Goal: Task Accomplishment & Management: Use online tool/utility

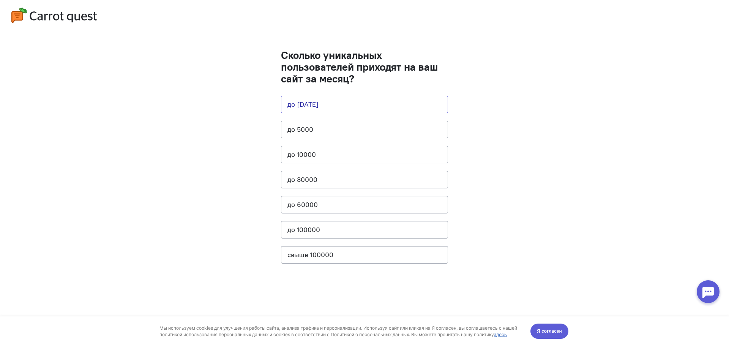
click at [359, 102] on button "до [DATE]" at bounding box center [364, 104] width 167 height 17
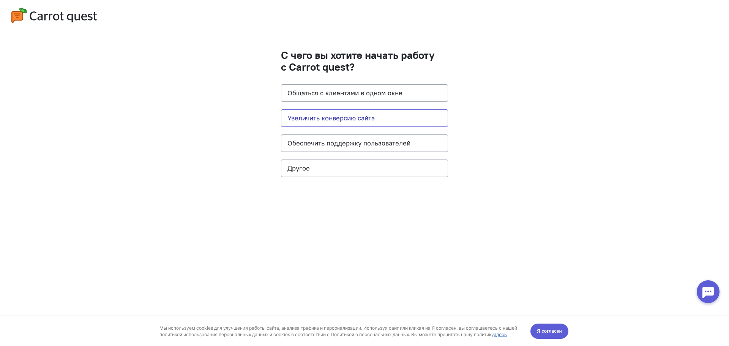
click at [345, 118] on button "Увеличить конверсию сайта" at bounding box center [364, 117] width 167 height 17
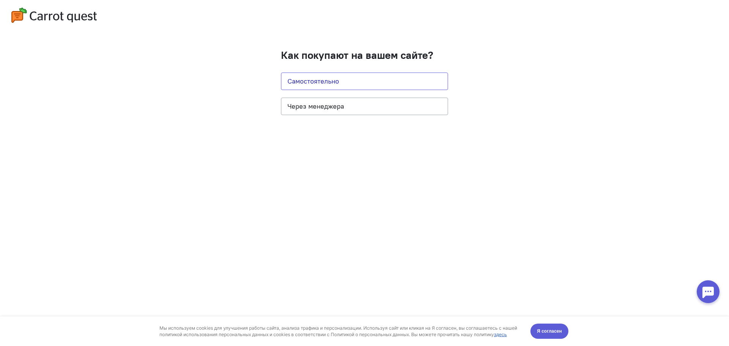
click at [329, 85] on button "Самостоятельно" at bounding box center [364, 80] width 167 height 17
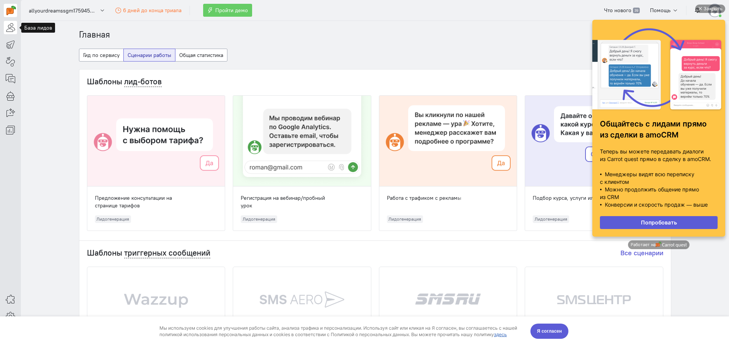
click at [14, 29] on icon at bounding box center [10, 27] width 9 height 9
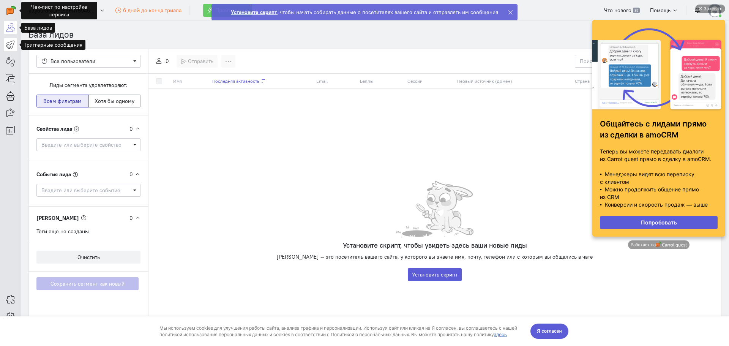
click at [9, 40] on icon at bounding box center [10, 44] width 9 height 9
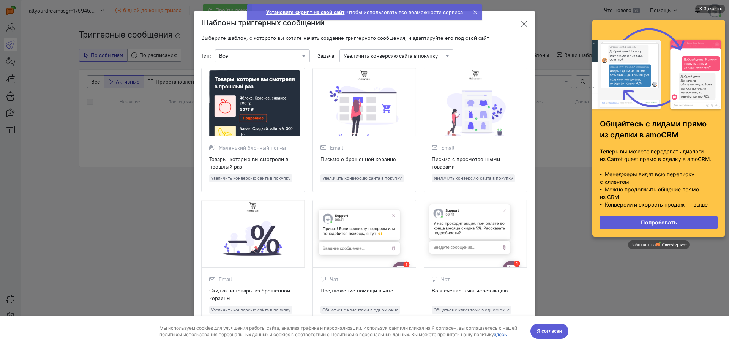
click at [520, 24] on icon at bounding box center [524, 24] width 8 height 8
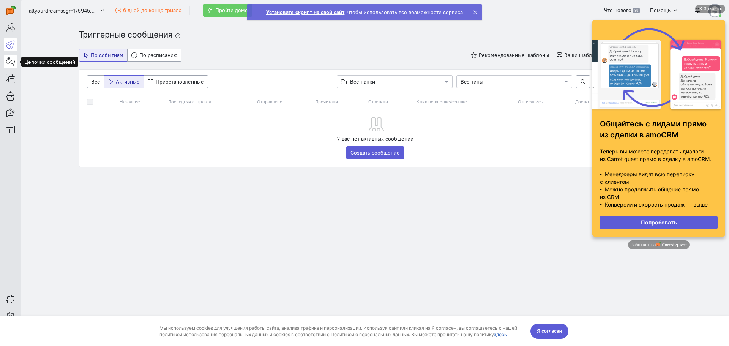
click at [8, 65] on icon at bounding box center [10, 61] width 9 height 9
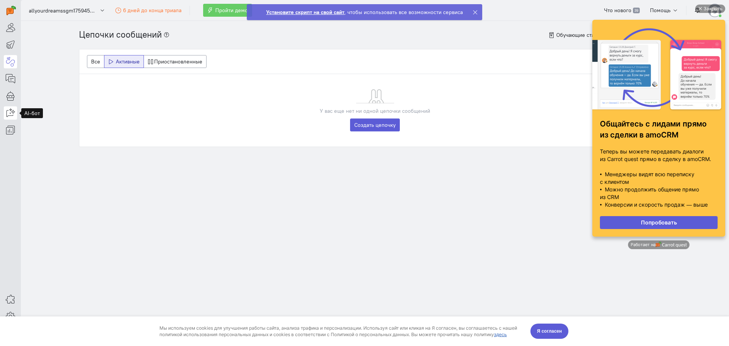
click at [13, 111] on icon at bounding box center [10, 112] width 9 height 9
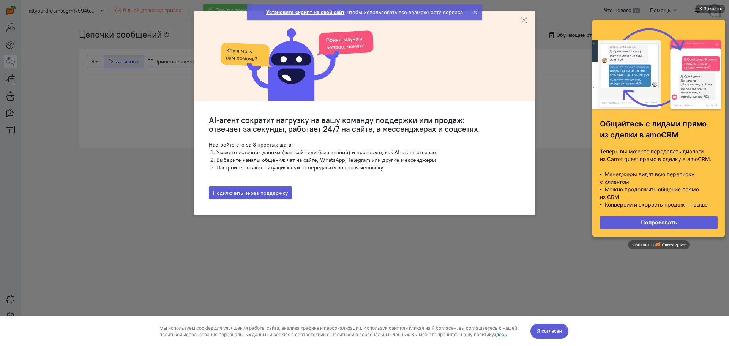
click at [523, 22] on icon at bounding box center [524, 21] width 8 height 8
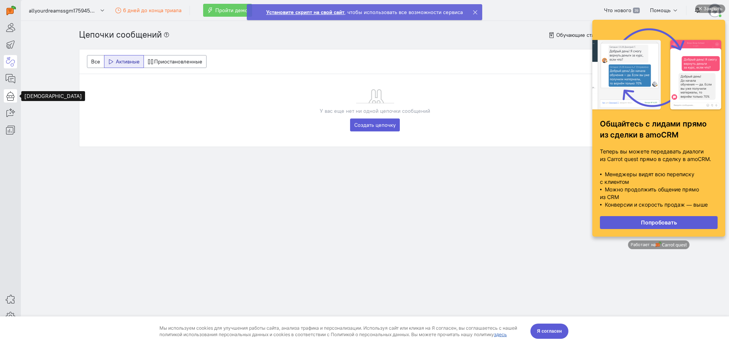
click at [12, 92] on icon at bounding box center [10, 95] width 9 height 9
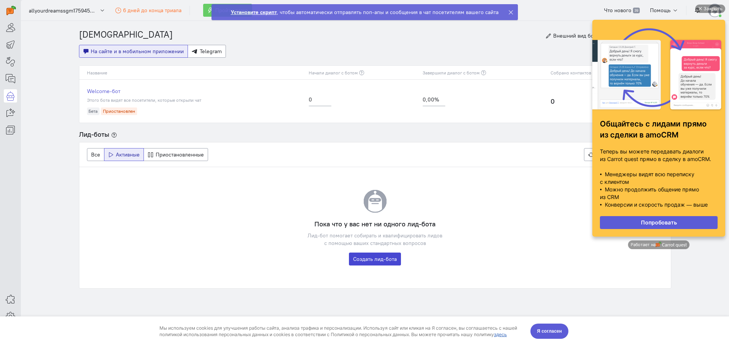
click at [359, 260] on link "Создать лид-бота" at bounding box center [375, 258] width 52 height 13
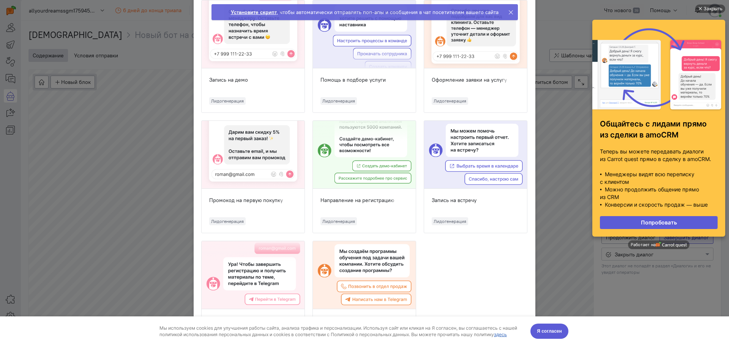
scroll to position [531, 0]
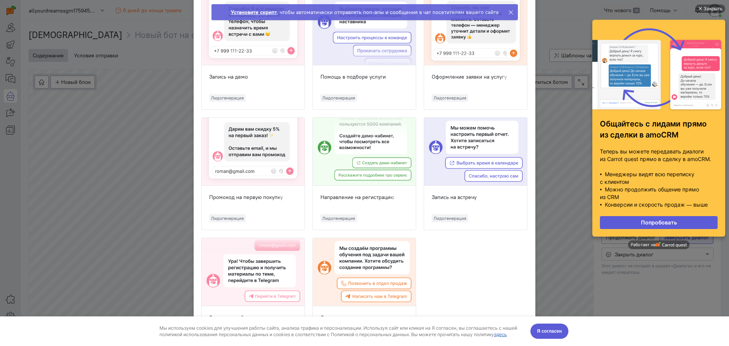
click at [254, 153] on div at bounding box center [253, 152] width 103 height 68
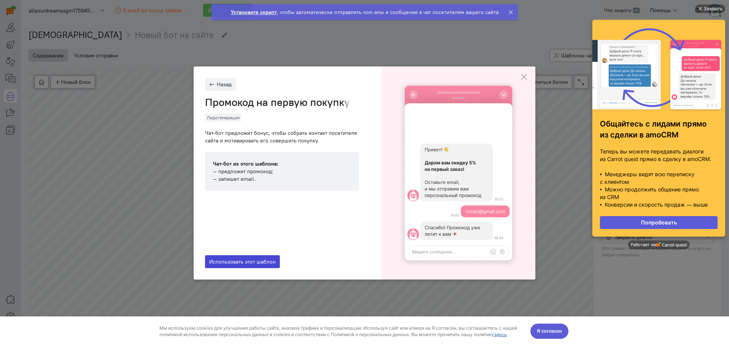
click at [258, 263] on span "Использовать этот шаблон" at bounding box center [242, 261] width 66 height 7
type input "Промокод на первую покупку"
type input "Сбор email"
radio input "true"
radio input "false"
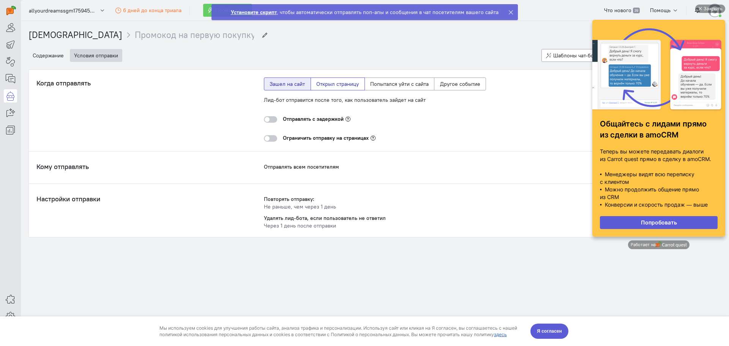
click at [331, 86] on label "Открыл страницу" at bounding box center [337, 83] width 54 height 13
click at [321, 85] on input "Открыл страницу" at bounding box center [318, 82] width 5 height 5
radio input "true"
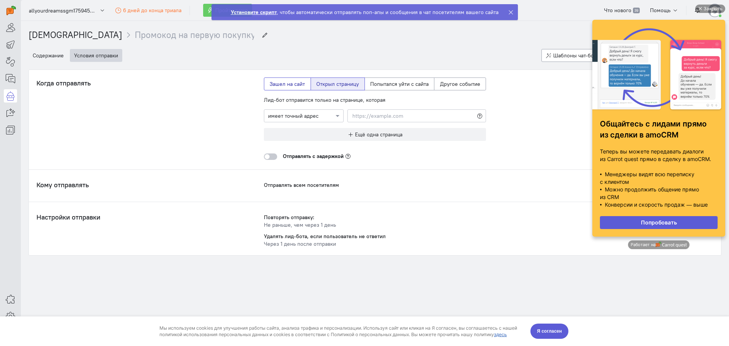
click at [289, 84] on label "Зашел на сайт" at bounding box center [287, 83] width 47 height 13
click at [274, 84] on input "Зашел на сайт" at bounding box center [271, 82] width 5 height 5
radio input "true"
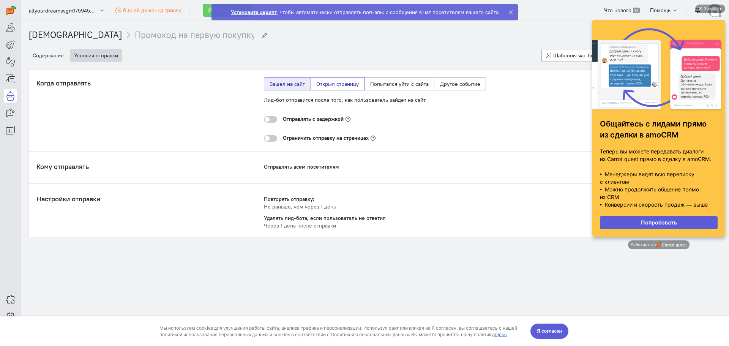
click at [343, 87] on label "Открыл страницу" at bounding box center [337, 83] width 54 height 13
click at [321, 85] on input "Открыл страницу" at bounding box center [318, 82] width 5 height 5
radio input "true"
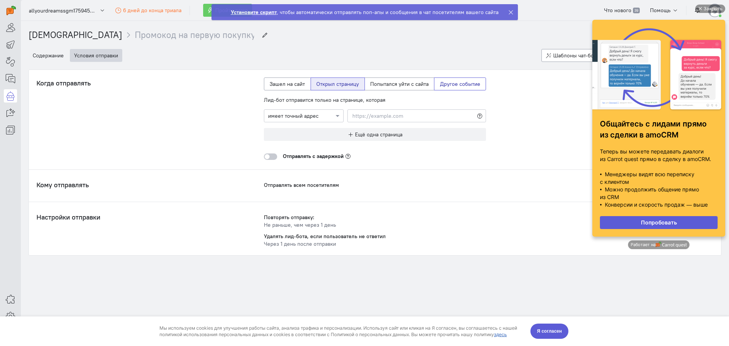
click at [444, 90] on label "Другое событие" at bounding box center [460, 83] width 52 height 13
click at [444, 85] on input "Другое событие" at bounding box center [442, 82] width 5 height 5
radio input "true"
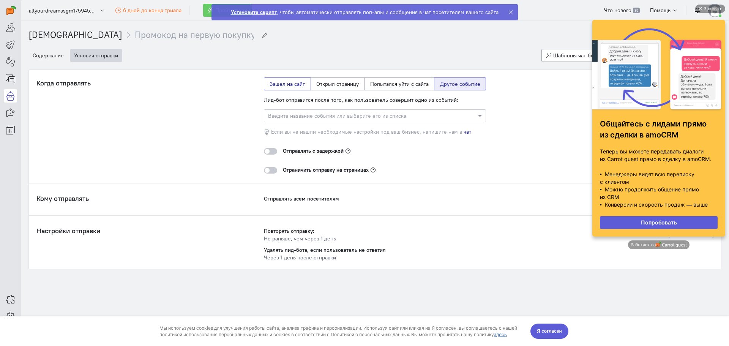
click at [272, 89] on label "Зашел на сайт" at bounding box center [287, 83] width 47 height 13
click at [272, 85] on input "Зашел на сайт" at bounding box center [271, 82] width 5 height 5
radio input "true"
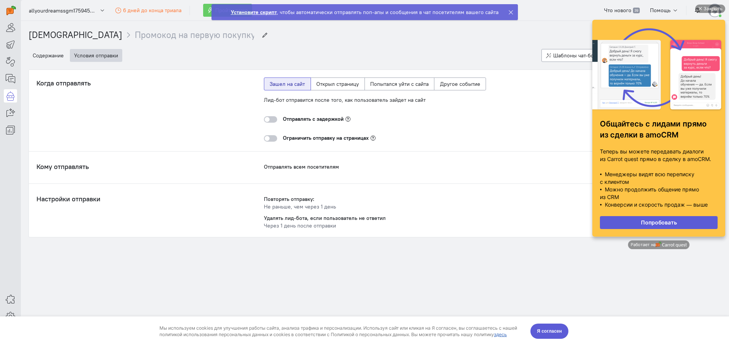
click at [272, 124] on cq-message-editor-sending-delay "Отправлять с задержкой" at bounding box center [375, 118] width 222 height 19
click at [270, 121] on div at bounding box center [270, 119] width 13 height 6
click at [0, 0] on input "checkbox" at bounding box center [0, 0] width 0 height 0
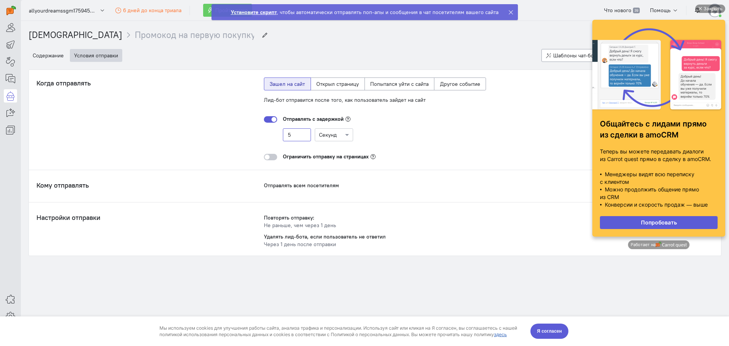
click at [301, 137] on input "5" at bounding box center [297, 134] width 28 height 13
type input "8"
click at [221, 157] on div "Когда отправлять Лид-бот отправится через 8 секунд после того, как пользователь…" at bounding box center [374, 118] width 677 height 83
click at [272, 157] on div at bounding box center [270, 157] width 13 height 6
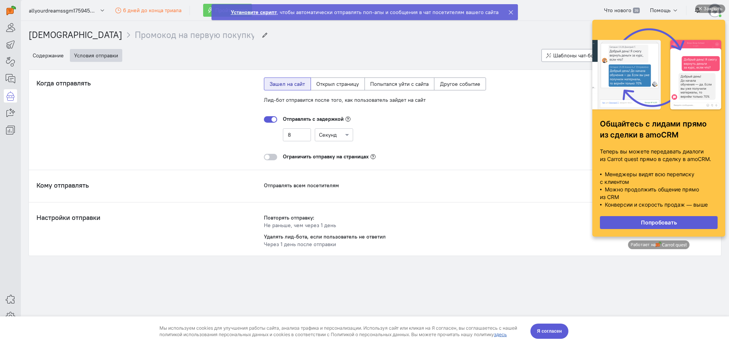
click at [0, 0] on input "checkbox" at bounding box center [0, 0] width 0 height 0
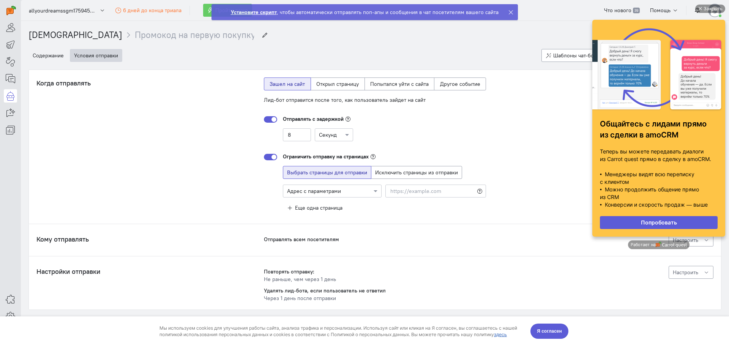
click at [272, 157] on div at bounding box center [270, 157] width 13 height 6
click at [0, 0] on input "checkbox" at bounding box center [0, 0] width 0 height 0
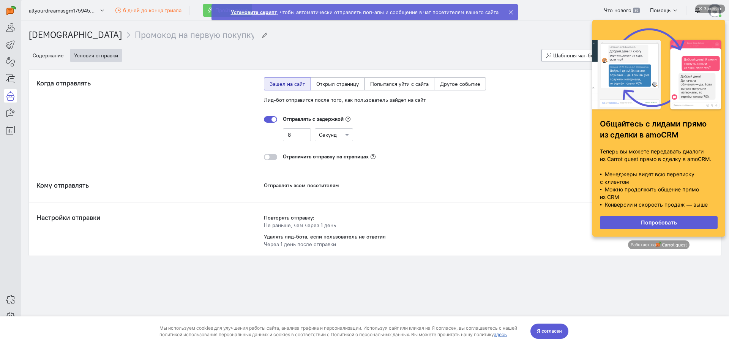
click at [286, 185] on span "Отправлять всем посетителям" at bounding box center [301, 185] width 75 height 7
click at [698, 9] on div at bounding box center [700, 9] width 4 height 4
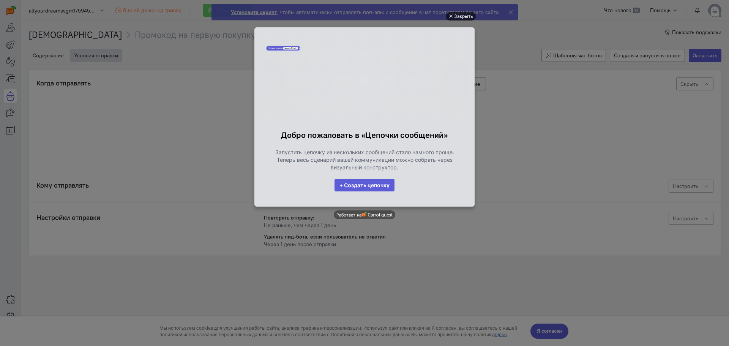
click at [456, 18] on div "Закрыть" at bounding box center [463, 16] width 19 height 8
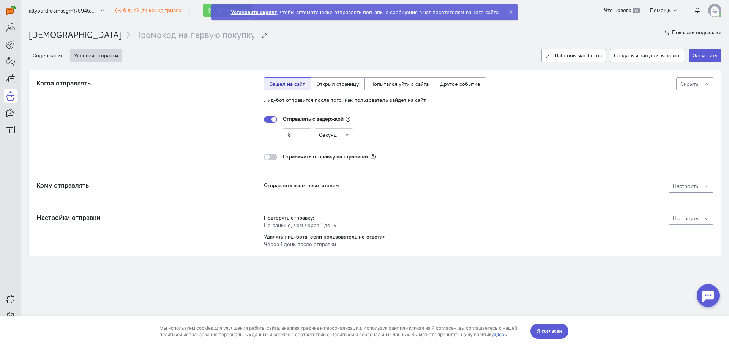
click at [680, 189] on span "Настроить" at bounding box center [684, 186] width 25 height 7
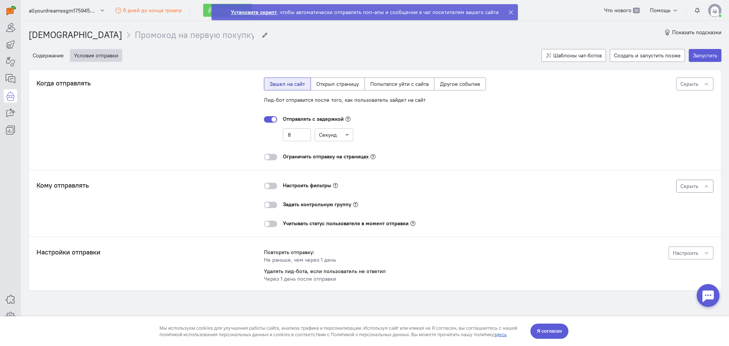
click at [269, 188] on div at bounding box center [270, 186] width 13 height 6
click at [0, 0] on input "checkbox" at bounding box center [0, 0] width 0 height 0
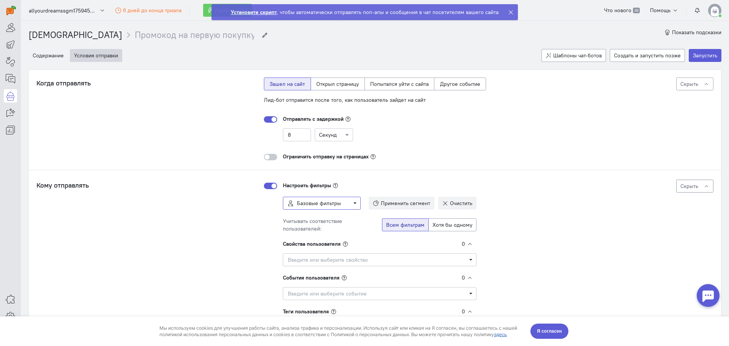
click at [310, 207] on span "Базовые фильтры" at bounding box center [322, 203] width 78 height 13
click at [313, 205] on span "Базовые фильтры" at bounding box center [319, 203] width 44 height 7
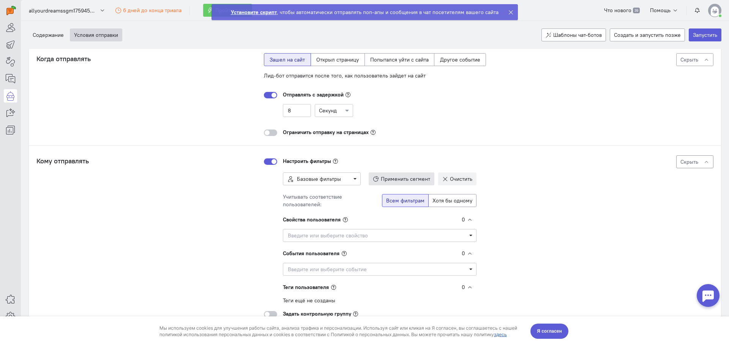
scroll to position [38, 0]
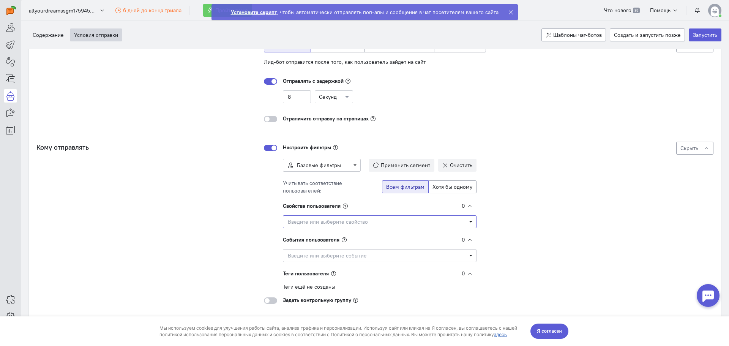
click at [321, 220] on span "Введите или выберите свойство" at bounding box center [377, 222] width 178 height 8
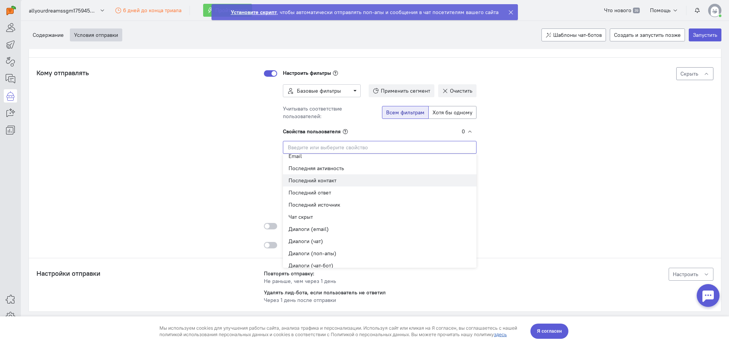
scroll to position [3, 0]
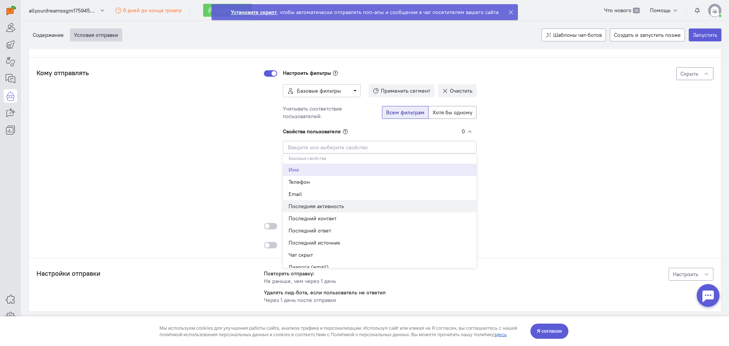
click at [321, 207] on div "Последняя активность" at bounding box center [379, 206] width 182 height 8
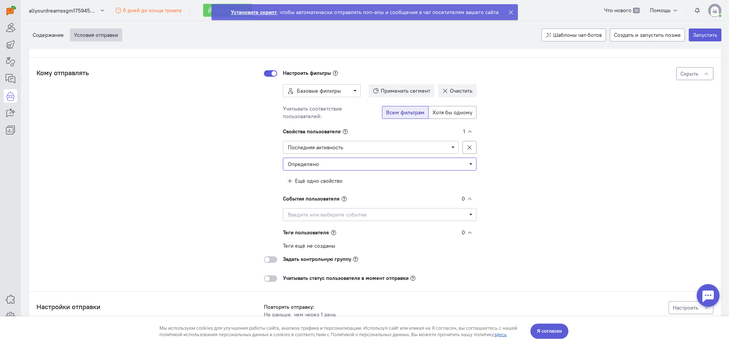
click at [333, 162] on span "Определено" at bounding box center [380, 164] width 184 height 8
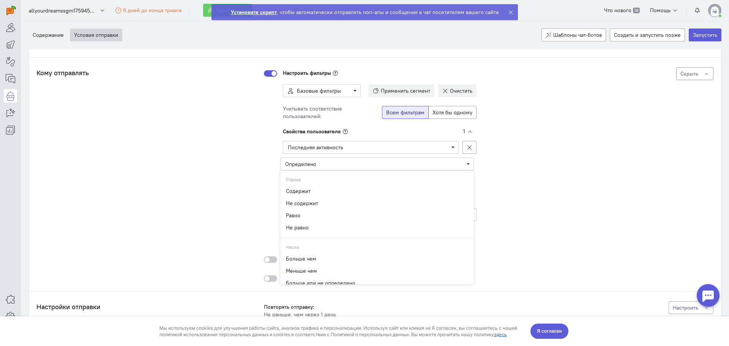
scroll to position [0, 0]
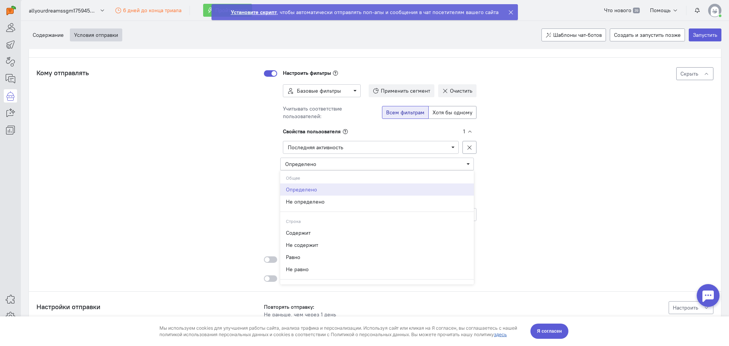
click at [318, 191] on div "Определено" at bounding box center [377, 190] width 182 height 8
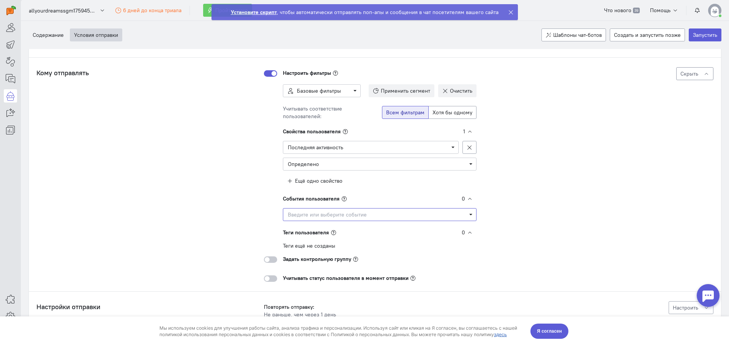
click at [314, 215] on span "Введите или выберите событие" at bounding box center [377, 215] width 178 height 8
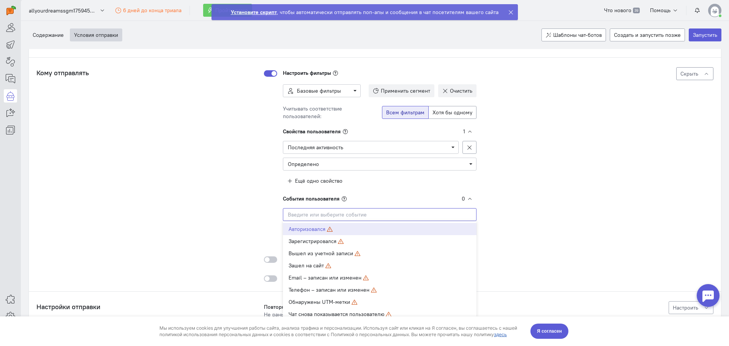
scroll to position [146, 0]
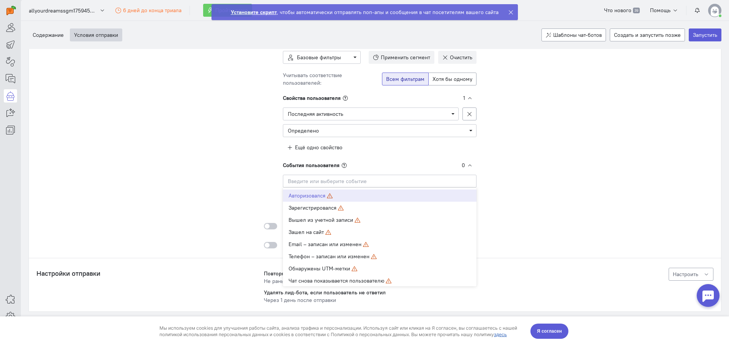
click at [309, 199] on div "Авторизовался" at bounding box center [379, 196] width 182 height 8
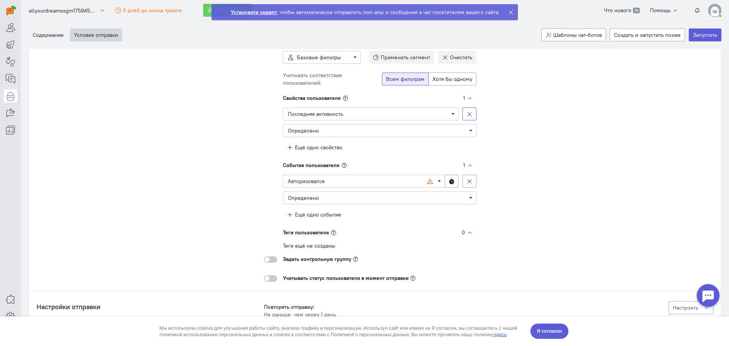
click at [467, 114] on icon "button" at bounding box center [469, 114] width 6 height 6
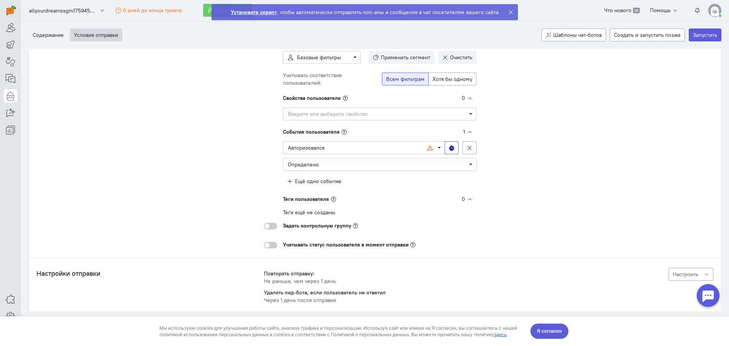
click at [444, 148] on button at bounding box center [451, 147] width 14 height 13
click at [518, 159] on div "Кому отправлять Лид-бот покажется тем, кто подходит под все фильтры: События: -…" at bounding box center [374, 141] width 677 height 214
click at [354, 167] on span "Определено" at bounding box center [380, 165] width 184 height 8
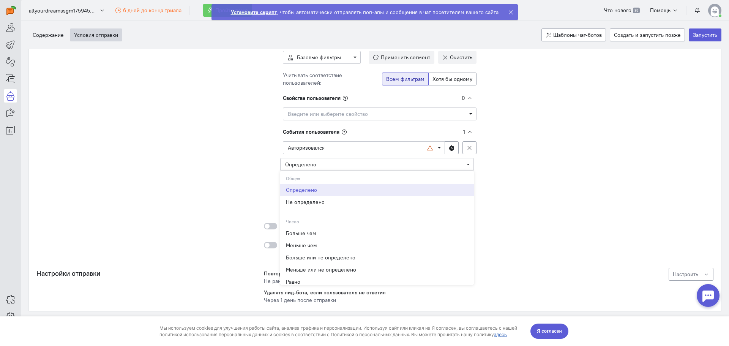
click at [324, 191] on div "Определено" at bounding box center [377, 190] width 182 height 8
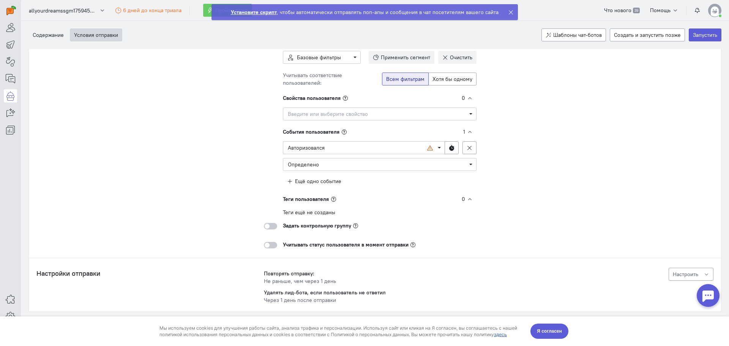
click at [270, 225] on div at bounding box center [270, 226] width 13 height 6
click at [0, 0] on input "checkbox" at bounding box center [0, 0] width 0 height 0
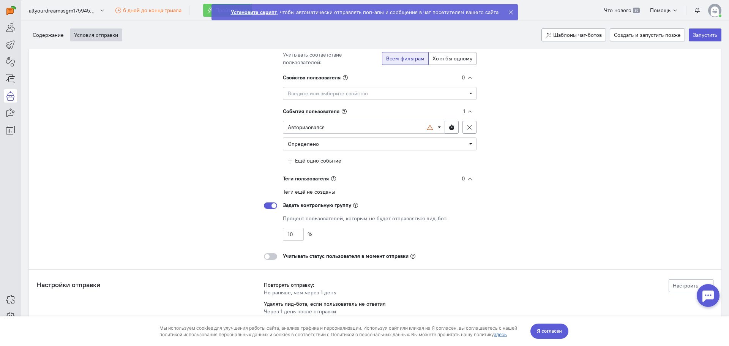
scroll to position [178, 0]
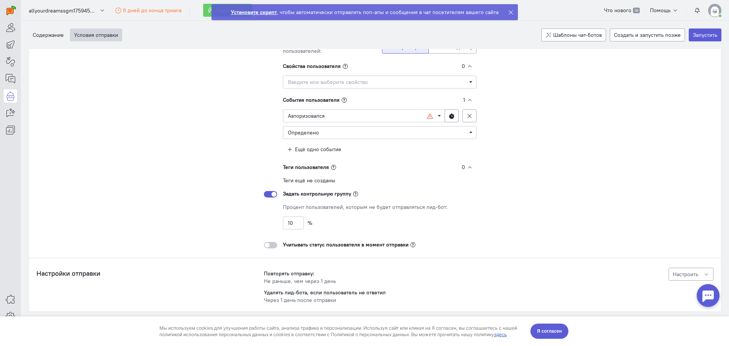
click at [270, 195] on div at bounding box center [270, 194] width 13 height 6
click at [0, 0] on input "checkbox" at bounding box center [0, 0] width 0 height 0
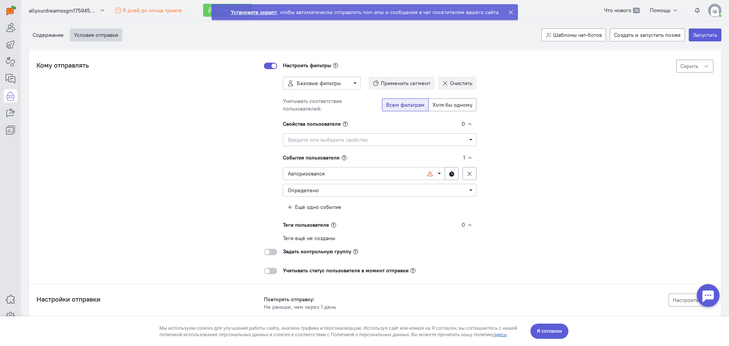
scroll to position [108, 0]
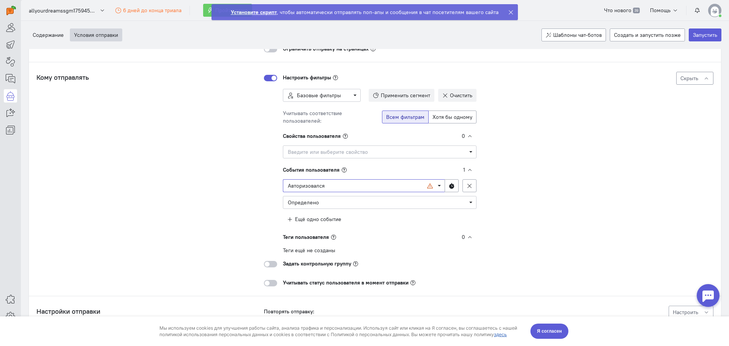
click at [351, 188] on span "Авторизовался" at bounding box center [357, 186] width 139 height 8
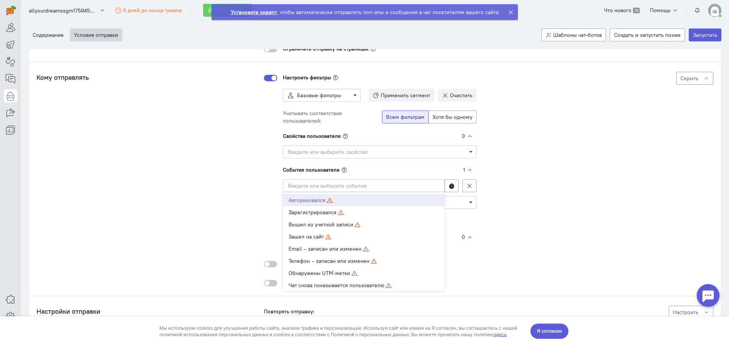
click at [305, 200] on span "Авторизовался" at bounding box center [306, 200] width 37 height 7
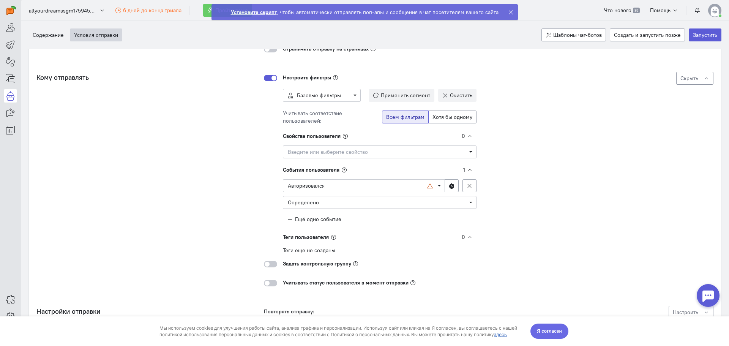
click at [542, 328] on span "Я согласен" at bounding box center [549, 331] width 25 height 8
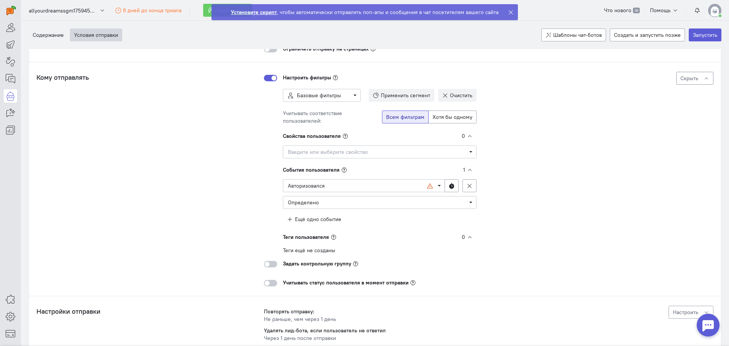
scroll to position [146, 0]
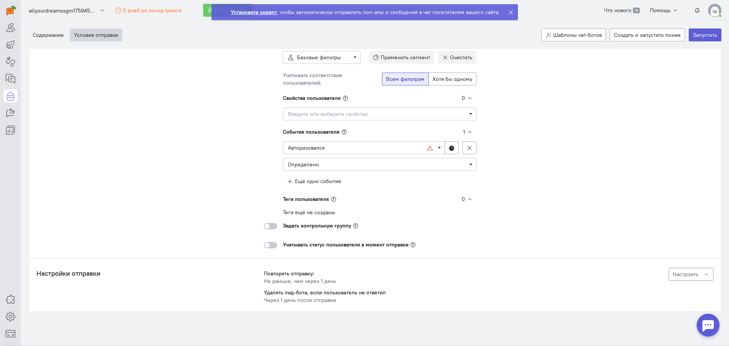
click at [674, 269] on button "Настроить" at bounding box center [690, 274] width 45 height 13
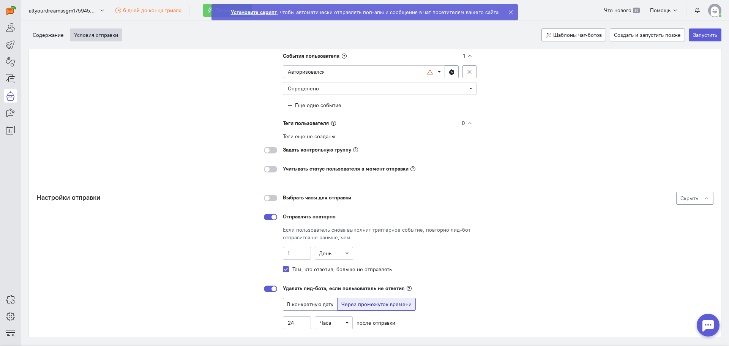
scroll to position [247, 0]
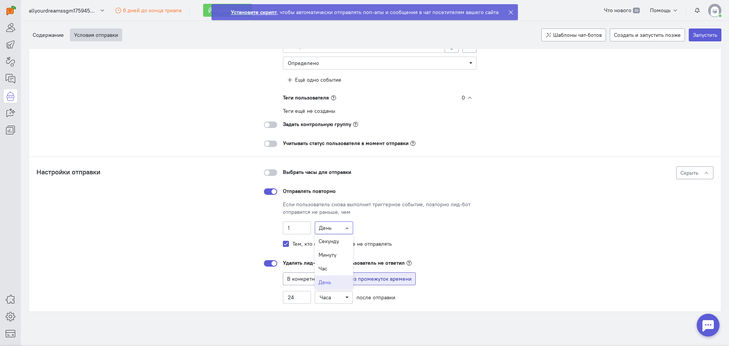
click at [320, 230] on input "text" at bounding box center [326, 228] width 15 height 8
click at [237, 228] on div "Настройки отправки Повторять отправку: Не раньше, чем через 1 день Удалять лид-…" at bounding box center [374, 234] width 677 height 137
click at [295, 298] on input "24" at bounding box center [297, 297] width 28 height 13
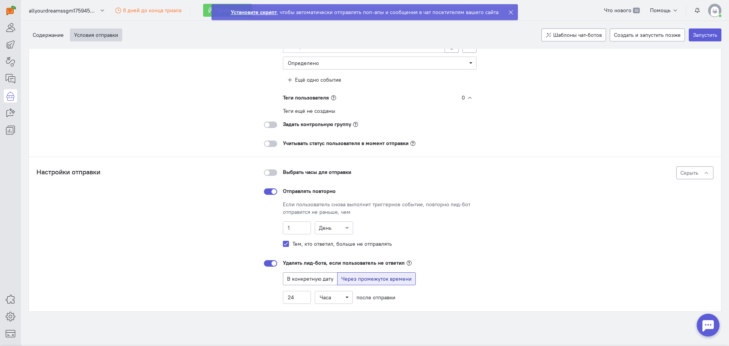
click at [252, 289] on div "Настройки отправки Повторять отправку: Не раньше, чем через 1 день Удалять лид-…" at bounding box center [374, 234] width 677 height 137
click at [681, 176] on span "Скрыть" at bounding box center [689, 172] width 18 height 7
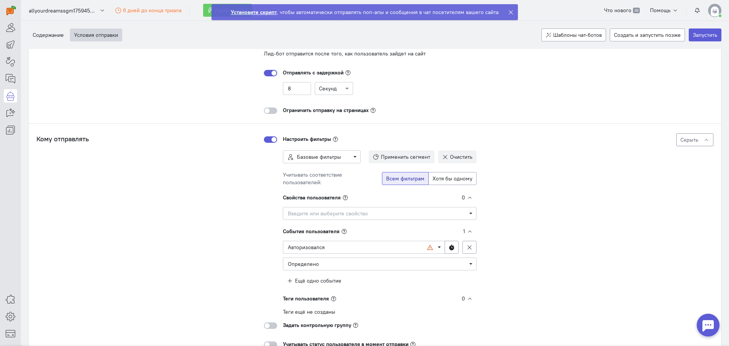
scroll to position [0, 0]
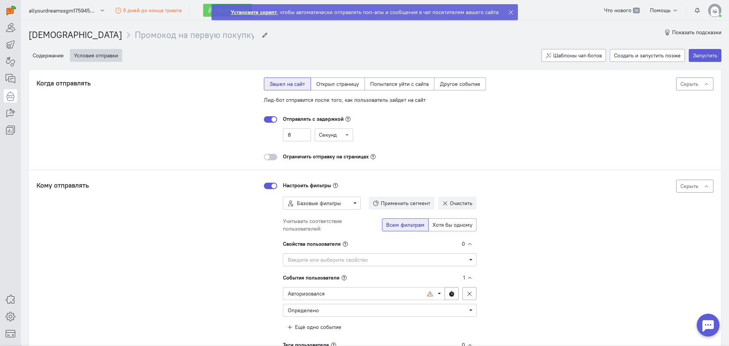
click at [682, 82] on span "Скрыть" at bounding box center [689, 83] width 18 height 7
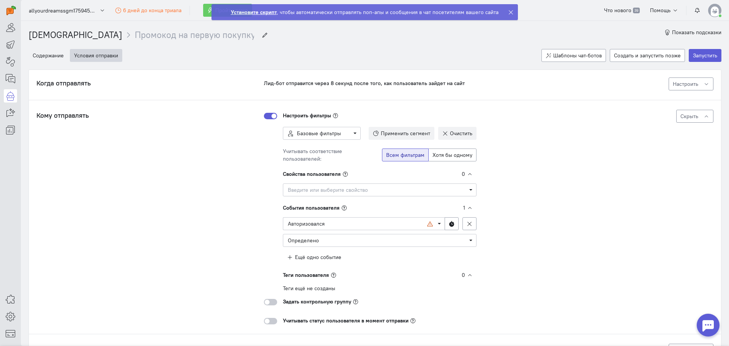
click at [685, 115] on span "Скрыть" at bounding box center [689, 116] width 18 height 7
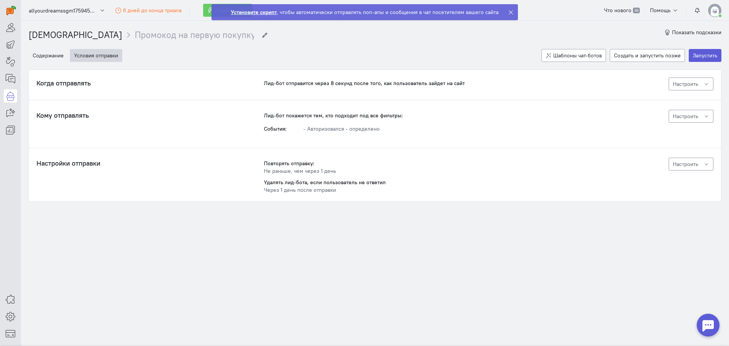
click at [511, 13] on icon at bounding box center [511, 12] width 6 height 6
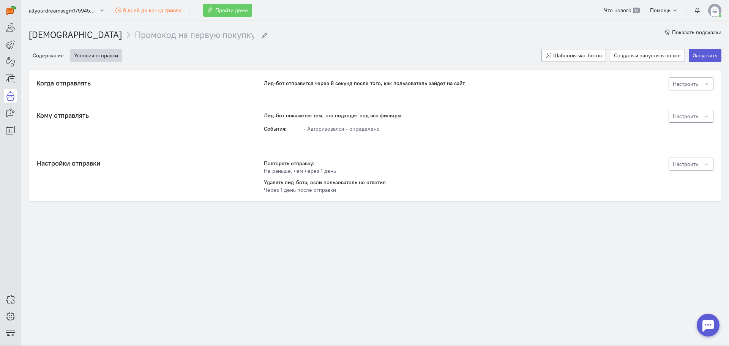
click at [255, 42] on div "Содержание Условия отправки Шаблоны чат-ботов Создать и запустить позже Запусти…" at bounding box center [374, 55] width 693 height 28
click at [622, 55] on button "Создать и запустить позже" at bounding box center [646, 55] width 75 height 13
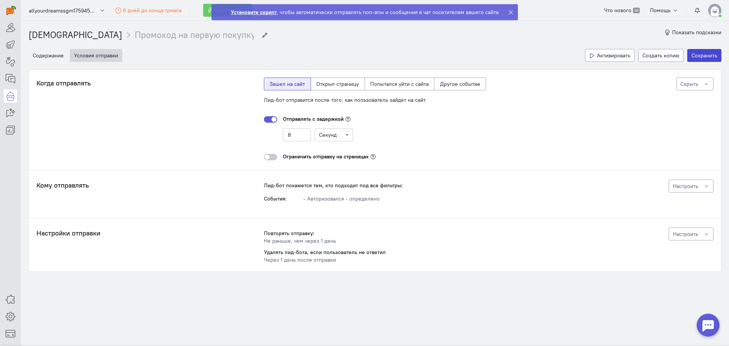
click at [694, 58] on button "Сохранить" at bounding box center [704, 55] width 34 height 13
click at [262, 35] on icon "breadcrumb" at bounding box center [265, 35] width 6 height 6
click at [166, 33] on input "Промокод на первую покупку" at bounding box center [194, 35] width 119 height 13
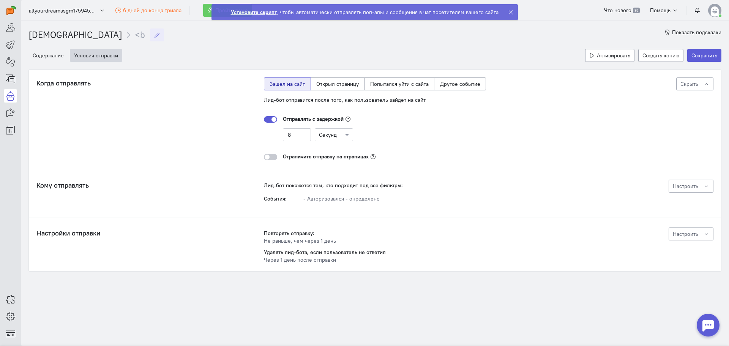
type input "<"
type input "билеты на EXPO"
click at [187, 34] on div "[DEMOGRAPHIC_DATA] билеты на EXPO билеты на EXPO Показать подсказки" at bounding box center [374, 31] width 693 height 20
click at [707, 57] on button "Сохранить" at bounding box center [704, 55] width 34 height 13
click at [297, 135] on input "8" at bounding box center [297, 134] width 28 height 13
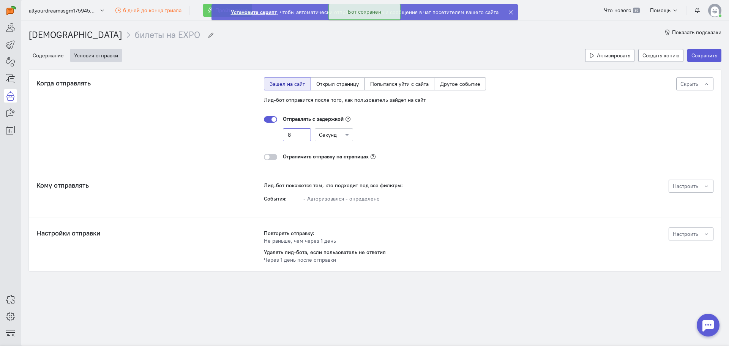
click at [297, 135] on input "8" at bounding box center [297, 134] width 28 height 13
type input "5"
click at [195, 167] on div "Когда отправлять Лид-бот отправится через 5 секунд после того, как пользователь…" at bounding box center [375, 170] width 692 height 201
drag, startPoint x: 661, startPoint y: 56, endPoint x: 691, endPoint y: 69, distance: 32.8
click at [675, 83] on cq-wizard "Содержание Условия отправки Активировать Создать копию Сохранить Новый блок Соо…" at bounding box center [374, 156] width 693 height 230
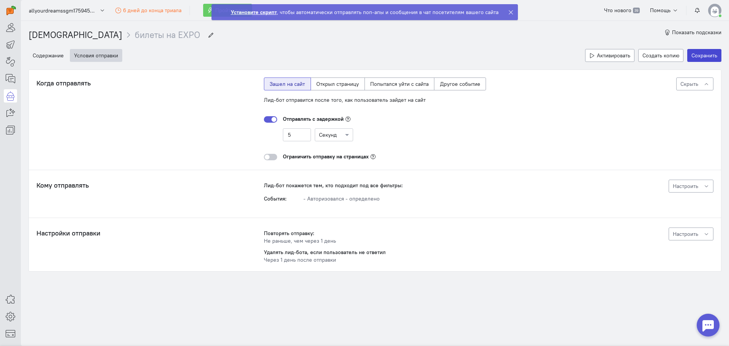
click at [705, 59] on button "Сохранить" at bounding box center [704, 55] width 34 height 13
click at [54, 33] on link "[DEMOGRAPHIC_DATA]" at bounding box center [75, 34] width 94 height 11
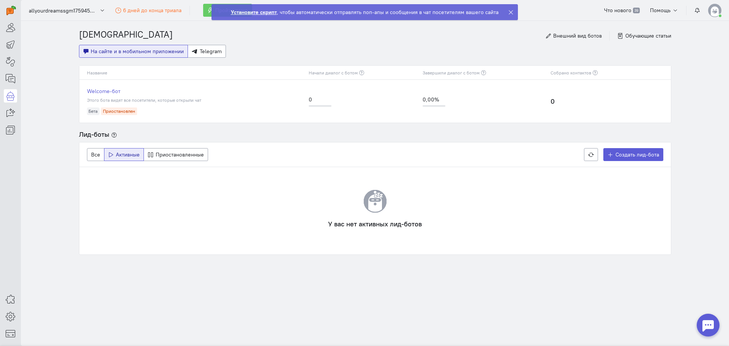
click at [508, 11] on icon at bounding box center [511, 12] width 6 height 6
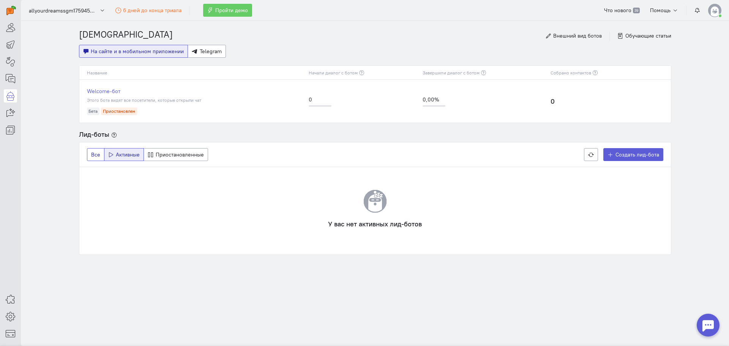
click at [97, 153] on span "Все" at bounding box center [95, 154] width 9 height 7
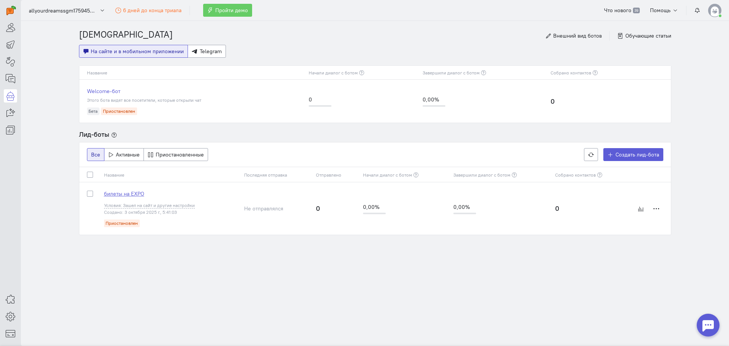
click at [132, 195] on span "билеты на EXPO" at bounding box center [124, 193] width 40 height 7
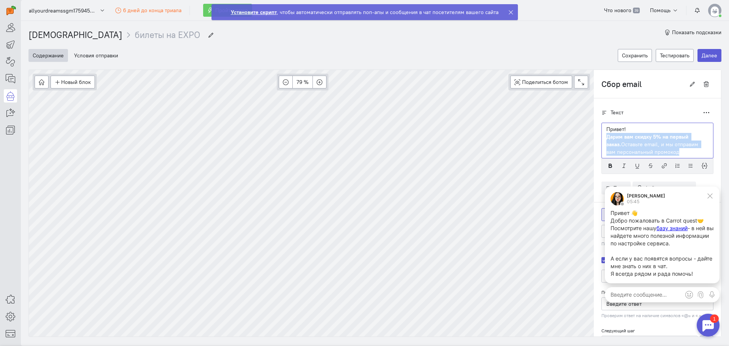
drag, startPoint x: 600, startPoint y: 139, endPoint x: 675, endPoint y: 157, distance: 77.4
click at [675, 157] on div "Привет! Дарим вам скидку 5% на первый заказ. Оставьте email, и мы отправим вам …" at bounding box center [657, 141] width 112 height 36
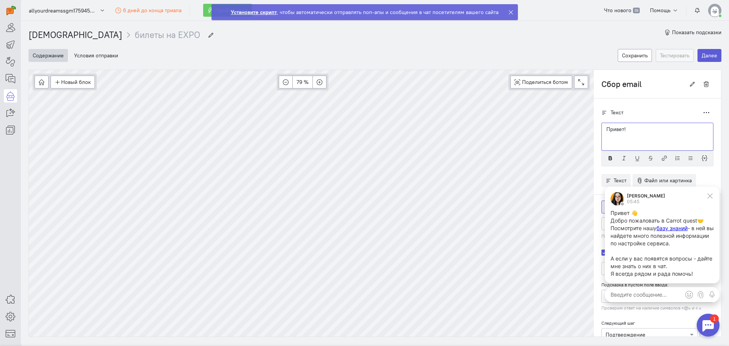
click at [610, 141] on p at bounding box center [657, 144] width 102 height 8
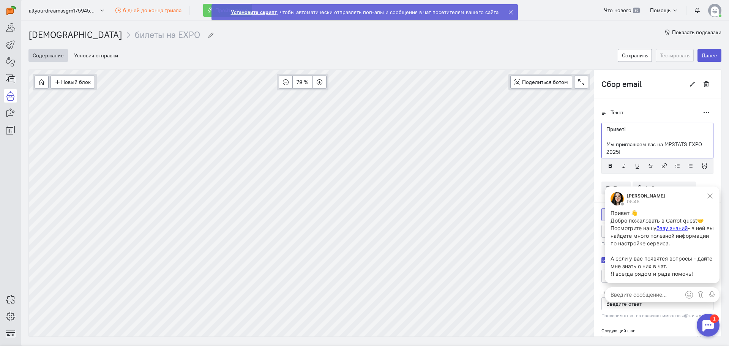
click at [644, 146] on p "Мы приглашаем вас на MPSTATS EXPO 2025!" at bounding box center [657, 147] width 102 height 15
click at [638, 129] on p "Привет!" at bounding box center [657, 129] width 102 height 8
click at [619, 152] on p "Мы приглашаем Вас на MPSTATS EXPO 2025!" at bounding box center [657, 147] width 102 height 15
drag, startPoint x: 618, startPoint y: 129, endPoint x: 593, endPoint y: 128, distance: 25.1
click at [594, 128] on div "Текст Дублировать Привет! 💖 Мы приглашаем Вас на MPSTATS EXPO 2025!" at bounding box center [657, 230] width 127 height 265
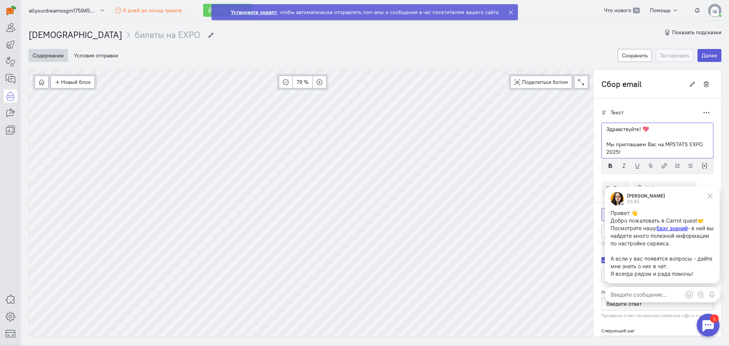
click at [624, 152] on p "Мы приглашаем Вас на MPSTATS EXPO 2025!" at bounding box center [657, 147] width 102 height 15
click at [622, 150] on p "Мы приглашаем Вас на MPSTATS EXPO 2025!" at bounding box center [657, 147] width 102 height 15
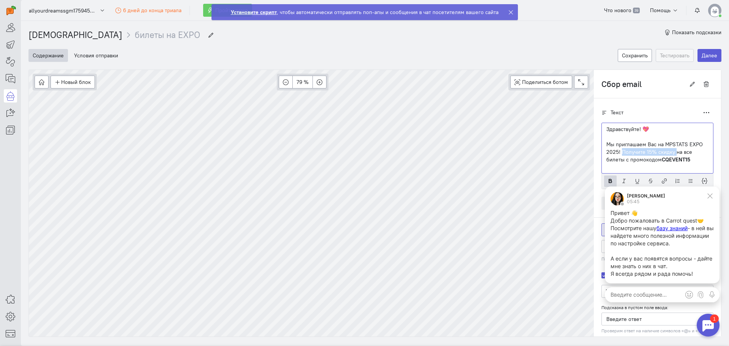
drag, startPoint x: 617, startPoint y: 154, endPoint x: 658, endPoint y: 152, distance: 41.4
click at [668, 151] on p "Мы приглашаем Вас на MPSTATS EXPO 2025! Получите 15% скидку на все билеты с про…" at bounding box center [657, 151] width 102 height 23
click at [651, 152] on p "Мы приглашаем Вас на MPSTATS EXPO 2025! Получите 15% скидку на все билеты с про…" at bounding box center [657, 151] width 102 height 23
drag, startPoint x: 639, startPoint y: 151, endPoint x: 669, endPoint y: 152, distance: 30.0
click at [669, 152] on p "Мы приглашаем Вас на MPSTATS EXPO 2025! Получите 15% скидку на все билеты с про…" at bounding box center [657, 151] width 102 height 23
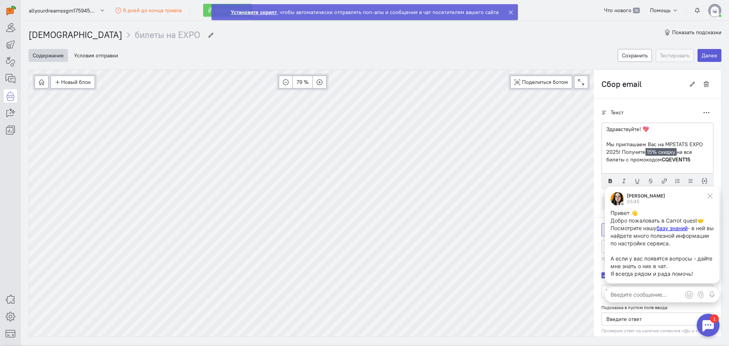
click at [608, 183] on div "[PERSON_NAME] 05:45 Привет 👋 Добро пожаловать в Carrot quest🤝 Посмотрите нашу б…" at bounding box center [662, 248] width 130 height 131
click at [605, 183] on div "[PERSON_NAME] 05:45 Привет 👋 Добро пожаловать в Carrot quest🤝 Посмотрите нашу б…" at bounding box center [662, 248] width 130 height 131
click at [707, 195] on icon at bounding box center [709, 195] width 7 height 7
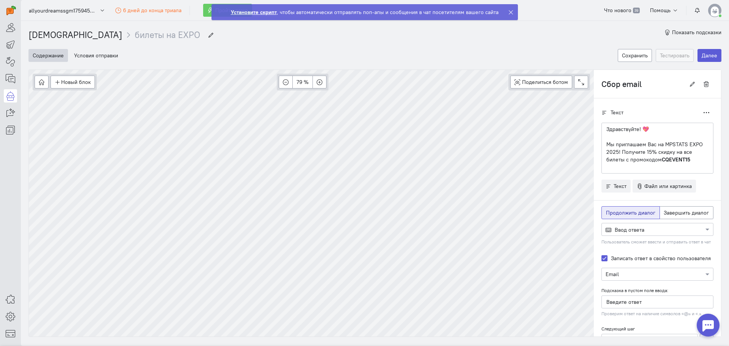
click at [605, 179] on cq-branch-action-container "Текст Дублировать Здравствуйте! 💖 Мы приглашаем Вас на MPSTATS EXPO 2025! Получ…" at bounding box center [657, 143] width 112 height 74
drag, startPoint x: 638, startPoint y: 152, endPoint x: 668, endPoint y: 151, distance: 30.0
click at [668, 151] on p "Мы приглашаем Вас на MPSTATS EXPO 2025! Получите 15% скидку на все билеты с про…" at bounding box center [657, 151] width 102 height 23
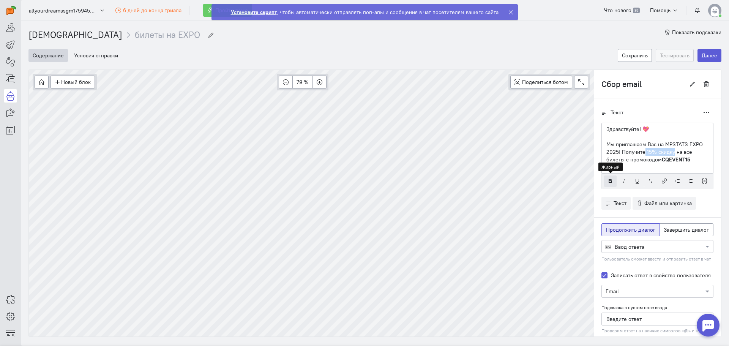
click at [607, 181] on icon "button" at bounding box center [610, 181] width 6 height 6
click at [622, 157] on p "Мы приглашаем Вас на MPSTATS EXPO 2025! Получите 15% скидку на все билеты с про…" at bounding box center [657, 151] width 102 height 23
click at [684, 161] on p "Мы приглашаем Вас на MPSTATS EXPO 2025! Получите 15% скидку на все билеты с про…" at bounding box center [657, 151] width 102 height 23
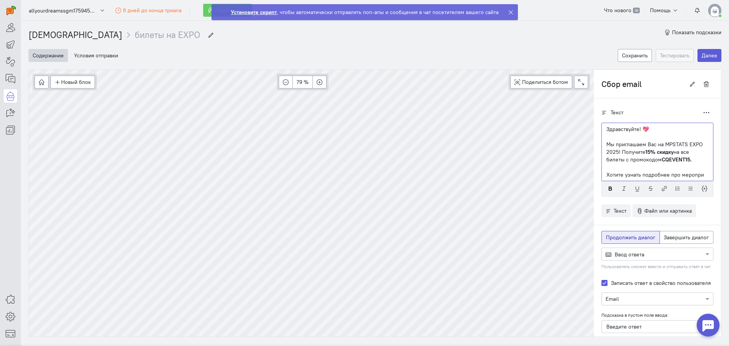
scroll to position [5, 0]
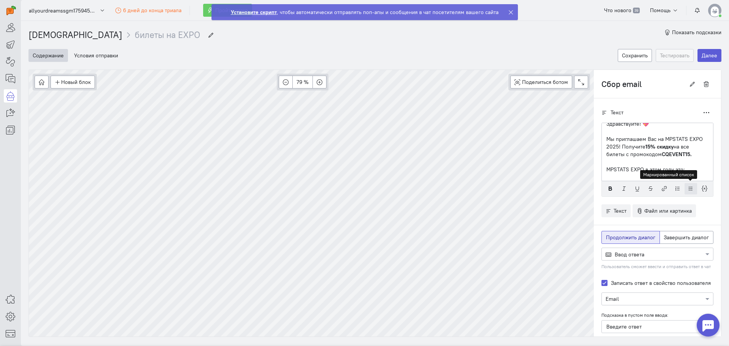
click at [688, 190] on icon "button" at bounding box center [691, 189] width 6 height 6
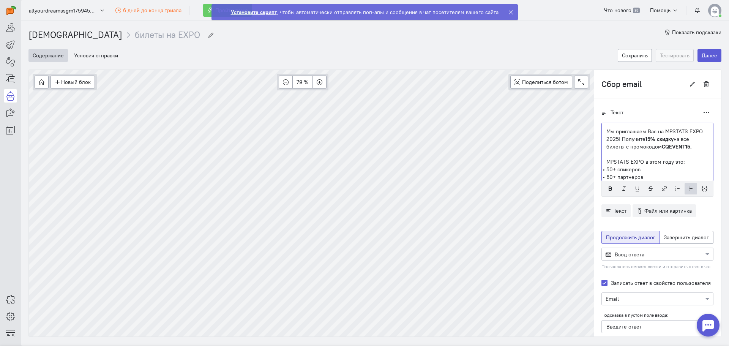
scroll to position [20, 0]
click at [606, 170] on li "60+ партнеров" at bounding box center [657, 169] width 102 height 8
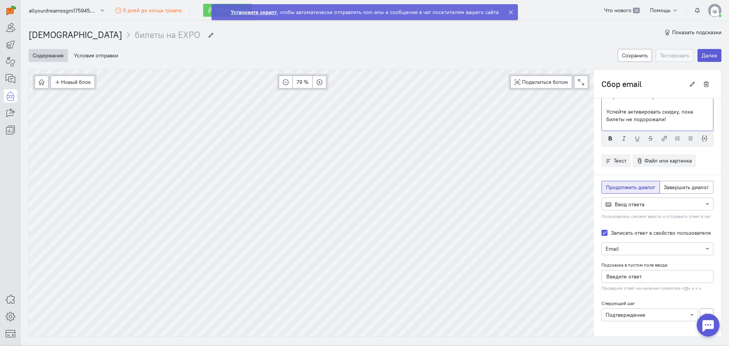
scroll to position [17, 0]
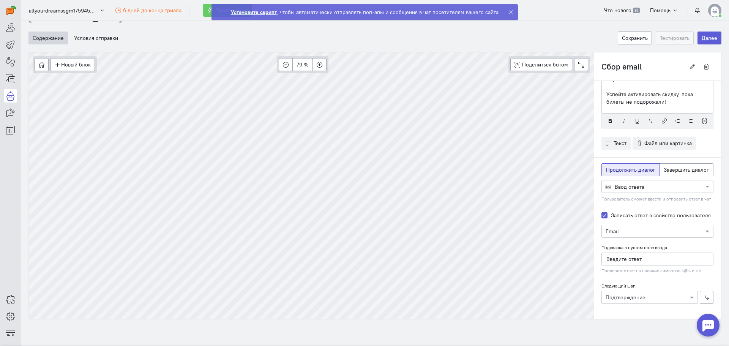
click at [611, 216] on label "Записать ответ в свойство пользователя" at bounding box center [661, 215] width 100 height 8
click at [601, 216] on input "Записать ответ в свойство пользователя" at bounding box center [604, 214] width 6 height 7
checkbox input "false"
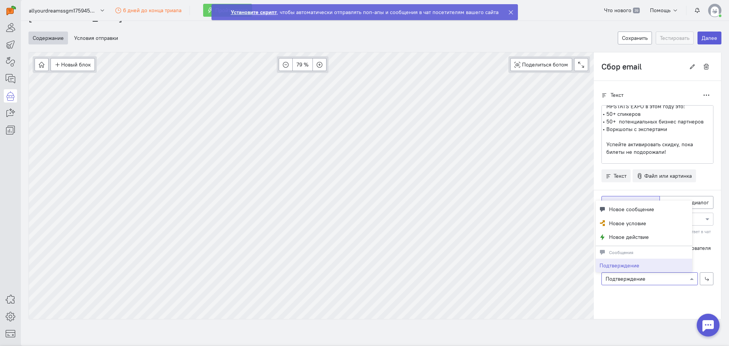
click at [626, 279] on div at bounding box center [649, 278] width 96 height 8
click at [629, 300] on div "Текст Дублировать Здравствуйте! 💖 Мы приглашаем Вас на MPSTATS EXPO 2025! Получ…" at bounding box center [657, 200] width 127 height 238
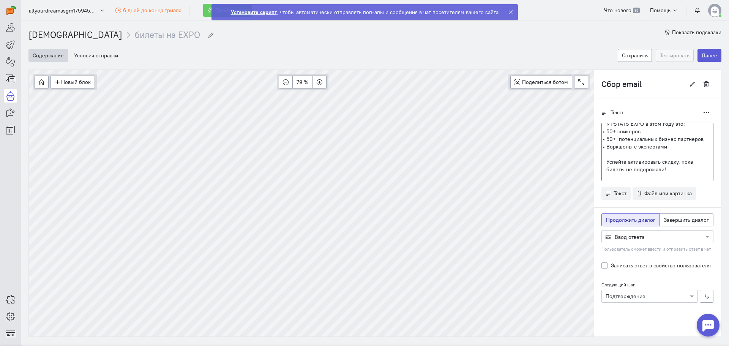
click at [670, 168] on p "Успейте активировать скидку, пока билеты не подорожали!" at bounding box center [657, 165] width 102 height 15
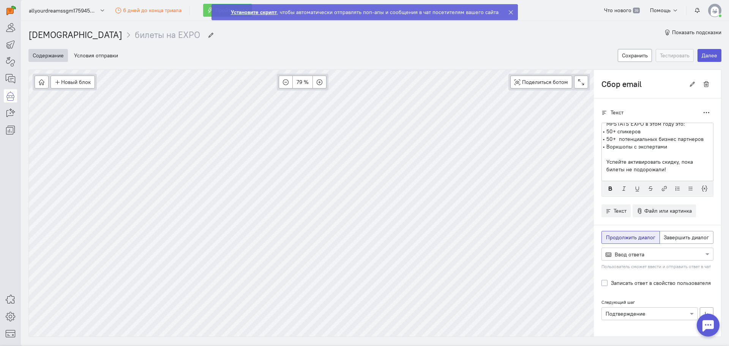
click at [613, 90] on input "Сбор email" at bounding box center [643, 83] width 84 height 13
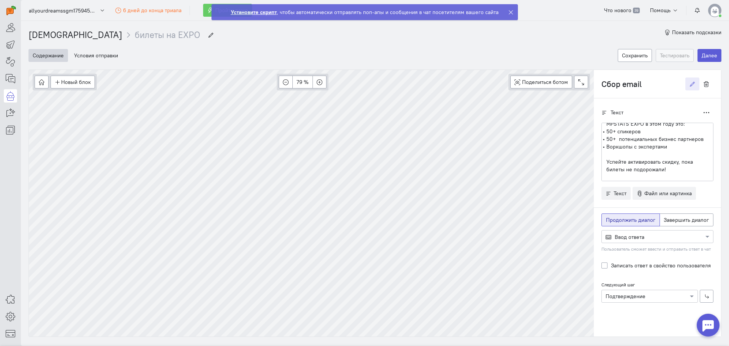
click at [613, 90] on input "Сбор email" at bounding box center [643, 83] width 84 height 13
type input "Приветствие"
click at [619, 92] on div "Приветствие" at bounding box center [657, 84] width 127 height 28
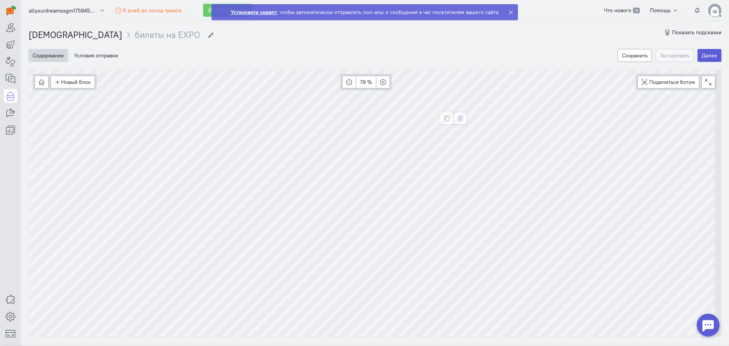
click at [463, 118] on button "button" at bounding box center [460, 118] width 14 height 13
click at [75, 82] on button "Новый блок" at bounding box center [72, 82] width 44 height 13
click at [95, 101] on button "Сообщение" at bounding box center [83, 97] width 66 height 12
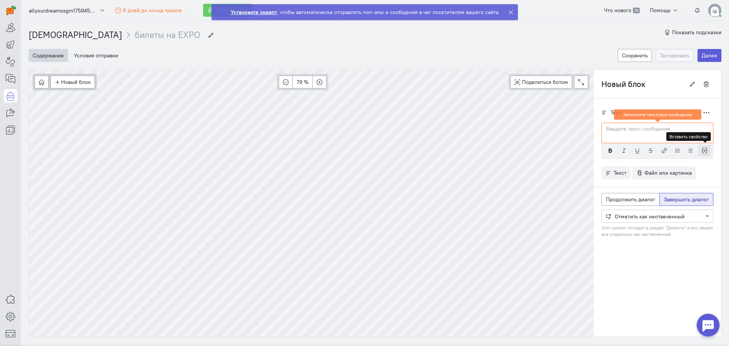
click at [701, 151] on icon "button" at bounding box center [704, 151] width 6 height 6
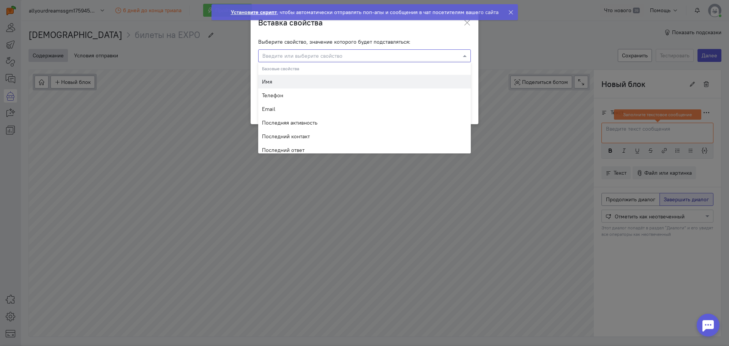
click at [278, 61] on div "Введите или выберите свойство" at bounding box center [364, 55] width 213 height 13
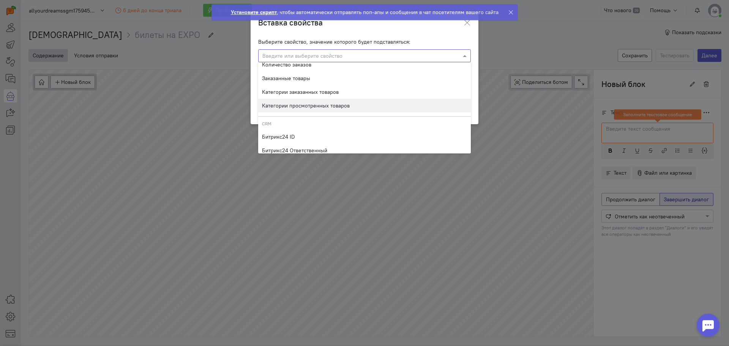
scroll to position [915, 0]
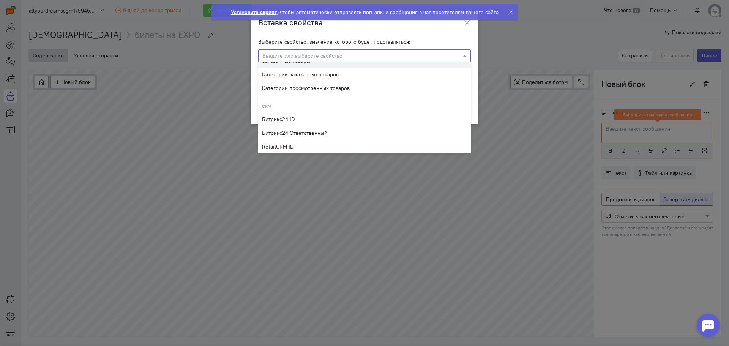
click at [465, 25] on ngb-toast "Установите скрипт , чтобы автоматически отправлять поп-апы и сообщения в чат по…" at bounding box center [364, 18] width 318 height 28
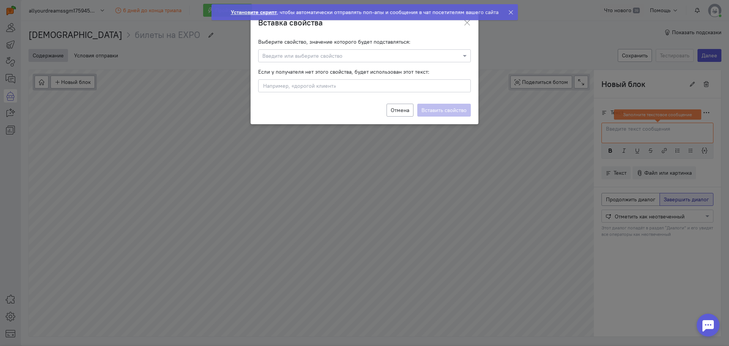
click at [467, 23] on ngb-toast "Установите скрипт , чтобы автоматически отправлять поп-апы и сообщения в чат по…" at bounding box center [364, 18] width 318 height 28
click at [397, 109] on button "Отмена" at bounding box center [399, 110] width 27 height 13
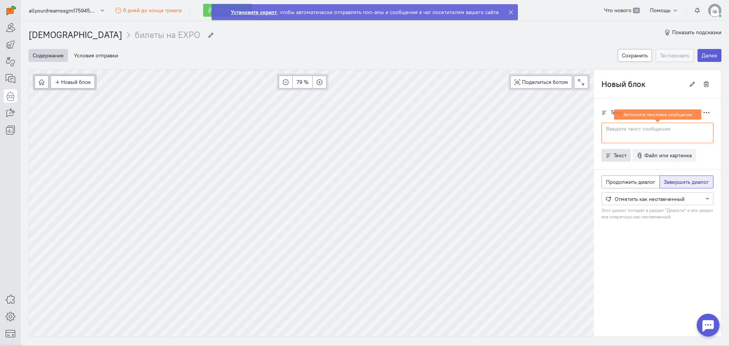
click at [616, 157] on span "Текст" at bounding box center [619, 155] width 13 height 7
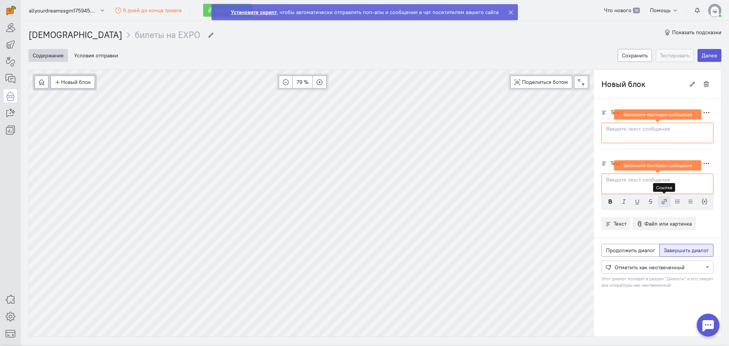
click at [661, 200] on icon "button" at bounding box center [664, 201] width 6 height 6
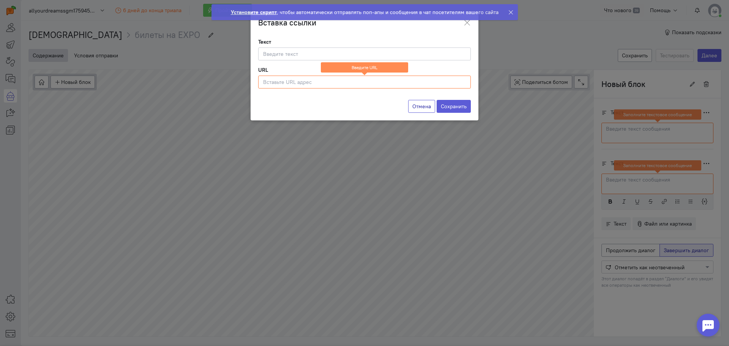
click at [420, 104] on button "Отмена" at bounding box center [421, 106] width 27 height 13
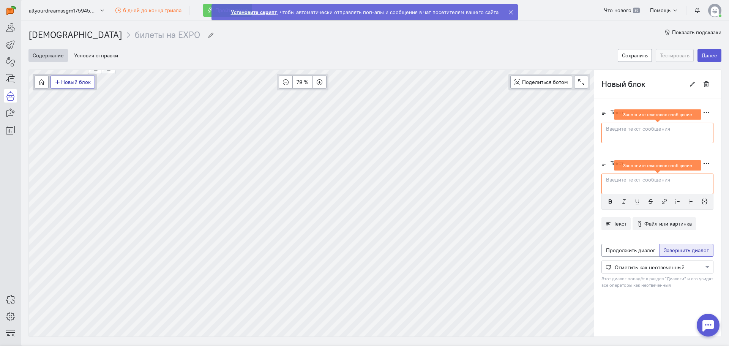
click at [84, 82] on button "Новый блок" at bounding box center [72, 82] width 44 height 13
click at [88, 122] on span "Действия" at bounding box center [77, 121] width 23 height 7
type input "Действие"
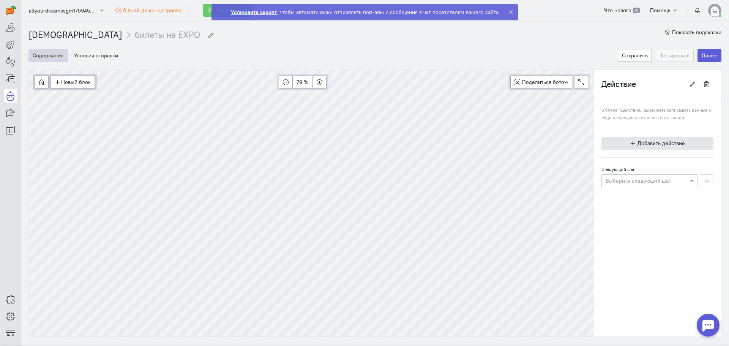
click at [650, 140] on span "Добавить действие" at bounding box center [660, 143] width 47 height 7
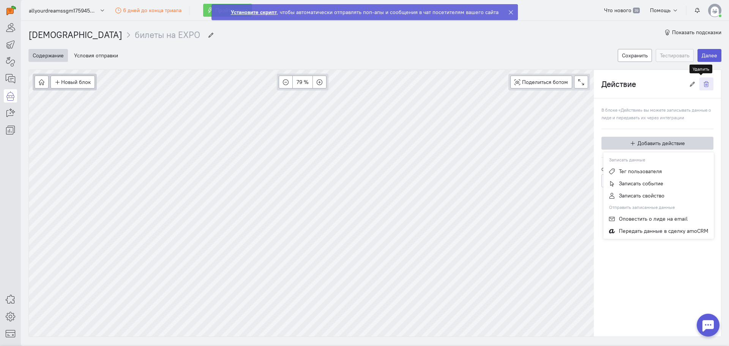
click at [703, 83] on icon "button" at bounding box center [706, 84] width 6 height 6
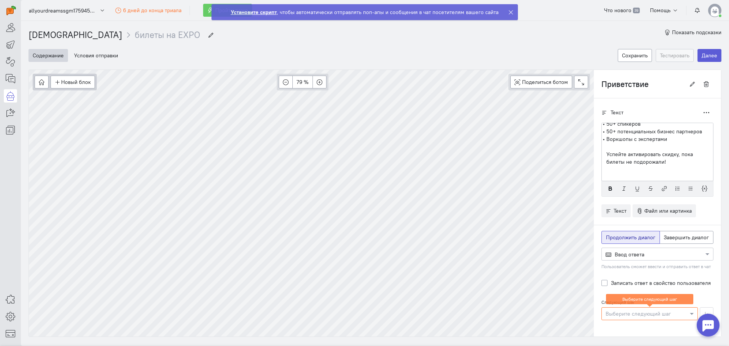
scroll to position [17, 0]
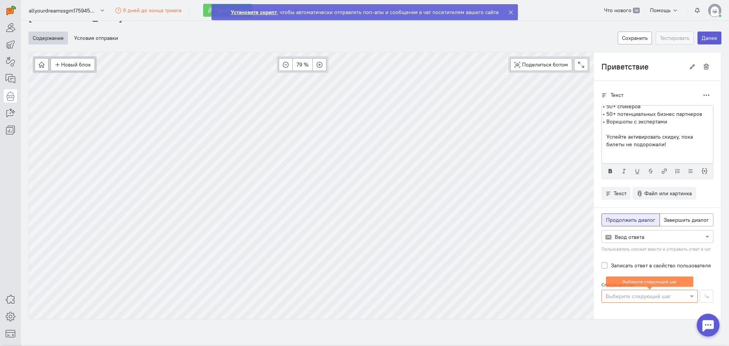
click at [622, 298] on div at bounding box center [649, 296] width 96 height 8
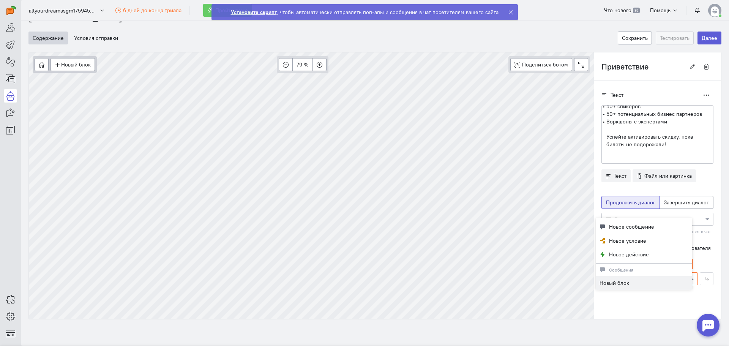
click at [622, 298] on div "Текст Дублировать Здравствуйте! 💖 Мы приглашаем Вас на MPSTATS EXPO 2025! Получ…" at bounding box center [657, 190] width 127 height 219
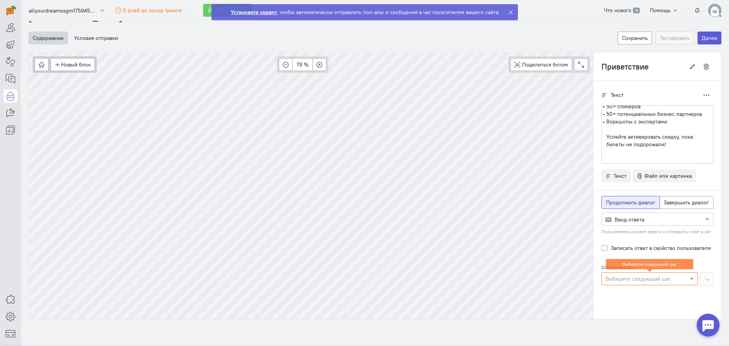
click at [634, 220] on div at bounding box center [656, 219] width 111 height 8
click at [631, 231] on span "Ответ кнопками" at bounding box center [633, 233] width 39 height 7
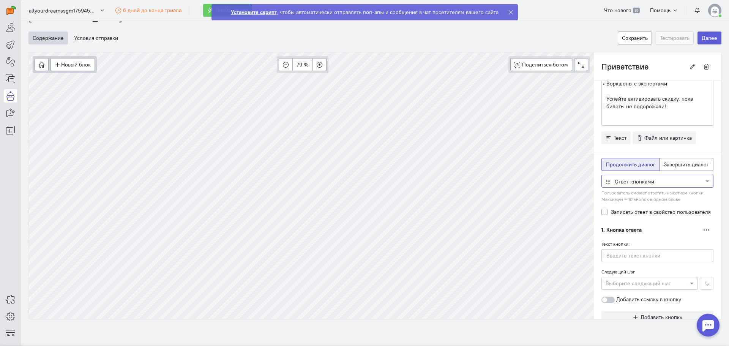
scroll to position [58, 0]
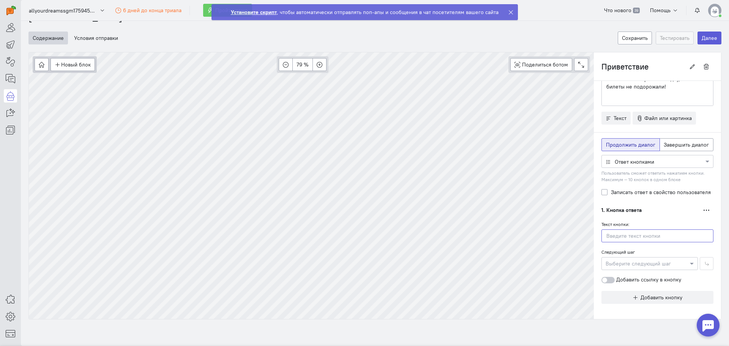
click at [607, 236] on input "text" at bounding box center [657, 235] width 112 height 13
type input "в"
click at [609, 250] on label "Следующий шаг" at bounding box center [617, 252] width 33 height 6
click at [648, 237] on input "Активировать промкод" at bounding box center [657, 235] width 112 height 13
type input "Активировать промокод"
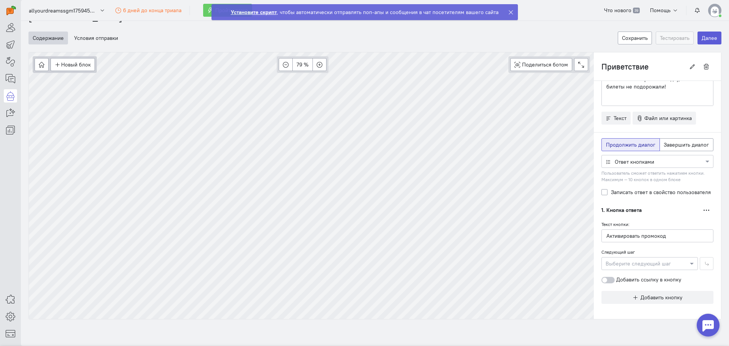
click at [656, 220] on div "Текст кнопки: Активировать промокод" at bounding box center [657, 231] width 112 height 22
click at [605, 279] on div at bounding box center [607, 280] width 13 height 6
click at [0, 0] on input "Добавить ссылку в кнопку" at bounding box center [0, 0] width 0 height 0
click at [619, 294] on input "text" at bounding box center [657, 293] width 112 height 13
click at [617, 294] on input "text" at bounding box center [657, 293] width 112 height 13
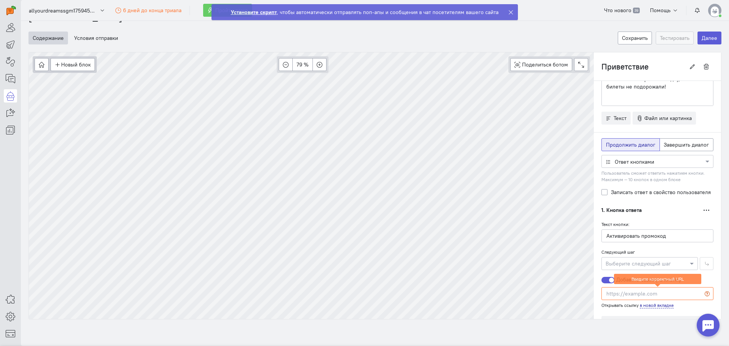
paste input "[URL][DOMAIN_NAME][DOMAIN_NAME]"
type input "[URL][DOMAIN_NAME]"
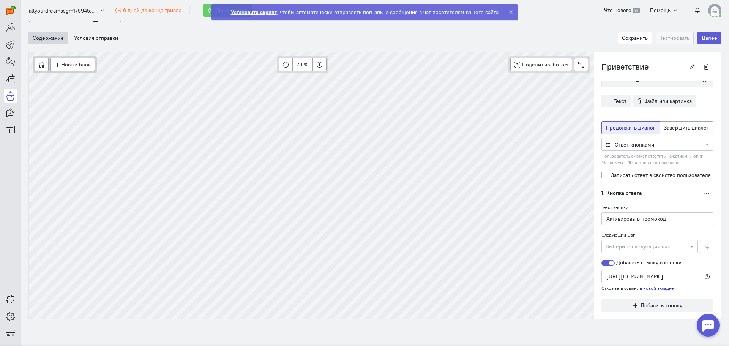
scroll to position [100, 0]
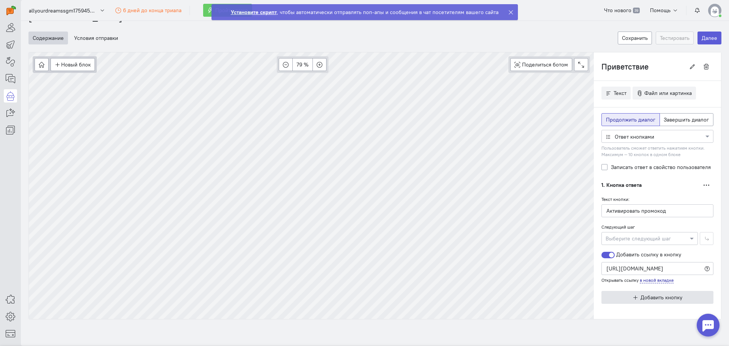
click at [621, 298] on button "Добавить кнопку" at bounding box center [657, 297] width 112 height 13
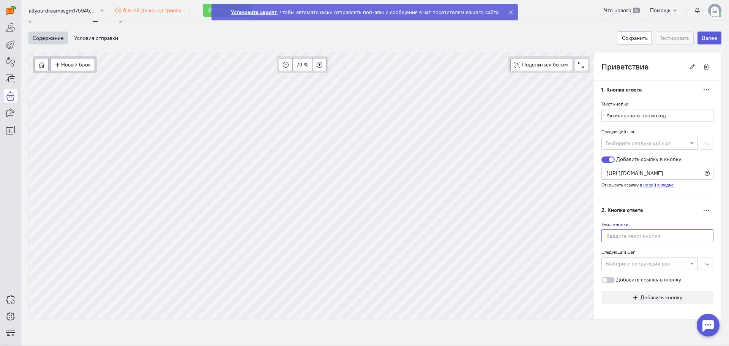
click at [618, 239] on input "text" at bounding box center [657, 235] width 112 height 13
type input "H"
type input "Расскажи подробнее про конференцию"
click at [609, 250] on label "Следующий шаг" at bounding box center [617, 252] width 33 height 6
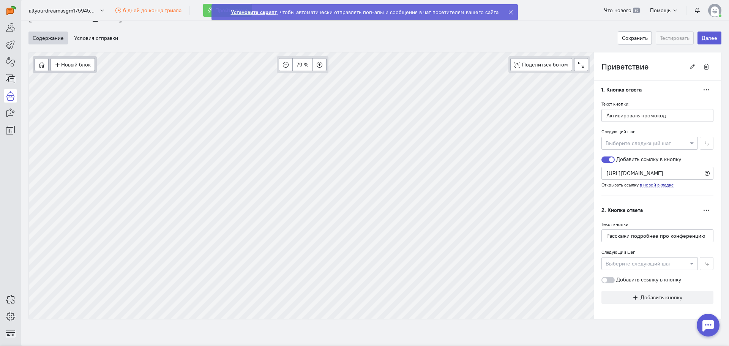
click at [606, 279] on div at bounding box center [607, 280] width 13 height 6
click at [0, 0] on input "Добавить ссылку в кнопку" at bounding box center [0, 0] width 0 height 0
click at [601, 280] on div at bounding box center [607, 280] width 13 height 6
click at [0, 0] on input "Добавить ссылку в кнопку" at bounding box center [0, 0] width 0 height 0
click at [632, 297] on icon "button" at bounding box center [635, 297] width 6 height 6
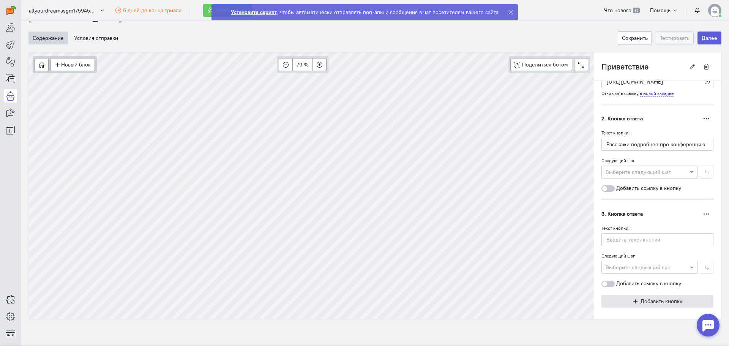
scroll to position [273, 0]
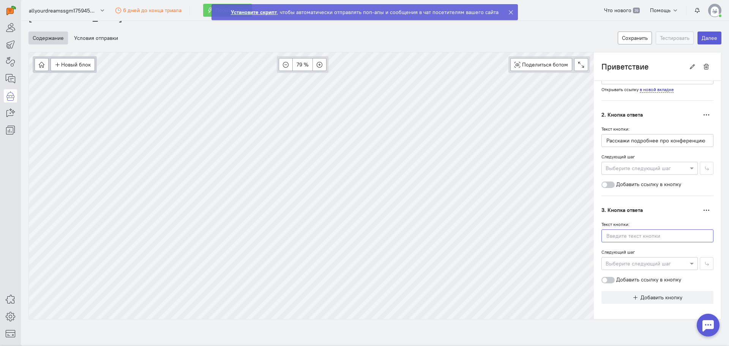
click at [617, 235] on input "text" at bounding box center [657, 235] width 112 height 13
type input "[PERSON_NAME]"
type input "Изучить подробности самостоятельно"
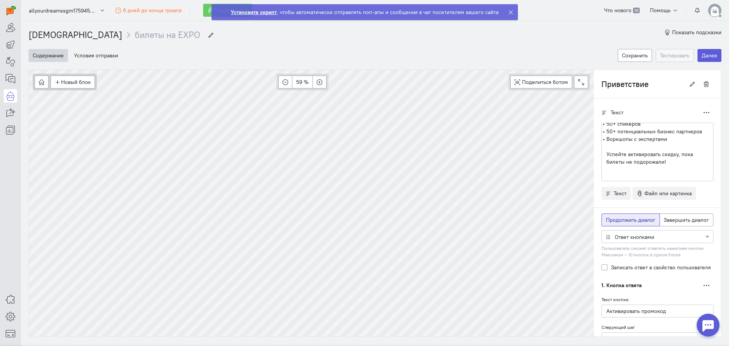
scroll to position [0, 0]
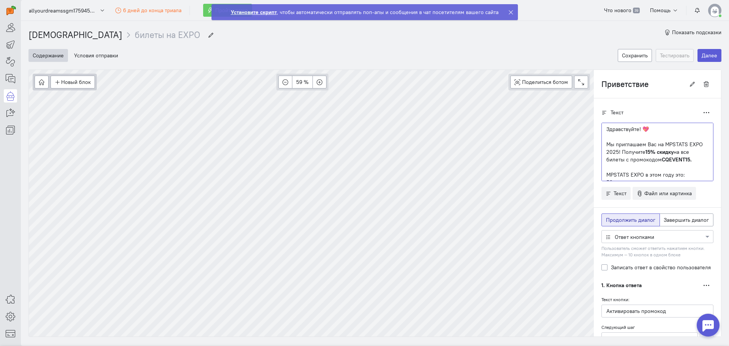
click at [616, 151] on p "Мы приглашаем Вас на MPSTATS EXPO 2025! Получите 15% скидку на все билеты с про…" at bounding box center [657, 151] width 102 height 23
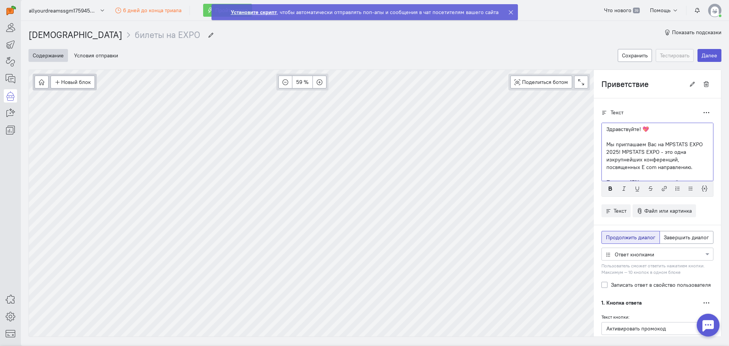
scroll to position [5, 0]
click at [608, 155] on p "Мы приглашаем Вас на MPSTATS EXPO 2025! MPSTATS EXPO - это одна изкрупнейших ко…" at bounding box center [657, 150] width 102 height 30
click at [663, 162] on p "Успейте активировать скидку, пока билеты не подорожали!" at bounding box center [657, 155] width 102 height 15
click at [629, 168] on p at bounding box center [657, 167] width 102 height 8
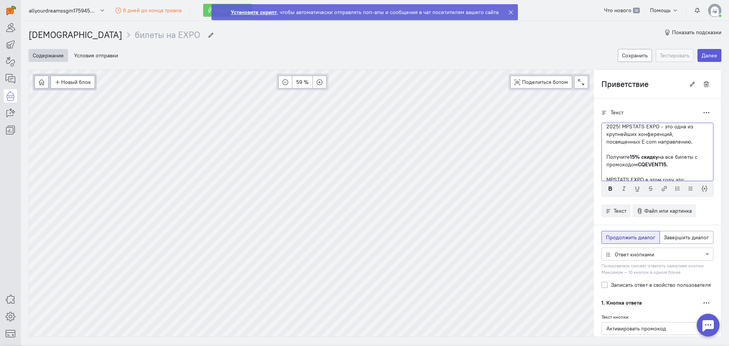
scroll to position [0, 0]
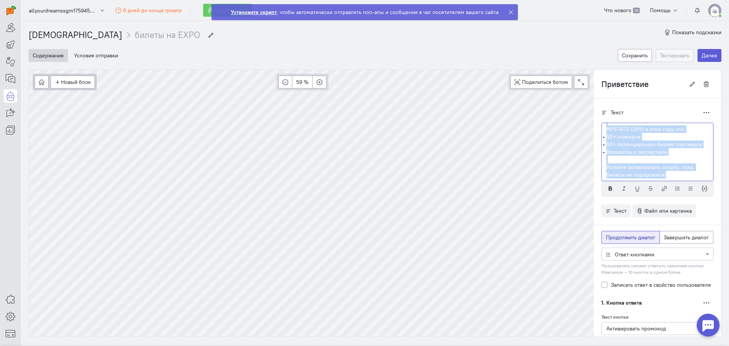
drag, startPoint x: 599, startPoint y: 131, endPoint x: 688, endPoint y: 175, distance: 98.8
click at [688, 175] on div "Здравствуйте! 💖 Мы приглашаем Вас на MPSTATS EXPO 2025! MPSTATS EXPO - это одна…" at bounding box center [657, 152] width 112 height 58
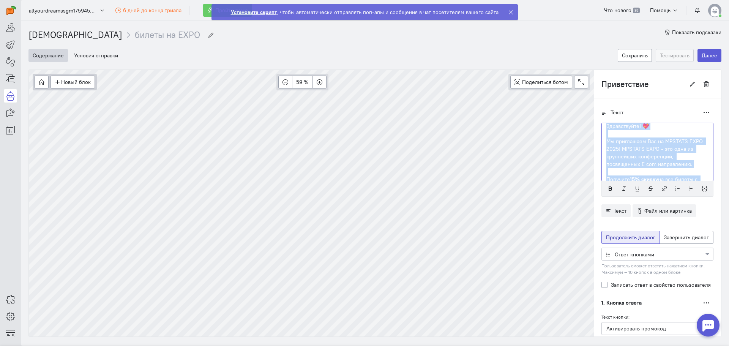
copy div "Здравствуйте! 💖 Мы приглашаем Вас на MPSTATS EXPO 2025! MPSTATS EXPO - это одна…"
click at [618, 143] on p "Мы приглашаем Вас на MPSTATS EXPO 2025! MPSTATS EXPO - это одна из крупнейших к…" at bounding box center [657, 155] width 102 height 30
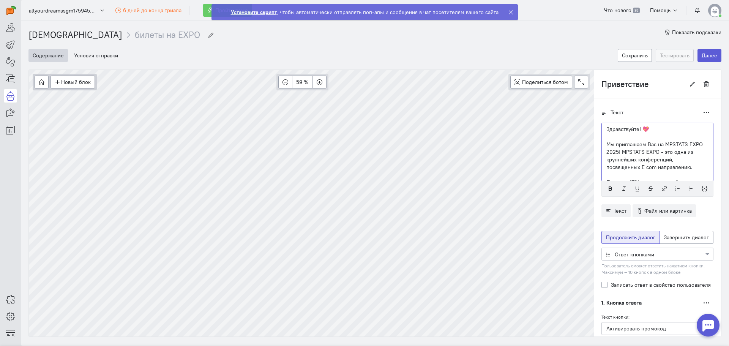
scroll to position [3, 0]
click at [606, 142] on p "Мы приглашаем Вас на MPSTATS EXPO 2025! MPSTATS EXPO - это одна из крупнейших к…" at bounding box center [657, 152] width 102 height 30
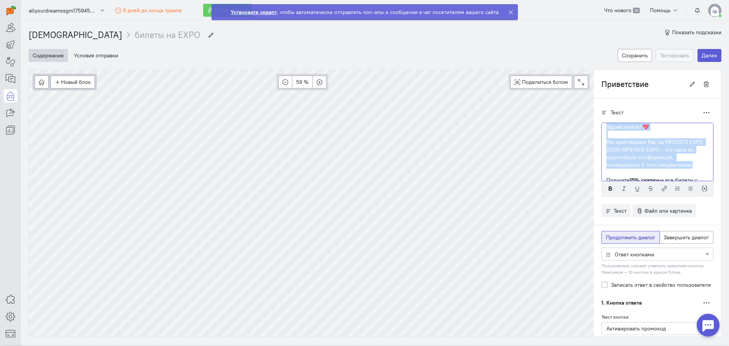
drag, startPoint x: 600, startPoint y: 128, endPoint x: 690, endPoint y: 161, distance: 95.8
click at [690, 161] on div "Здравствуйте! 💖 Мы приглашаем Вас на MPSTATS EXPO 2025! MPSTATS EXPO - это одна…" at bounding box center [657, 152] width 112 height 58
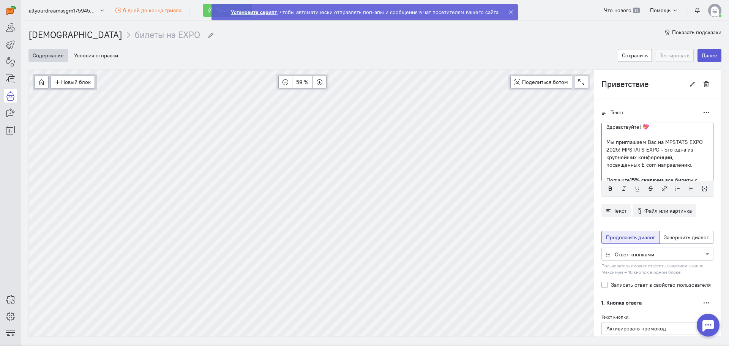
scroll to position [0, 0]
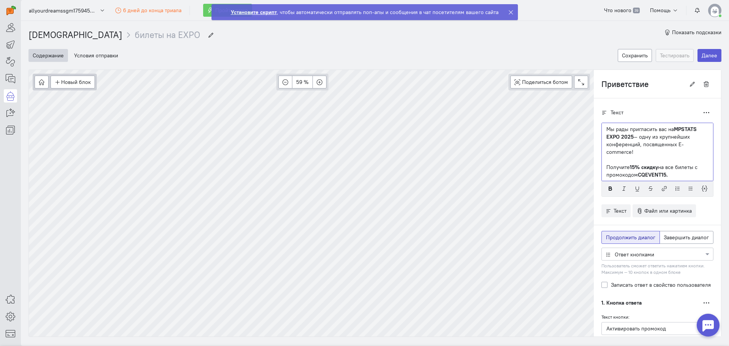
click at [606, 168] on p "Получите 15% скидку на все билеты с промокодом CQEVENT15." at bounding box center [657, 170] width 102 height 15
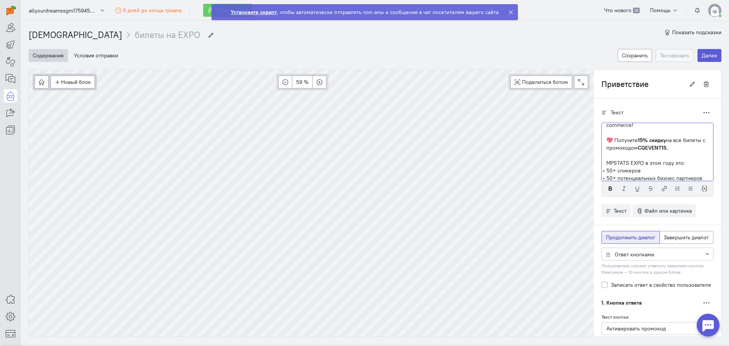
scroll to position [38, 0]
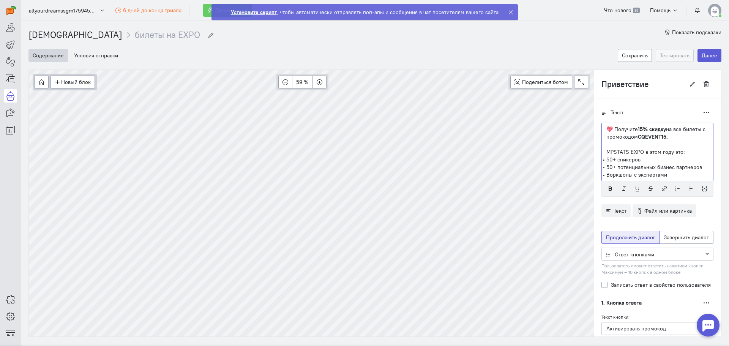
click at [606, 151] on p "MPSTATS EXPO в этом году это:" at bounding box center [657, 152] width 102 height 8
drag, startPoint x: 600, startPoint y: 153, endPoint x: 677, endPoint y: 151, distance: 77.8
click at [677, 151] on div "Мы рады пригласить вас на MPSTATS EXPO 2025 — одну из крупнейших конференций, п…" at bounding box center [657, 152] width 112 height 58
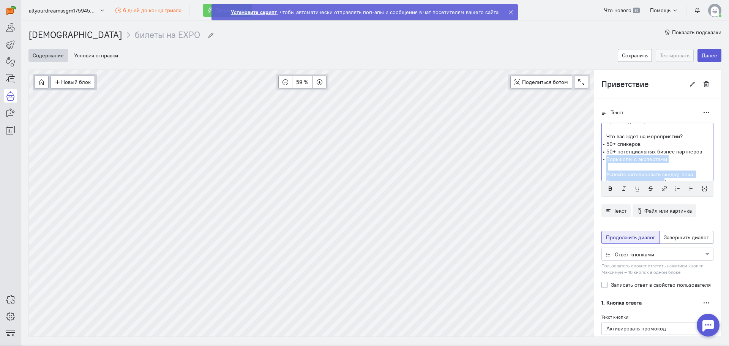
scroll to position [61, 0]
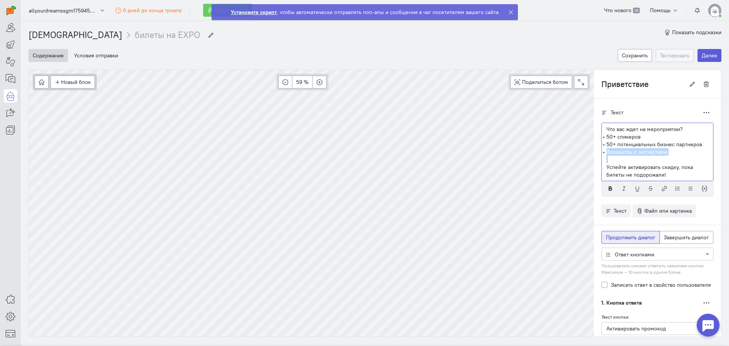
drag, startPoint x: 600, startPoint y: 175, endPoint x: 663, endPoint y: 157, distance: 64.7
click at [663, 157] on div "Мы рады пригласить вас на MPSTATS EXPO 2025 — одну из крупнейших конференций, п…" at bounding box center [657, 152] width 112 height 58
drag, startPoint x: 600, startPoint y: 165, endPoint x: 669, endPoint y: 173, distance: 70.3
click at [669, 173] on div "Мы рады пригласить вас на MPSTATS EXPO 2025 — одну из крупнейших конференций, п…" at bounding box center [657, 152] width 112 height 58
click at [626, 167] on p "Успейте активировать скидку, пока билеты не подорожали!" at bounding box center [657, 170] width 102 height 15
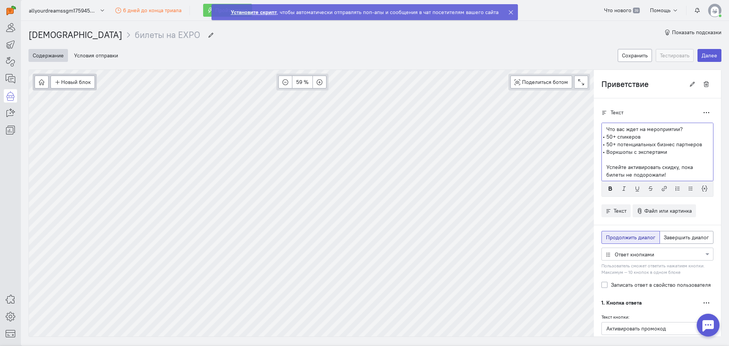
click at [663, 172] on p "Успейте активировать скидку, пока билеты не подорожали!" at bounding box center [657, 170] width 102 height 15
click at [661, 173] on p "Успейте активировать скидку, пока билеты не подорожали! ‼️" at bounding box center [657, 170] width 102 height 15
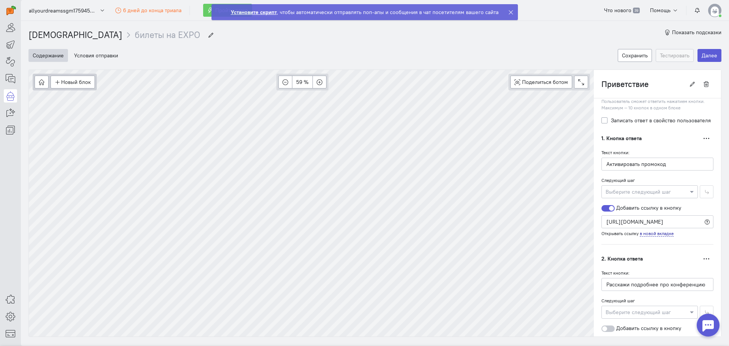
scroll to position [228, 0]
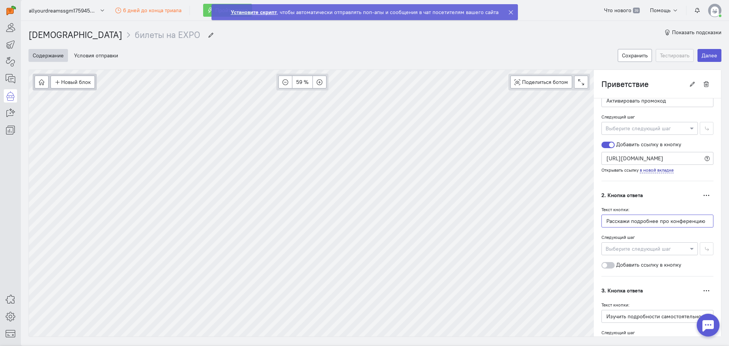
click at [610, 222] on input "Расскажи подробнее про конференцию" at bounding box center [657, 220] width 112 height 13
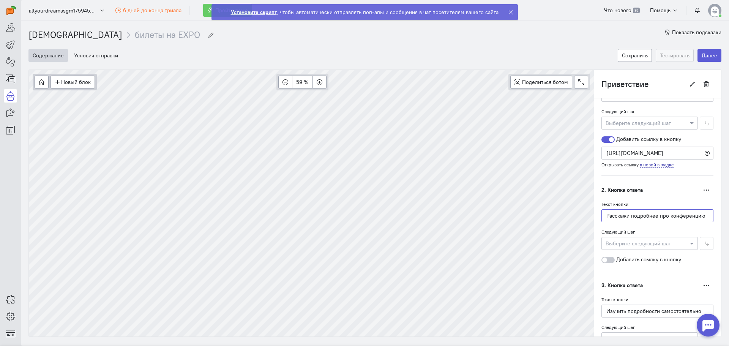
click at [610, 222] on input "Расскажи подробнее про конференцию" at bounding box center [657, 215] width 112 height 13
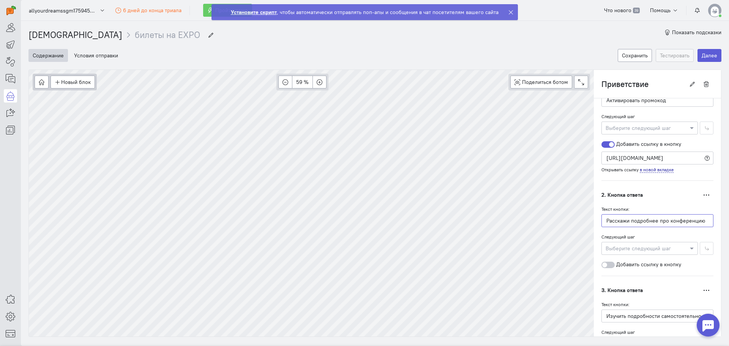
click at [610, 222] on input "Расскажи подробнее про конференцию" at bounding box center [657, 220] width 112 height 13
click at [626, 221] on input "Расскажи подробнее про конференцию" at bounding box center [657, 220] width 112 height 13
drag, startPoint x: 628, startPoint y: 221, endPoint x: 590, endPoint y: 217, distance: 37.8
click at [594, 217] on div "Текст Дублировать Мы рады пригласить вас на MPSTATS EXPO 2025 — одну из крупней…" at bounding box center [657, 143] width 127 height 511
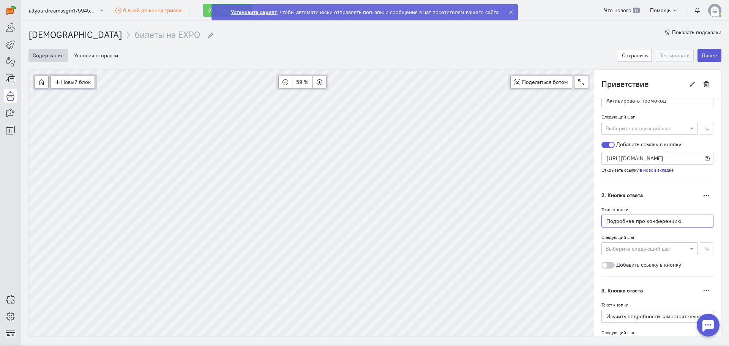
type input "Подробнее про конференцию"
click at [610, 231] on div "Текст кнопки: Подробнее про конференцию Следующий шаг Выберите следующий шаг До…" at bounding box center [657, 236] width 112 height 63
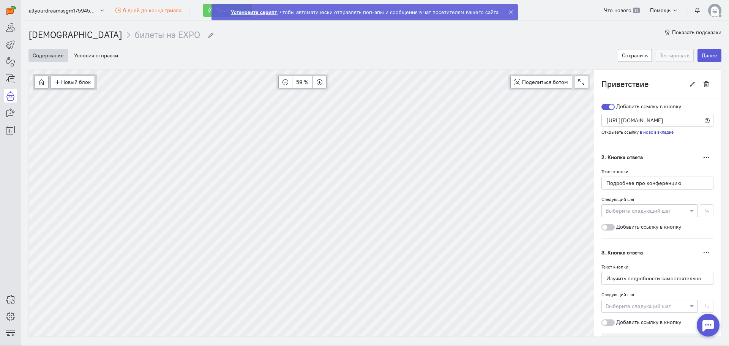
scroll to position [273, 0]
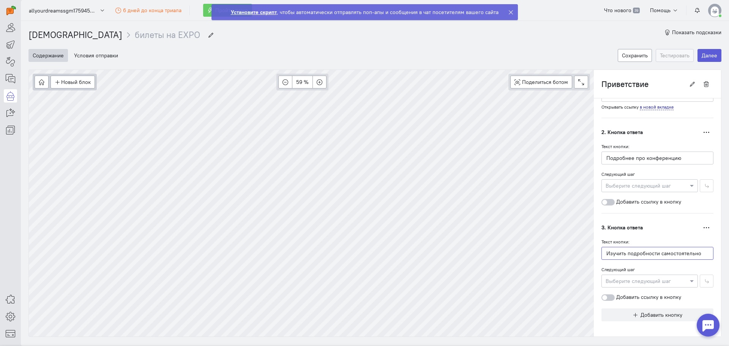
click at [624, 257] on input "Изучить подробности самостоятельно" at bounding box center [657, 253] width 112 height 13
type input "Напомнить позже"
click at [618, 266] on label "Следующий шаг" at bounding box center [617, 269] width 33 height 6
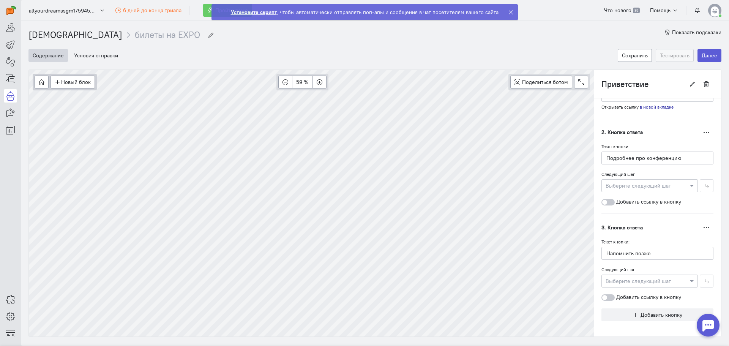
scroll to position [197, 0]
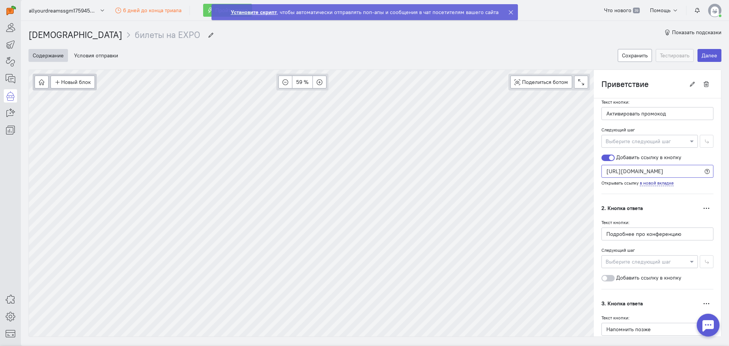
click at [622, 174] on input "[URL][DOMAIN_NAME]" at bounding box center [657, 171] width 112 height 13
click at [616, 261] on div at bounding box center [649, 261] width 96 height 8
click at [618, 249] on label "Следующий шаг" at bounding box center [617, 250] width 33 height 6
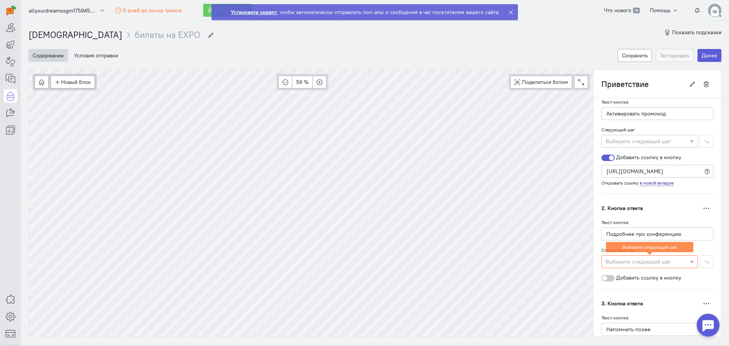
click at [605, 278] on div at bounding box center [607, 278] width 13 height 6
click at [0, 0] on input "Добавить ссылку в кнопку" at bounding box center [0, 0] width 0 height 0
click at [619, 287] on input "text" at bounding box center [657, 291] width 112 height 13
paste input "[URL][DOMAIN_NAME]"
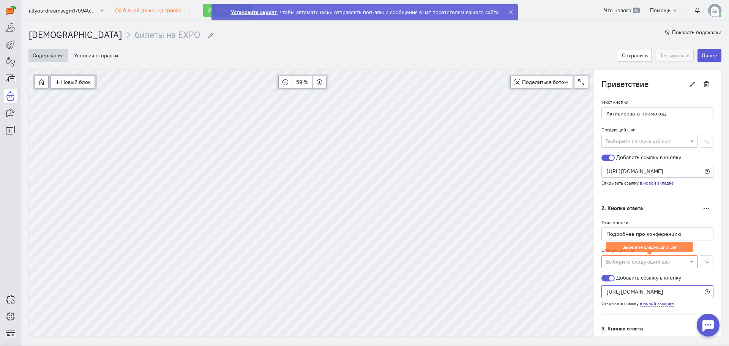
type input "[URL][DOMAIN_NAME]"
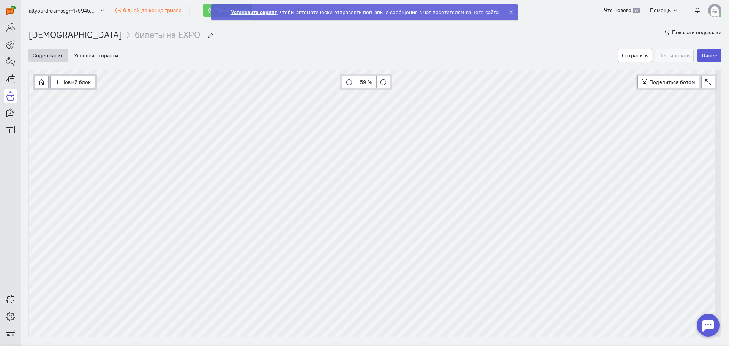
scroll to position [0, 0]
click at [70, 83] on button "Новый блок" at bounding box center [72, 82] width 44 height 13
click at [84, 119] on span "Действия" at bounding box center [77, 121] width 23 height 7
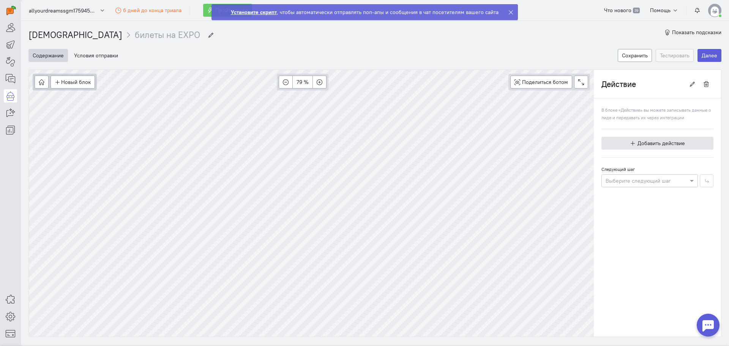
click at [615, 141] on button "Добавить действие" at bounding box center [657, 143] width 112 height 13
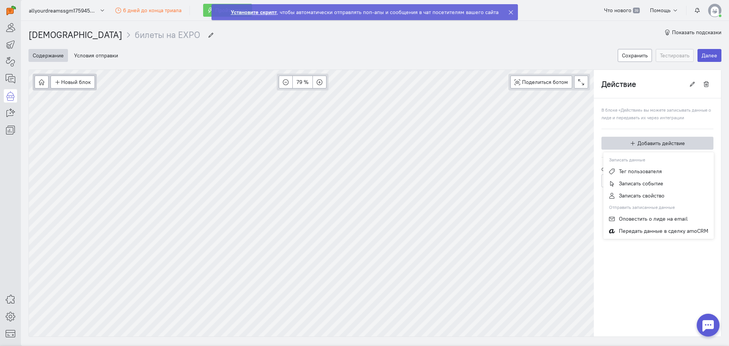
type input "Приветствие"
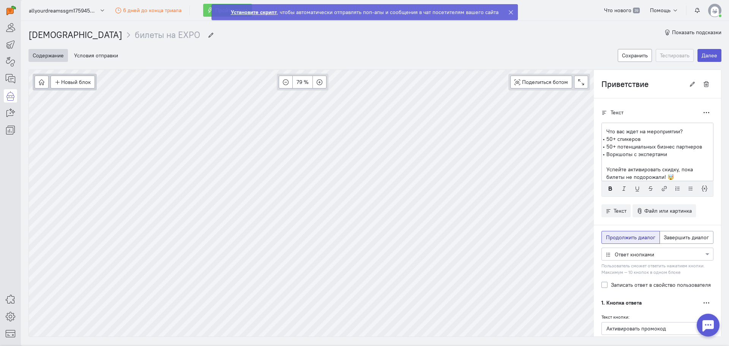
scroll to position [114, 0]
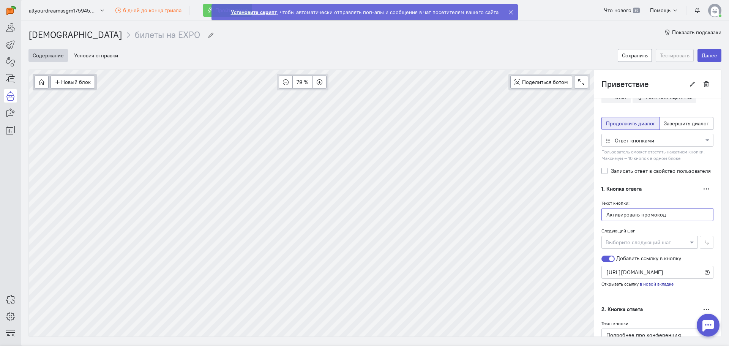
click at [621, 214] on input "Активировать промокод" at bounding box center [657, 214] width 112 height 13
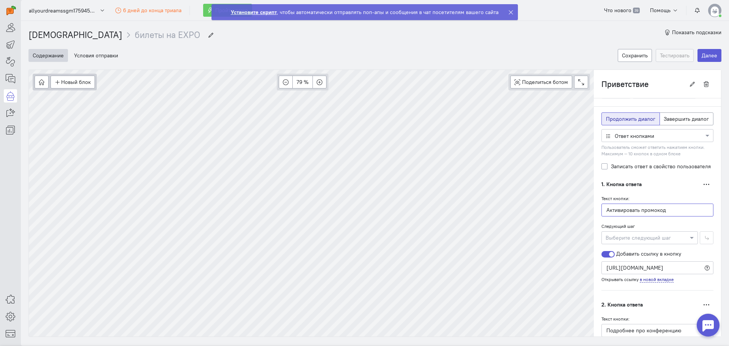
click at [621, 214] on input "Активировать промокод" at bounding box center [657, 209] width 112 height 13
click at [621, 214] on input "Активировать промокод" at bounding box center [657, 212] width 112 height 13
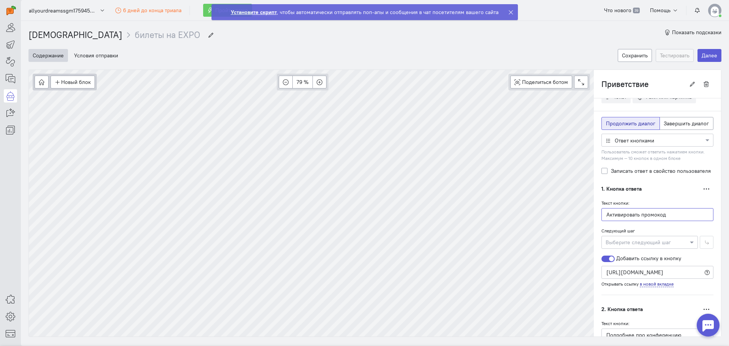
scroll to position [96, 0]
type input "Х"
type input "Приобрести билет со скидкой"
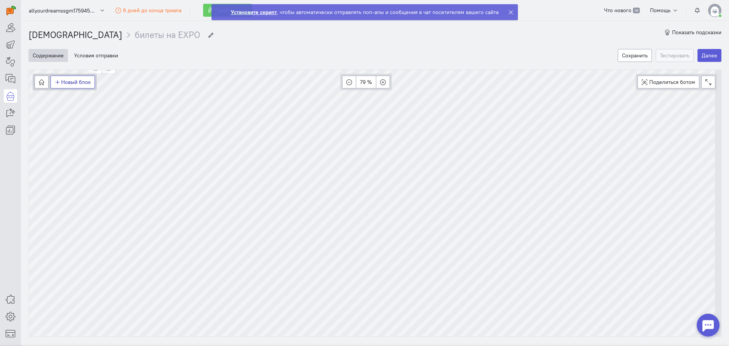
click at [79, 84] on button "Новый блок" at bounding box center [72, 82] width 44 height 13
click at [82, 100] on span "Сообщение" at bounding box center [80, 97] width 29 height 7
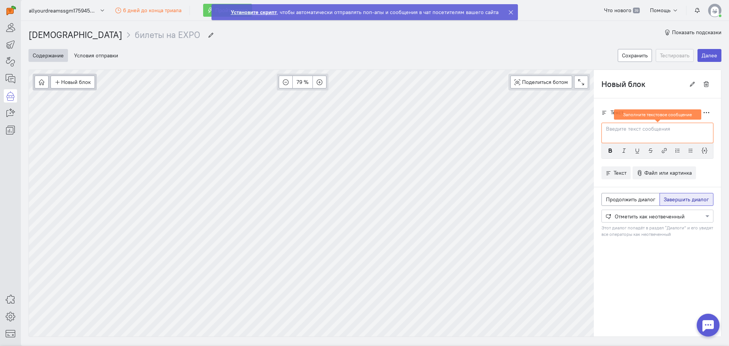
click at [621, 139] on div at bounding box center [657, 133] width 112 height 20
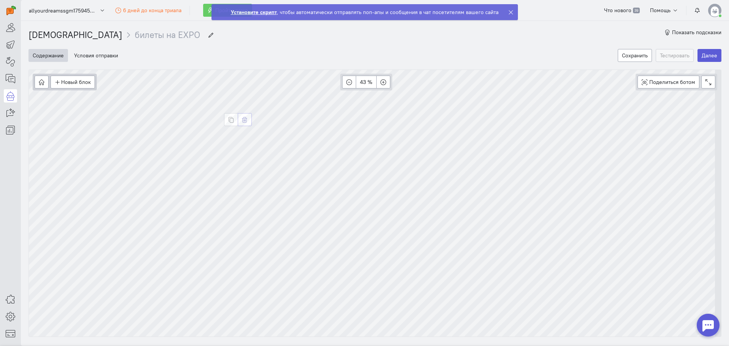
click at [246, 118] on icon "button" at bounding box center [245, 120] width 6 height 6
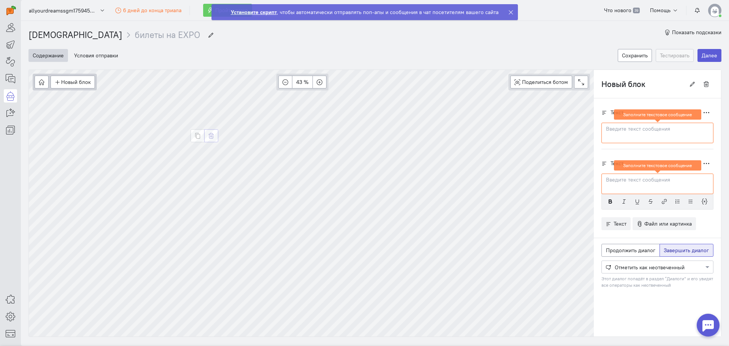
click at [209, 139] on button "button" at bounding box center [211, 135] width 14 height 13
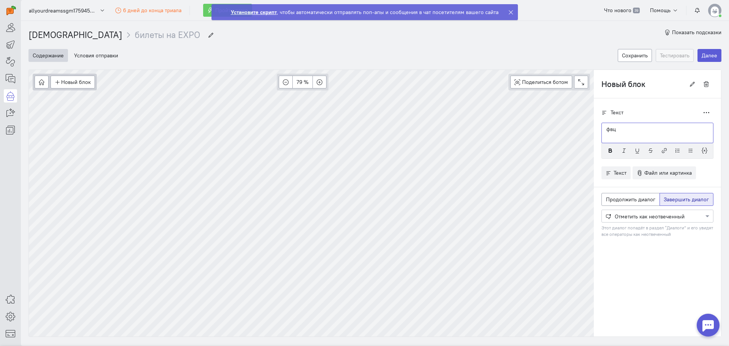
click at [608, 135] on div "фвц" at bounding box center [657, 133] width 112 height 20
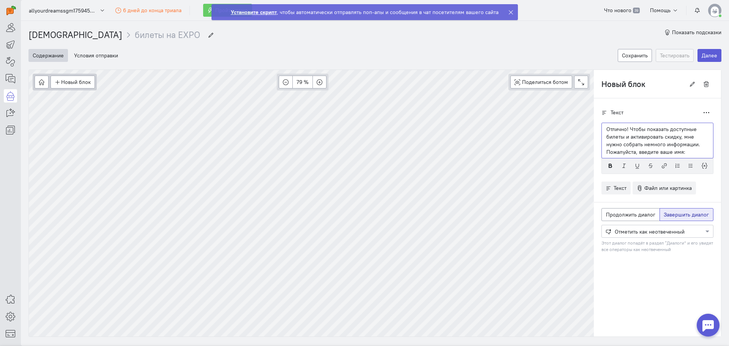
click at [625, 130] on p "Отлично! Чтобы показать доступные билеты и активировать скидку, мне нужно собра…" at bounding box center [657, 140] width 102 height 30
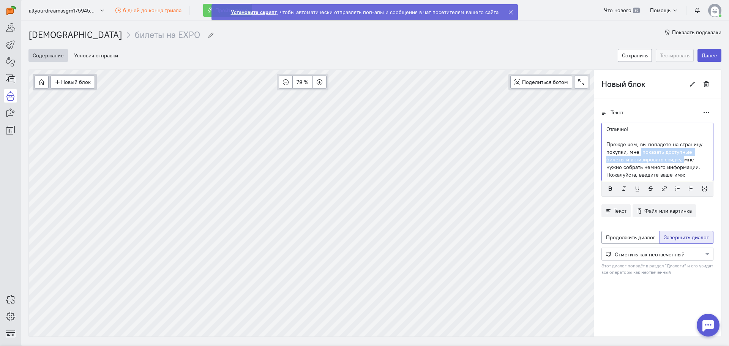
drag, startPoint x: 635, startPoint y: 153, endPoint x: 678, endPoint y: 159, distance: 43.7
click at [678, 159] on p "Прежде чем, вы попадете на страницу покупки, мне показать доступные билеты и ак…" at bounding box center [657, 159] width 102 height 38
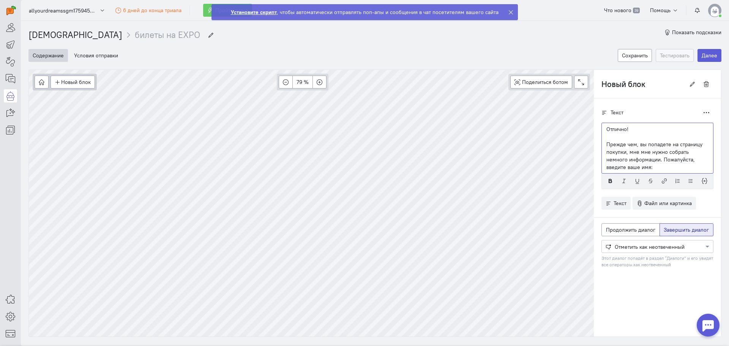
click at [642, 153] on p "Прежде чем, вы попадете на страницу покупки, мне мне нужно собрать немного инфо…" at bounding box center [657, 155] width 102 height 30
click at [631, 159] on p "Прежде чем, вы попадете на страницу покупки, мне нужно собрать немного информац…" at bounding box center [657, 155] width 102 height 30
click at [616, 167] on p "Прежде чем, вы попадете на страницу покупки, мне нужно собрать немного информац…" at bounding box center [657, 155] width 102 height 30
drag, startPoint x: 620, startPoint y: 165, endPoint x: 667, endPoint y: 161, distance: 47.3
click at [667, 161] on p "Прежде чем, вы попадете на страницу покупки, мне нужно собрать немного информац…" at bounding box center [657, 155] width 102 height 30
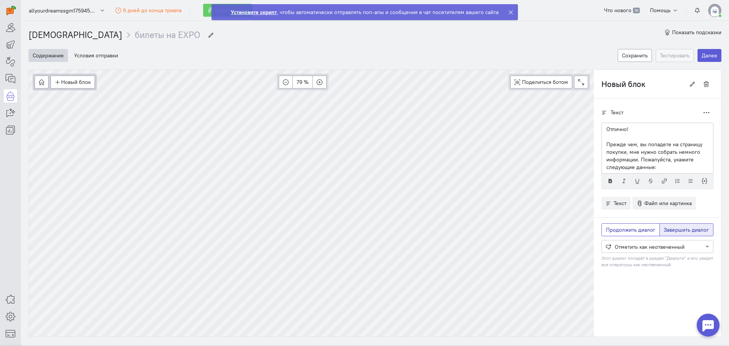
click at [623, 231] on span "Продолжить диалог" at bounding box center [630, 229] width 49 height 7
click at [611, 231] on input "Продолжить диалог" at bounding box center [608, 228] width 5 height 5
radio input "true"
radio input "false"
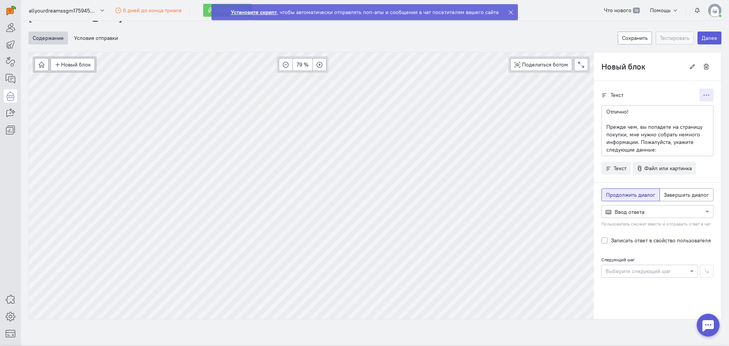
click at [703, 96] on button "button" at bounding box center [706, 94] width 14 height 13
click at [703, 96] on icon "button" at bounding box center [706, 95] width 6 height 6
click at [70, 67] on button "Новый блок" at bounding box center [72, 64] width 44 height 13
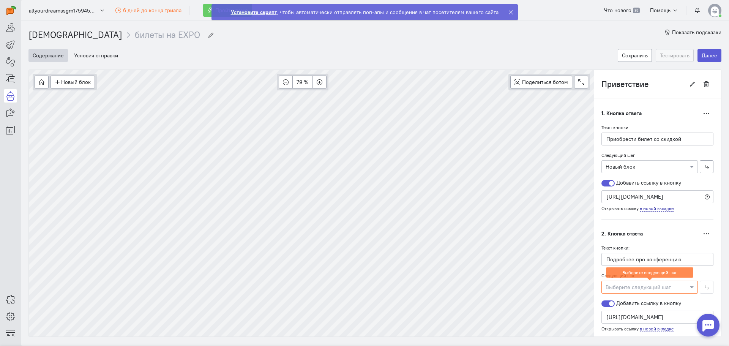
scroll to position [114, 0]
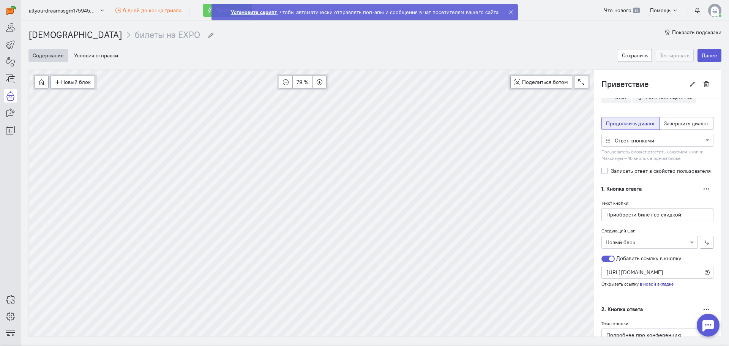
type input "Новый блок"
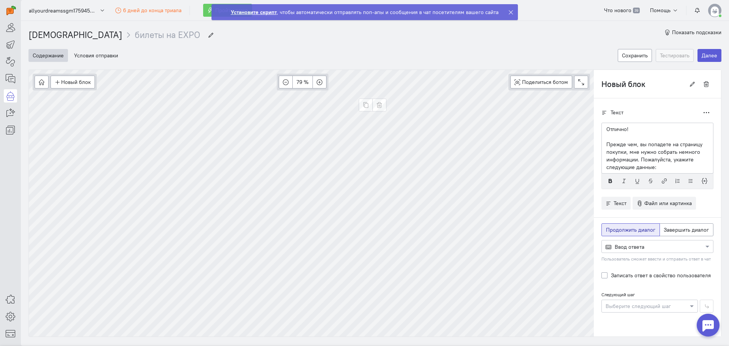
scroll to position [0, 0]
click at [627, 244] on div at bounding box center [656, 246] width 111 height 8
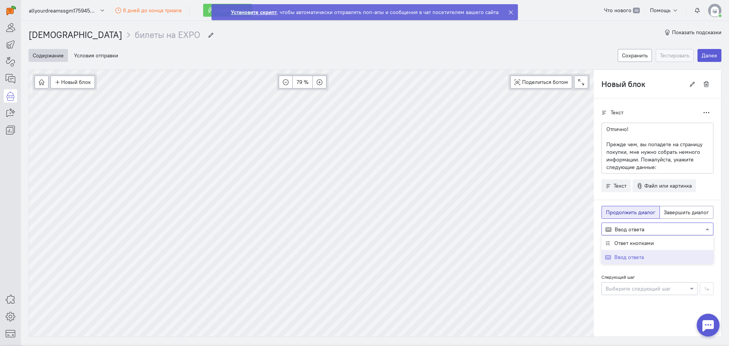
click at [622, 254] on span "Ввод ответа" at bounding box center [629, 256] width 30 height 7
click at [653, 171] on div "Отлично! Прежде чем, вы попадете на страницу покупки, мне нужно собрать немного…" at bounding box center [657, 148] width 112 height 51
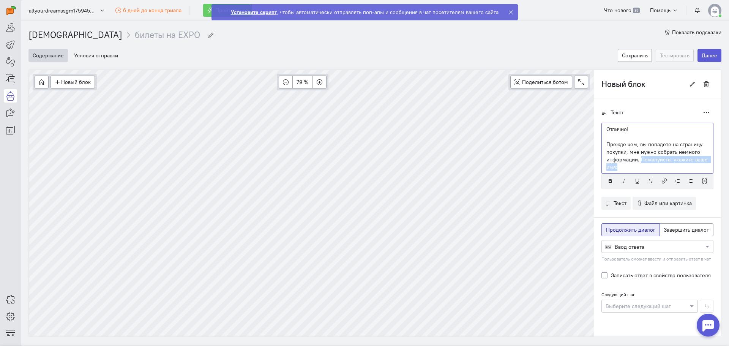
drag, startPoint x: 635, startPoint y: 158, endPoint x: 628, endPoint y: 168, distance: 12.5
click at [628, 168] on p "Прежде чем, вы попадете на страницу покупки, мне нужно собрать немного информац…" at bounding box center [657, 155] width 102 height 30
click at [607, 180] on icon "button" at bounding box center [610, 181] width 6 height 6
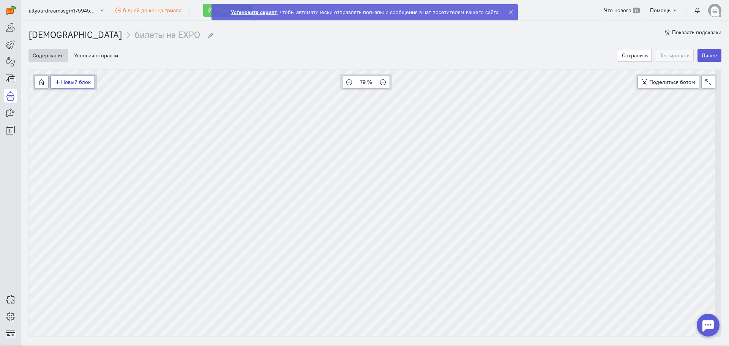
click at [71, 79] on button "Новый блок" at bounding box center [72, 82] width 44 height 13
click at [76, 95] on span "Сообщение" at bounding box center [80, 97] width 29 height 7
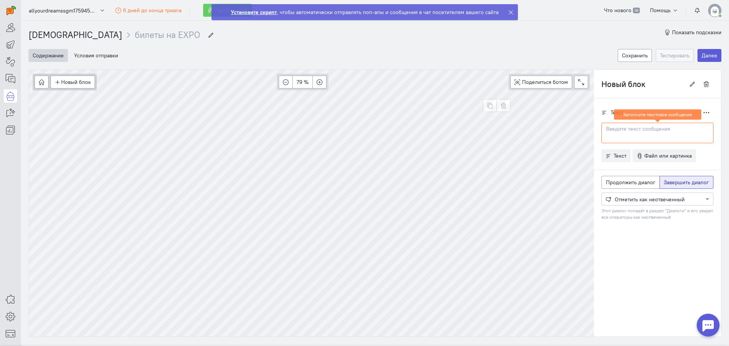
click at [628, 135] on div at bounding box center [657, 133] width 112 height 20
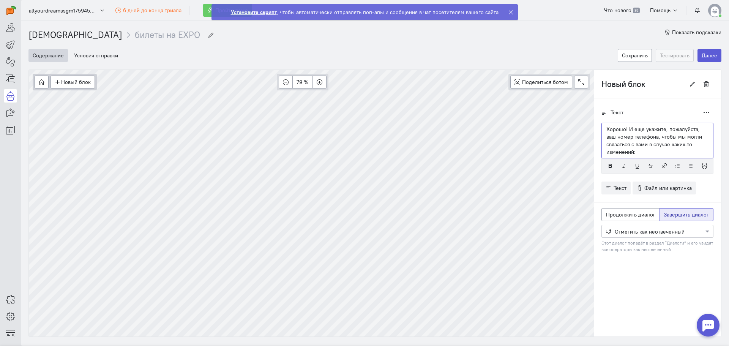
click at [601, 137] on div "Хорошо! И еще укажите, пожалуйста, ваш номер телефона, чтобы мы могли связаться…" at bounding box center [657, 141] width 112 height 36
drag, startPoint x: 692, startPoint y: 129, endPoint x: 639, endPoint y: 136, distance: 53.2
click at [639, 136] on p "Хорошо! И еще укажите, пожалуйста, ваш номер телефона, чтобы мы могли связаться…" at bounding box center [657, 140] width 102 height 30
click at [607, 165] on icon "button" at bounding box center [610, 166] width 6 height 6
click at [617, 212] on span "Продолжить диалог" at bounding box center [630, 214] width 49 height 7
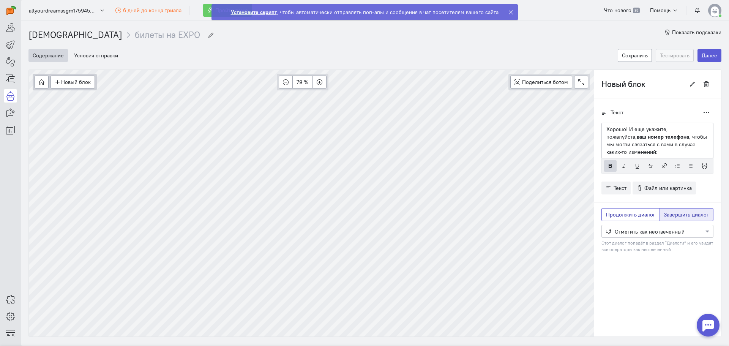
click at [611, 212] on input "Продолжить диалог" at bounding box center [608, 213] width 5 height 5
radio input "true"
radio input "false"
click at [639, 232] on div at bounding box center [656, 231] width 111 height 8
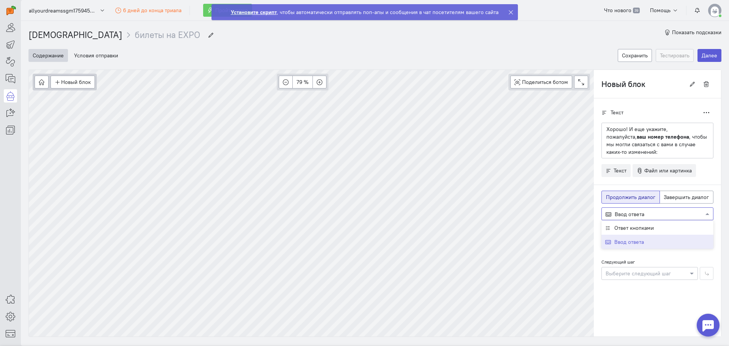
click at [631, 240] on span "Ввод ответа" at bounding box center [629, 241] width 30 height 7
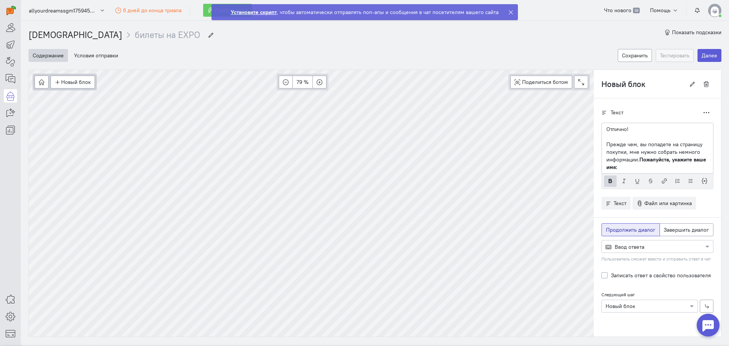
click at [611, 277] on label "Записать ответ в свойство пользователя" at bounding box center [661, 275] width 100 height 8
click at [601, 277] on input "Записать ответ в свойство пользователя" at bounding box center [604, 274] width 6 height 7
checkbox input "true"
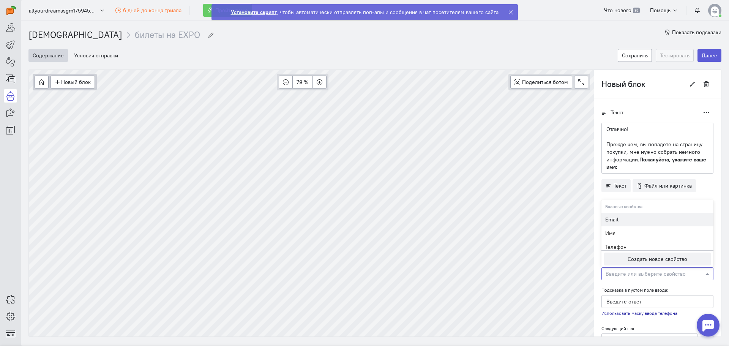
click at [619, 277] on input "text" at bounding box center [649, 273] width 88 height 8
click at [621, 227] on div "Имя" at bounding box center [657, 233] width 112 height 14
type input "Введите имя"
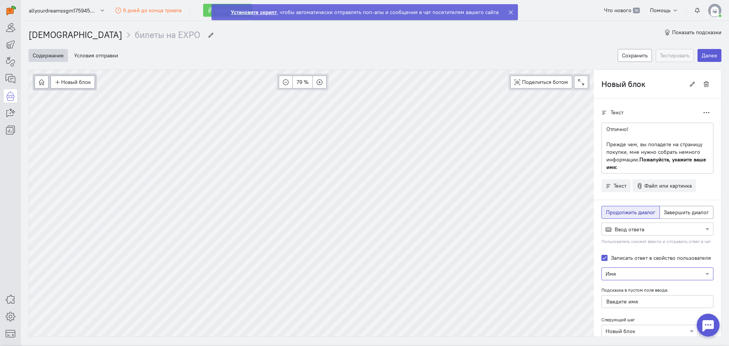
scroll to position [16, 0]
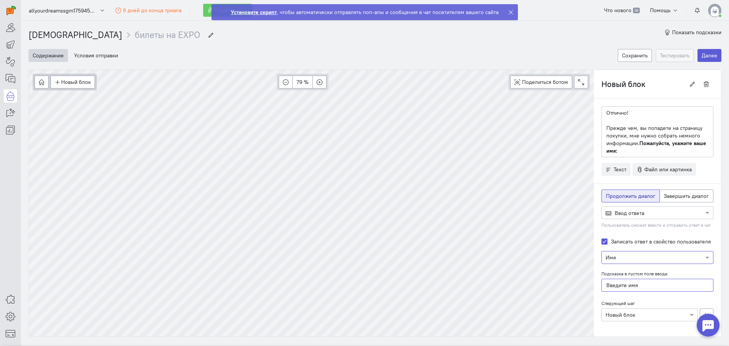
click at [615, 285] on input "Введите имя" at bounding box center [657, 285] width 112 height 13
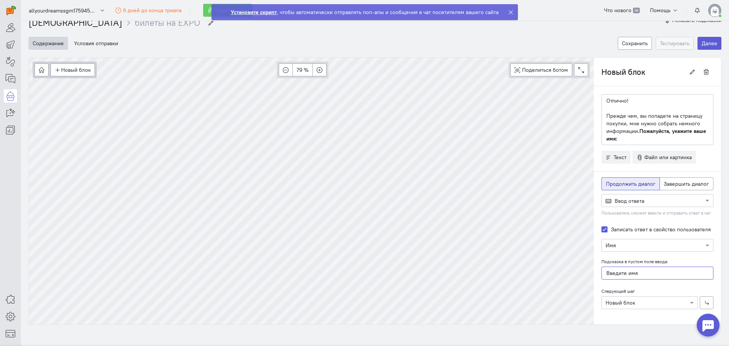
scroll to position [17, 0]
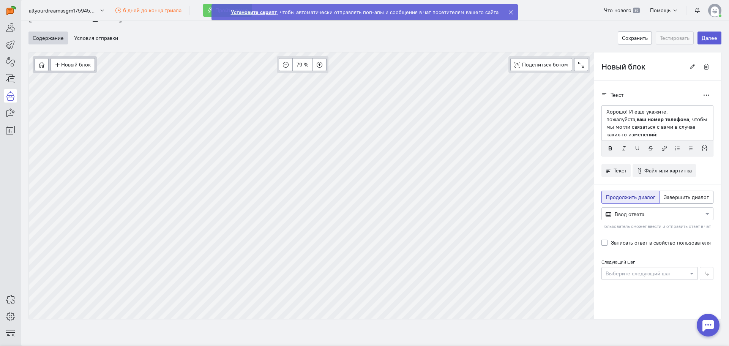
click at [619, 244] on label "Записать ответ в свойство пользователя" at bounding box center [661, 243] width 100 height 8
click at [607, 244] on input "Записать ответ в свойство пользователя" at bounding box center [604, 242] width 6 height 7
checkbox input "true"
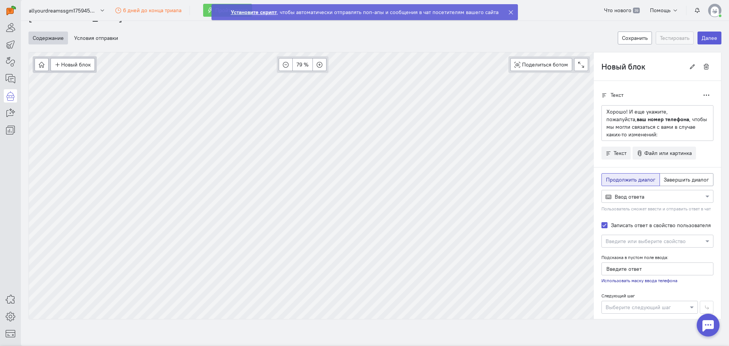
click at [617, 242] on input "text" at bounding box center [649, 241] width 88 height 8
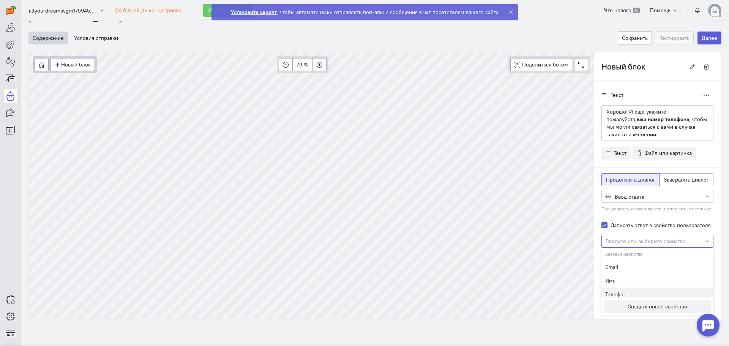
click at [617, 290] on div "Телефон" at bounding box center [657, 294] width 112 height 14
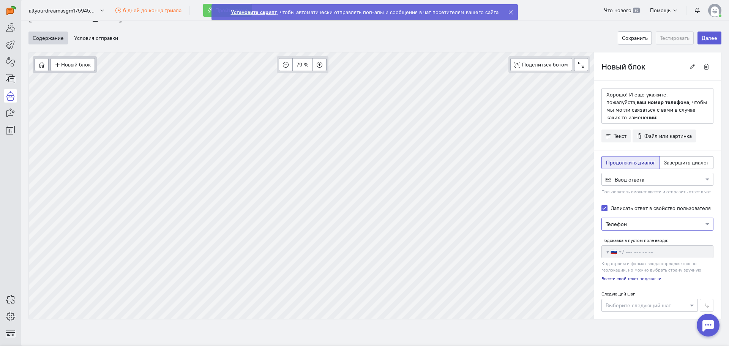
scroll to position [25, 0]
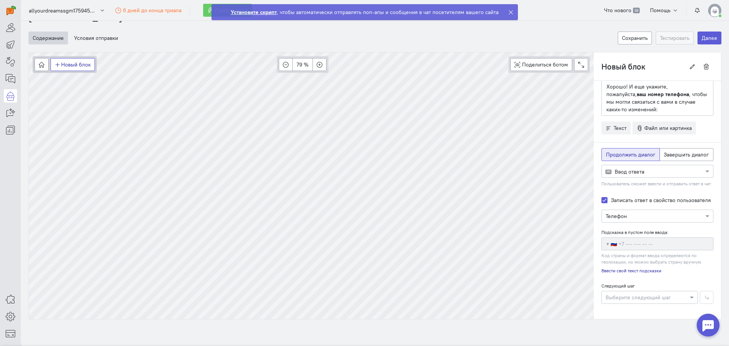
click at [74, 61] on button "Новый блок" at bounding box center [72, 64] width 44 height 13
click at [87, 82] on span "Сообщение" at bounding box center [80, 79] width 29 height 7
type input "Новый блок 2"
radio input "false"
radio input "true"
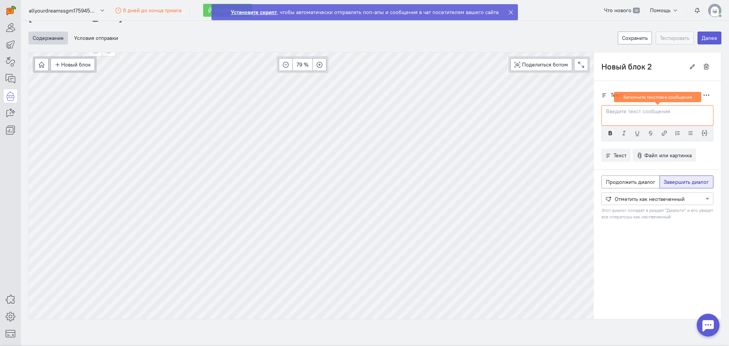
scroll to position [0, 0]
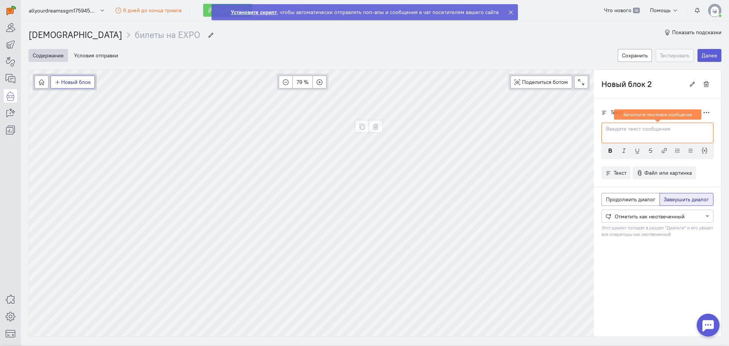
click at [69, 85] on button "Новый блок" at bounding box center [72, 82] width 44 height 13
click at [81, 122] on span "Действия" at bounding box center [77, 121] width 23 height 7
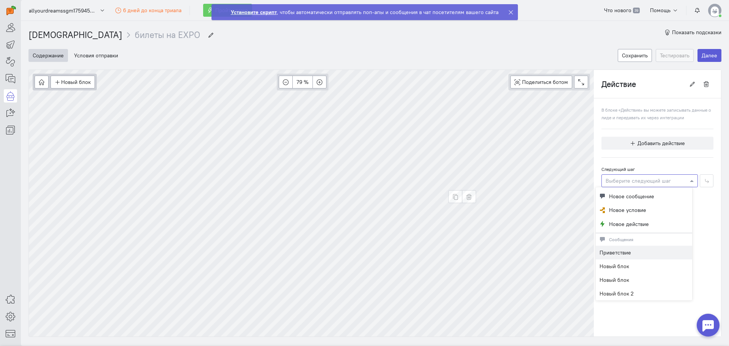
click at [629, 185] on div "Выберите следующий шаг" at bounding box center [649, 180] width 96 height 13
click at [626, 182] on div at bounding box center [649, 180] width 96 height 8
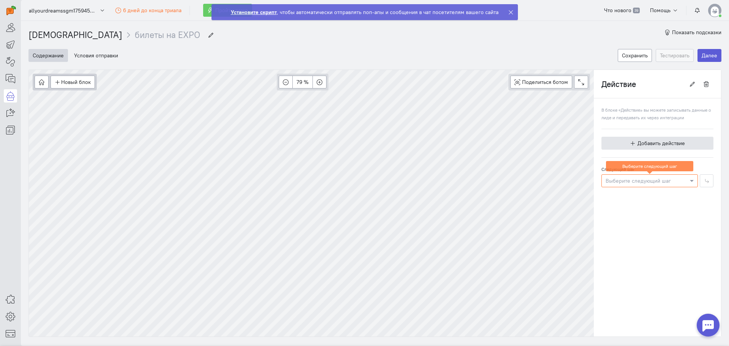
click at [630, 145] on icon "button" at bounding box center [633, 143] width 6 height 6
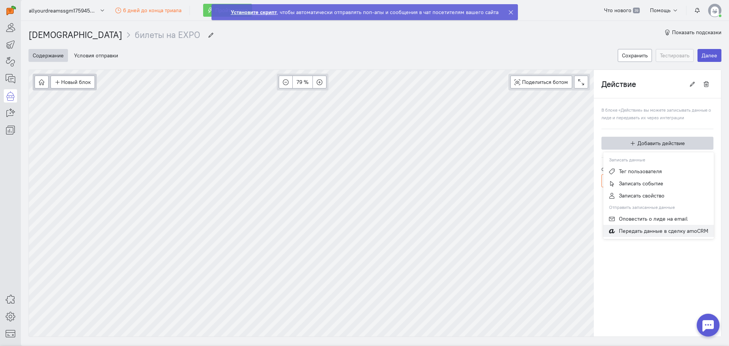
click at [619, 227] on button "Передать данные в сделку amoCRM" at bounding box center [658, 231] width 110 height 12
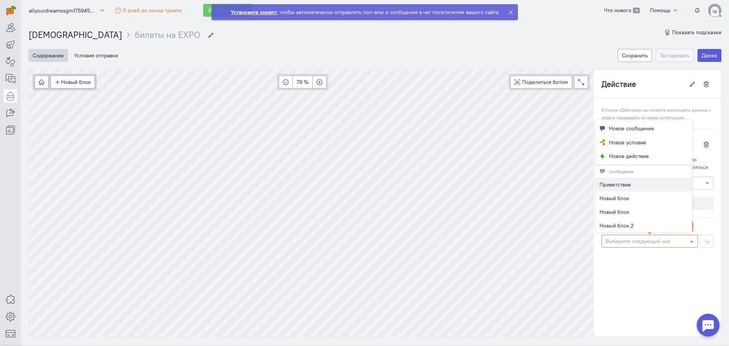
click at [623, 237] on div at bounding box center [649, 241] width 96 height 8
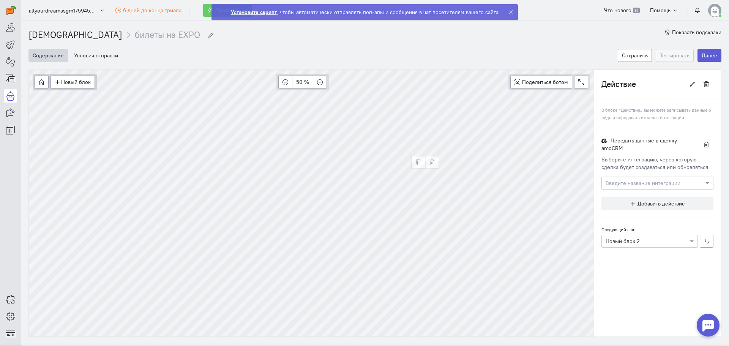
type input "Новый блок 2"
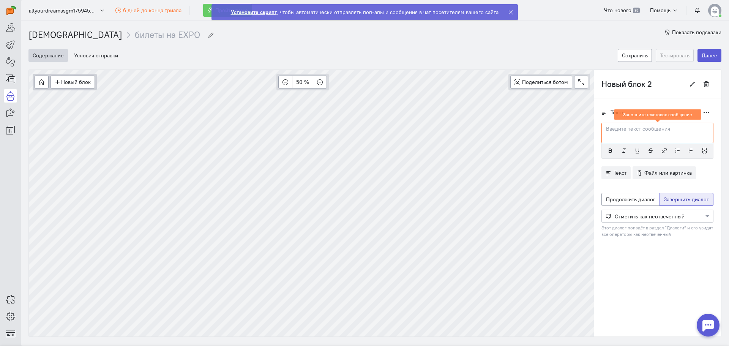
click at [616, 134] on div at bounding box center [657, 133] width 112 height 20
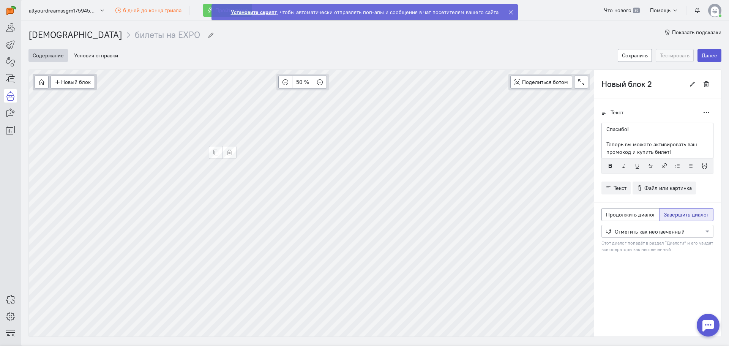
type input "Приветствие"
radio input "true"
radio input "false"
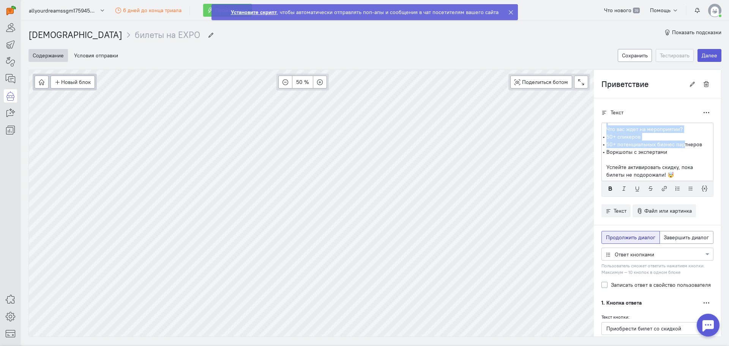
drag, startPoint x: 655, startPoint y: 175, endPoint x: 677, endPoint y: 147, distance: 35.2
click at [677, 147] on div "Мы рады пригласить вас на MPSTATS EXPO 2025 — одну из крупнейших конференций, п…" at bounding box center [657, 152] width 112 height 58
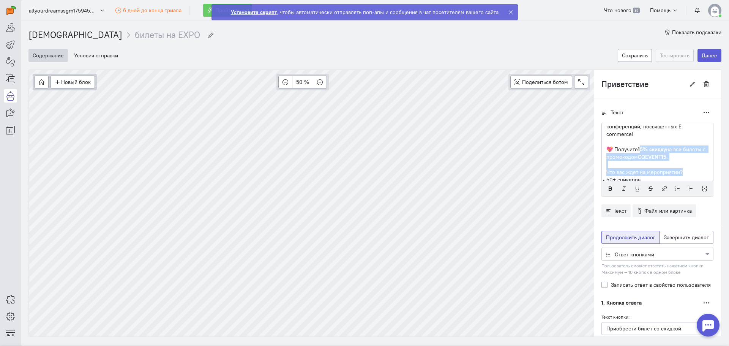
scroll to position [28, 0]
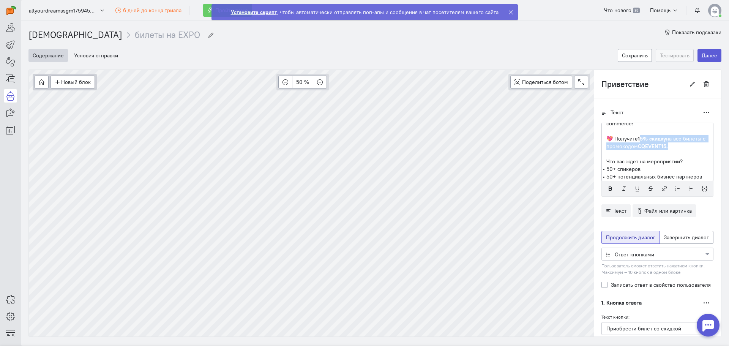
drag, startPoint x: 634, startPoint y: 166, endPoint x: 688, endPoint y: 149, distance: 57.0
click at [688, 149] on p "💖 Получите 15% скидку на все билеты с промокодом CQEVENT15." at bounding box center [657, 142] width 102 height 15
copy p "15% скидку на все билеты с промокодом CQEVENT15."
type input "Новый блок 2"
radio input "false"
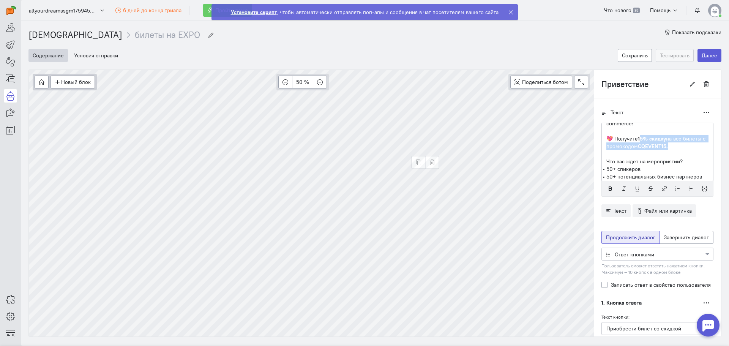
radio input "true"
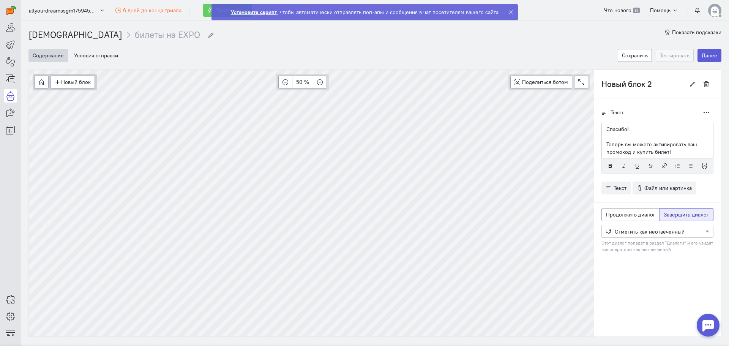
click at [669, 153] on p "Теперь вы можете активировать ваш промокод и купить билет!" at bounding box center [657, 147] width 102 height 15
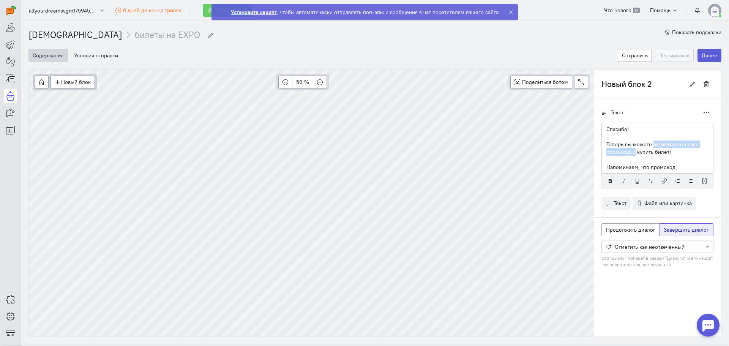
drag, startPoint x: 627, startPoint y: 152, endPoint x: 646, endPoint y: 144, distance: 20.2
click at [646, 144] on p "Теперь вы можете активировать ваш промокод и купить билет!" at bounding box center [657, 147] width 102 height 15
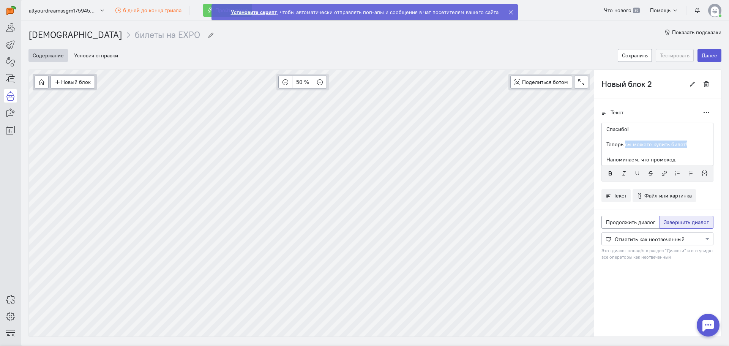
drag, startPoint x: 619, startPoint y: 144, endPoint x: 680, endPoint y: 143, distance: 60.7
click at [680, 143] on p "Теперь вы можете купить билет!" at bounding box center [657, 144] width 102 height 8
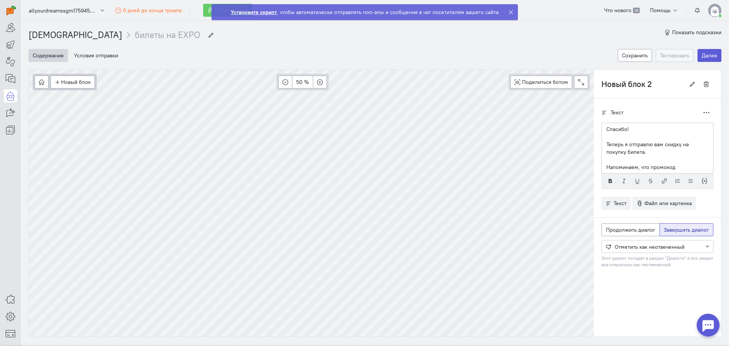
click at [669, 167] on p "Напоминаем, что промокод" at bounding box center [657, 167] width 102 height 8
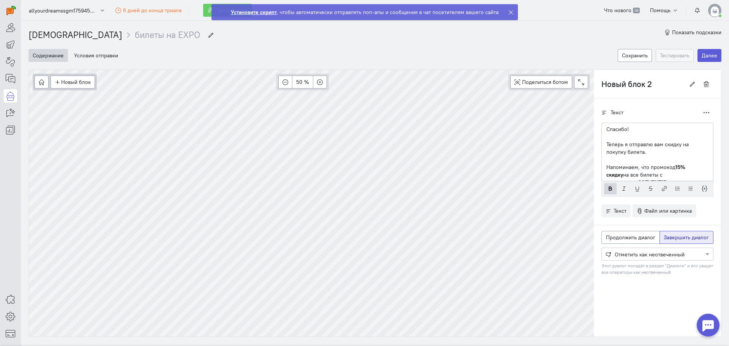
drag, startPoint x: 670, startPoint y: 175, endPoint x: 668, endPoint y: 164, distance: 11.6
click at [668, 164] on p "Напоминаем, что промокод 15% скидку на все билеты с промокодом CQEVENT15." at bounding box center [657, 174] width 102 height 23
click at [650, 175] on p "Напоминаем, что промокод CQEVENT15 дарит скидку 15% на билет любой категории!" at bounding box center [657, 169] width 102 height 23
click at [652, 164] on p "Напоминаем, что промокод CQEVENT15 дарит скидку 15% на билет любой категории!" at bounding box center [657, 169] width 102 height 23
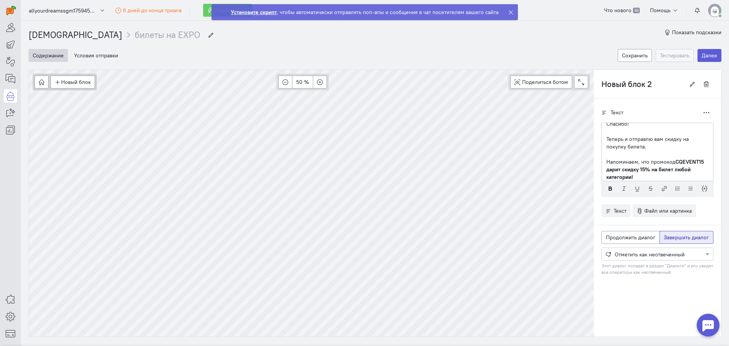
click at [662, 175] on p "Напоминаем, что промокод CQEVENT15 дарит скидку 15% на билет любой категории!" at bounding box center [657, 169] width 102 height 23
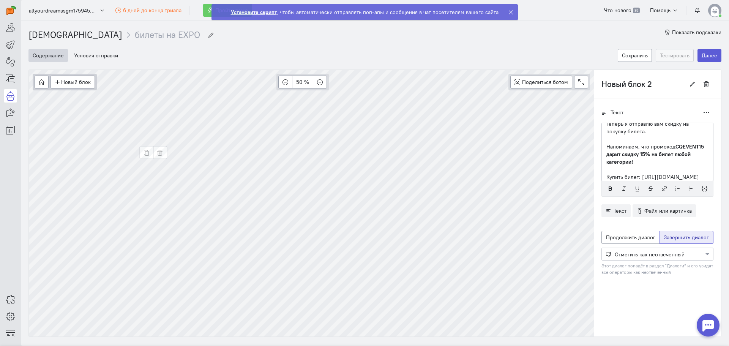
type input "Приветствие"
radio input "true"
radio input "false"
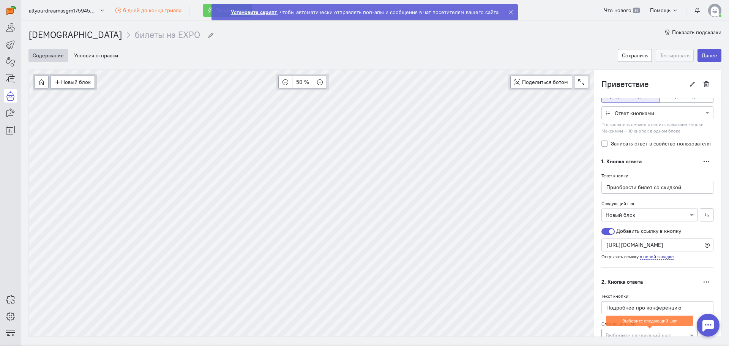
scroll to position [152, 0]
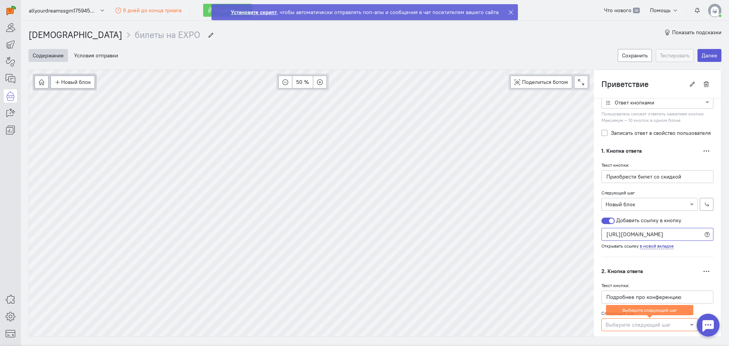
click at [615, 235] on input "[URL][DOMAIN_NAME]" at bounding box center [657, 234] width 112 height 13
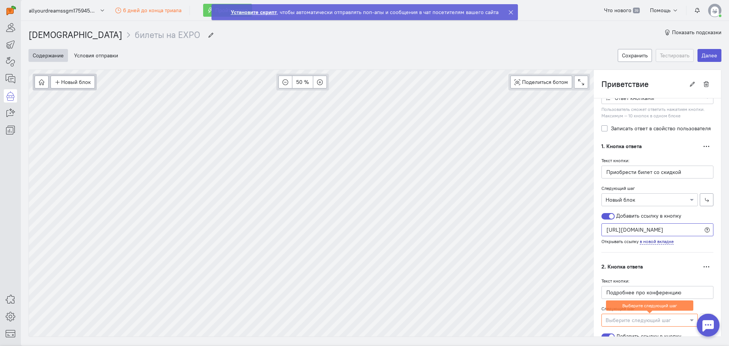
click at [615, 235] on input "[URL][DOMAIN_NAME]" at bounding box center [657, 229] width 112 height 13
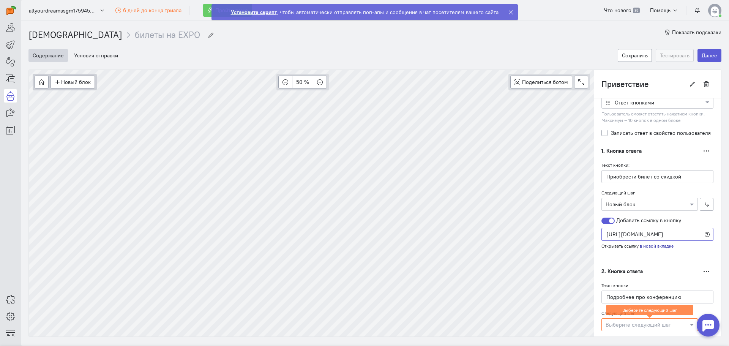
click at [615, 235] on input "[URL][DOMAIN_NAME]" at bounding box center [657, 234] width 112 height 13
click at [605, 222] on div at bounding box center [607, 220] width 13 height 6
click at [0, 0] on input "Добавить ссылку в кнопку" at bounding box center [0, 0] width 0 height 0
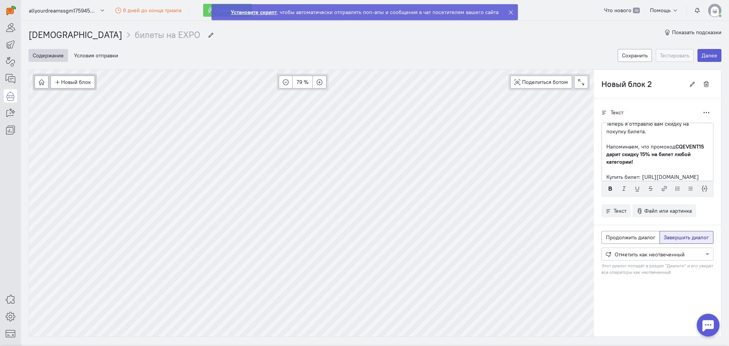
scroll to position [23, 0]
drag, startPoint x: 635, startPoint y: 174, endPoint x: 694, endPoint y: 172, distance: 59.2
click at [694, 172] on p "Купить билет: [URL][DOMAIN_NAME]" at bounding box center [657, 175] width 102 height 8
drag, startPoint x: 637, startPoint y: 177, endPoint x: 600, endPoint y: 174, distance: 37.7
click at [601, 174] on div "Спасибо! Теперь я отправлю вам скидку на покупку билета. Напоминаем, что промок…" at bounding box center [657, 152] width 112 height 58
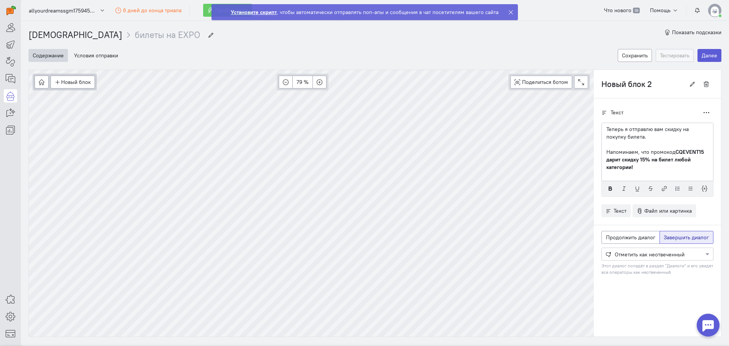
scroll to position [8, 0]
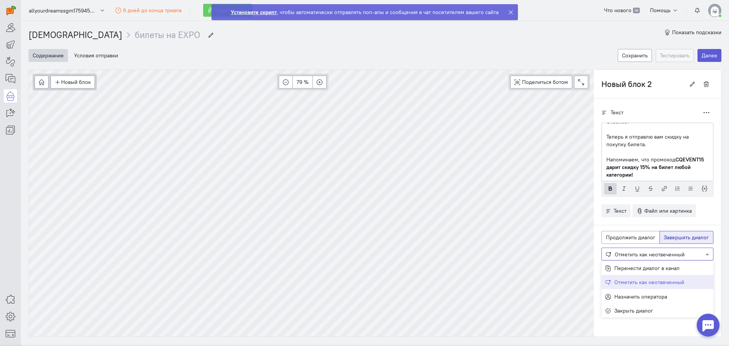
click at [621, 257] on div at bounding box center [656, 254] width 111 height 8
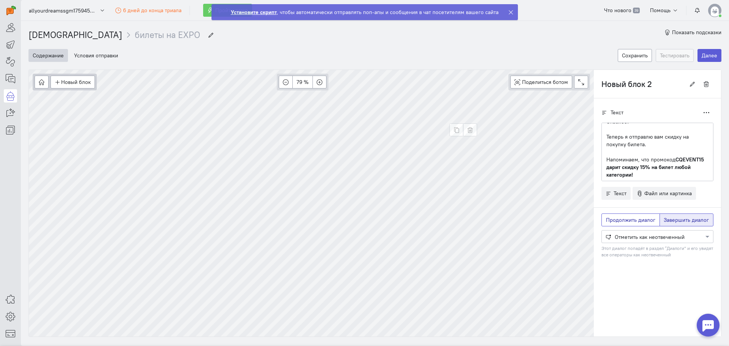
click at [606, 219] on span "Продолжить диалог" at bounding box center [630, 219] width 49 height 7
click at [606, 219] on input "Продолжить диалог" at bounding box center [608, 218] width 5 height 5
radio input "true"
radio input "false"
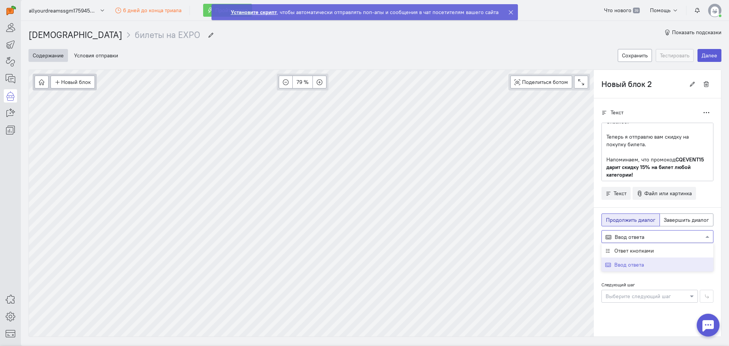
click at [623, 235] on div at bounding box center [656, 236] width 111 height 8
click at [623, 250] on span "Ответ кнопками" at bounding box center [633, 250] width 39 height 7
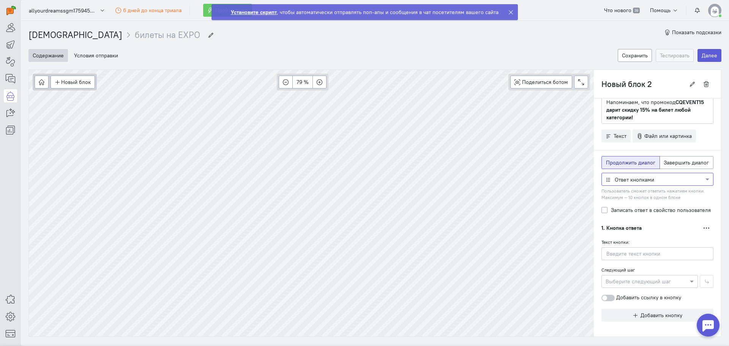
scroll to position [58, 0]
click at [614, 254] on input "text" at bounding box center [657, 253] width 112 height 13
paste input "[URL][DOMAIN_NAME]"
type input "[URL][DOMAIN_NAME]"
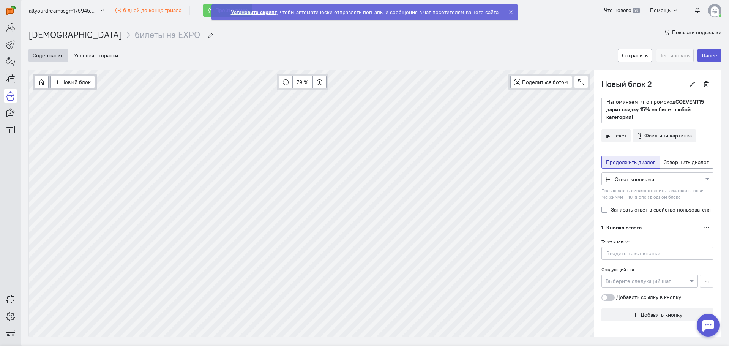
click at [603, 295] on div at bounding box center [607, 297] width 13 height 6
click at [0, 0] on input "Добавить ссылку в кнопку" at bounding box center [0, 0] width 0 height 0
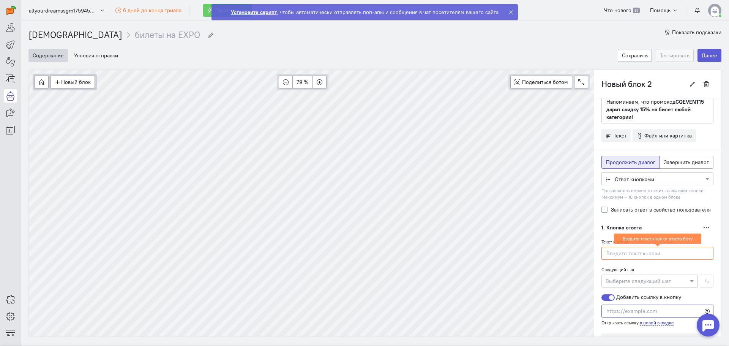
click at [612, 310] on input "text" at bounding box center [657, 310] width 112 height 13
paste input "[URL][DOMAIN_NAME]"
type input "[URL][DOMAIN_NAME]"
click at [618, 255] on input "text" at bounding box center [657, 253] width 112 height 13
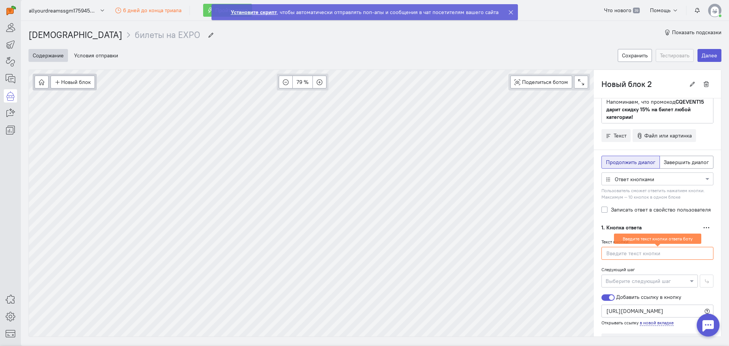
scroll to position [0, 0]
click at [603, 256] on input "купить билет" at bounding box center [657, 253] width 112 height 13
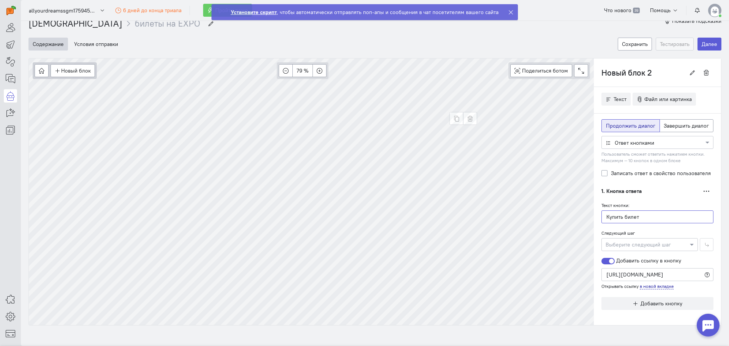
scroll to position [17, 0]
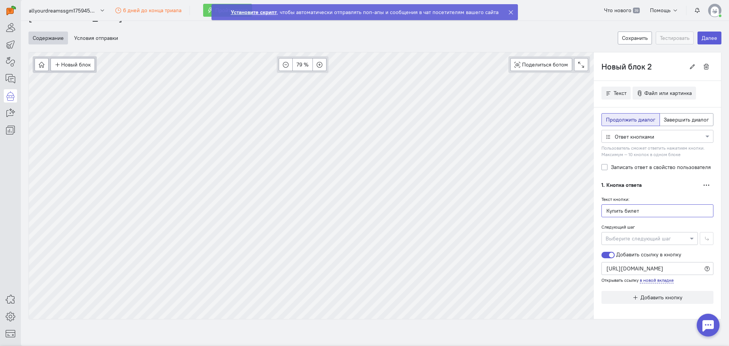
type input "Купить билет"
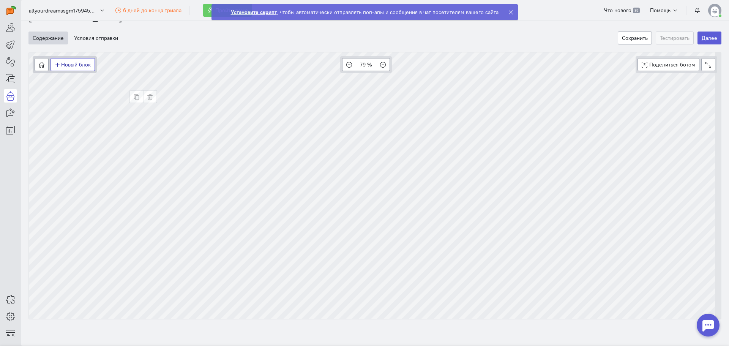
click at [74, 69] on button "Новый блок" at bounding box center [72, 64] width 44 height 13
click at [84, 92] on span "Условие" at bounding box center [76, 91] width 20 height 7
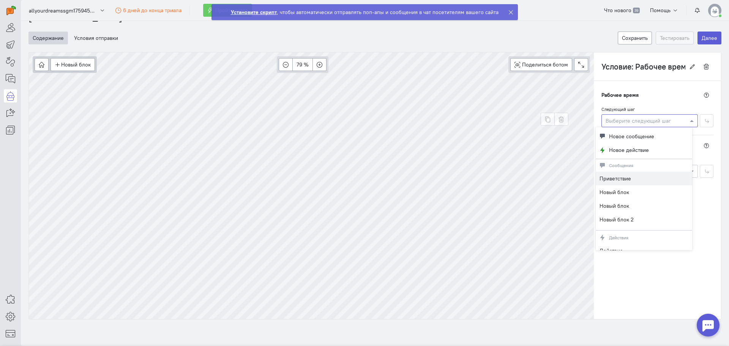
click at [610, 119] on div at bounding box center [649, 121] width 96 height 8
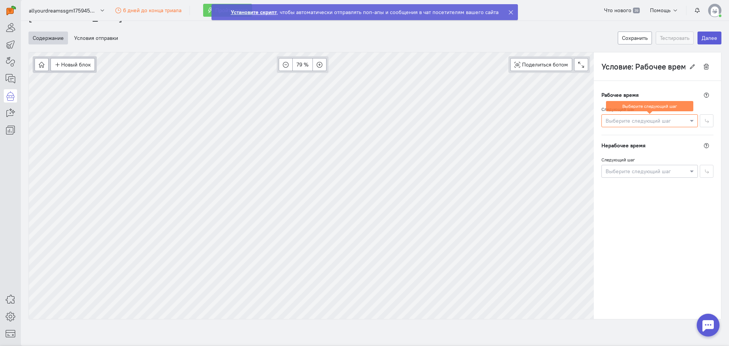
click at [623, 156] on div "Следующий шаг Выберите следующий шаг" at bounding box center [657, 167] width 112 height 22
click at [644, 89] on div "Рабочее время" at bounding box center [657, 94] width 112 height 13
click at [601, 106] on label "Следующий шаг" at bounding box center [617, 109] width 33 height 6
click at [603, 121] on div at bounding box center [649, 121] width 96 height 8
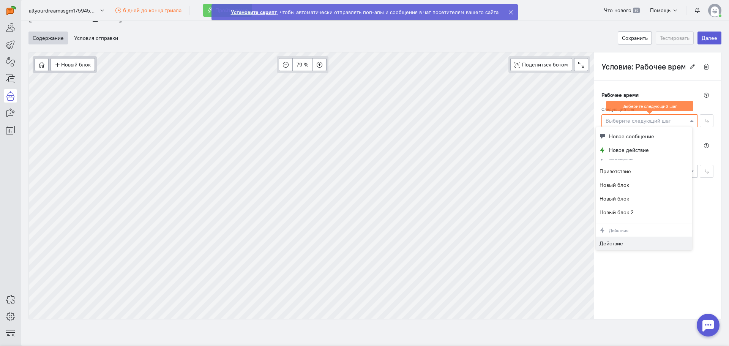
click at [625, 244] on div "Действие" at bounding box center [643, 243] width 96 height 14
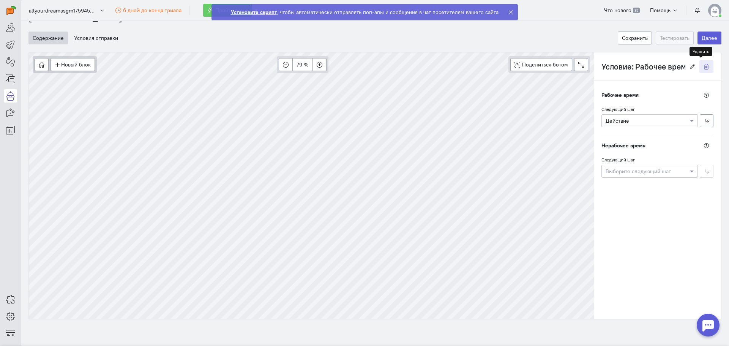
click at [700, 69] on button "button" at bounding box center [706, 66] width 14 height 13
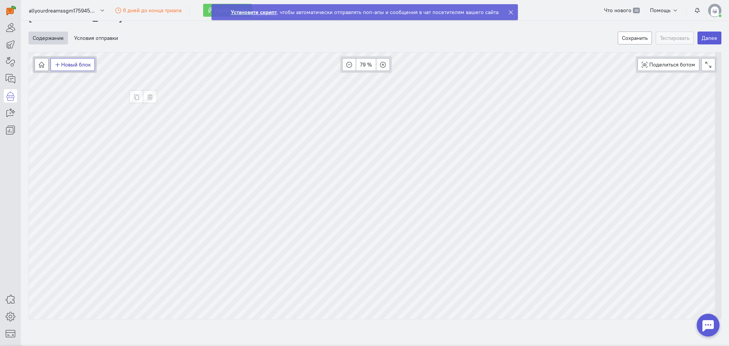
click at [76, 65] on button "Новый блок" at bounding box center [72, 64] width 44 height 13
click at [79, 102] on span "Действия" at bounding box center [77, 104] width 23 height 7
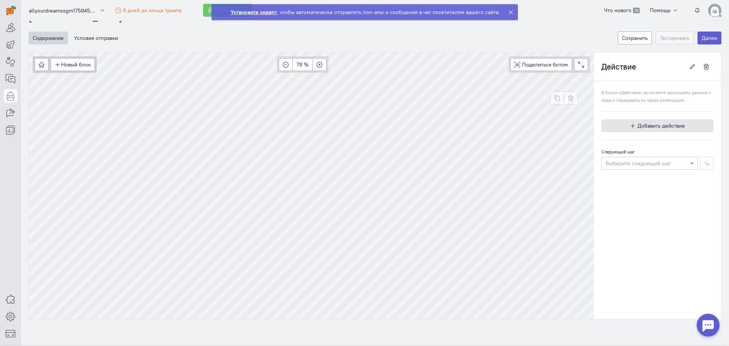
click at [647, 129] on span "Добавить действие" at bounding box center [660, 125] width 47 height 7
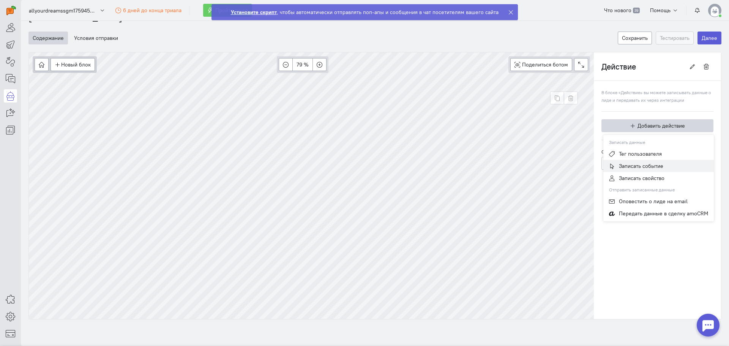
click at [630, 169] on span "Записать событие" at bounding box center [641, 165] width 44 height 7
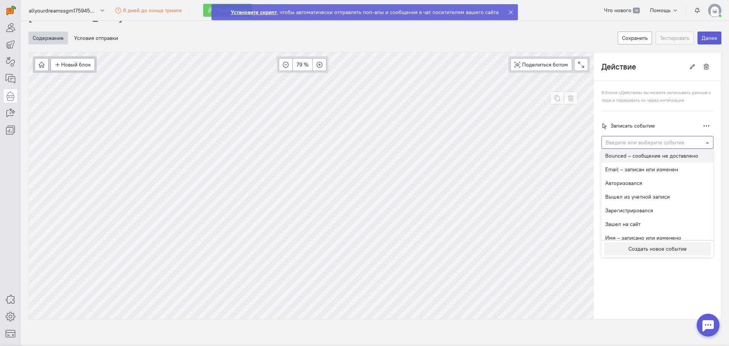
click at [617, 143] on input "text" at bounding box center [649, 142] width 88 height 8
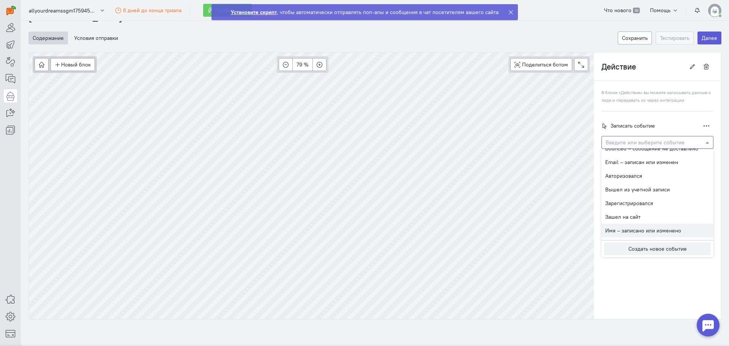
scroll to position [0, 0]
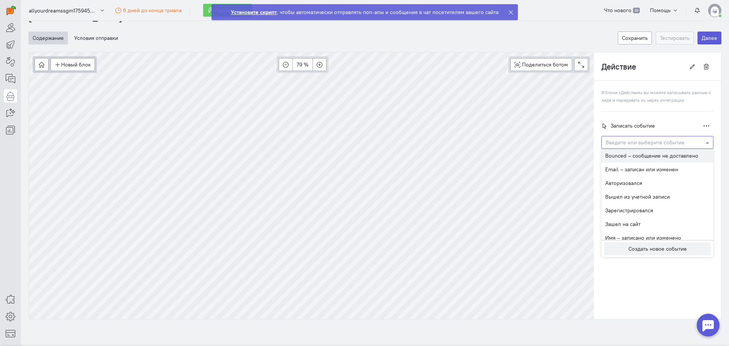
click at [635, 116] on cq-block-action-editor "В блоке «Действие» вы можете записывать данные о лиде и передавать их через инт…" at bounding box center [657, 147] width 112 height 118
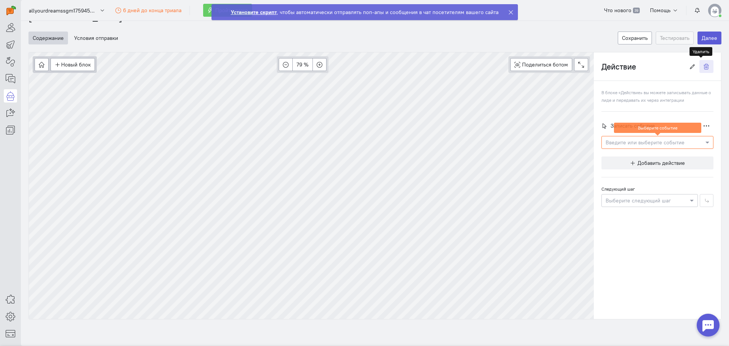
click at [700, 71] on button "button" at bounding box center [706, 66] width 14 height 13
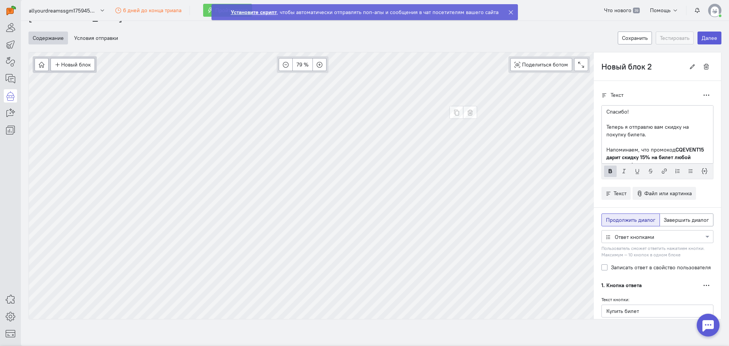
scroll to position [5, 0]
click at [669, 219] on span "Завершить диалог" at bounding box center [685, 219] width 45 height 7
click at [668, 219] on input "Завершить диалог" at bounding box center [665, 218] width 5 height 5
radio input "true"
radio input "false"
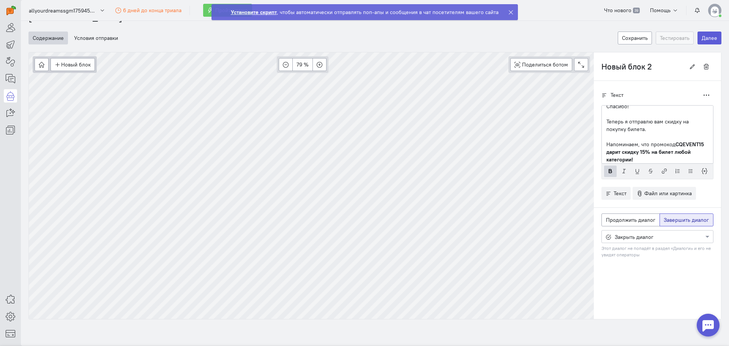
click at [643, 235] on div at bounding box center [656, 236] width 111 height 8
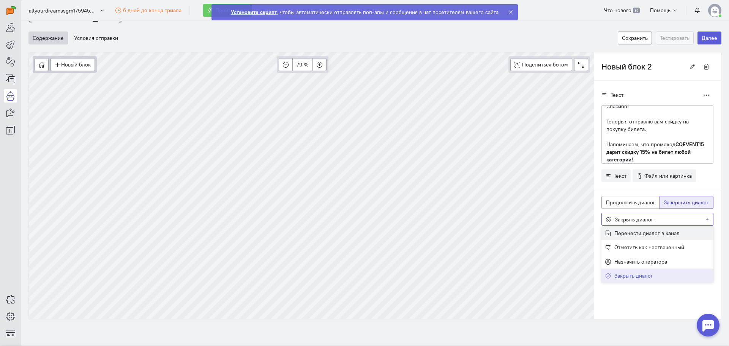
click at [634, 233] on span "Перенести диалог в канал" at bounding box center [646, 233] width 65 height 7
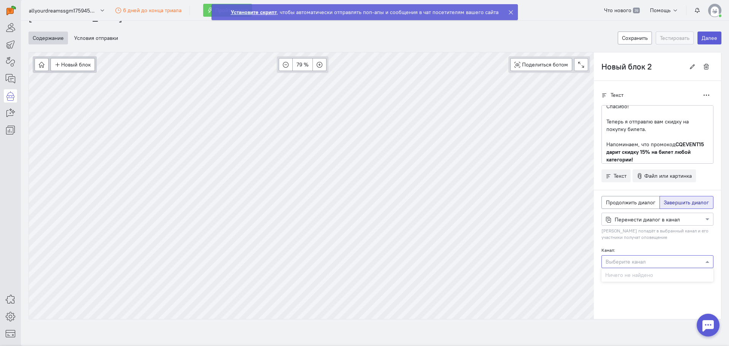
click at [619, 263] on input "text" at bounding box center [649, 261] width 88 height 8
click at [620, 274] on div "Ничего не найдено" at bounding box center [657, 275] width 112 height 14
click at [624, 221] on div at bounding box center [656, 219] width 111 height 8
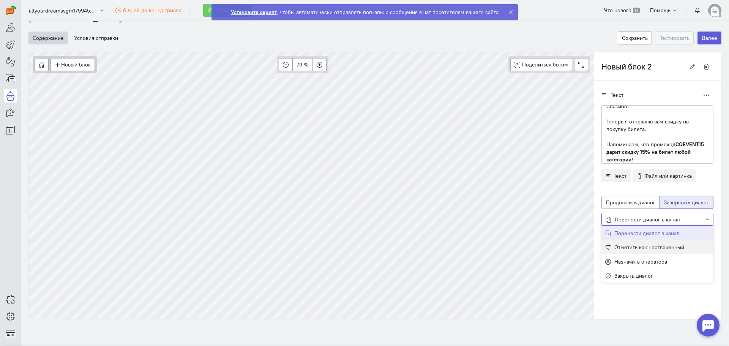
click at [627, 249] on span "Отметить как неотвеченный" at bounding box center [649, 247] width 70 height 7
click at [635, 216] on div at bounding box center [656, 219] width 111 height 8
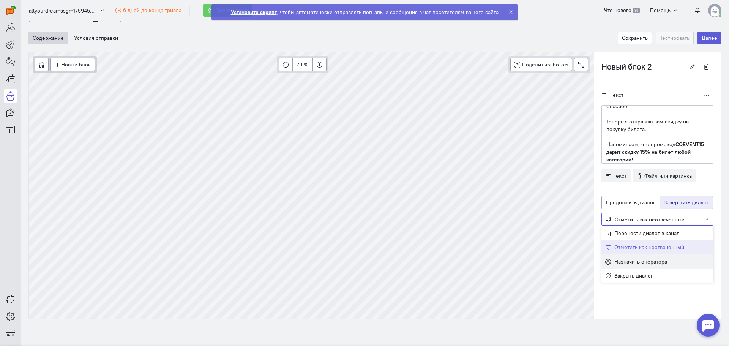
click at [633, 260] on span "Назначить оператора" at bounding box center [640, 261] width 53 height 7
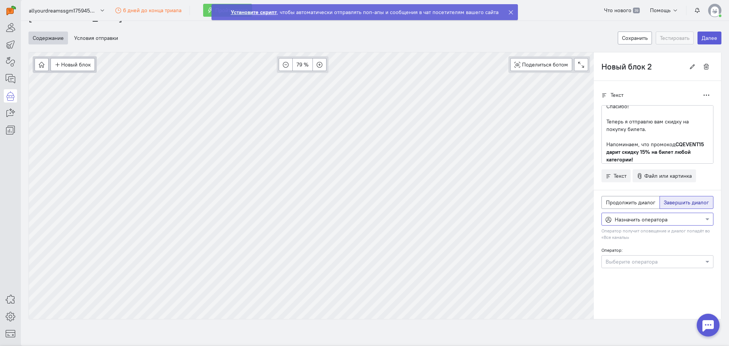
click at [629, 260] on input "text" at bounding box center [649, 261] width 88 height 8
click at [627, 276] on span "Виталий" at bounding box center [628, 275] width 20 height 7
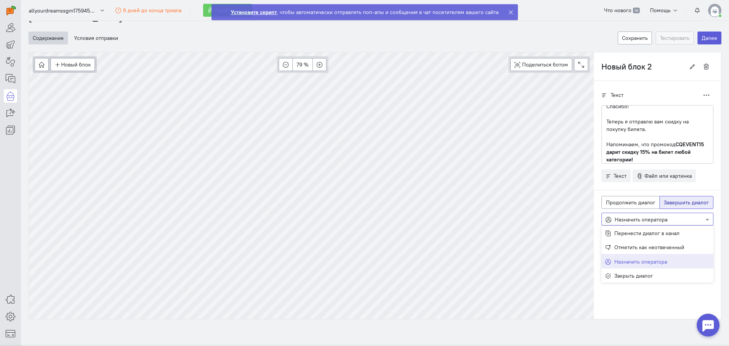
click at [625, 222] on div at bounding box center [656, 219] width 111 height 8
click at [625, 271] on div "Закрыть диалог" at bounding box center [657, 275] width 112 height 14
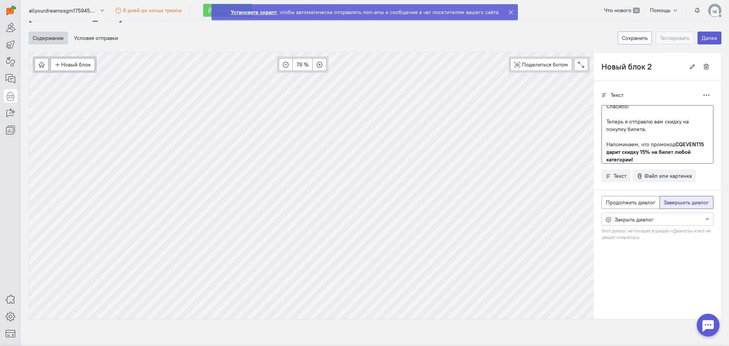
click at [650, 161] on p "Напоминаем, что промокод CQEVENT15 дарит скидку 15% на билет любой категории!" at bounding box center [657, 151] width 102 height 23
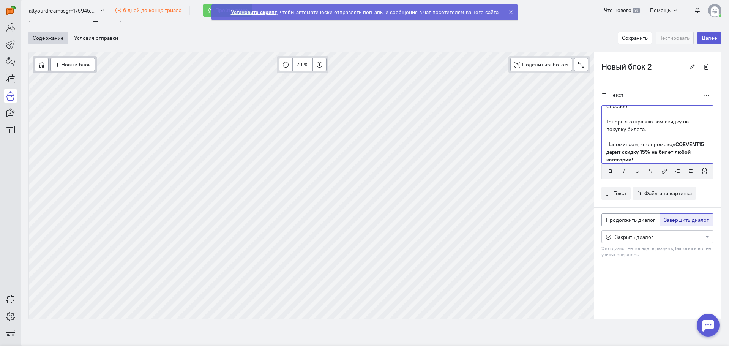
scroll to position [20, 0]
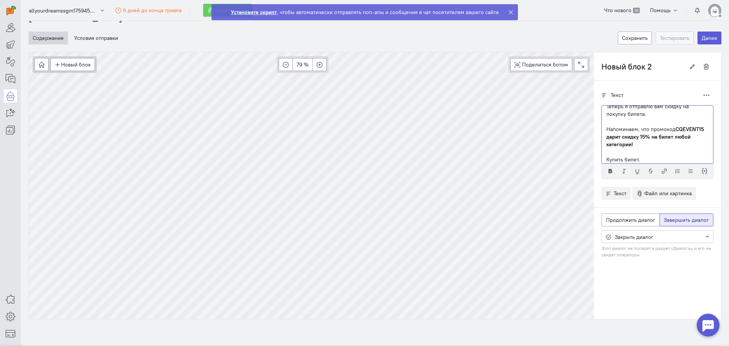
click at [644, 161] on p "Купить билет." at bounding box center [657, 160] width 102 height 8
drag, startPoint x: 639, startPoint y: 159, endPoint x: 597, endPoint y: 159, distance: 42.1
click at [601, 159] on div "Спасибо! Теперь я отправлю вам скидку на покупку билета. Напоминаем, что промок…" at bounding box center [657, 134] width 112 height 58
click at [661, 170] on icon "button" at bounding box center [664, 171] width 6 height 6
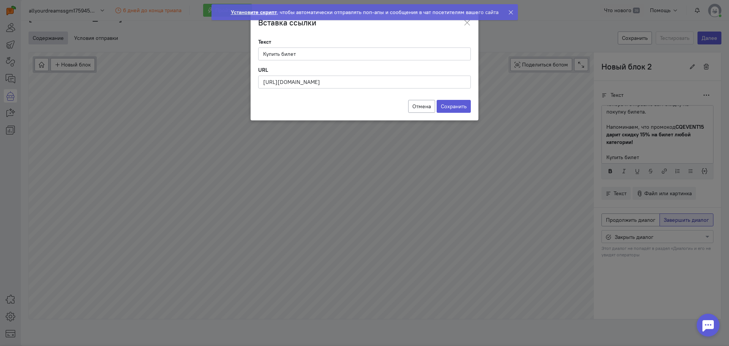
scroll to position [0, 17]
type input "[URL][DOMAIN_NAME]"
click at [456, 104] on label "Сохранить" at bounding box center [453, 106] width 34 height 13
click at [0, 0] on input "Сохранить" at bounding box center [0, 0] width 0 height 0
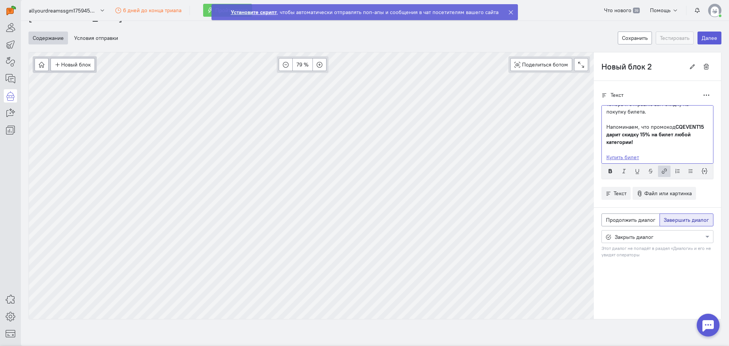
click at [630, 158] on link "Купить билет" at bounding box center [622, 157] width 33 height 7
click at [607, 173] on icon "button" at bounding box center [610, 171] width 6 height 6
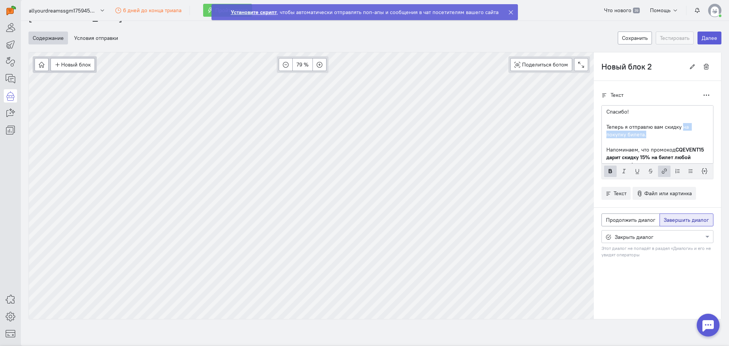
drag, startPoint x: 639, startPoint y: 134, endPoint x: 676, endPoint y: 125, distance: 37.9
click at [676, 125] on p "Теперь я отправлю вам скидку на покупку билета." at bounding box center [657, 130] width 102 height 15
click at [633, 132] on p "Теперь я отправлю вам скидку на покупку билета." at bounding box center [657, 130] width 102 height 15
drag, startPoint x: 641, startPoint y: 134, endPoint x: 595, endPoint y: 129, distance: 45.5
click at [601, 129] on div "Спасибо! Теперь я отправлю вам скидку на покупку билета. Напоминаем, что промок…" at bounding box center [657, 134] width 112 height 58
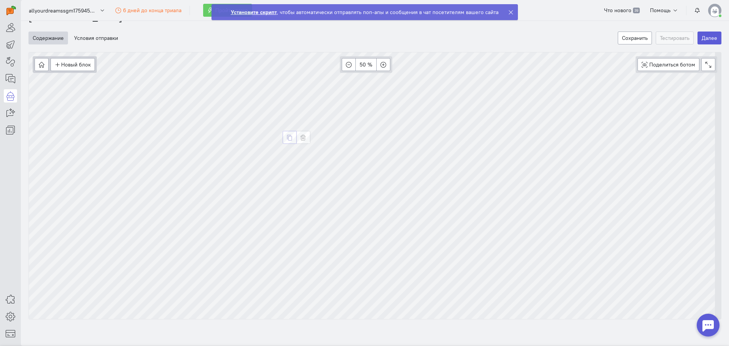
click at [285, 142] on button "button" at bounding box center [289, 137] width 14 height 13
click at [176, 72] on icon "button" at bounding box center [179, 70] width 6 height 6
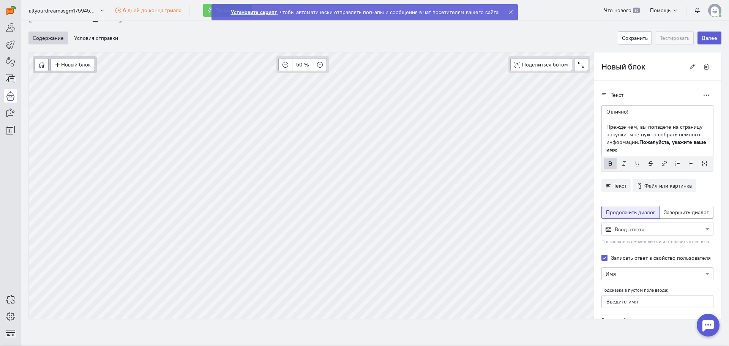
click at [628, 69] on input "Новый блок" at bounding box center [643, 66] width 84 height 13
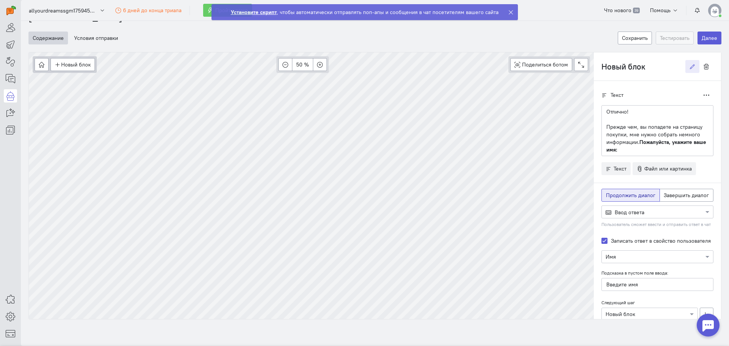
click at [628, 69] on input "Новый блок" at bounding box center [643, 66] width 84 height 13
type input "Имя"
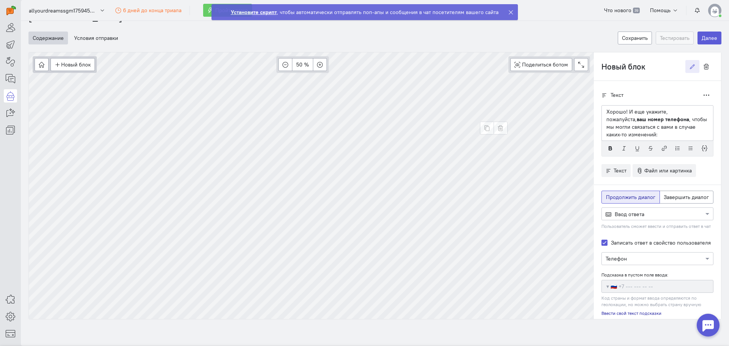
click at [627, 69] on input "Новый блок" at bounding box center [643, 66] width 84 height 13
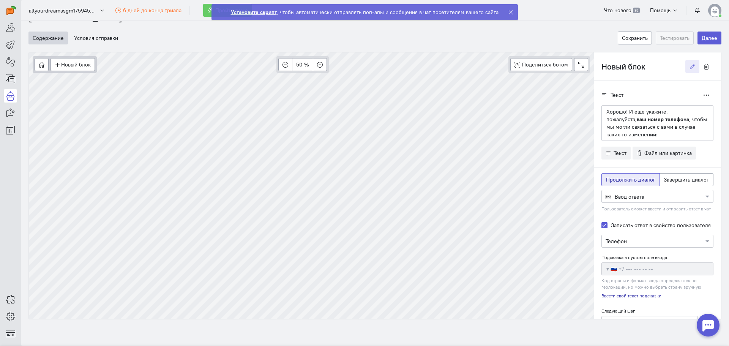
click at [627, 69] on input "Новый блок" at bounding box center [643, 66] width 84 height 13
type input "Номер"
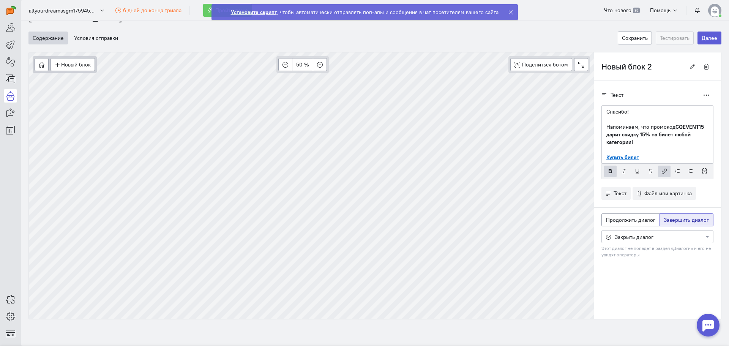
click at [634, 69] on input "Новый блок 2" at bounding box center [643, 66] width 84 height 13
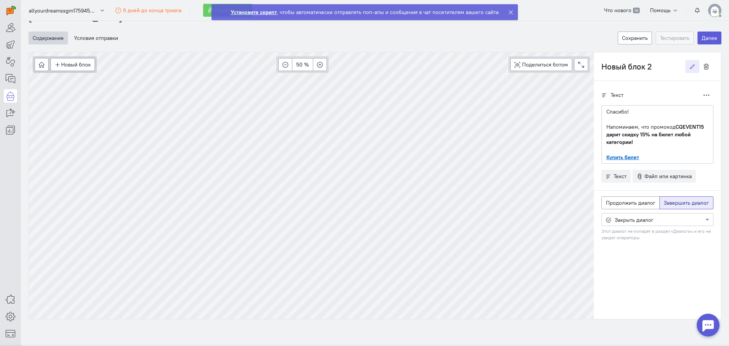
click at [634, 69] on input "Новый блок 2" at bounding box center [643, 66] width 84 height 13
type input "Ссылка"
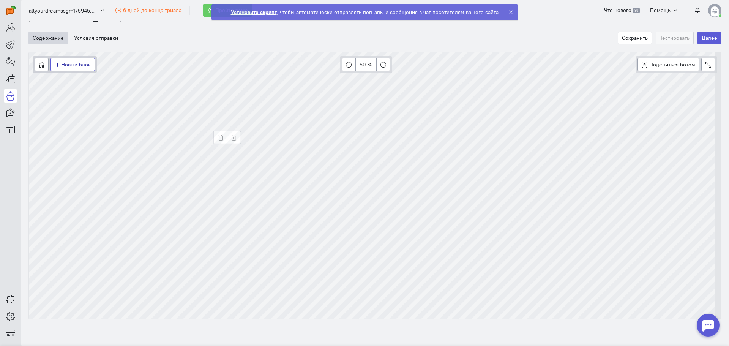
click at [79, 62] on button "Новый блок" at bounding box center [72, 64] width 44 height 13
click at [87, 95] on button "Условие" at bounding box center [83, 92] width 66 height 12
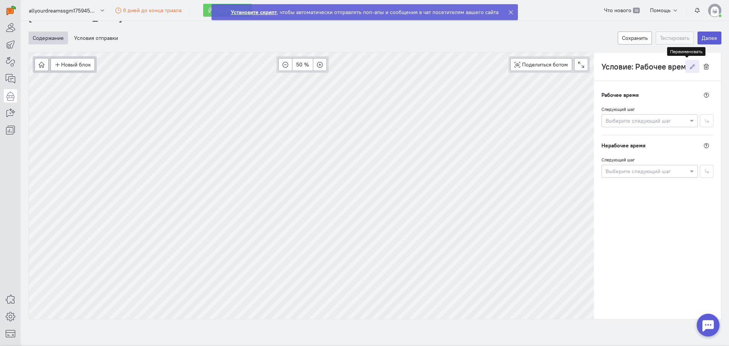
click at [685, 68] on button "button" at bounding box center [692, 66] width 14 height 13
click at [673, 84] on div "Рабочее время Следующий шаг Выберите следующий шаг Нерабочее время Следующий ша…" at bounding box center [657, 133] width 127 height 104
click at [669, 103] on cq-branch-action-app-online-condition "Рабочее время Следующий шаг Выберите следующий шаг" at bounding box center [657, 107] width 112 height 39
click at [703, 96] on icon at bounding box center [706, 95] width 6 height 6
click at [703, 69] on icon "button" at bounding box center [706, 67] width 6 height 6
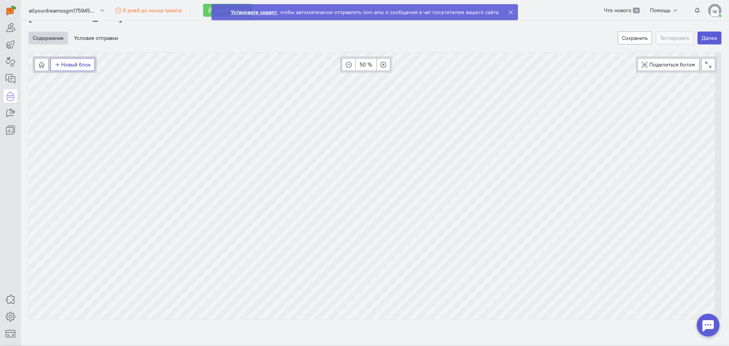
click at [65, 64] on button "Новый блок" at bounding box center [72, 64] width 44 height 13
click at [89, 105] on button "Действия" at bounding box center [83, 104] width 66 height 12
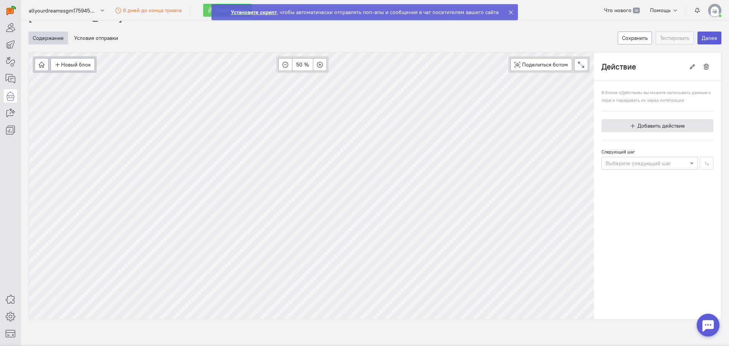
click at [638, 128] on span "Добавить действие" at bounding box center [660, 125] width 47 height 7
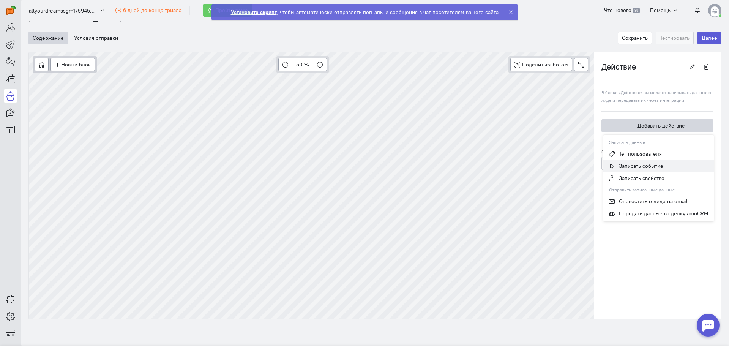
click at [629, 167] on span "Записать событие" at bounding box center [641, 165] width 44 height 7
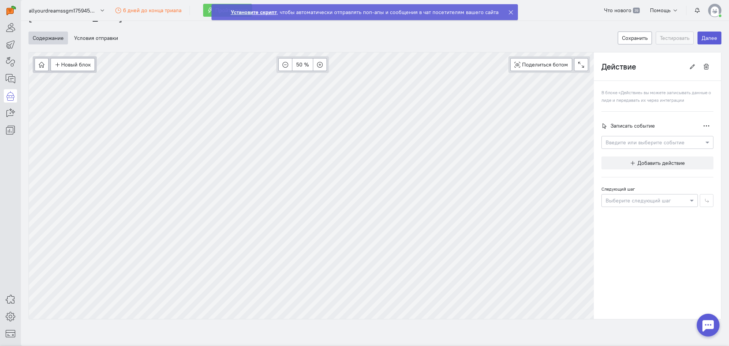
click at [628, 143] on input "text" at bounding box center [649, 142] width 88 height 8
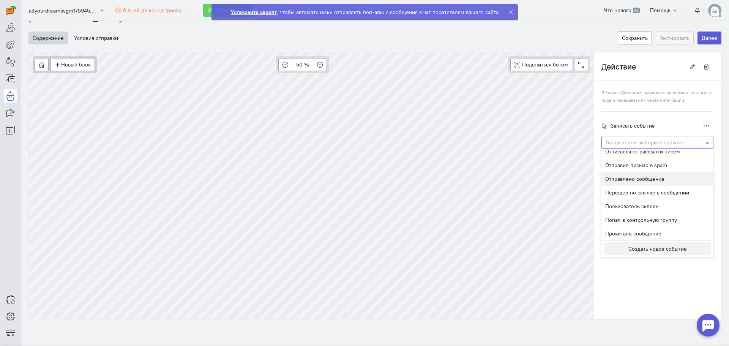
scroll to position [152, 0]
click at [624, 182] on span "Перешел по ссылке в сообщении" at bounding box center [647, 181] width 84 height 7
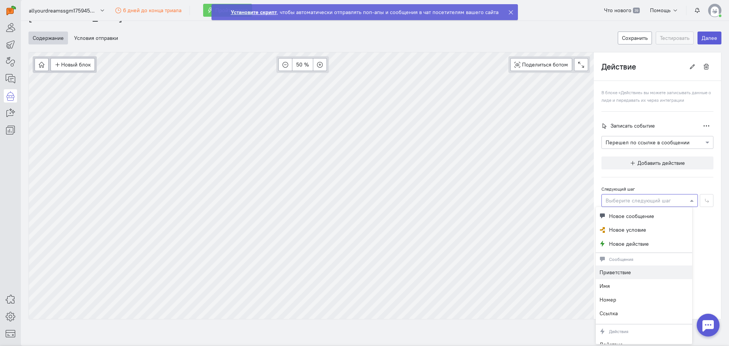
click at [627, 198] on div at bounding box center [649, 200] width 96 height 8
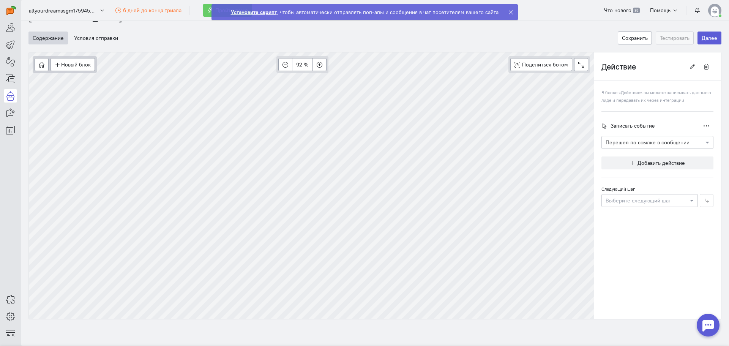
click at [639, 197] on div at bounding box center [649, 200] width 96 height 8
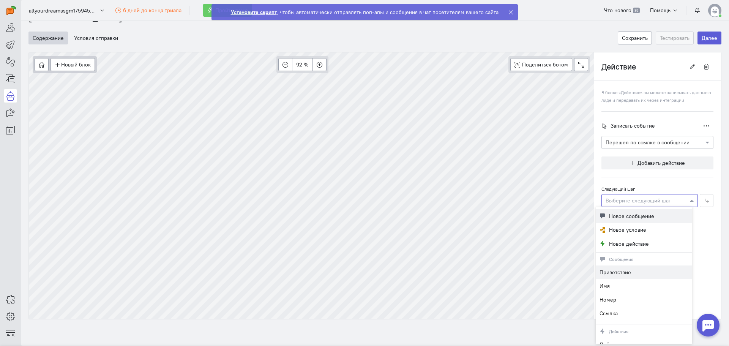
click at [635, 213] on span "Новое сообщение" at bounding box center [631, 216] width 45 height 8
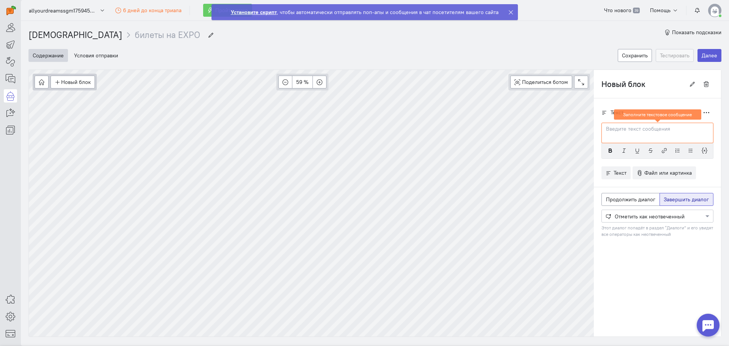
click at [622, 133] on div at bounding box center [657, 133] width 112 height 20
click at [79, 83] on button "Новый блок" at bounding box center [72, 82] width 44 height 13
type input "Действие"
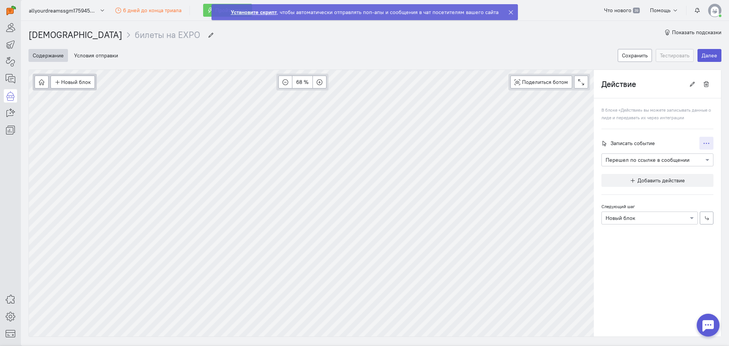
click at [699, 144] on button "button" at bounding box center [706, 143] width 14 height 13
click at [637, 178] on span "Добавить действие" at bounding box center [660, 180] width 47 height 7
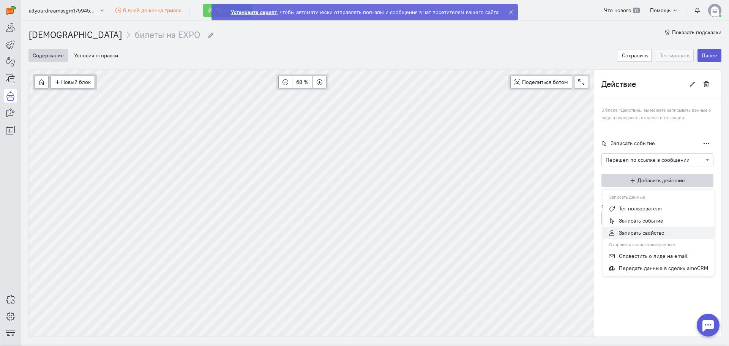
scroll to position [17, 0]
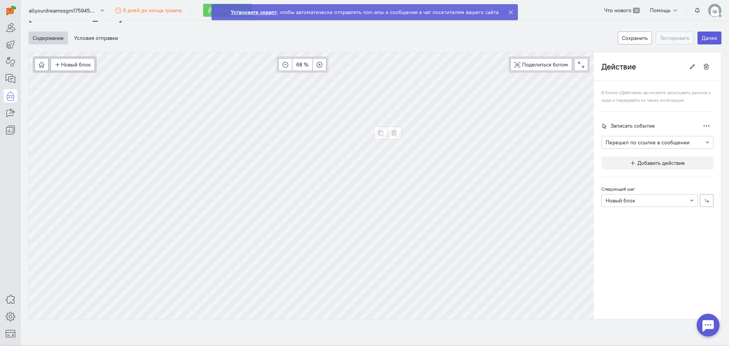
type input "Новый блок"
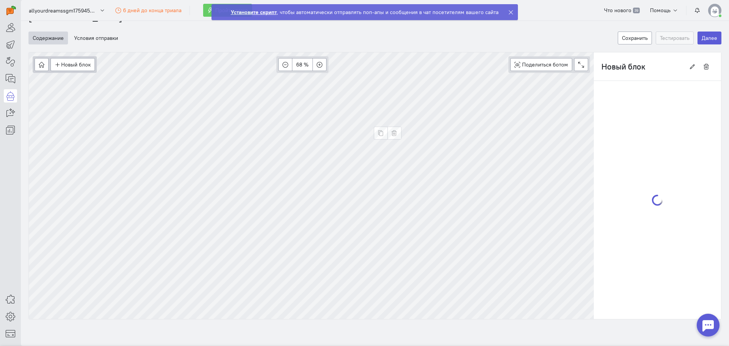
scroll to position [0, 0]
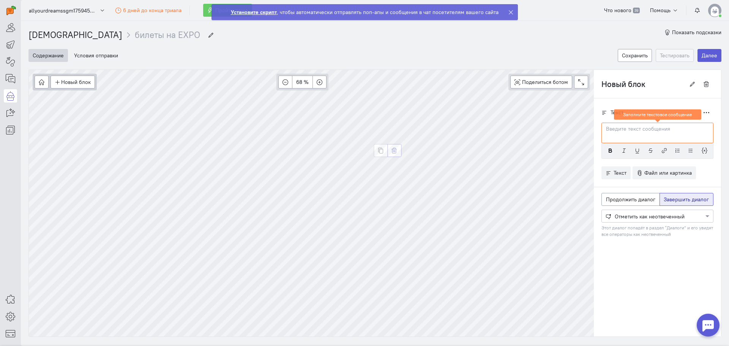
click at [391, 149] on icon "button" at bounding box center [394, 151] width 6 height 6
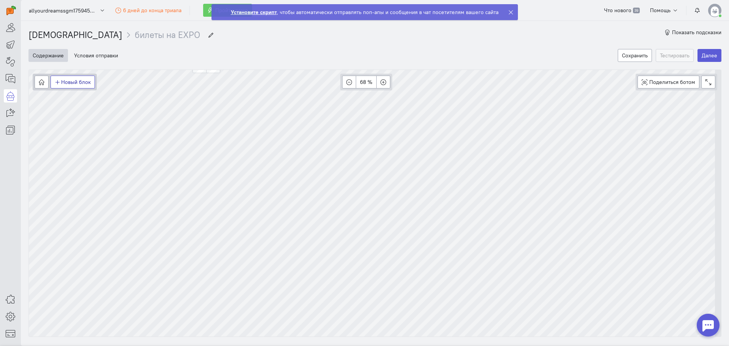
click at [70, 84] on button "Новый блок" at bounding box center [72, 82] width 44 height 13
click at [78, 108] on span "Условие" at bounding box center [76, 109] width 20 height 7
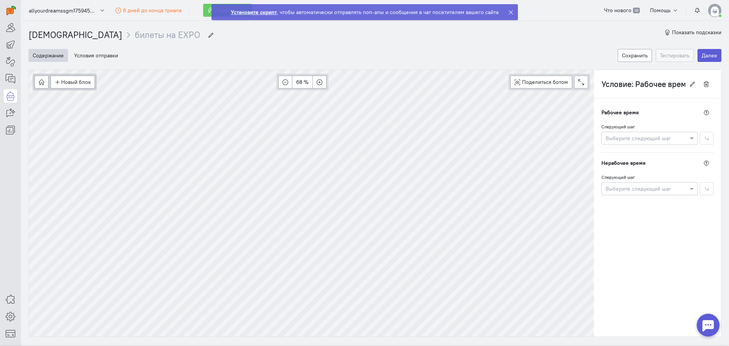
click at [645, 142] on div "Выберите следующий шаг" at bounding box center [649, 138] width 96 height 13
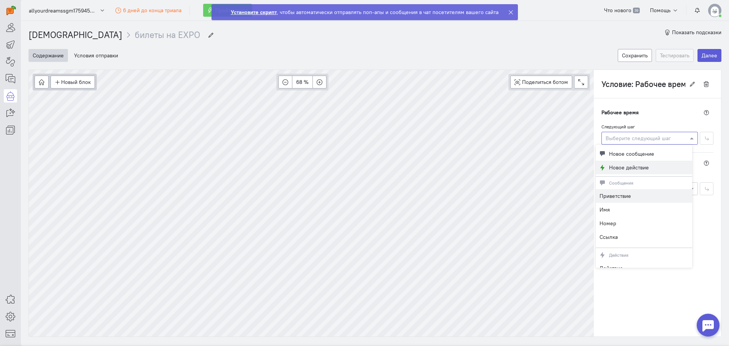
click at [625, 168] on span "Новое действие" at bounding box center [629, 168] width 40 height 8
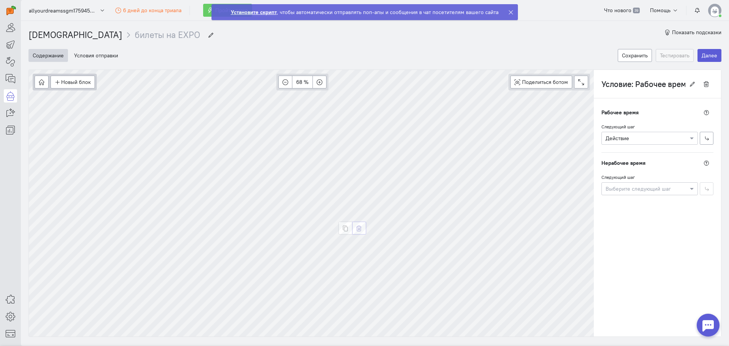
click at [357, 232] on button "button" at bounding box center [359, 228] width 14 height 13
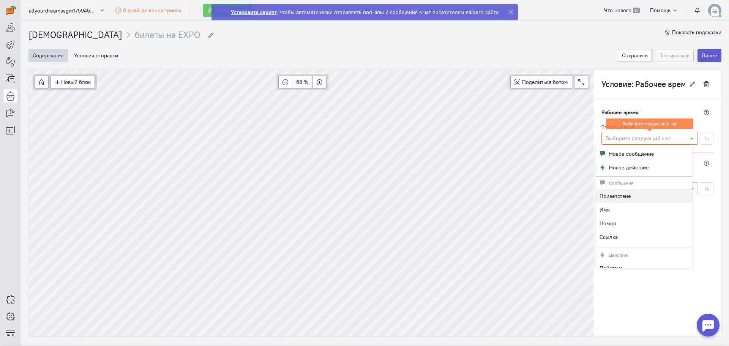
click at [635, 143] on div "Выберите следующий шаг" at bounding box center [649, 138] width 96 height 13
click at [606, 114] on span "Рабочее время" at bounding box center [619, 113] width 37 height 8
click at [676, 141] on div at bounding box center [649, 138] width 96 height 8
click at [713, 242] on div "Рабочее время Следующий шаг Выберите следующий шаг Выберите следующий шаг Нераб…" at bounding box center [657, 217] width 127 height 238
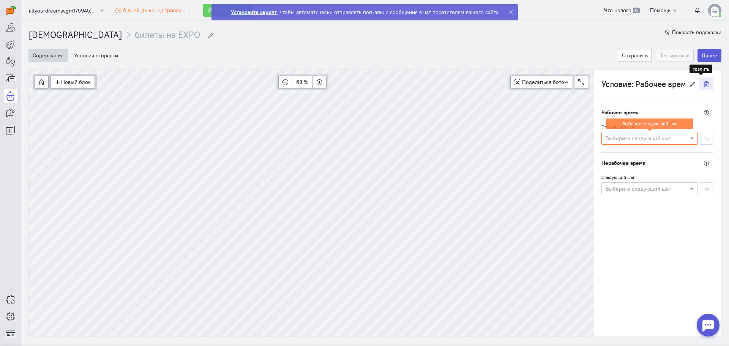
click at [699, 89] on button "button" at bounding box center [706, 83] width 14 height 13
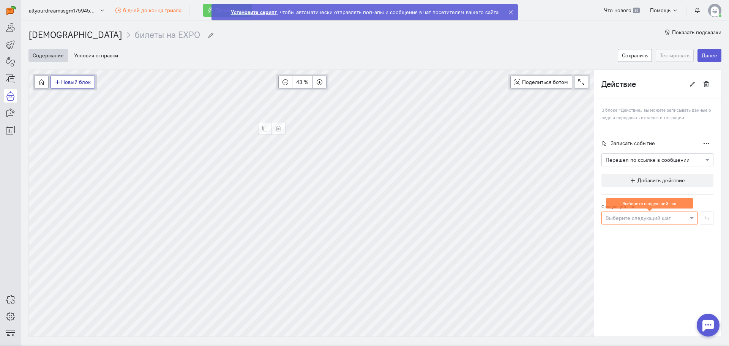
click at [72, 85] on button "Новый блок" at bounding box center [72, 82] width 44 height 13
click at [79, 121] on span "Действия" at bounding box center [77, 121] width 23 height 7
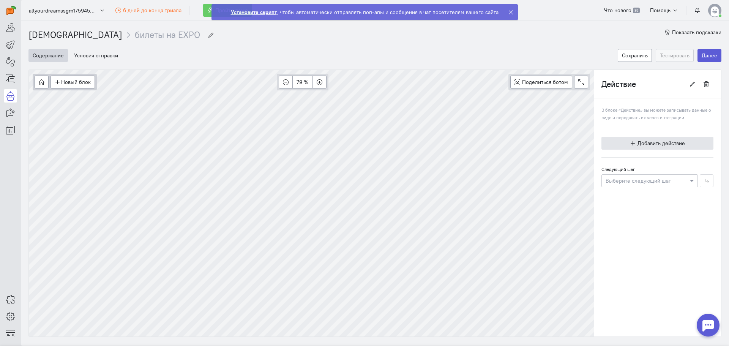
click at [620, 143] on button "Добавить действие" at bounding box center [657, 143] width 112 height 13
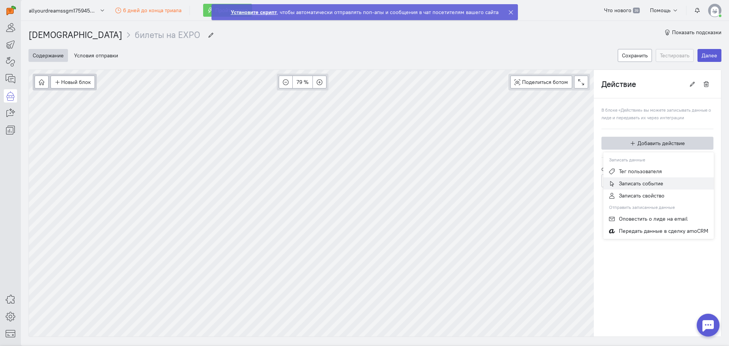
click at [619, 182] on span "Записать событие" at bounding box center [641, 183] width 44 height 7
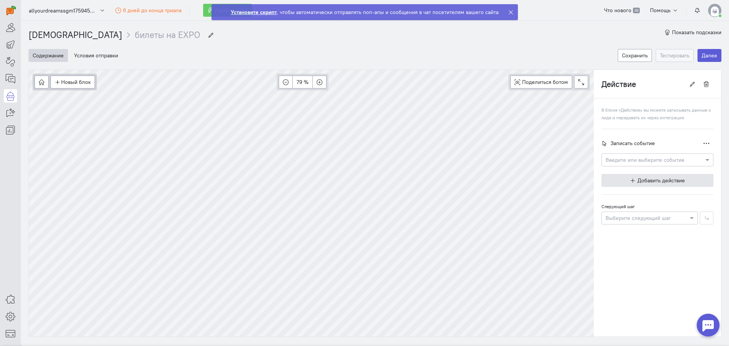
click at [619, 181] on button "Добавить действие" at bounding box center [657, 180] width 112 height 13
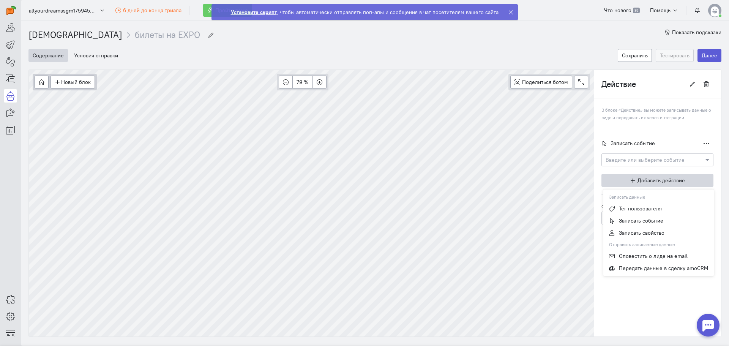
click at [616, 170] on cq-branch-action-container "Записать событие Дублировать Удалить Введите или выберите событие" at bounding box center [657, 155] width 112 height 37
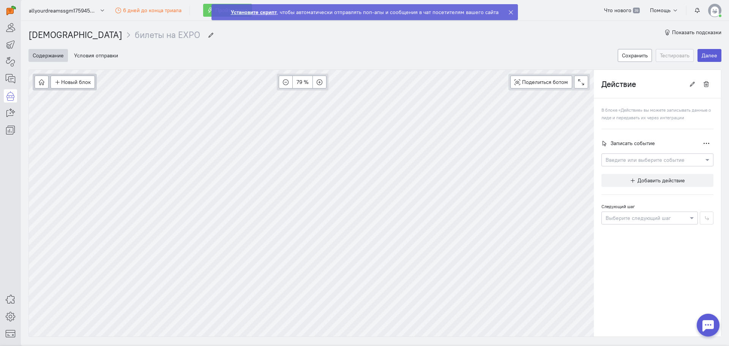
click at [616, 163] on input "text" at bounding box center [649, 160] width 88 height 8
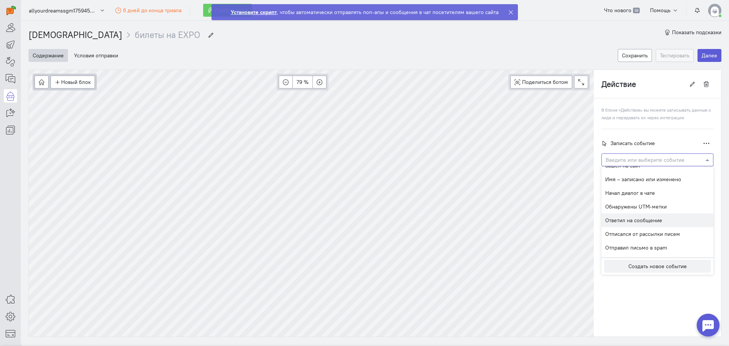
scroll to position [114, 0]
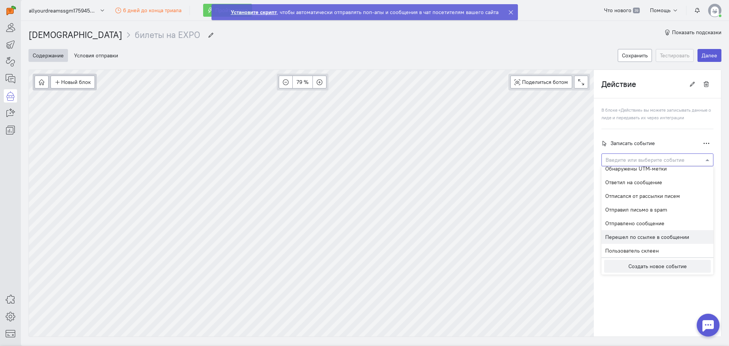
click at [625, 233] on span "Перешел по ссылке в сообщении" at bounding box center [647, 236] width 84 height 7
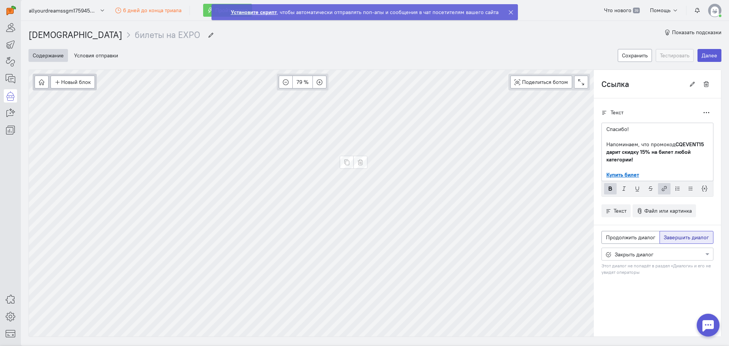
type input "Действие"
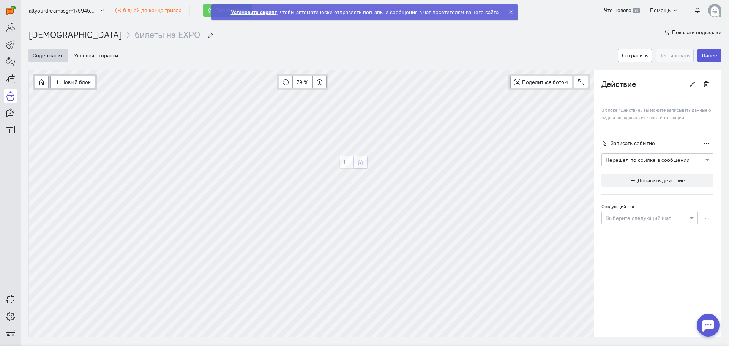
click at [361, 164] on icon "button" at bounding box center [360, 162] width 6 height 6
click at [701, 87] on button "button" at bounding box center [706, 83] width 14 height 13
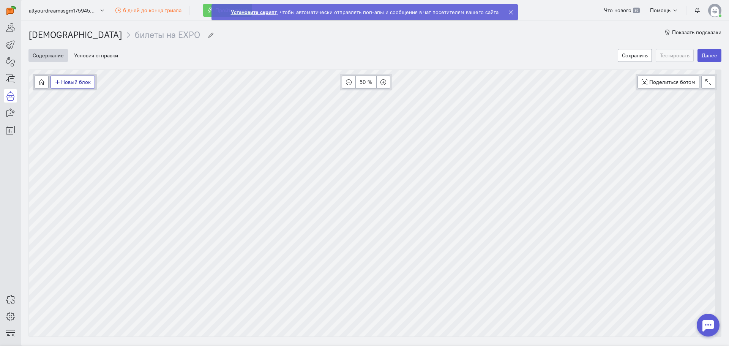
click at [82, 83] on button "Новый блок" at bounding box center [72, 82] width 44 height 13
click at [77, 96] on span "Сообщение" at bounding box center [80, 97] width 29 height 7
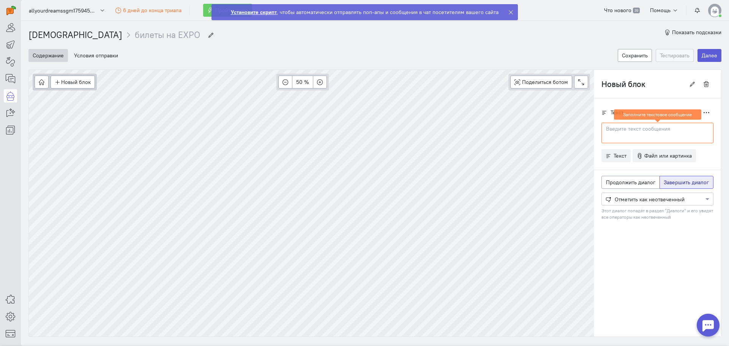
click at [617, 137] on div at bounding box center [657, 133] width 112 height 20
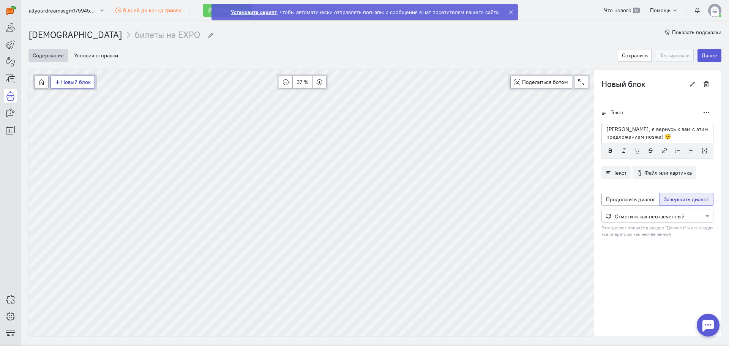
click at [86, 79] on button "Новый блок" at bounding box center [72, 82] width 44 height 13
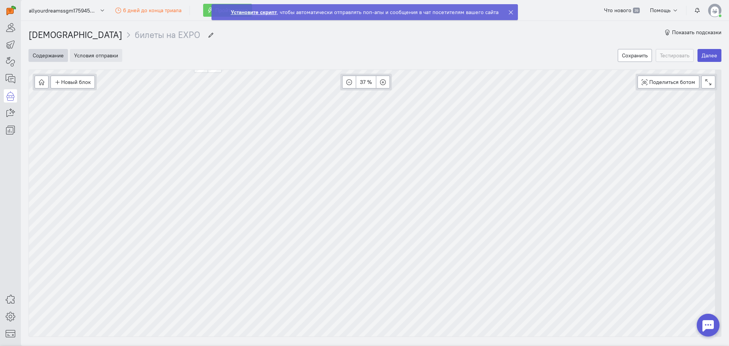
click at [92, 60] on button "Условия отправки" at bounding box center [96, 55] width 52 height 13
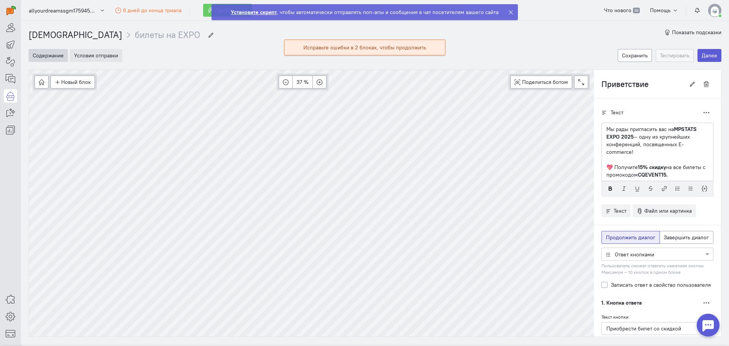
scroll to position [58, 0]
click at [92, 60] on button "Условия отправки" at bounding box center [96, 55] width 52 height 13
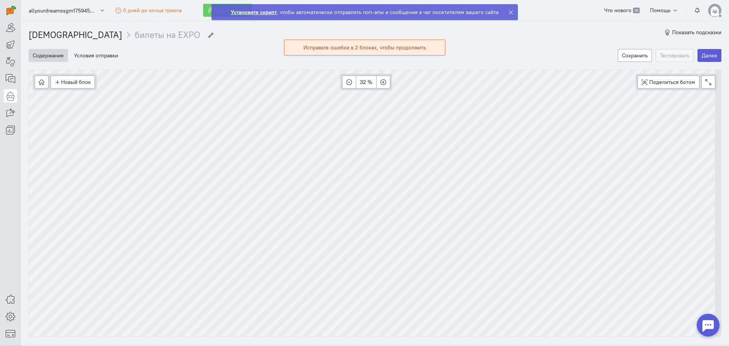
click at [325, 47] on div "Исправьте ошибки в 2 блоках, чтобы продолжить" at bounding box center [364, 48] width 123 height 8
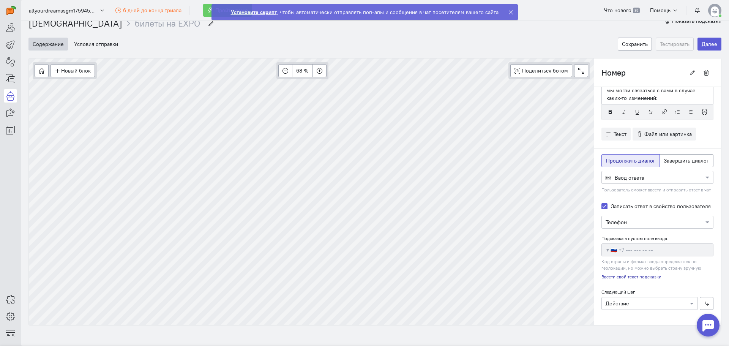
scroll to position [17, 0]
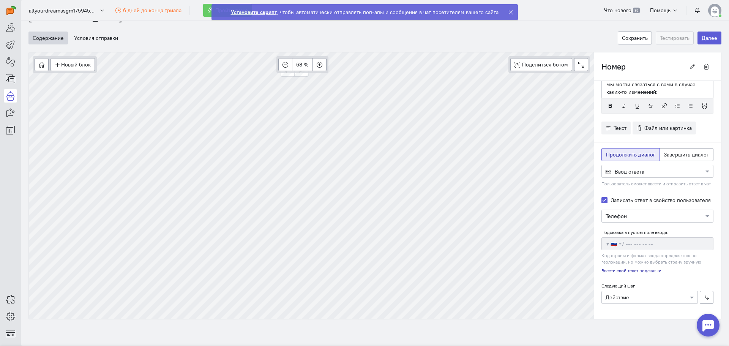
type input "Действие"
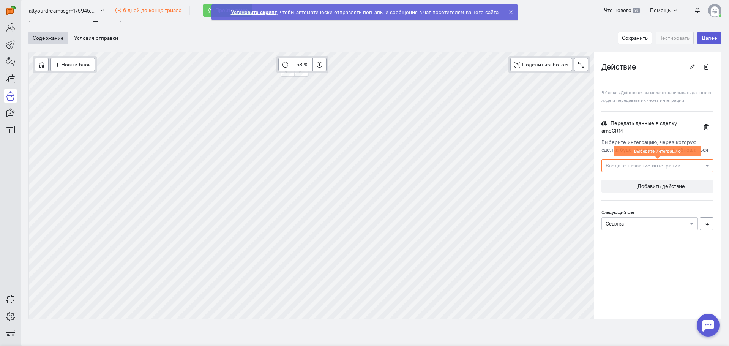
scroll to position [0, 0]
click at [630, 165] on input "text" at bounding box center [649, 165] width 88 height 8
click at [620, 176] on div "Ничего не найдено" at bounding box center [657, 179] width 112 height 14
click at [619, 183] on div "Ничего не найдено" at bounding box center [657, 179] width 112 height 14
click at [626, 243] on div "В блоке «Действие» вы можете записывать данные о лиде и передавать их через инт…" at bounding box center [657, 200] width 127 height 238
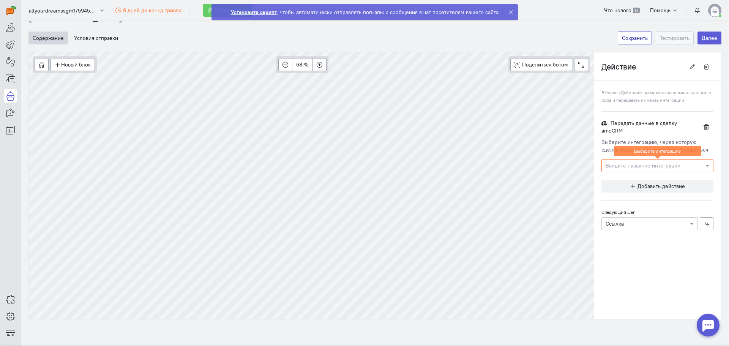
click at [634, 38] on button "Сохранить" at bounding box center [634, 37] width 34 height 13
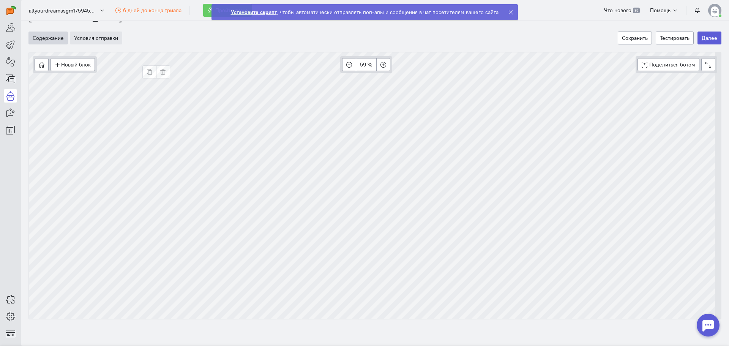
click at [103, 36] on button "Условия отправки" at bounding box center [96, 37] width 52 height 13
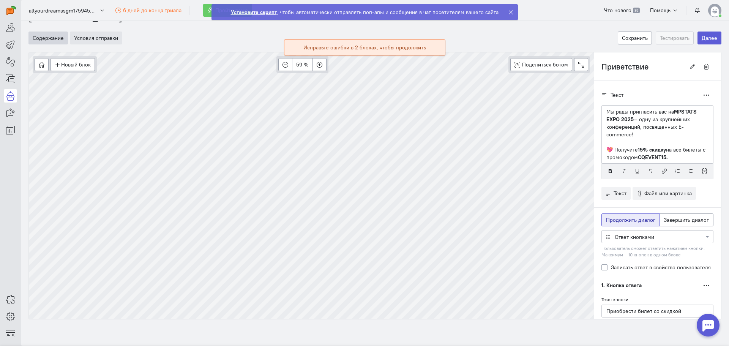
scroll to position [58, 0]
click at [58, 38] on button "Содержание" at bounding box center [47, 37] width 39 height 13
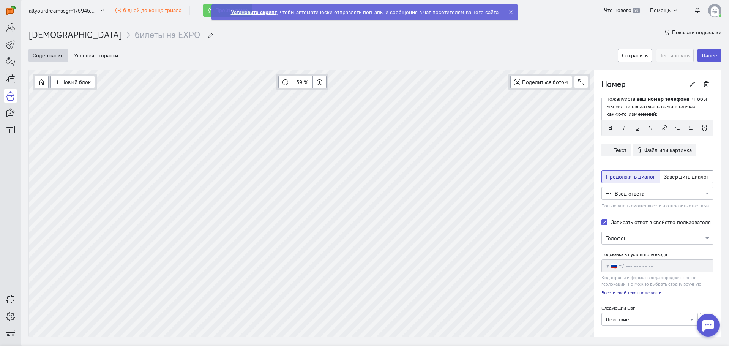
scroll to position [43, 0]
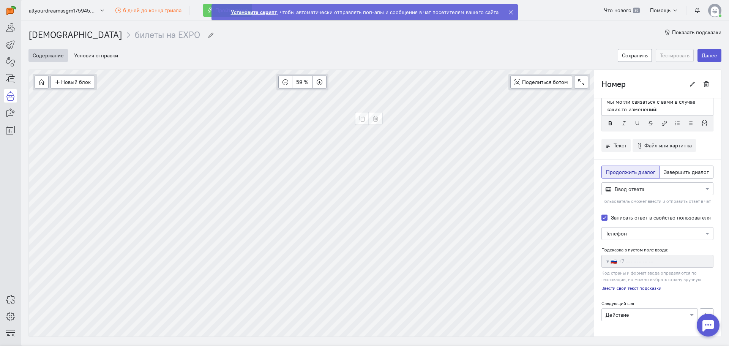
type input "Действие"
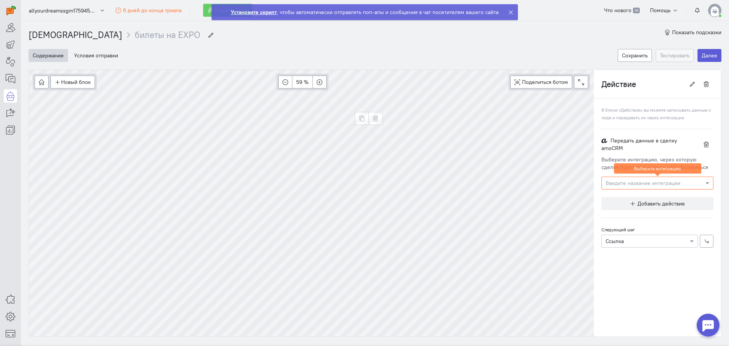
scroll to position [0, 0]
click at [631, 179] on input "text" at bounding box center [649, 183] width 88 height 8
click at [630, 157] on div "Выберите интеграцию, через которую сделка будет создаваться или обновляться" at bounding box center [657, 163] width 112 height 15
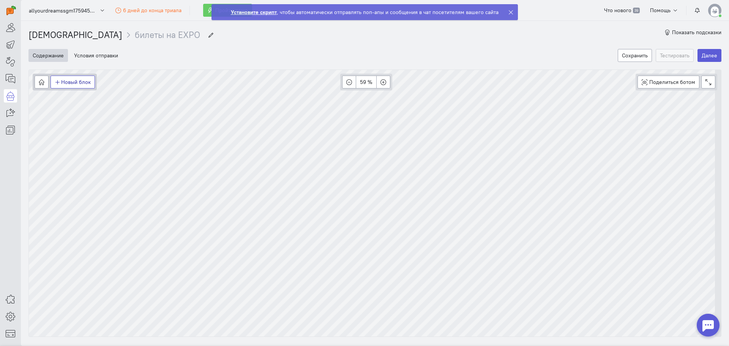
click at [81, 79] on button "Новый блок" at bounding box center [72, 82] width 44 height 13
click at [79, 123] on span "Действия" at bounding box center [77, 121] width 23 height 7
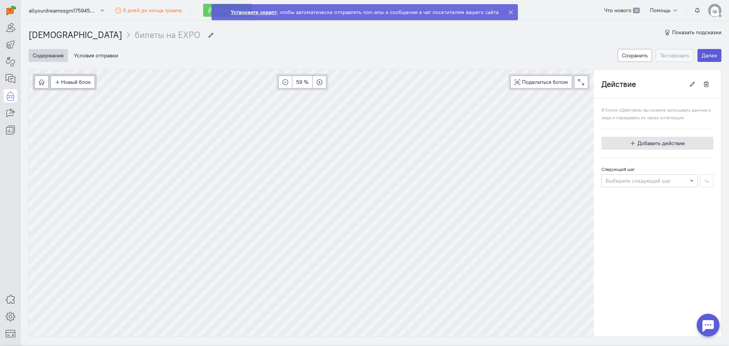
click at [630, 142] on icon "button" at bounding box center [633, 143] width 6 height 6
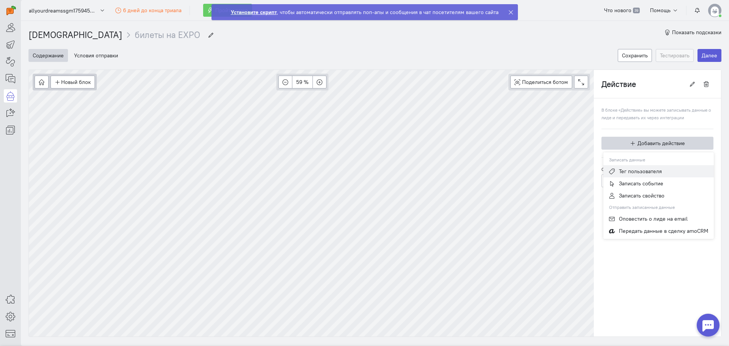
click at [624, 175] on button "Тег пользователя" at bounding box center [658, 171] width 110 height 12
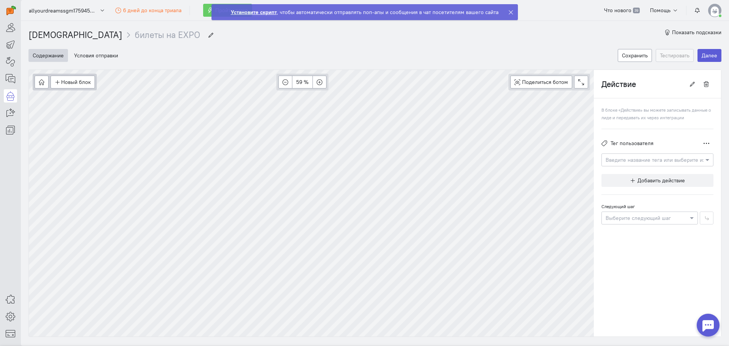
click at [623, 161] on input "text" at bounding box center [649, 160] width 88 height 8
click at [622, 187] on button "Создать новый тег" at bounding box center [657, 188] width 107 height 13
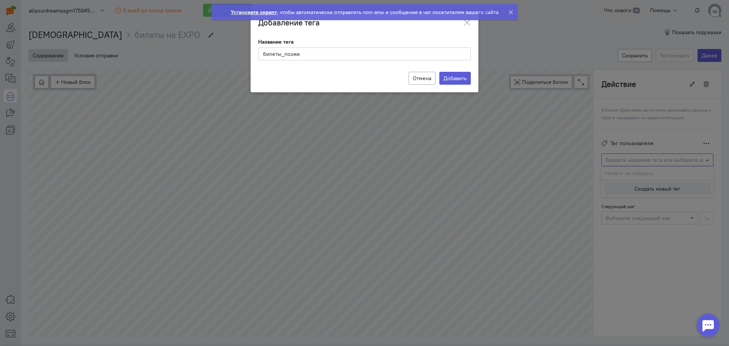
type input "билеты_позже"
click input "Добавить" at bounding box center [0, 0] width 0 height 0
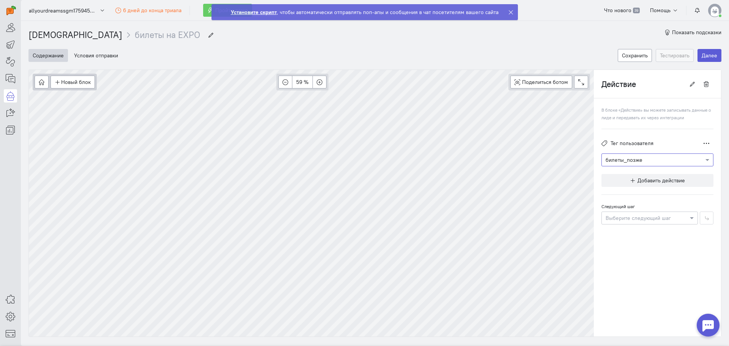
click at [617, 220] on div at bounding box center [649, 218] width 96 height 8
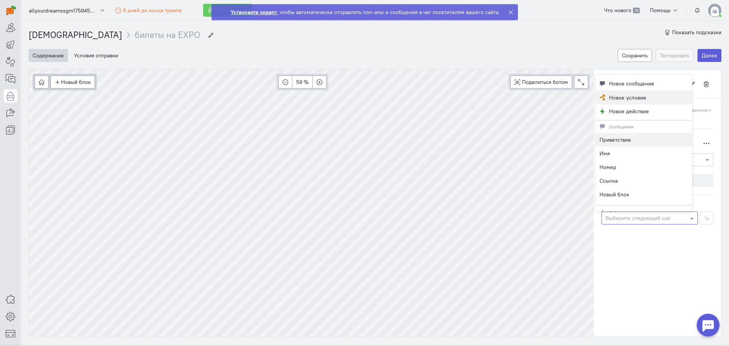
click at [625, 98] on span "Новое условие" at bounding box center [627, 98] width 37 height 8
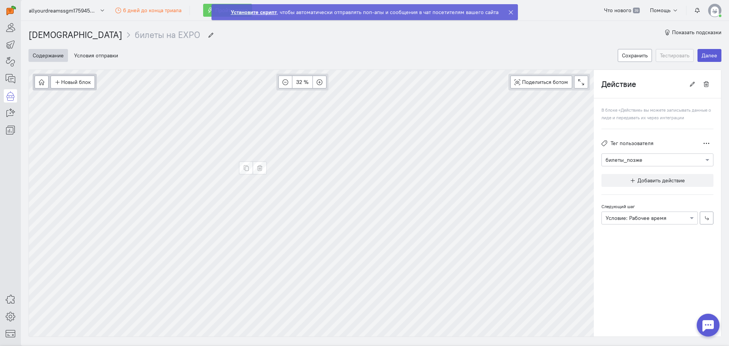
type input "Условие: Рабочее время"
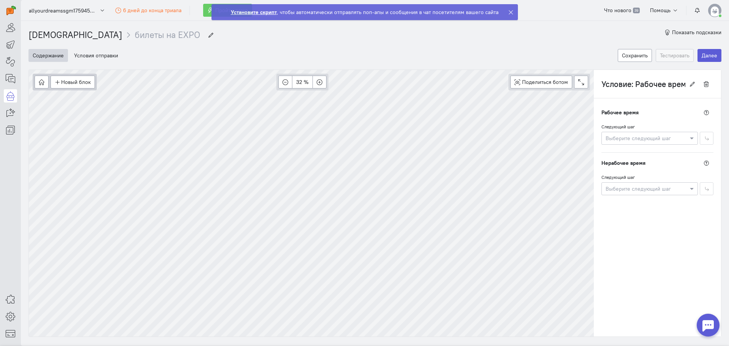
click at [616, 117] on div "Рабочее время" at bounding box center [657, 112] width 112 height 13
click at [610, 121] on cq-branch-action-app-online-condition "Рабочее время Следующий шаг Выберите следующий шаг" at bounding box center [657, 125] width 112 height 39
click at [610, 183] on div "Выберите следующий шаг" at bounding box center [649, 188] width 96 height 13
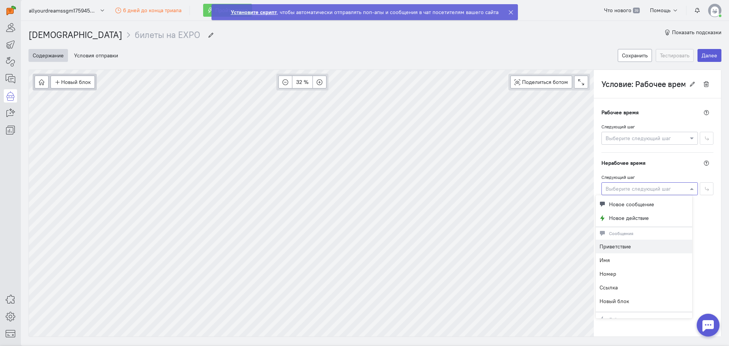
click at [631, 163] on span "Нерабочее время" at bounding box center [623, 163] width 44 height 8
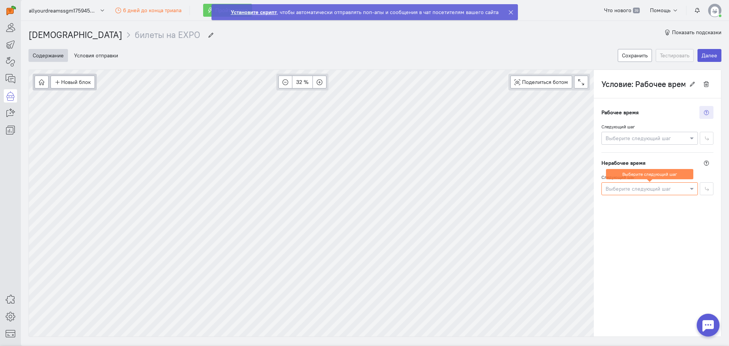
click at [701, 117] on button at bounding box center [706, 112] width 14 height 13
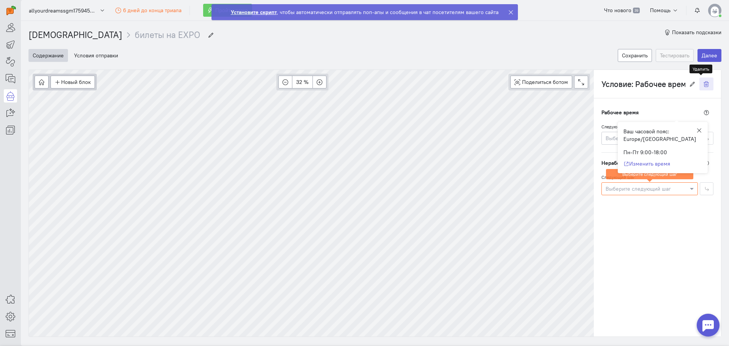
click at [703, 86] on icon "button" at bounding box center [706, 84] width 6 height 6
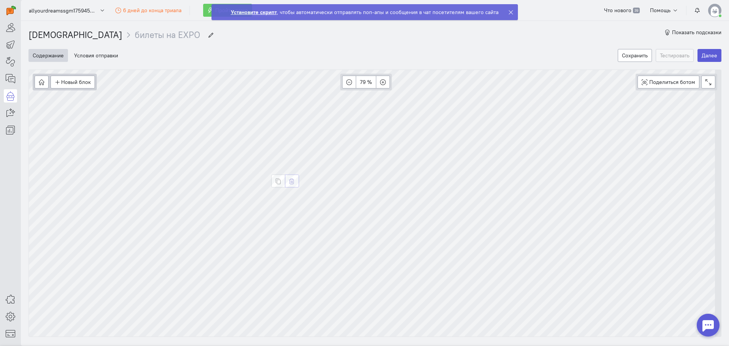
click at [294, 183] on icon "button" at bounding box center [292, 181] width 6 height 6
click at [640, 58] on button "Сохранить" at bounding box center [634, 55] width 34 height 13
click at [46, 83] on button "button" at bounding box center [42, 82] width 14 height 13
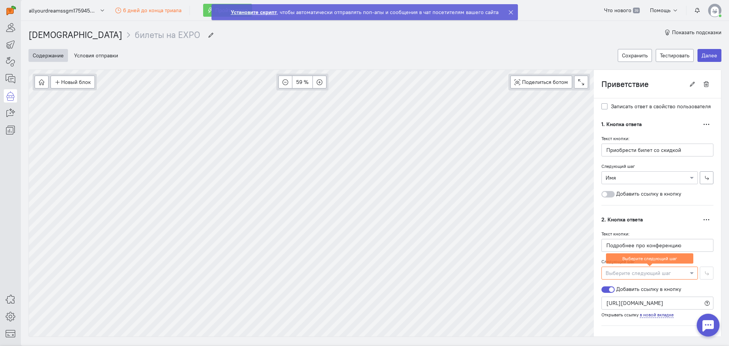
scroll to position [190, 0]
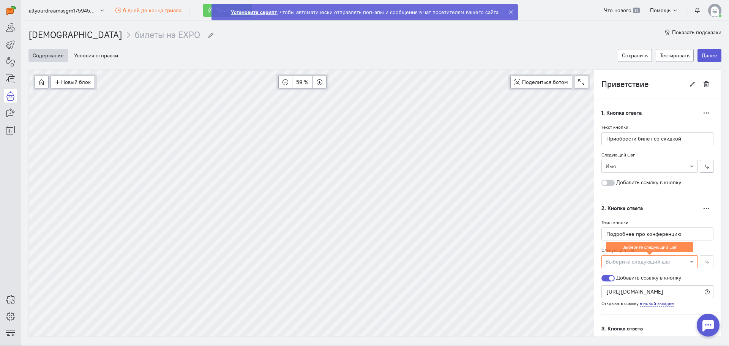
click at [616, 262] on div at bounding box center [649, 261] width 96 height 8
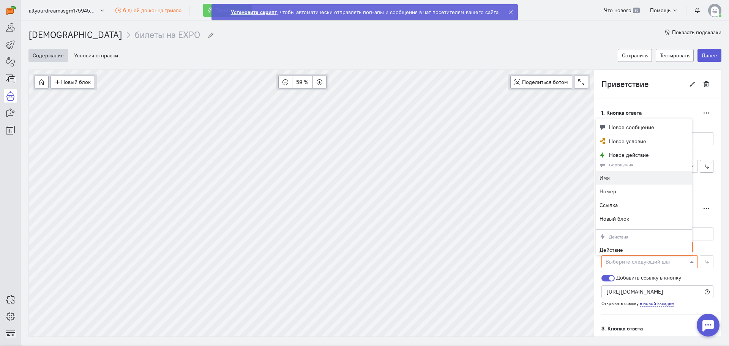
scroll to position [7, 0]
click at [616, 157] on span "Новое действие" at bounding box center [629, 155] width 40 height 8
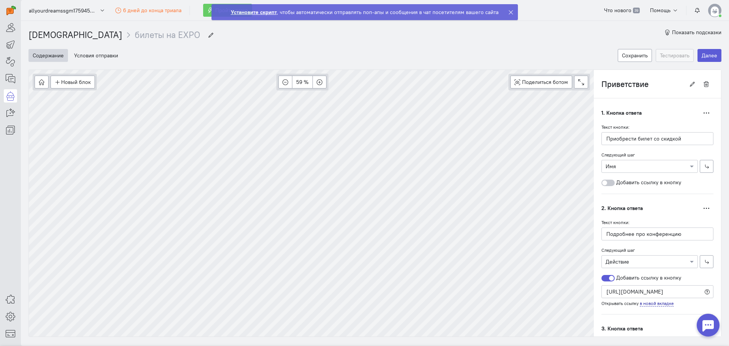
type input "Действие"
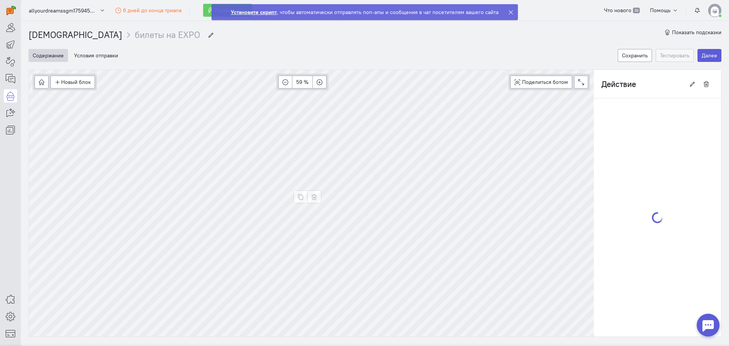
scroll to position [0, 0]
click at [624, 184] on div "Выберите следующий шаг" at bounding box center [649, 180] width 96 height 13
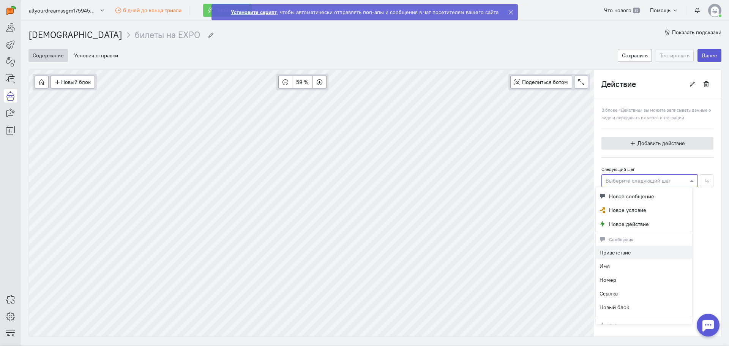
click at [637, 146] on span "Добавить действие" at bounding box center [660, 143] width 47 height 7
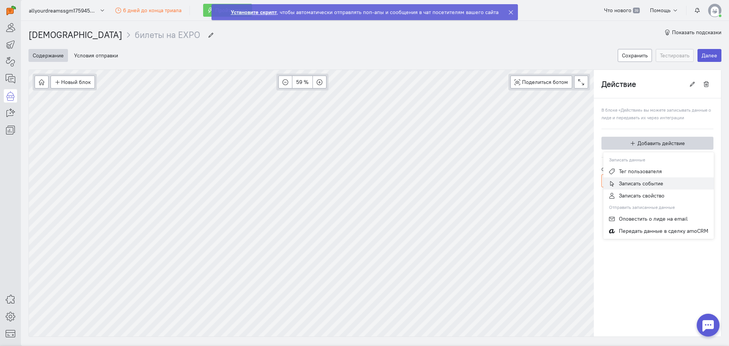
click at [622, 184] on span "Записать событие" at bounding box center [641, 183] width 44 height 7
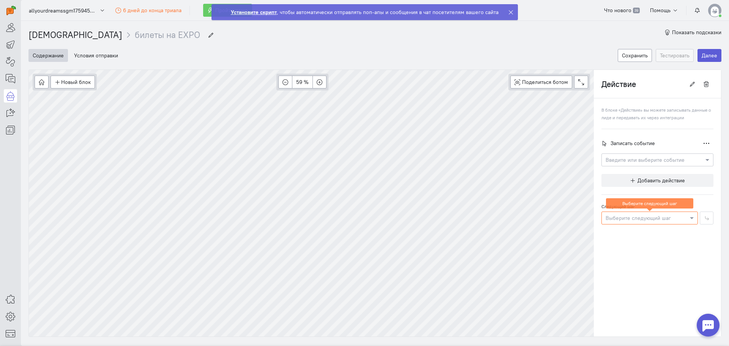
click at [620, 219] on div at bounding box center [649, 218] width 96 height 8
click at [317, 200] on icon "button" at bounding box center [314, 197] width 6 height 6
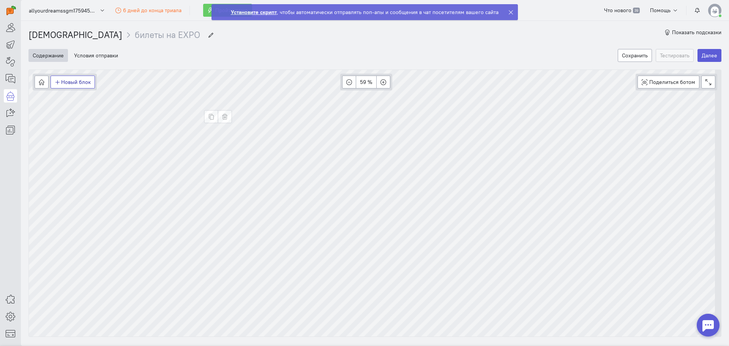
click at [68, 85] on button "Новый блок" at bounding box center [72, 82] width 44 height 13
click at [86, 99] on span "Сообщение" at bounding box center [80, 97] width 29 height 7
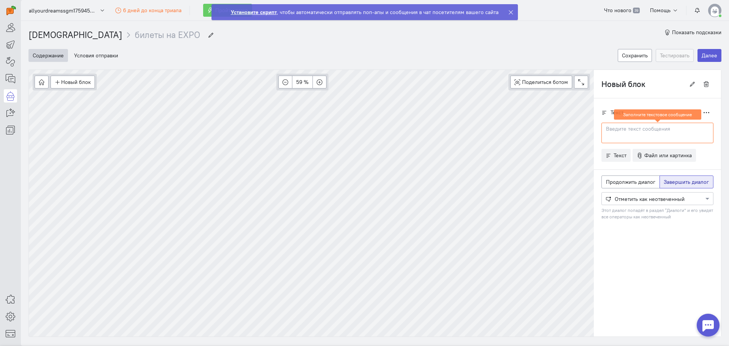
click at [607, 135] on div at bounding box center [657, 133] width 112 height 20
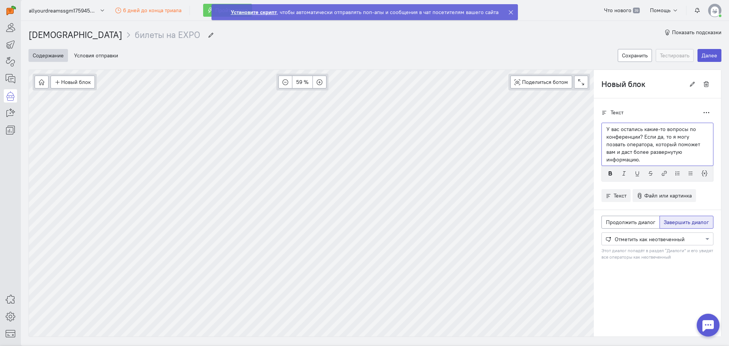
click at [639, 136] on p "У вас остались какие-то вопросы по конференции? Если да, то я могу позвать опер…" at bounding box center [657, 144] width 102 height 38
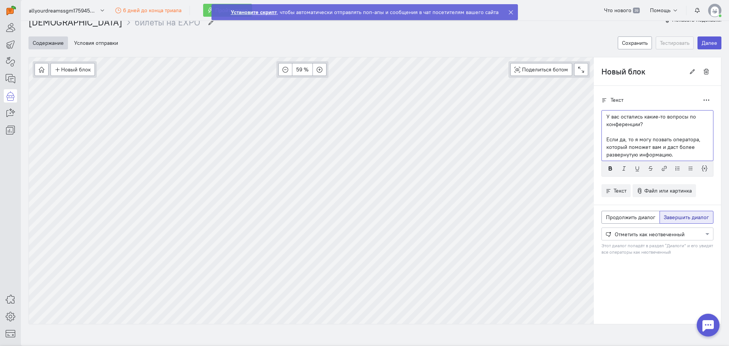
scroll to position [17, 0]
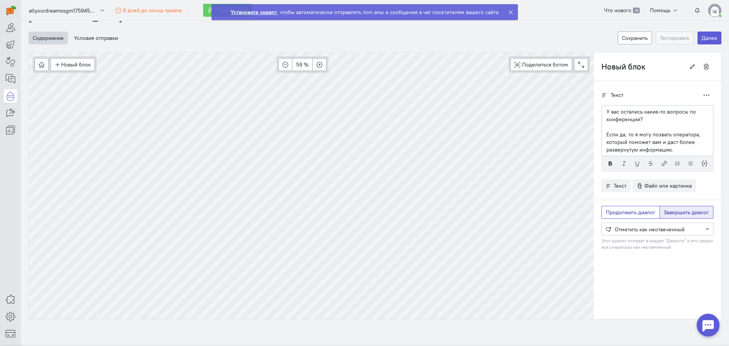
click at [618, 210] on span "Продолжить диалог" at bounding box center [630, 212] width 49 height 7
click at [611, 210] on input "Продолжить диалог" at bounding box center [608, 210] width 5 height 5
radio input "true"
radio input "false"
click at [620, 229] on div at bounding box center [656, 229] width 111 height 8
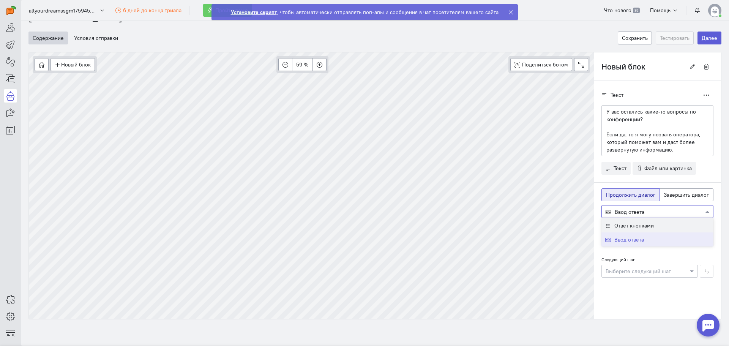
click at [620, 228] on span "Ответ кнопками" at bounding box center [633, 225] width 39 height 7
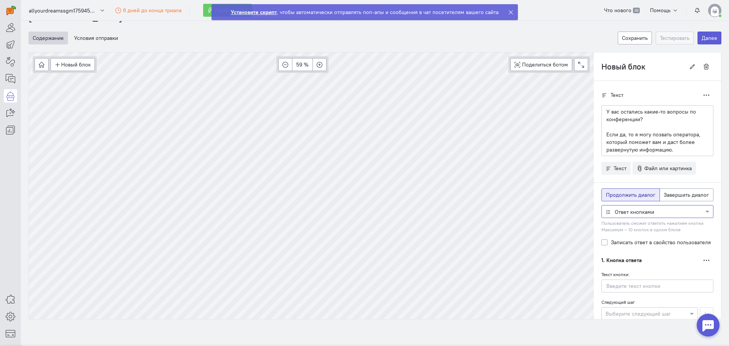
scroll to position [38, 0]
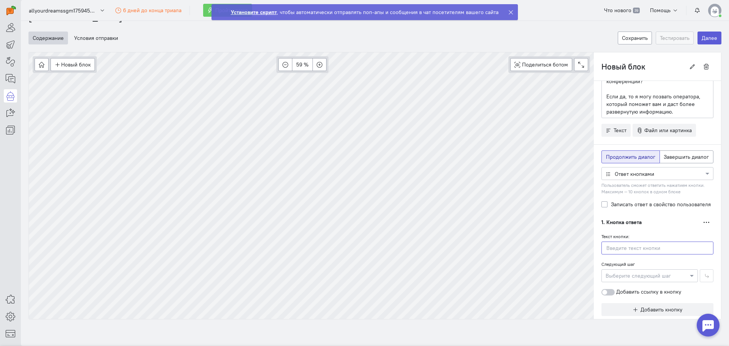
click at [619, 248] on input "text" at bounding box center [657, 247] width 112 height 13
type input "П"
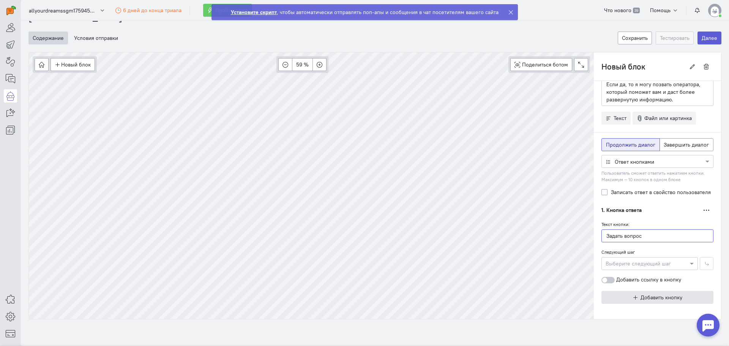
type input "Задать вопрос"
click at [625, 294] on button "Добавить кнопку" at bounding box center [657, 297] width 112 height 13
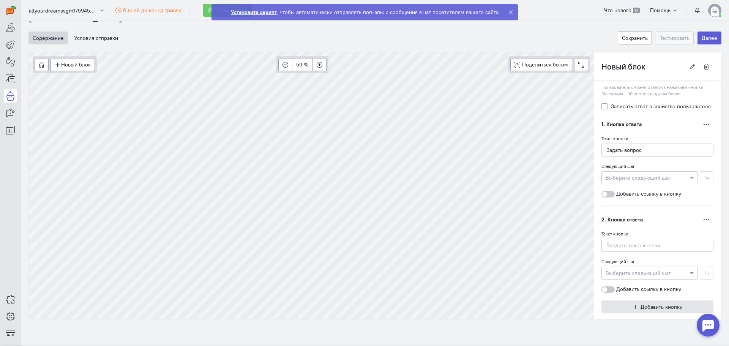
scroll to position [145, 0]
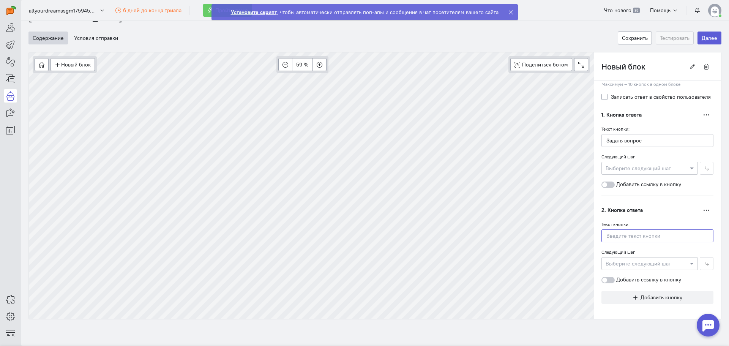
click at [619, 237] on input "text" at bounding box center [657, 235] width 112 height 13
type input "Нет, сейчас не интересно"
radio input "false"
radio input "true"
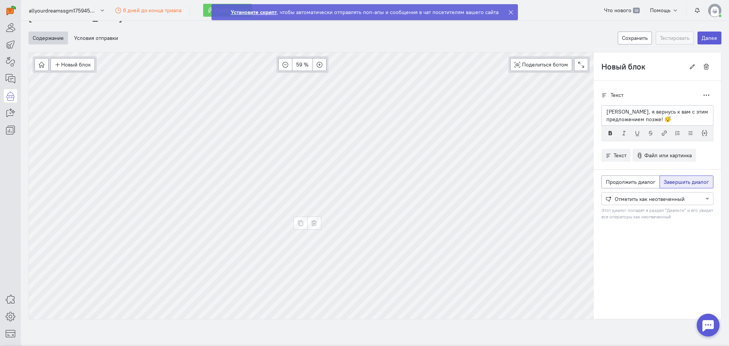
scroll to position [0, 0]
radio input "true"
radio input "false"
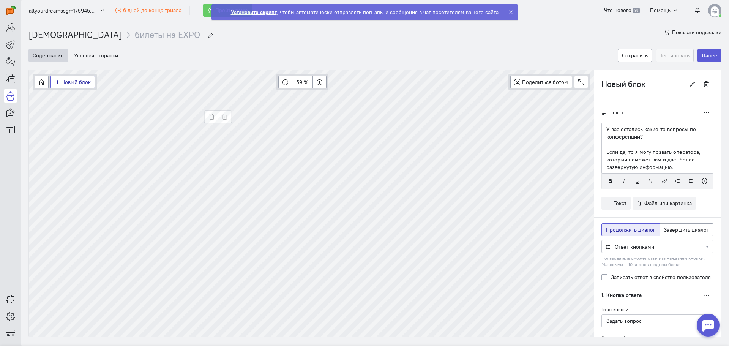
click at [66, 82] on button "Новый блок" at bounding box center [72, 82] width 44 height 13
click at [75, 97] on span "Сообщение" at bounding box center [80, 97] width 29 height 7
type input "Новый блок 2"
radio input "false"
radio input "true"
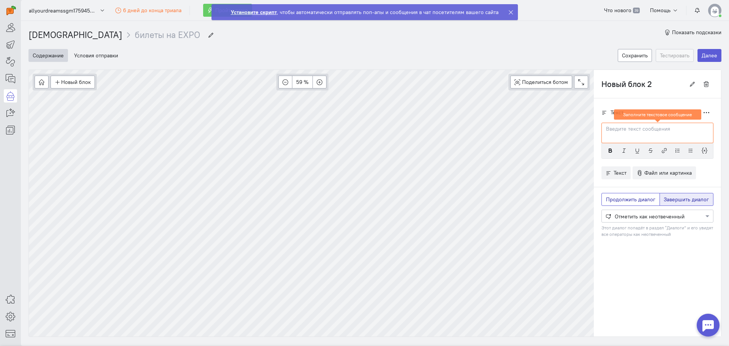
click at [619, 203] on label "Продолжить диалог" at bounding box center [630, 199] width 58 height 13
click at [611, 200] on input "Продолжить диалог" at bounding box center [608, 197] width 5 height 5
radio input "true"
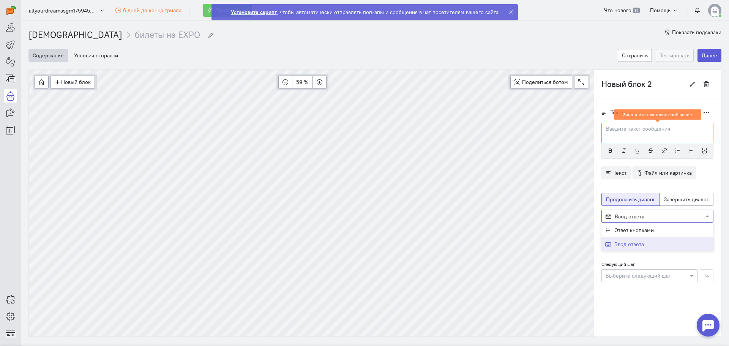
click at [625, 220] on div "Ввод ответа" at bounding box center [654, 216] width 98 height 8
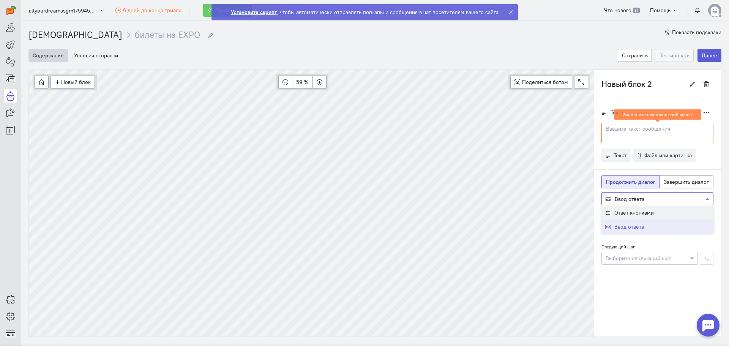
click at [617, 217] on div "Ответ кнопками" at bounding box center [657, 212] width 112 height 14
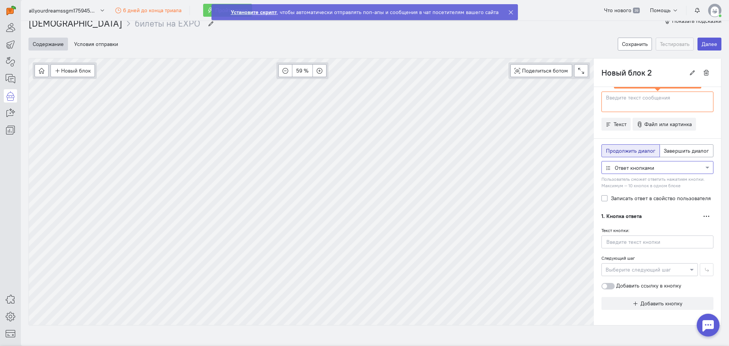
scroll to position [17, 0]
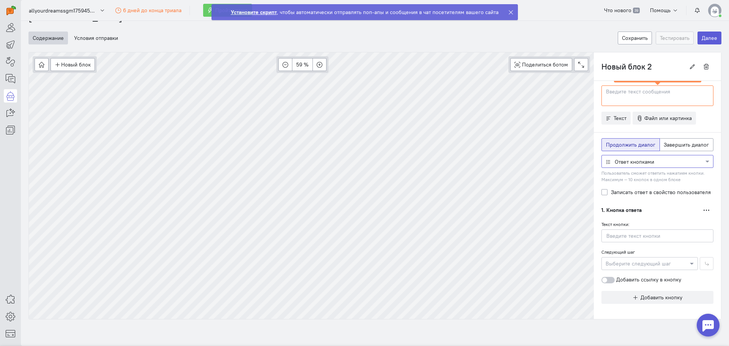
click at [624, 161] on div at bounding box center [656, 161] width 111 height 8
click at [622, 186] on span "Ввод ответа" at bounding box center [629, 189] width 30 height 7
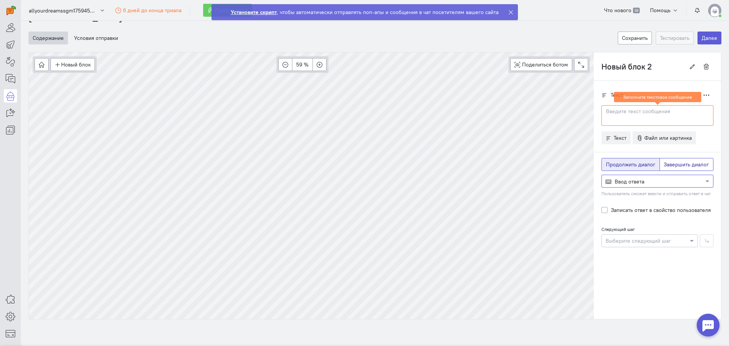
click at [664, 166] on span "Завершить диалог" at bounding box center [685, 164] width 45 height 7
click at [664, 165] on input "Завершить диалог" at bounding box center [665, 163] width 5 height 5
radio input "true"
radio input "false"
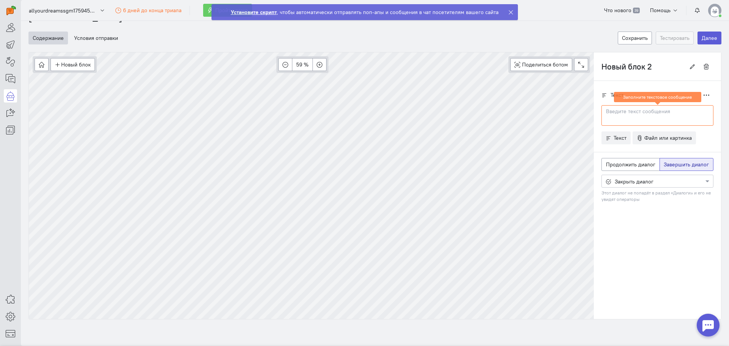
click at [636, 183] on div at bounding box center [656, 181] width 111 height 8
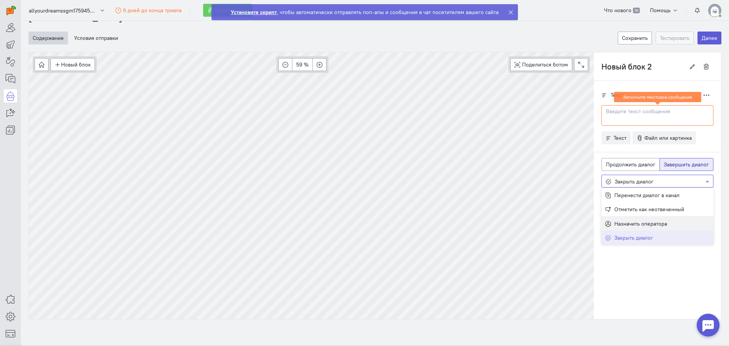
click at [627, 219] on div "Назначить оператора" at bounding box center [657, 223] width 112 height 14
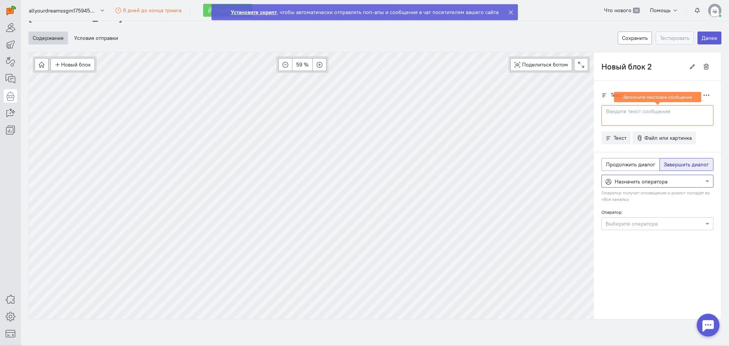
click at [611, 121] on div at bounding box center [657, 115] width 112 height 20
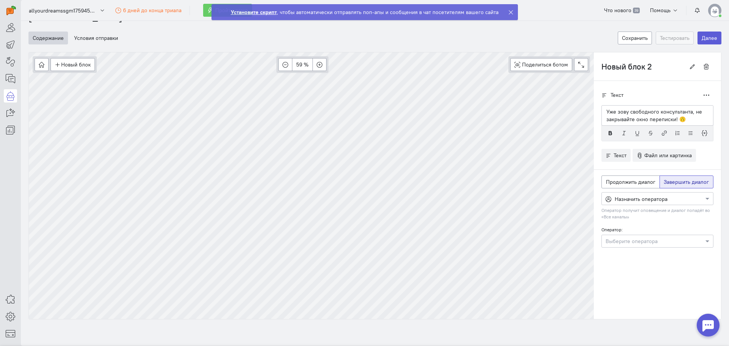
click at [622, 239] on input "text" at bounding box center [649, 241] width 88 height 8
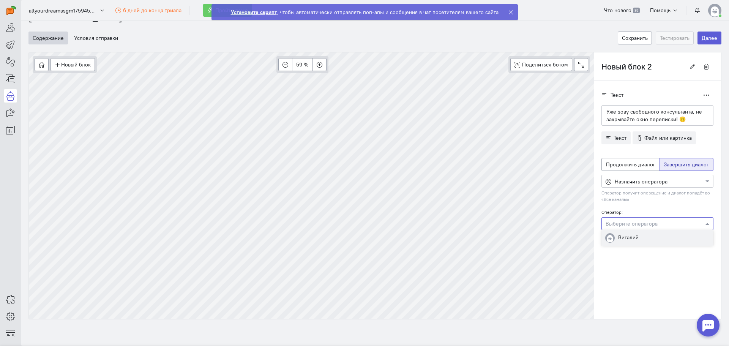
click at [624, 241] on div "Виталий" at bounding box center [657, 238] width 112 height 16
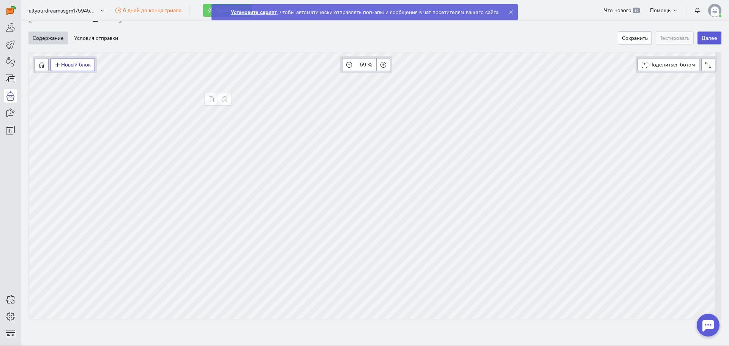
click at [71, 63] on button "Новый блок" at bounding box center [72, 64] width 44 height 13
click at [75, 78] on span "Сообщение" at bounding box center [80, 79] width 29 height 7
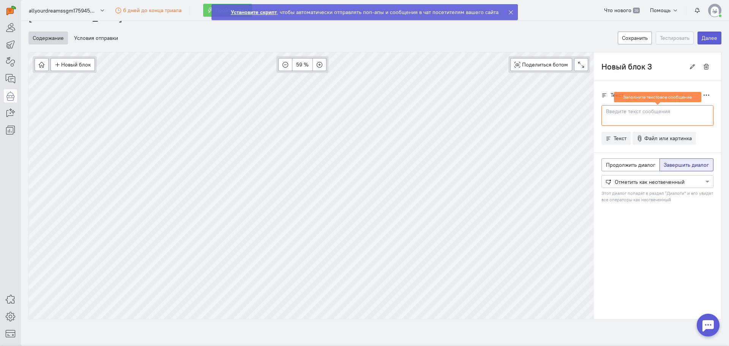
click at [619, 112] on p at bounding box center [657, 112] width 102 height 8
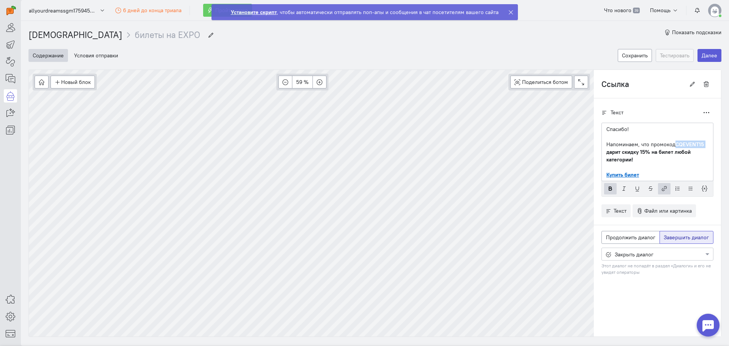
drag, startPoint x: 669, startPoint y: 144, endPoint x: 699, endPoint y: 143, distance: 30.8
click at [699, 143] on p "Напоминаем, что промокод CQEVENT15 дарит скидку 15% на билет любой категории!" at bounding box center [657, 151] width 102 height 23
copy strong "CQEVENT15"
type input "Новый блок 3"
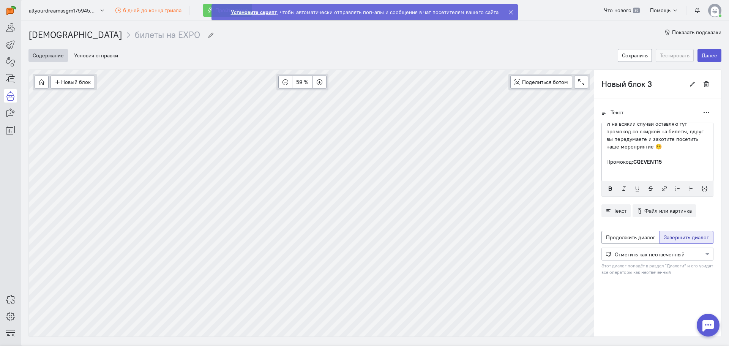
scroll to position [38, 0]
click at [614, 176] on p "Сайт с билетами:" at bounding box center [657, 175] width 102 height 8
click at [661, 173] on p "Сайт с билетами:" at bounding box center [657, 175] width 102 height 8
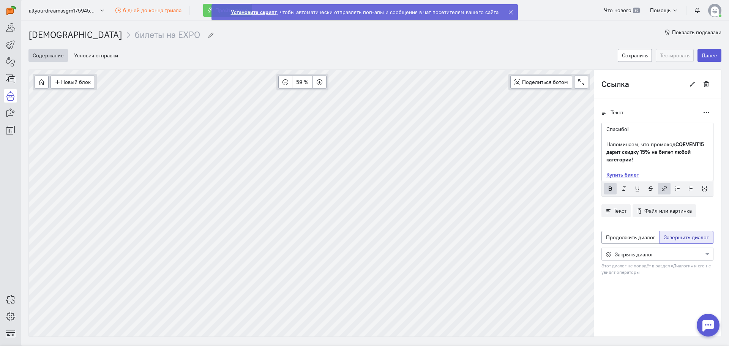
click at [626, 173] on link "Купить билет" at bounding box center [622, 174] width 33 height 7
drag, startPoint x: 625, startPoint y: 174, endPoint x: 612, endPoint y: 176, distance: 13.0
click at [612, 176] on link "Купить билет" at bounding box center [622, 174] width 33 height 7
click at [658, 185] on button "button" at bounding box center [664, 188] width 13 height 11
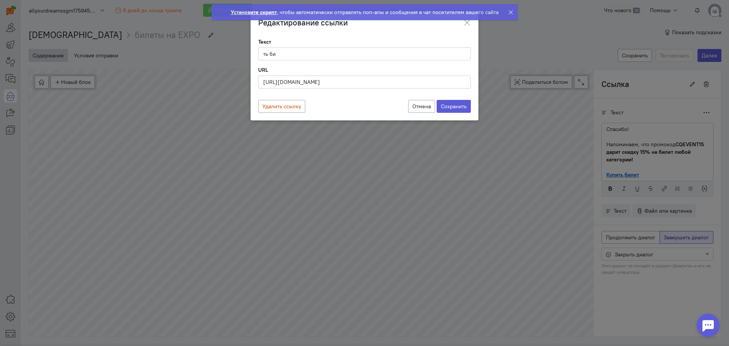
scroll to position [0, 17]
click at [344, 84] on input "[URL][DOMAIN_NAME]" at bounding box center [364, 82] width 213 height 13
click at [464, 21] on ngb-toast "Установите скрипт , чтобы автоматически отправлять поп-апы и сообщения в чат по…" at bounding box center [364, 18] width 318 height 28
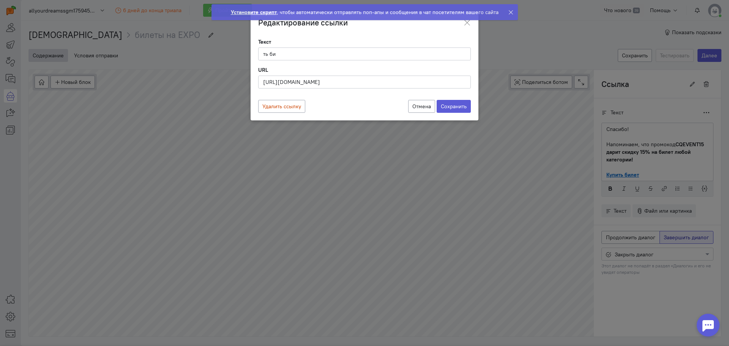
scroll to position [0, 0]
click at [466, 23] on ngb-toast "Установите скрипт , чтобы автоматически отправлять поп-апы и сообщения в чат по…" at bounding box center [364, 18] width 318 height 28
click at [412, 106] on button "Отмена" at bounding box center [421, 106] width 27 height 13
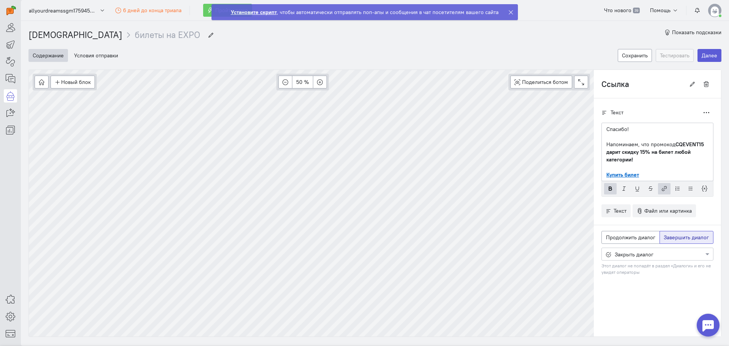
type input "Новый блок 3"
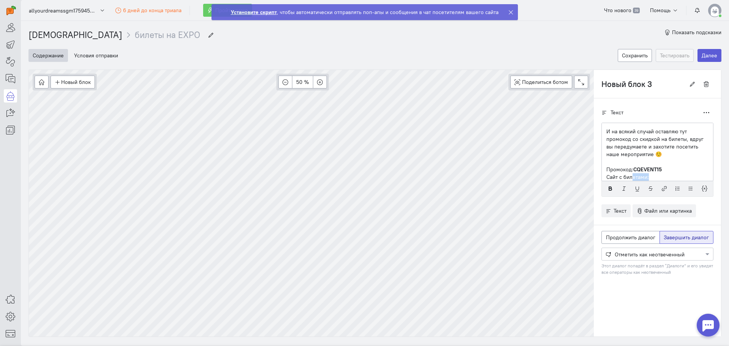
scroll to position [38, 0]
drag, startPoint x: 644, startPoint y: 177, endPoint x: 598, endPoint y: 177, distance: 46.3
click at [601, 177] on div "Понял вас! В любом случае, спасибо за уделенное время. И на всякий случай остав…" at bounding box center [657, 152] width 112 height 58
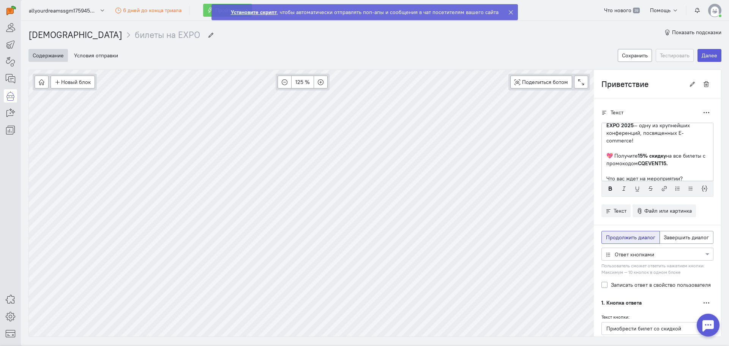
scroll to position [0, 0]
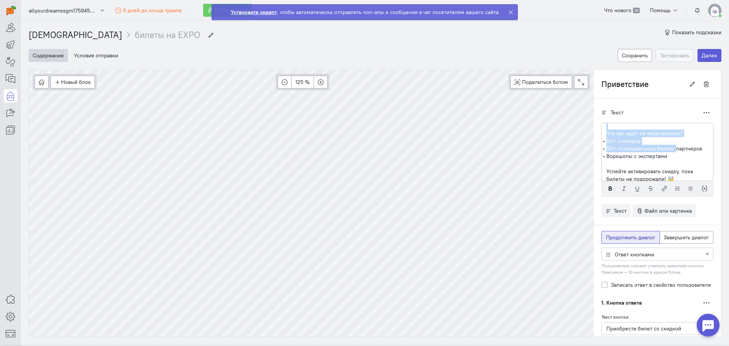
drag, startPoint x: 688, startPoint y: 175, endPoint x: 669, endPoint y: 145, distance: 36.3
click at [669, 145] on div "Мы рады пригласить вас на MPSTATS EXPO 2025 — одну из крупнейших конференций, п…" at bounding box center [657, 152] width 112 height 58
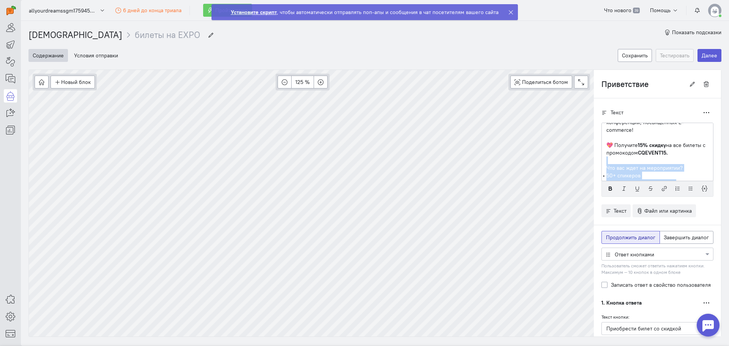
scroll to position [11, 0]
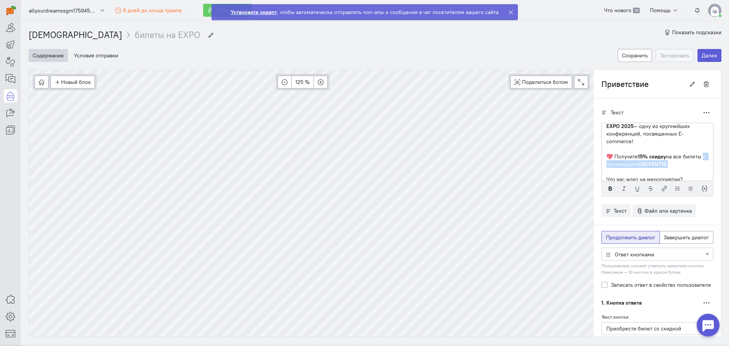
drag, startPoint x: 691, startPoint y: 165, endPoint x: 619, endPoint y: 164, distance: 72.5
click at [619, 164] on p "💖 Получите 15% скидку на все билеты с промокодом CQEVENT15." at bounding box center [657, 160] width 102 height 15
drag, startPoint x: 608, startPoint y: 156, endPoint x: 694, endPoint y: 159, distance: 86.2
click at [694, 159] on p "💖 Дарим 15% скидку на все билеты!" at bounding box center [657, 157] width 102 height 8
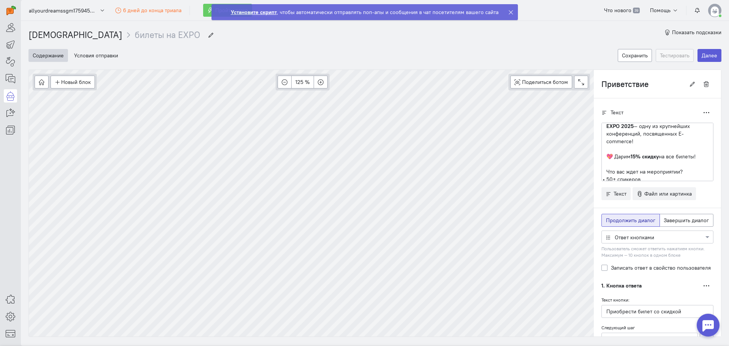
click at [607, 187] on icon "button" at bounding box center [610, 189] width 6 height 6
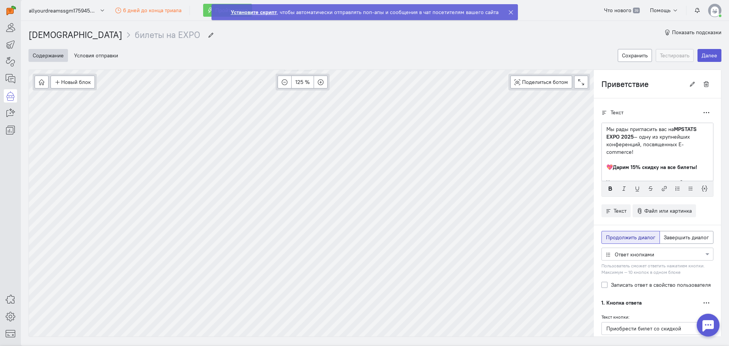
scroll to position [51, 0]
type input "Имя"
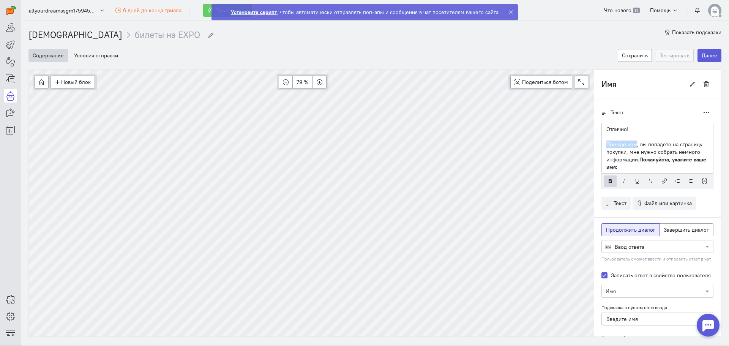
drag, startPoint x: 601, startPoint y: 144, endPoint x: 630, endPoint y: 145, distance: 28.9
click at [630, 145] on p "Прежде чем, вы попадете на страницу покупки, мне нужно собрать немного информац…" at bounding box center [657, 155] width 102 height 30
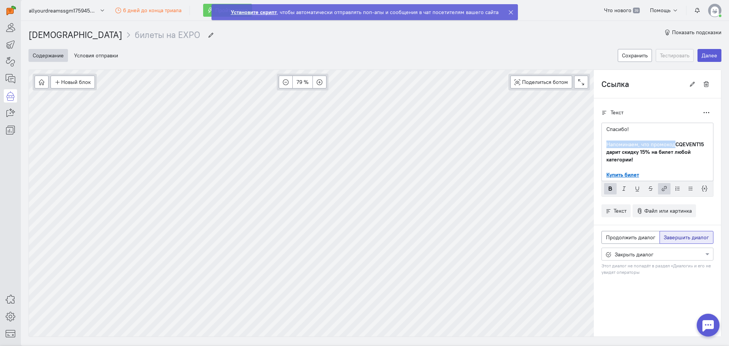
drag, startPoint x: 667, startPoint y: 144, endPoint x: 595, endPoint y: 143, distance: 72.1
click at [595, 143] on div "Текст Дублировать Спасибо! Напоминаем, что промокод CQEVENT15 дарит скидку 15% …" at bounding box center [657, 197] width 127 height 198
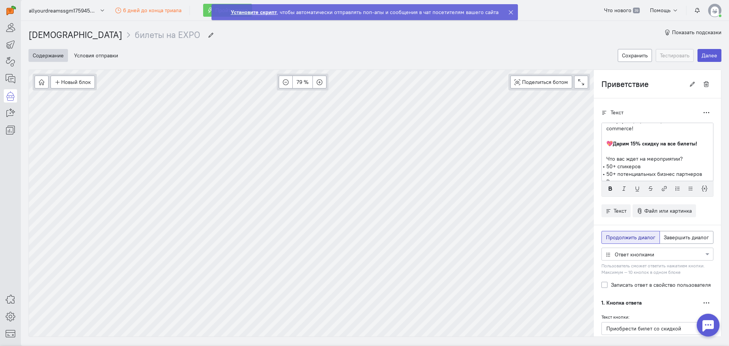
scroll to position [0, 0]
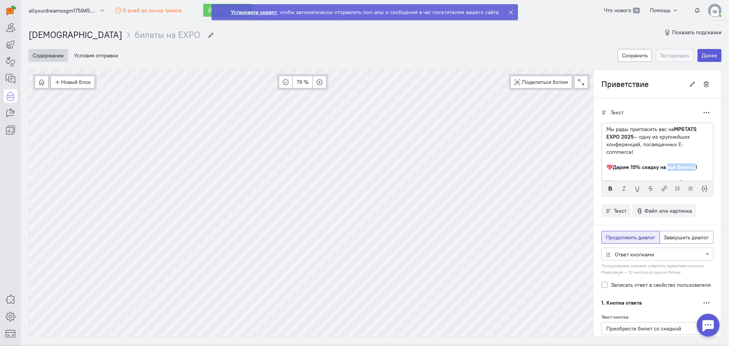
drag, startPoint x: 663, startPoint y: 167, endPoint x: 690, endPoint y: 165, distance: 26.6
click at [690, 165] on strong "Дарим 15% скидку на все билеты!" at bounding box center [654, 167] width 84 height 7
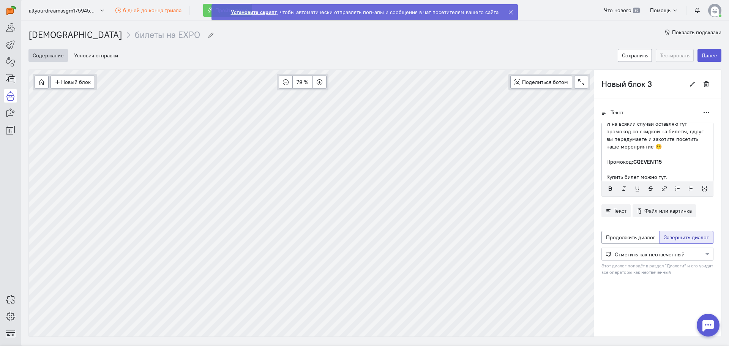
scroll to position [58, 0]
drag, startPoint x: 601, startPoint y: 162, endPoint x: 665, endPoint y: 161, distance: 64.2
click at [665, 161] on p "Купить билет можно тут." at bounding box center [657, 162] width 102 height 8
click at [661, 188] on icon "button" at bounding box center [664, 189] width 6 height 6
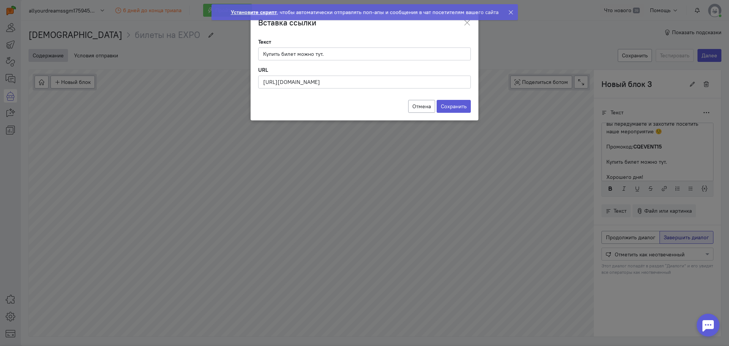
scroll to position [0, 17]
type input "[URL][DOMAIN_NAME]"
click at [446, 101] on label "Сохранить" at bounding box center [453, 106] width 34 height 13
click at [0, 0] on input "Сохранить" at bounding box center [0, 0] width 0 height 0
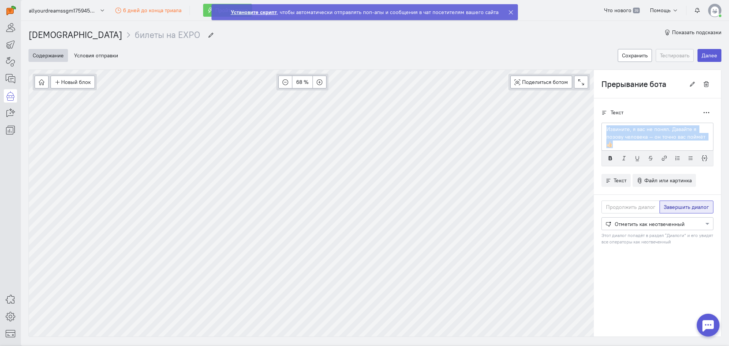
click at [586, 125] on div "Новый блок Сообщение Условие Действия Запись на встречу 68 % Поделиться ботом B…" at bounding box center [374, 202] width 693 height 267
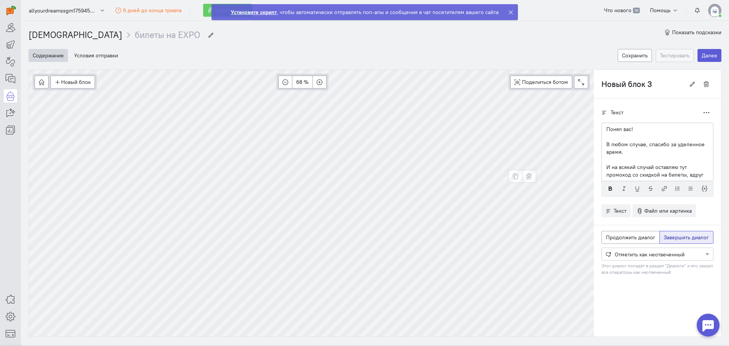
scroll to position [58, 0]
drag, startPoint x: 659, startPoint y: 147, endPoint x: 628, endPoint y: 146, distance: 31.2
click at [628, 146] on p "Промокод: CQEVENT15" at bounding box center [657, 147] width 102 height 8
copy strong "CQEVENT15"
type input "Прерывание бота"
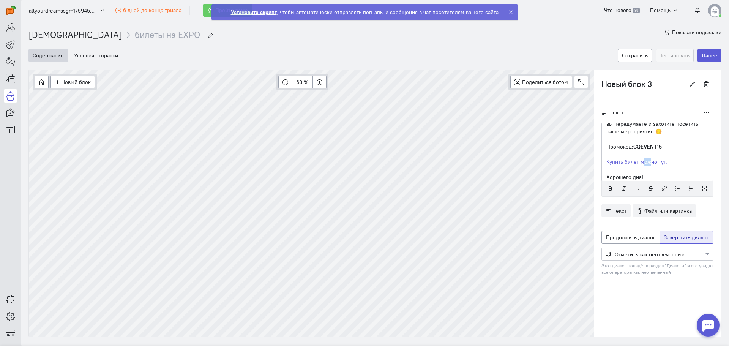
drag, startPoint x: 644, startPoint y: 163, endPoint x: 637, endPoint y: 164, distance: 7.2
click at [637, 164] on link "Купить билет можно тут." at bounding box center [636, 161] width 61 height 7
click at [661, 189] on icon "button" at bounding box center [664, 189] width 6 height 6
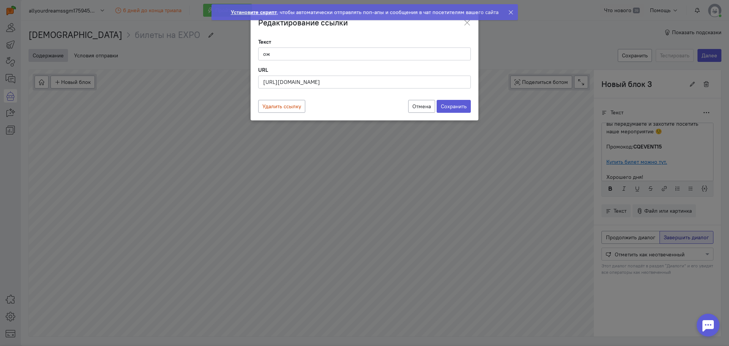
scroll to position [0, 17]
click at [369, 85] on input "[URL][DOMAIN_NAME]" at bounding box center [364, 82] width 213 height 13
click at [467, 26] on ngb-toast "Установите скрипт , чтобы автоматически отправлять поп-апы и сообщения в чат по…" at bounding box center [364, 18] width 318 height 28
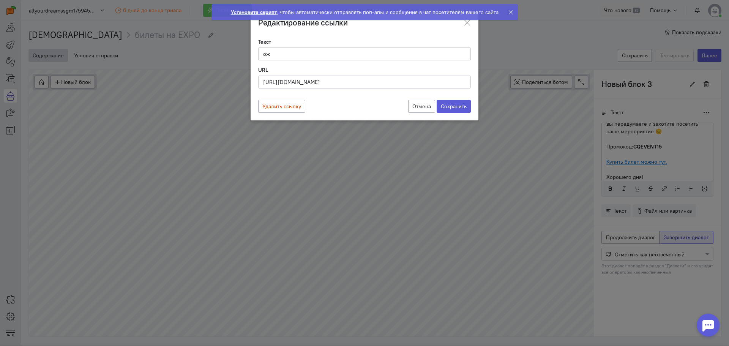
scroll to position [0, 0]
click at [466, 23] on ngb-toast "Установите скрипт , чтобы автоматически отправлять поп-апы и сообщения в чат по…" at bounding box center [364, 18] width 318 height 28
click at [423, 108] on button "Отмена" at bounding box center [421, 106] width 27 height 13
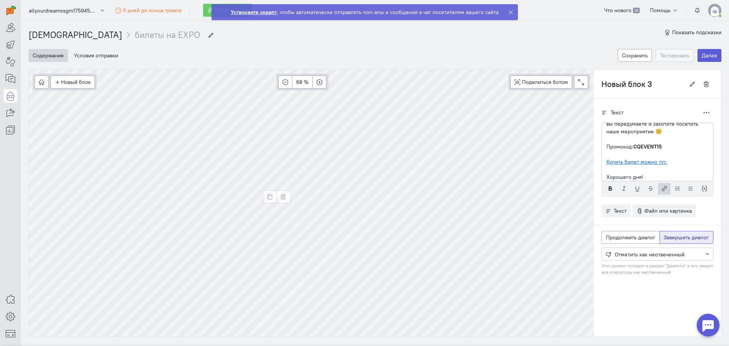
type input "Прерывание бота"
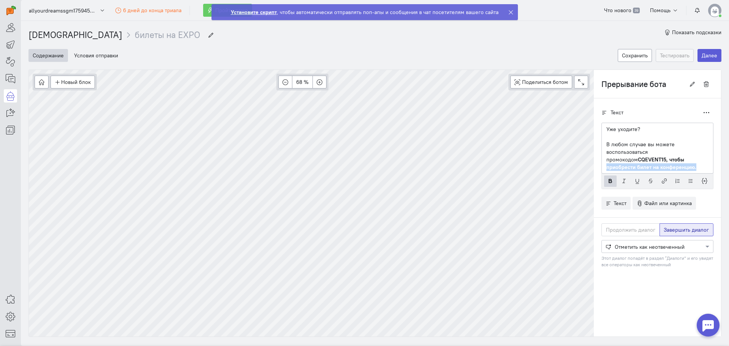
drag, startPoint x: 647, startPoint y: 159, endPoint x: 653, endPoint y: 170, distance: 12.4
click at [653, 170] on p "В любом случае вы можете воспользоваться промокодом CQEVENT15, чтобы приобрести…" at bounding box center [657, 155] width 102 height 30
click at [661, 182] on icon "button" at bounding box center [664, 181] width 6 height 6
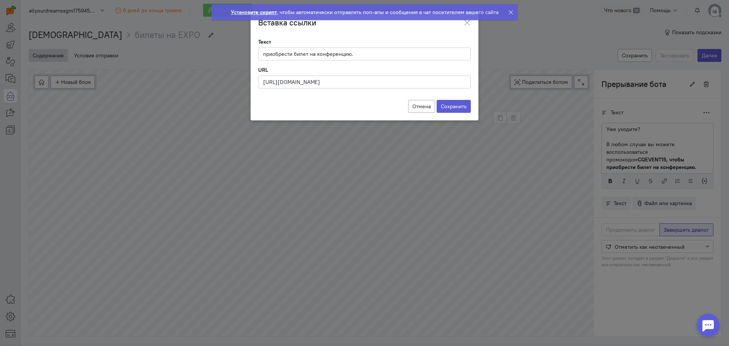
scroll to position [0, 17]
type input "[URL][DOMAIN_NAME]"
click at [453, 107] on label "Сохранить" at bounding box center [453, 106] width 34 height 13
click at [0, 0] on input "Сохранить" at bounding box center [0, 0] width 0 height 0
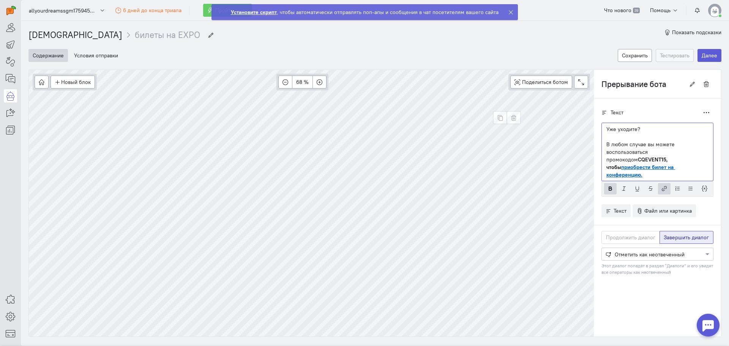
click at [651, 166] on p "В любом случае вы можете воспользоваться промокодом CQEVENT15, чтобы приобрести…" at bounding box center [657, 159] width 102 height 38
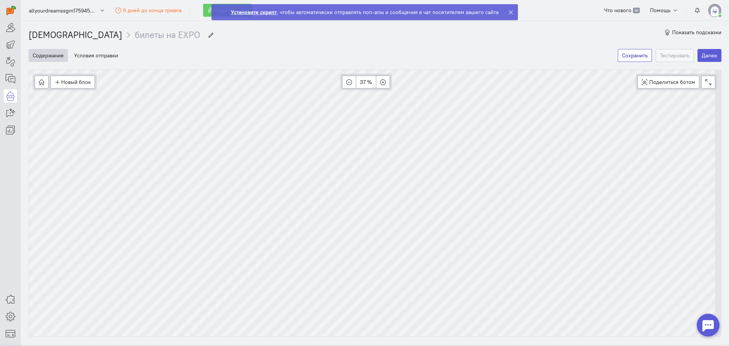
click at [627, 55] on button "Сохранить" at bounding box center [634, 55] width 34 height 13
click at [705, 54] on button "Далее" at bounding box center [709, 55] width 24 height 13
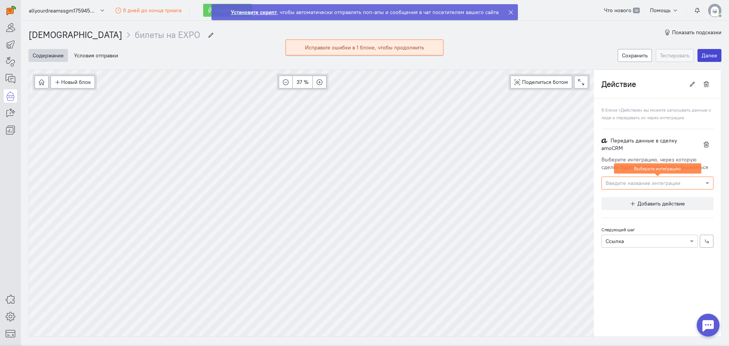
click at [704, 59] on button "Далее" at bounding box center [709, 55] width 24 height 13
click at [633, 58] on button "Сохранить" at bounding box center [634, 55] width 34 height 13
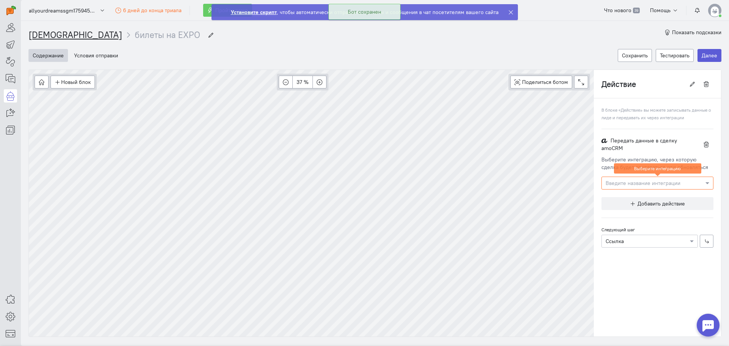
click at [48, 37] on link "[DEMOGRAPHIC_DATA]" at bounding box center [75, 34] width 94 height 11
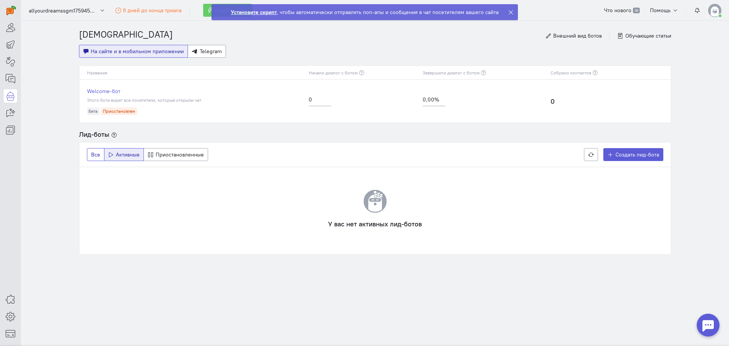
click at [96, 151] on span "Все" at bounding box center [95, 154] width 9 height 7
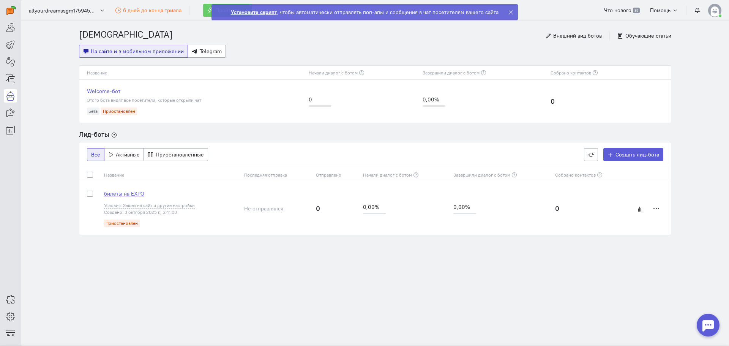
click at [124, 195] on span "билеты на EXPO" at bounding box center [124, 193] width 40 height 7
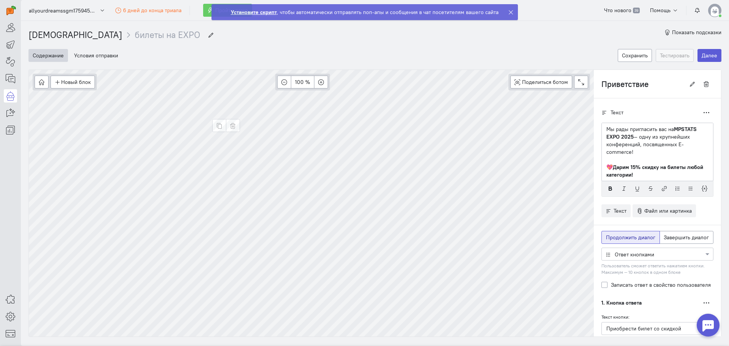
scroll to position [58, 0]
click at [93, 55] on button "Условия отправки" at bounding box center [96, 55] width 52 height 13
type input "Действие"
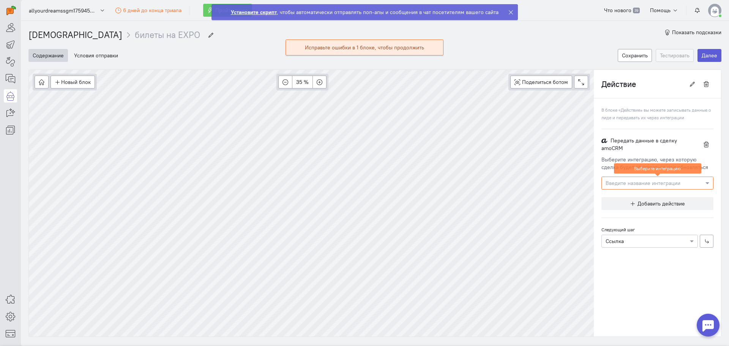
click at [635, 183] on input "text" at bounding box center [649, 183] width 88 height 8
click at [624, 193] on div "Ничего не найдено" at bounding box center [657, 196] width 112 height 14
click at [14, 95] on icon at bounding box center [10, 95] width 9 height 9
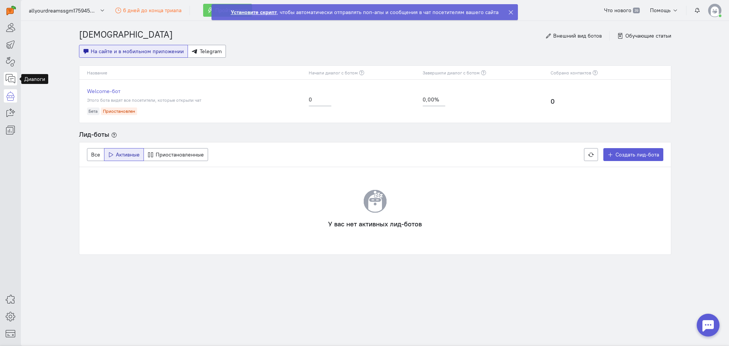
click at [13, 74] on icon at bounding box center [10, 78] width 9 height 9
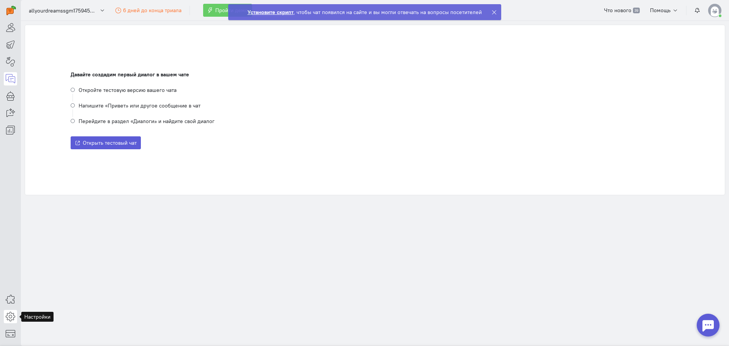
click at [8, 313] on icon at bounding box center [10, 316] width 9 height 9
click at [52, 256] on link "Общие настройки" at bounding box center [61, 254] width 80 height 12
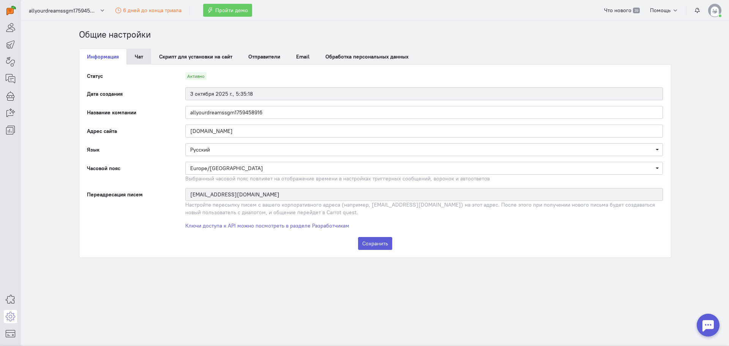
click at [135, 55] on link "Чат" at bounding box center [139, 57] width 24 height 16
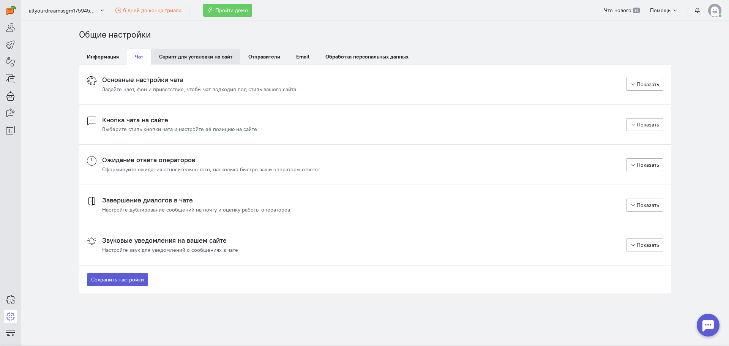
click at [171, 58] on link "Скрипт для установки на сайт" at bounding box center [195, 57] width 89 height 16
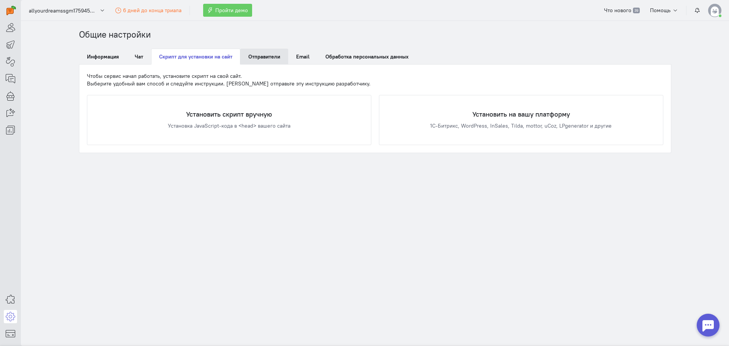
click at [259, 60] on link "Отправители" at bounding box center [264, 57] width 48 height 16
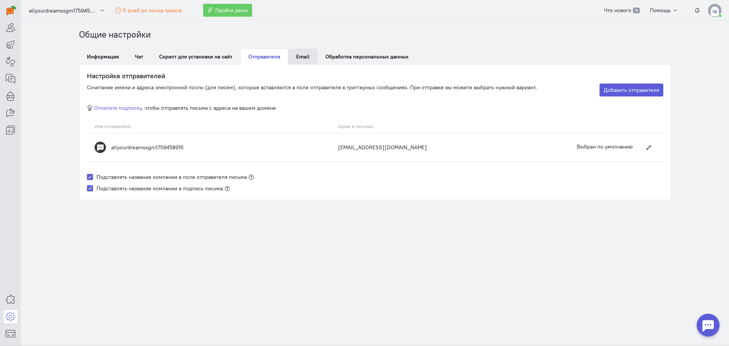
click at [297, 60] on span "Email" at bounding box center [302, 56] width 13 height 7
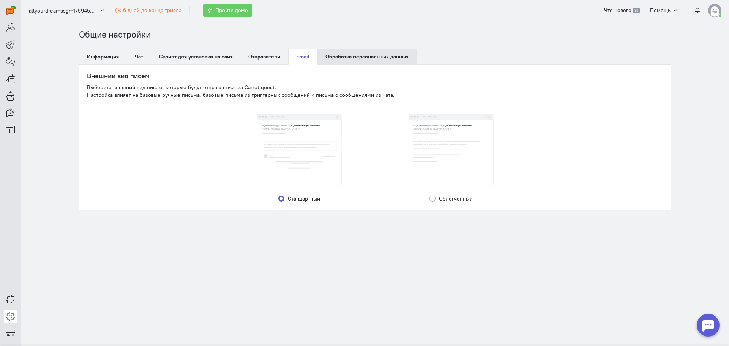
click at [330, 60] on link "Обработка персональных данных" at bounding box center [366, 57] width 99 height 16
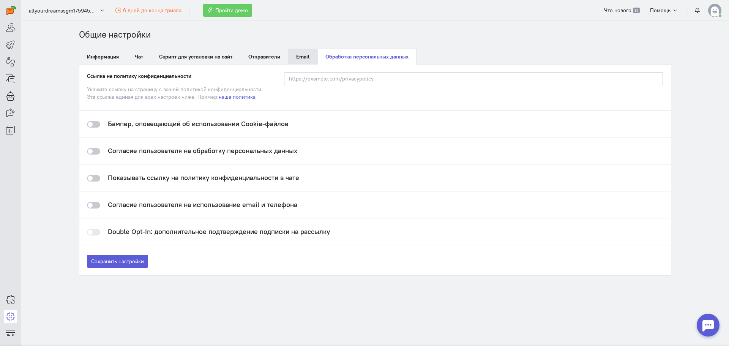
click at [302, 59] on span "Email" at bounding box center [302, 56] width 13 height 7
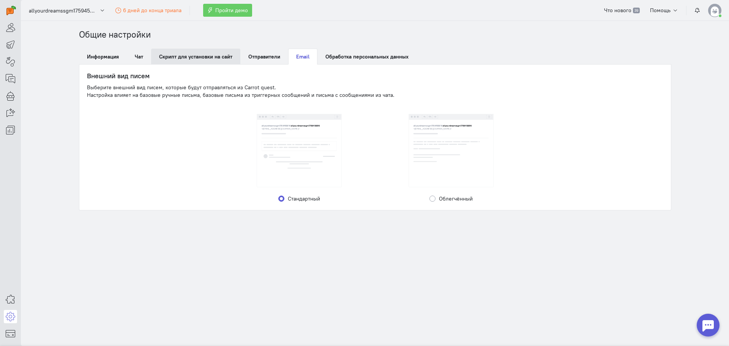
click at [218, 55] on link "Скрипт для установки на сайт" at bounding box center [195, 57] width 89 height 16
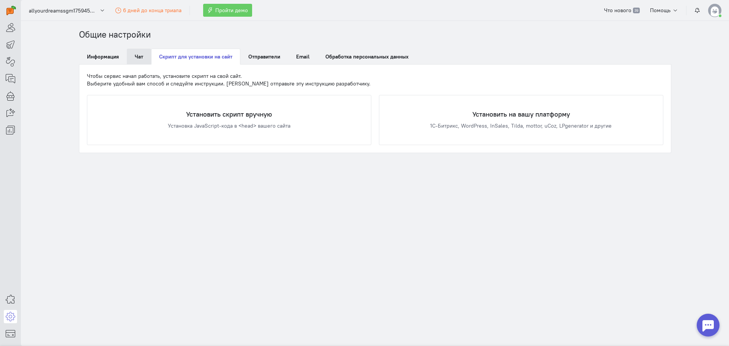
click at [134, 56] on link "Чат" at bounding box center [139, 57] width 24 height 16
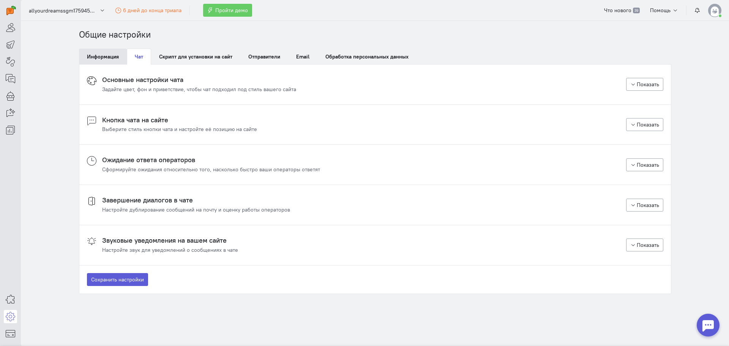
click at [99, 54] on link "Информация" at bounding box center [103, 57] width 48 height 16
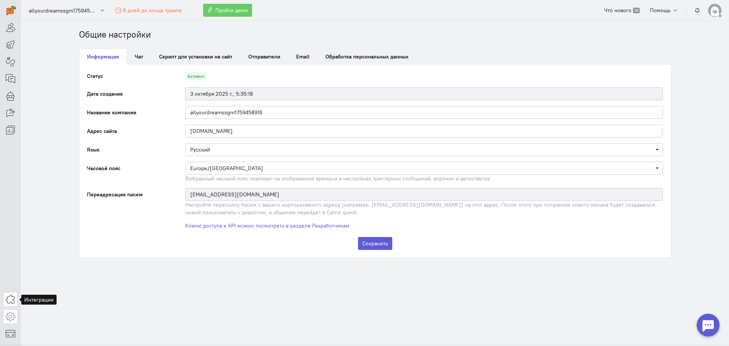
click at [12, 300] on icon at bounding box center [10, 298] width 9 height 9
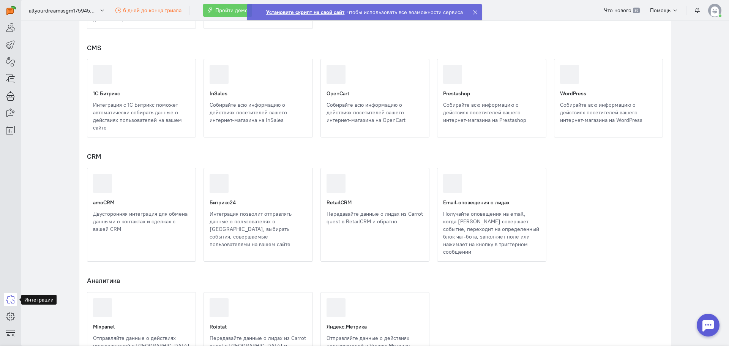
scroll to position [342, 0]
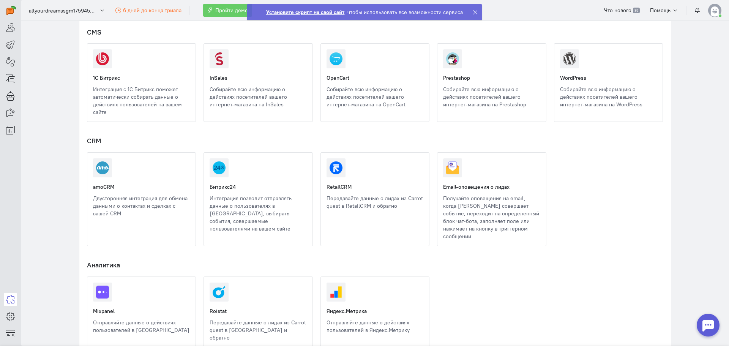
click at [93, 217] on link at bounding box center [93, 217] width 0 height 0
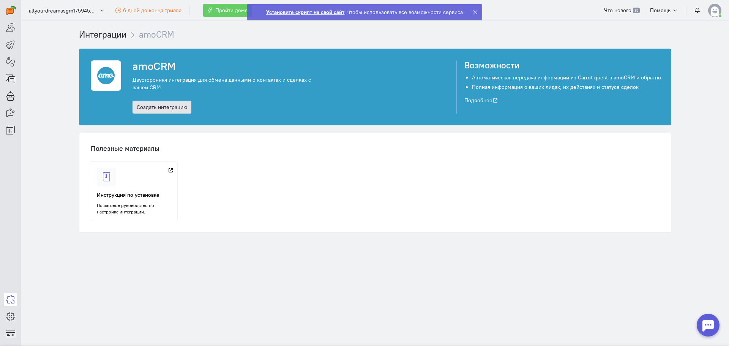
click at [159, 110] on link "Создать интеграцию" at bounding box center [161, 107] width 59 height 13
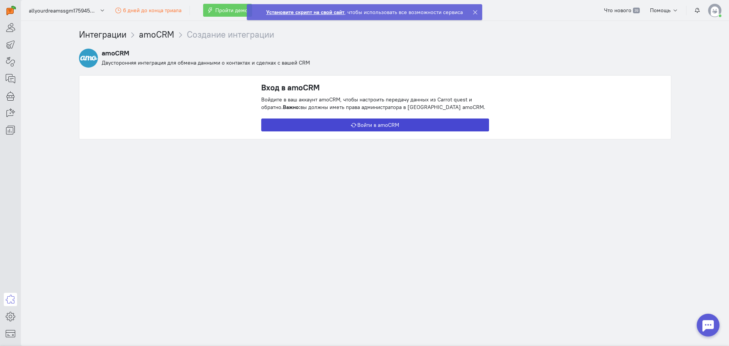
click at [309, 125] on button "Войти в amoCRM" at bounding box center [375, 124] width 228 height 13
click at [376, 123] on button "Войти в amoCRM" at bounding box center [375, 124] width 228 height 13
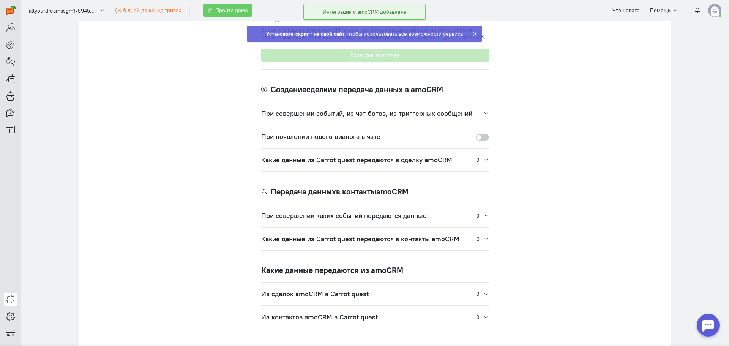
scroll to position [83, 0]
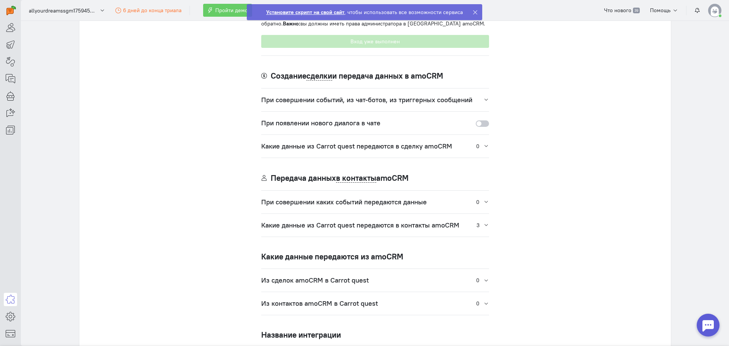
click at [351, 149] on h4 "Какие данные из Carrot quest передаются в сделку amoCRM" at bounding box center [356, 146] width 191 height 8
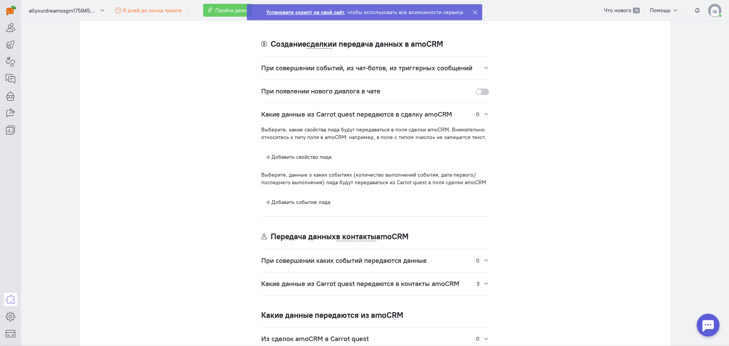
scroll to position [235, 0]
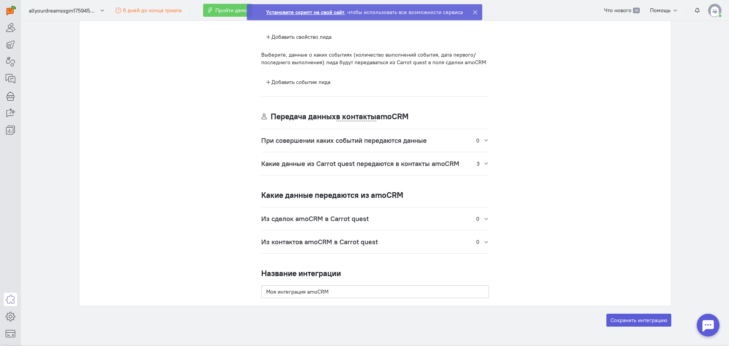
click at [348, 165] on h4 "Какие данные из Carrot quest передаются в контакты amoCRM" at bounding box center [360, 164] width 198 height 8
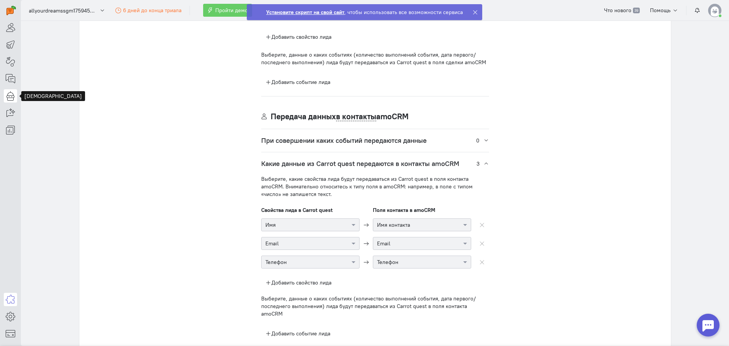
click at [13, 99] on icon at bounding box center [10, 95] width 9 height 9
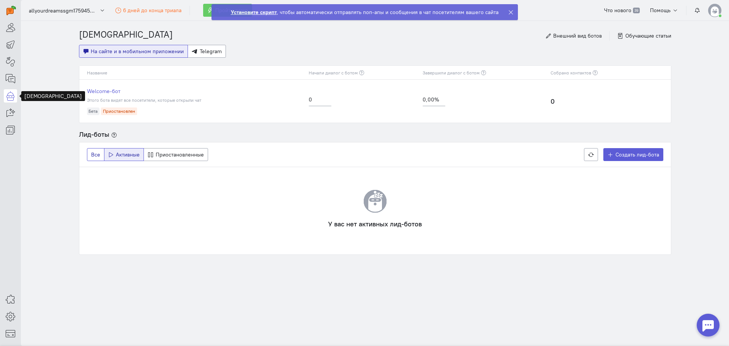
click at [91, 150] on button "Все" at bounding box center [95, 154] width 17 height 13
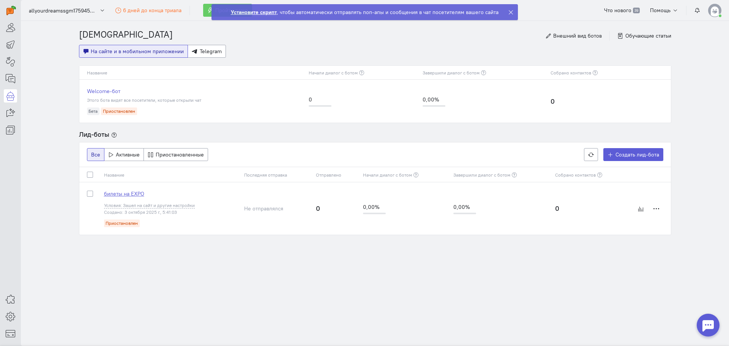
click at [136, 194] on span "билеты на EXPO" at bounding box center [124, 193] width 40 height 7
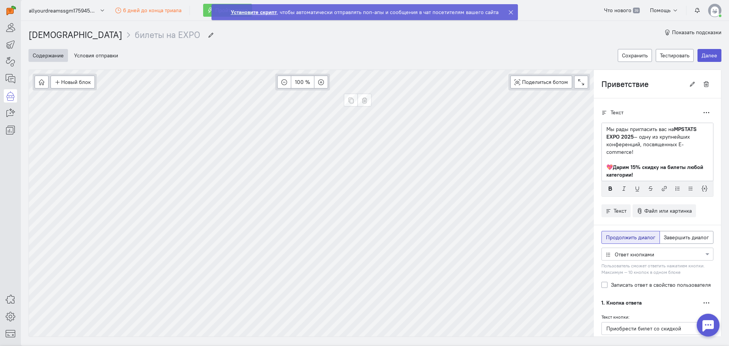
scroll to position [58, 0]
type input "Действие"
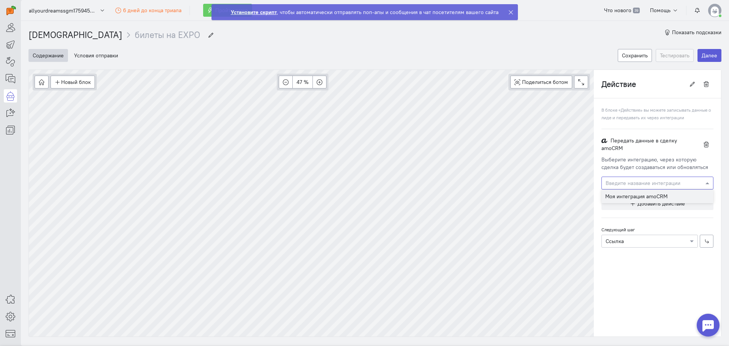
click at [630, 182] on input "text" at bounding box center [649, 183] width 88 height 8
click at [628, 195] on span "Моя интеграция amoCRM" at bounding box center [636, 196] width 62 height 7
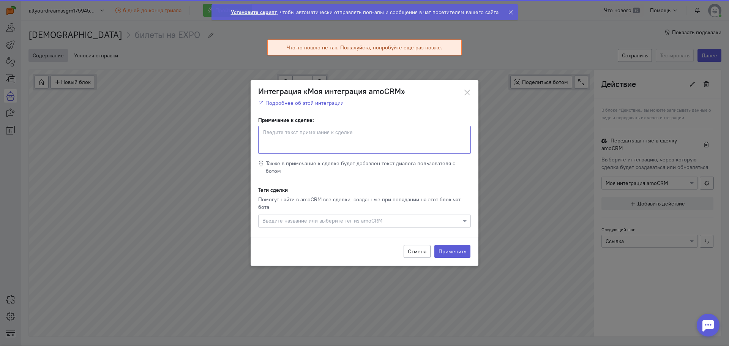
click at [297, 148] on textarea "Примечание к сделке:" at bounding box center [364, 140] width 213 height 28
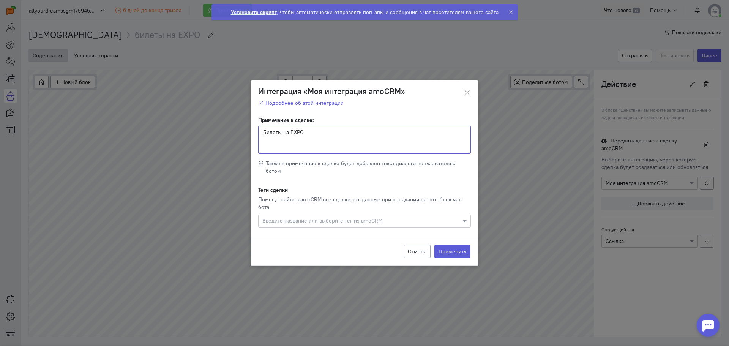
type textarea "Билеты на EXPO"
click at [293, 217] on input "text" at bounding box center [361, 221] width 198 height 8
click at [356, 217] on input "text" at bounding box center [361, 221] width 198 height 8
type input "#expo25"
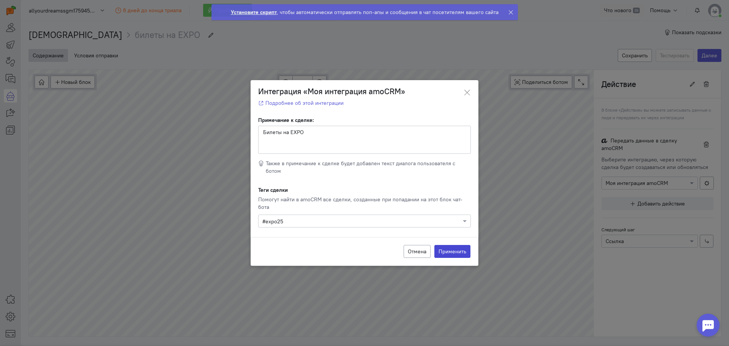
click at [446, 245] on button "Применить" at bounding box center [452, 251] width 36 height 13
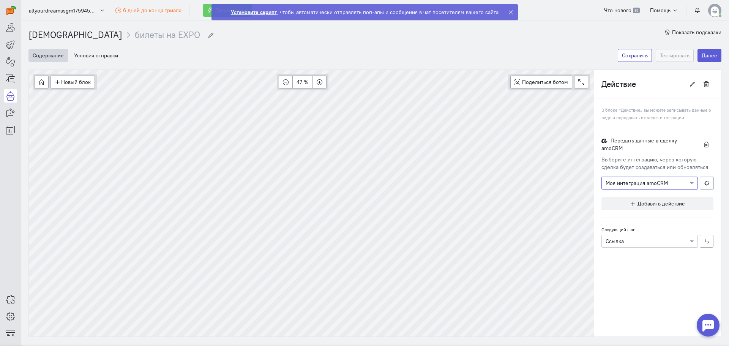
click at [632, 57] on button "Сохранить" at bounding box center [634, 55] width 34 height 13
click at [702, 56] on button "Далее" at bounding box center [709, 55] width 24 height 13
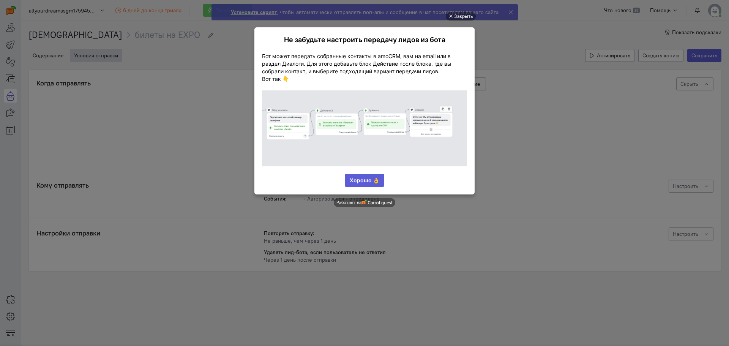
scroll to position [0, 0]
click at [455, 16] on div "Закрыть" at bounding box center [463, 16] width 19 height 8
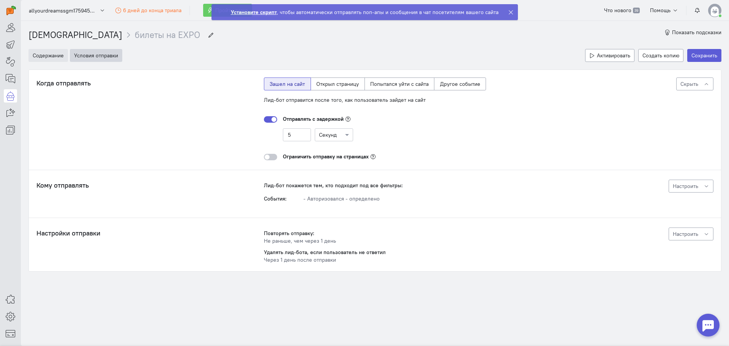
click at [49, 58] on button "Содержание" at bounding box center [47, 55] width 39 height 13
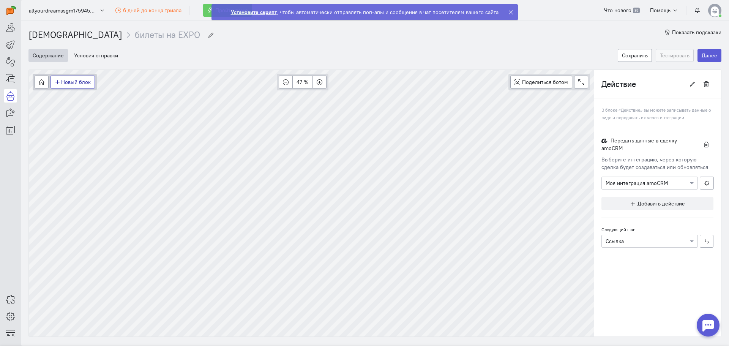
click at [66, 85] on button "Новый блок" at bounding box center [72, 82] width 44 height 13
click at [87, 99] on span "Сообщение" at bounding box center [80, 97] width 29 height 7
type input "Новый блок 4"
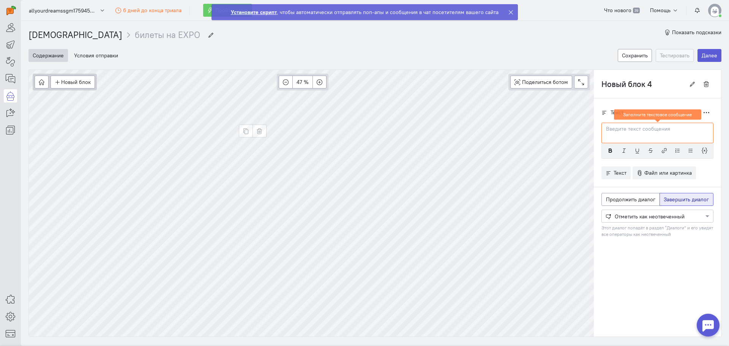
click at [327, 94] on div "Новый блок Сообщение Условие Действия Запись на встречу 47 % Поделиться ботом B…" at bounding box center [311, 82] width 565 height 24
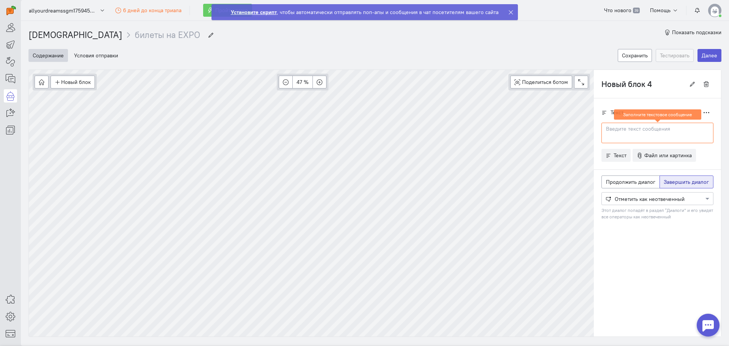
click at [617, 139] on div at bounding box center [657, 133] width 112 height 20
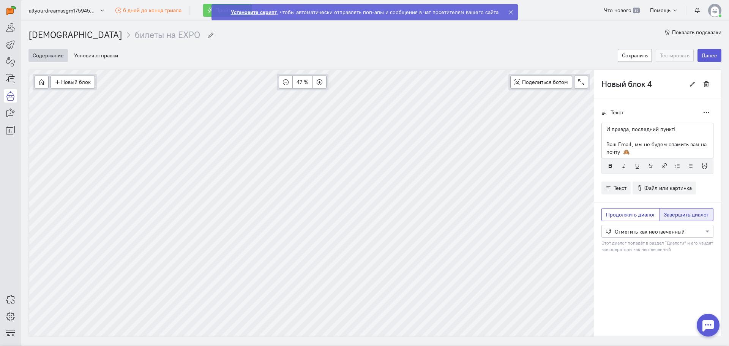
click at [624, 213] on span "Продолжить диалог" at bounding box center [630, 214] width 49 height 7
click at [611, 213] on input "Продолжить диалог" at bounding box center [608, 213] width 5 height 5
radio input "true"
radio input "false"
click at [625, 229] on div at bounding box center [656, 231] width 111 height 8
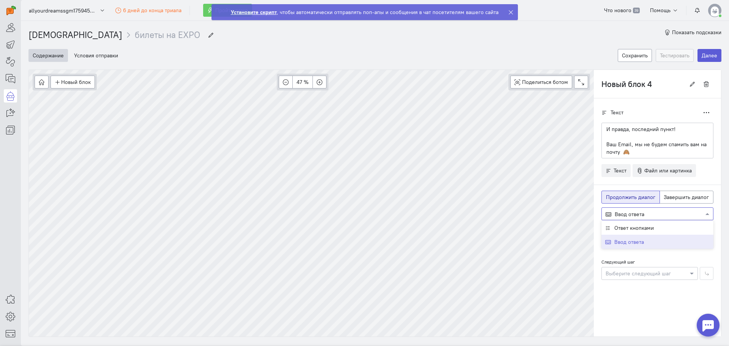
click at [624, 261] on label "Следующий шаг" at bounding box center [617, 261] width 33 height 6
click at [621, 244] on label "Записать ответ в свойство пользователя" at bounding box center [661, 243] width 100 height 8
click at [607, 244] on input "Записать ответ в свойство пользователя" at bounding box center [604, 242] width 6 height 7
checkbox input "true"
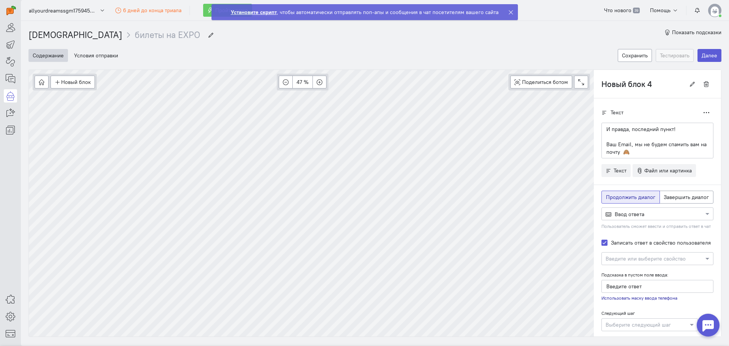
click at [619, 254] on input "text" at bounding box center [649, 258] width 88 height 8
click at [615, 289] on div "Email" at bounding box center [657, 284] width 112 height 14
type input "Введите почту"
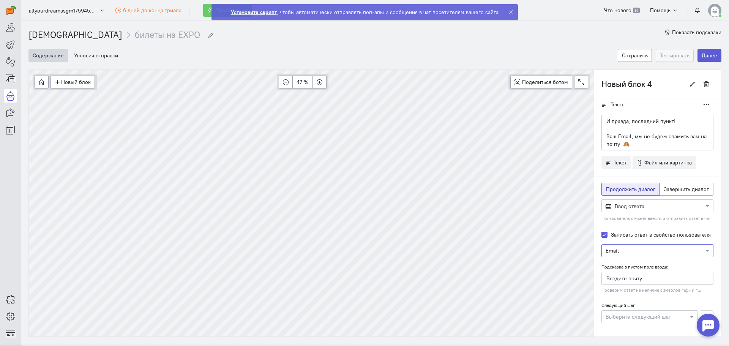
scroll to position [10, 0]
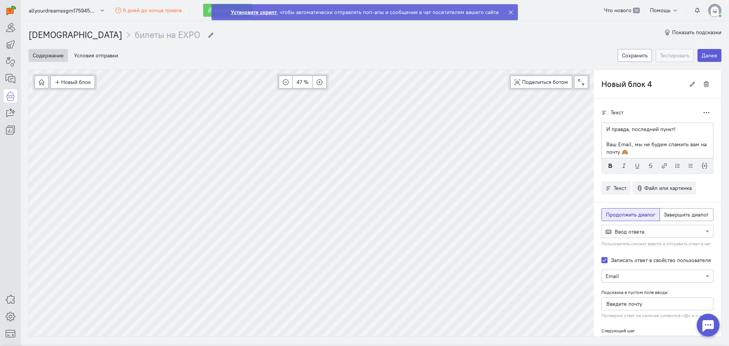
click at [640, 86] on input "Новый блок 4" at bounding box center [643, 83] width 84 height 13
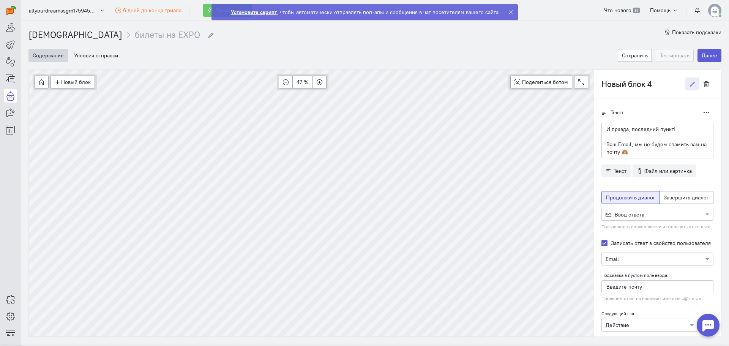
click at [640, 86] on input "Новый блок 4" at bounding box center [643, 83] width 84 height 13
type input "Email"
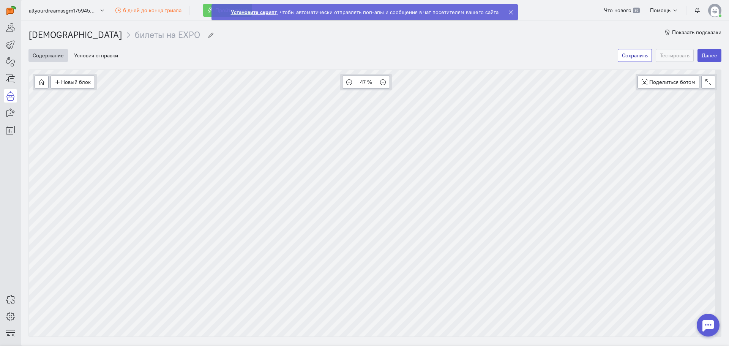
click at [623, 52] on button "Сохранить" at bounding box center [634, 55] width 34 height 13
click at [674, 54] on button "Тестировать" at bounding box center [674, 55] width 38 height 13
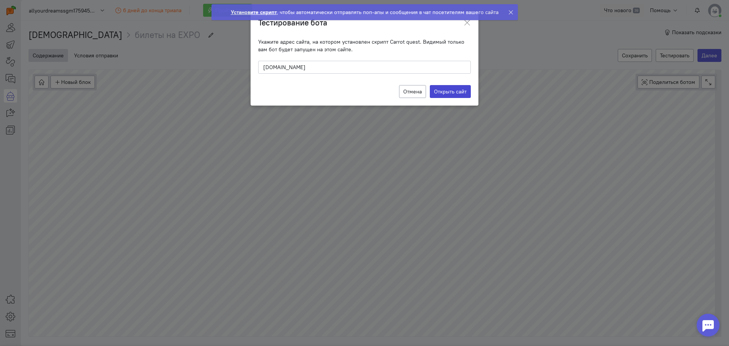
click at [448, 90] on label "Открыть сайт" at bounding box center [450, 91] width 41 height 13
click at [0, 0] on input "Открыть сайт" at bounding box center [0, 0] width 0 height 0
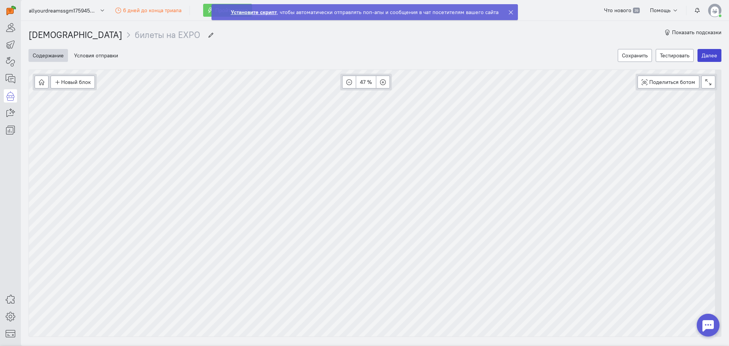
click at [702, 56] on button "Далее" at bounding box center [709, 55] width 24 height 13
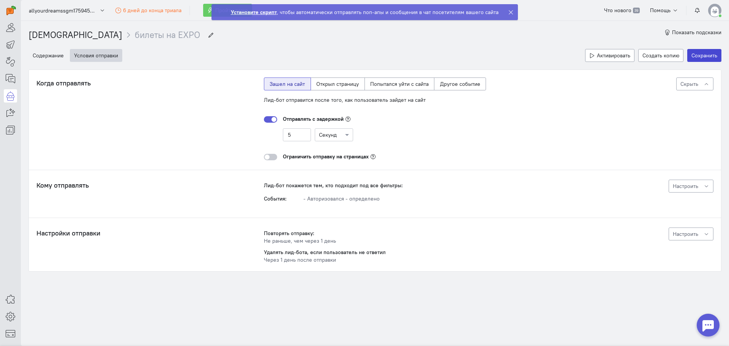
click at [707, 56] on button "Сохранить" at bounding box center [704, 55] width 34 height 13
click at [52, 33] on link "[DEMOGRAPHIC_DATA]" at bounding box center [75, 34] width 94 height 11
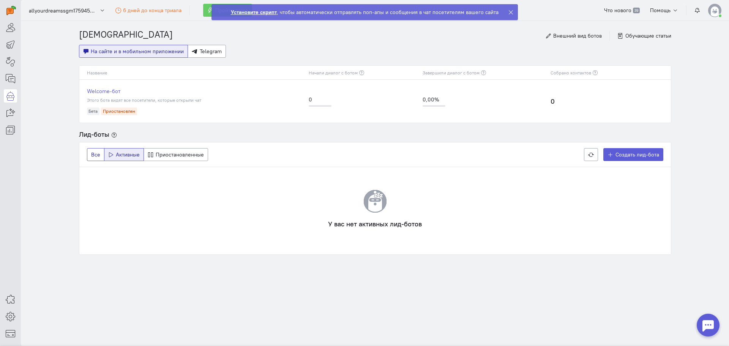
click at [88, 154] on button "Все" at bounding box center [95, 154] width 17 height 13
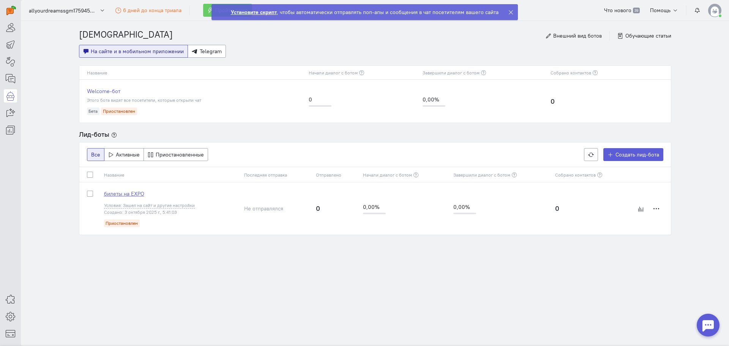
click at [133, 195] on span "билеты на EXPO" at bounding box center [124, 193] width 40 height 7
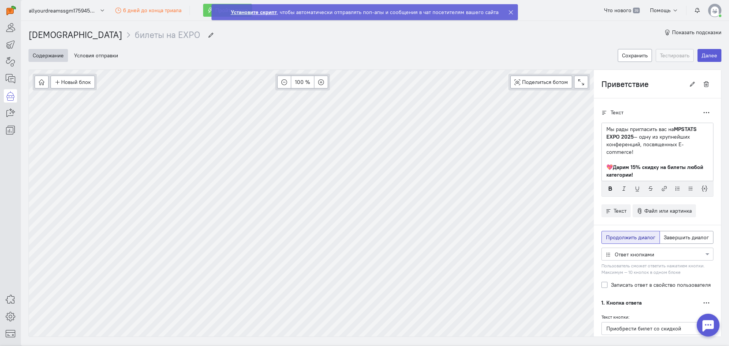
scroll to position [58, 0]
click at [77, 84] on button "Новый блок" at bounding box center [72, 82] width 44 height 13
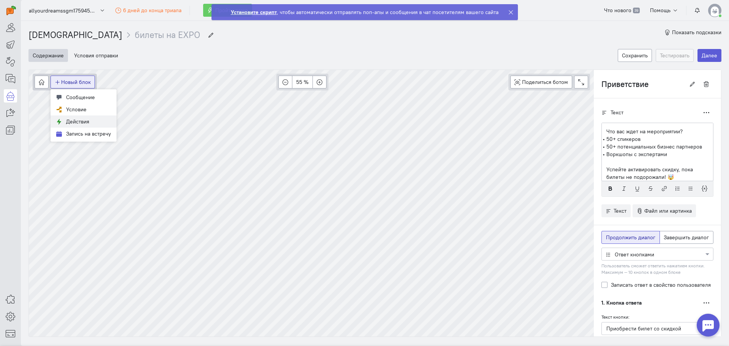
click at [80, 123] on span "Действия" at bounding box center [77, 121] width 23 height 7
type input "Действие"
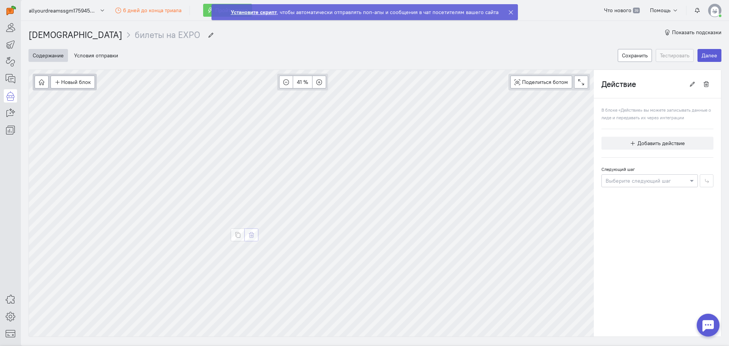
click at [249, 235] on icon "button" at bounding box center [252, 235] width 6 height 6
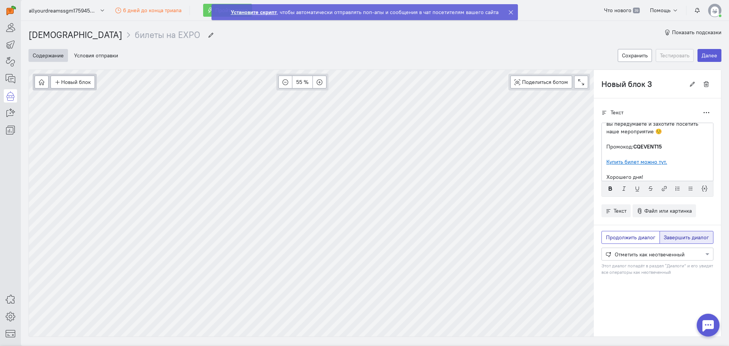
click at [631, 240] on span "Продолжить диалог" at bounding box center [630, 237] width 49 height 7
click at [611, 238] on input "Продолжить диалог" at bounding box center [608, 235] width 5 height 5
radio input "true"
radio input "false"
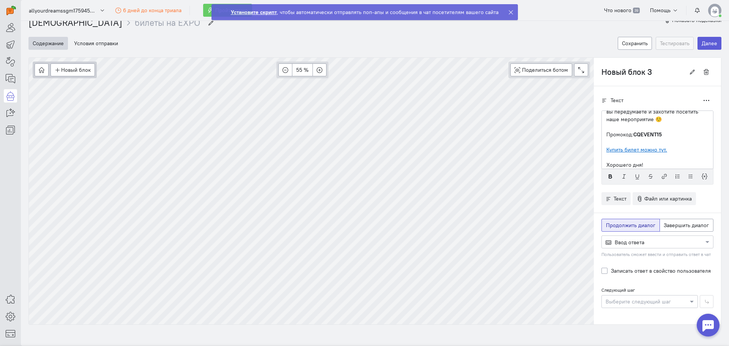
scroll to position [17, 0]
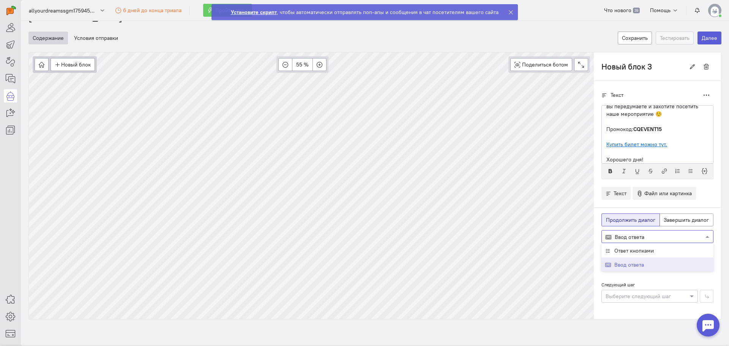
click at [632, 240] on span "Ввод ответа" at bounding box center [629, 236] width 30 height 7
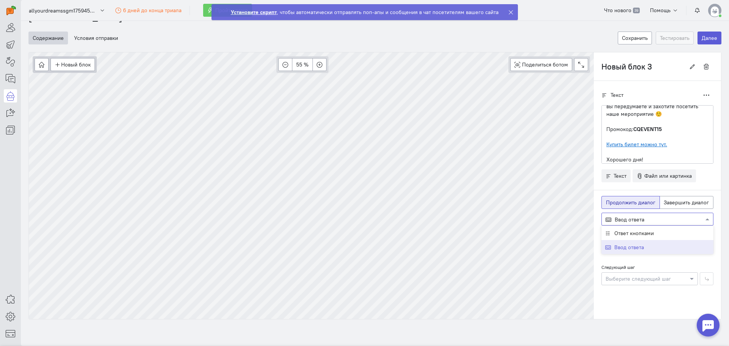
click at [607, 264] on label "Следующий шаг" at bounding box center [617, 267] width 33 height 6
click at [90, 65] on button "Новый блок" at bounding box center [72, 64] width 44 height 13
click at [84, 101] on span "Действия" at bounding box center [77, 104] width 23 height 7
type input "Действие"
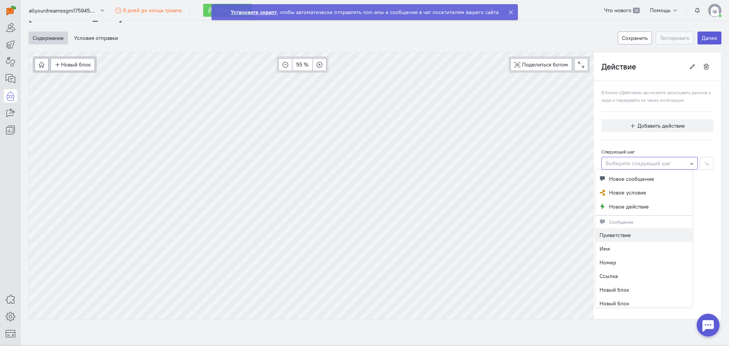
click at [627, 164] on div at bounding box center [649, 163] width 96 height 8
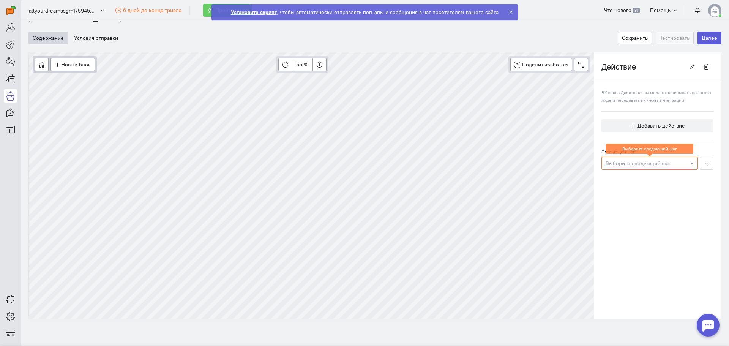
click at [627, 166] on div at bounding box center [649, 163] width 96 height 8
click at [626, 131] on button "Добавить действие" at bounding box center [657, 125] width 112 height 13
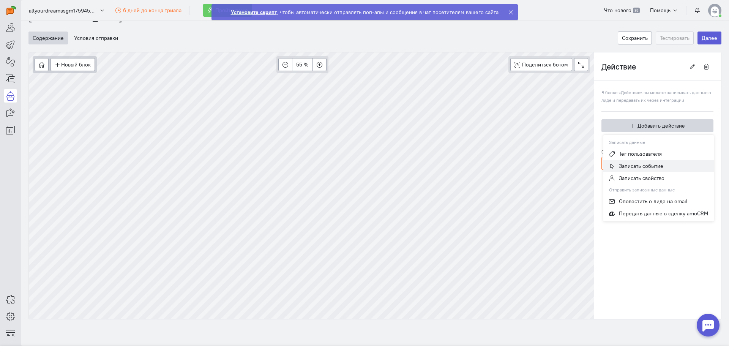
click at [619, 163] on span "Записать событие" at bounding box center [641, 165] width 44 height 7
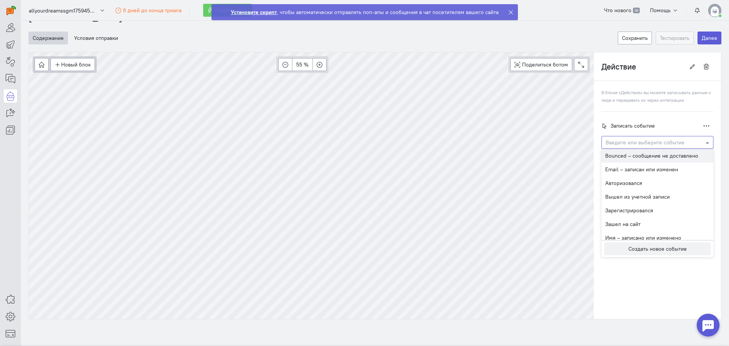
click at [628, 146] on div "Введите или выберите событие" at bounding box center [644, 143] width 79 height 8
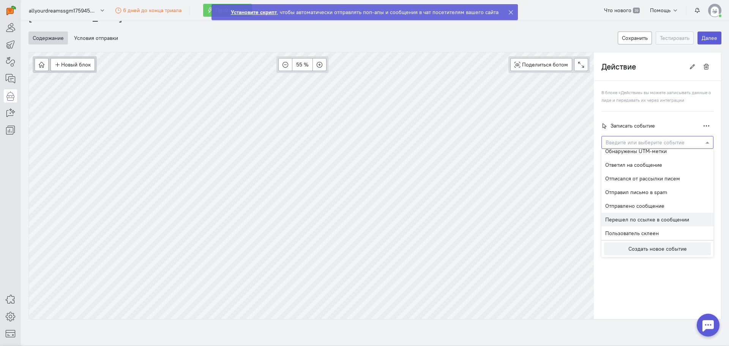
scroll to position [152, 0]
click at [619, 183] on span "Перешел по ссылке в сообщении" at bounding box center [647, 181] width 84 height 7
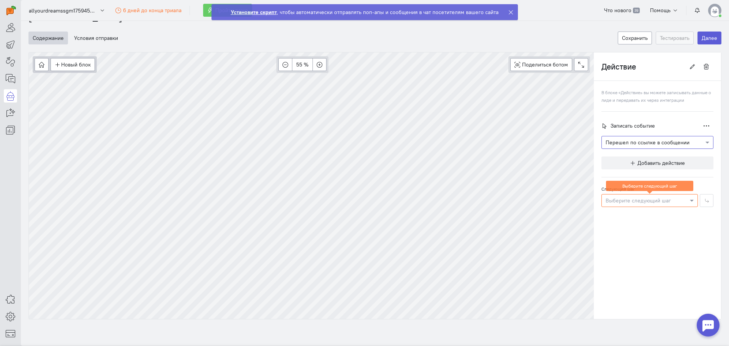
click at [625, 200] on div at bounding box center [649, 200] width 96 height 8
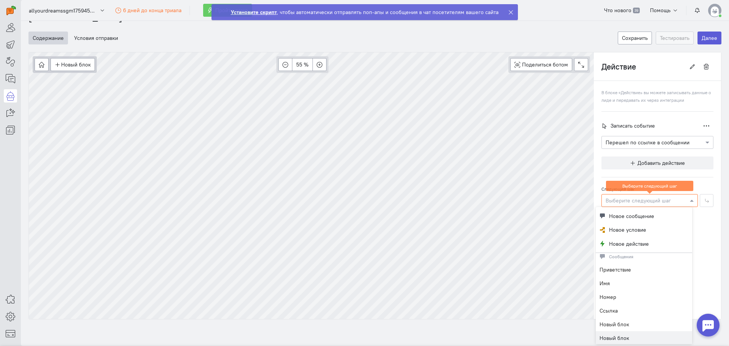
scroll to position [0, 0]
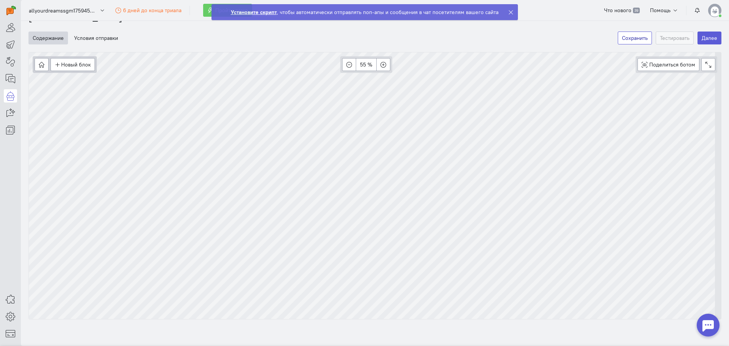
click at [631, 39] on button "Сохранить" at bounding box center [634, 37] width 34 height 13
click at [707, 40] on button "Далее" at bounding box center [709, 37] width 24 height 13
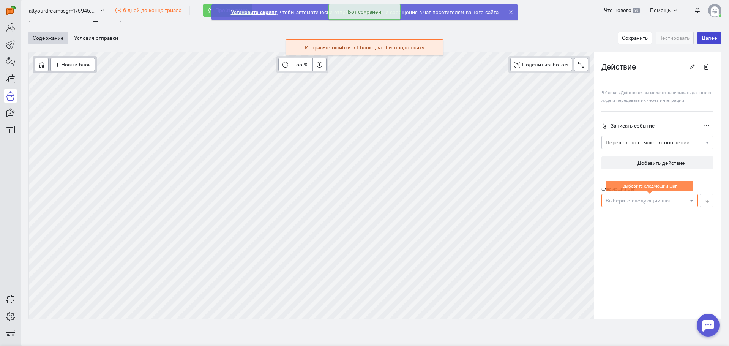
drag, startPoint x: 707, startPoint y: 40, endPoint x: 630, endPoint y: 76, distance: 85.1
click at [662, 52] on cq-wizard "Содержание Условия отправки Сохранить Тестировать Далее Новый блок Сообщение Ус…" at bounding box center [374, 171] width 693 height 295
click at [616, 207] on div "В блоке «Действие» вы можете записывать данные о лиде и передавать их через инт…" at bounding box center [657, 148] width 127 height 134
click at [641, 205] on div "Выберите следующий шаг" at bounding box center [649, 200] width 96 height 13
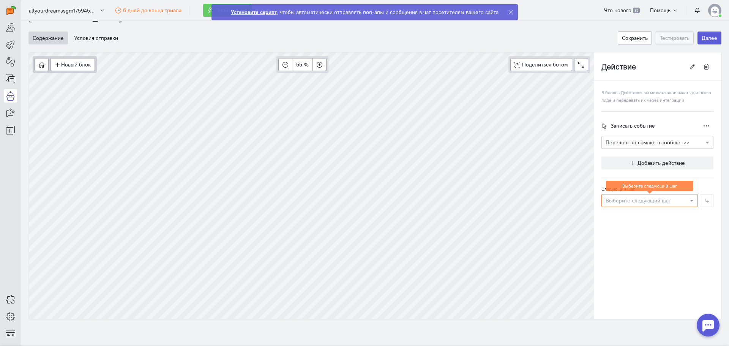
click at [630, 195] on div "Выберите следующий шаг" at bounding box center [649, 200] width 96 height 13
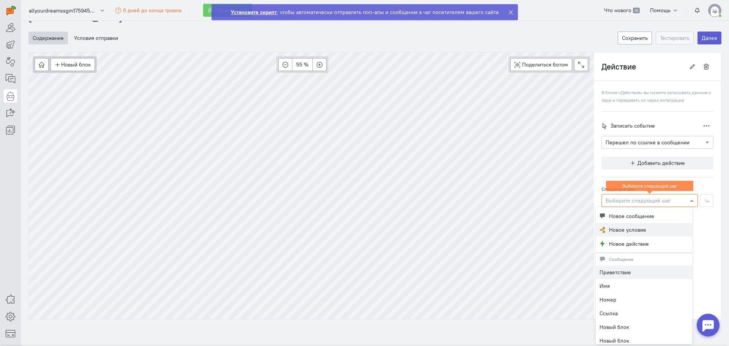
click at [614, 230] on span "Новое условие" at bounding box center [627, 230] width 37 height 8
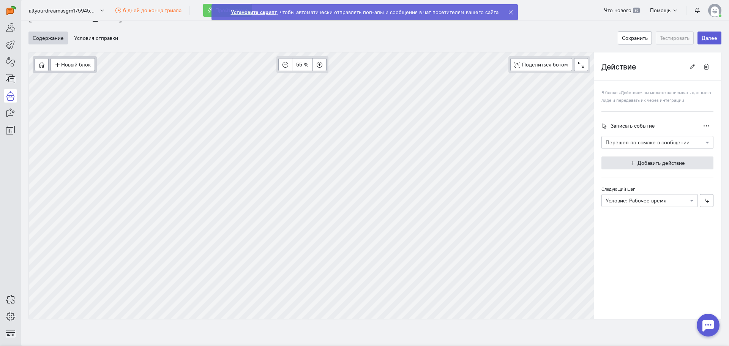
click at [617, 162] on button "Добавить действие" at bounding box center [657, 162] width 112 height 13
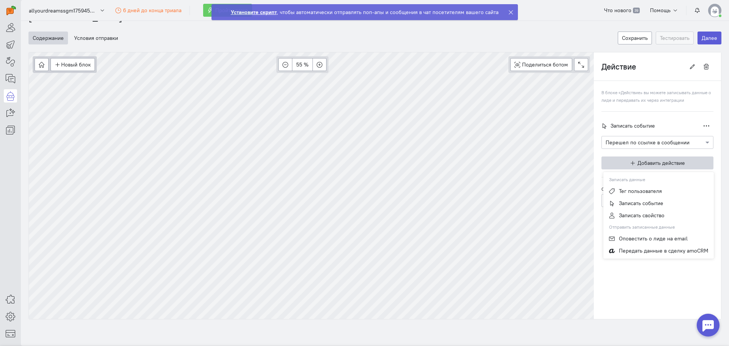
click at [605, 151] on cq-branch-action-container "Записать событие Дублировать Удалить Введите или выберите событие × Перешел по …" at bounding box center [657, 137] width 112 height 37
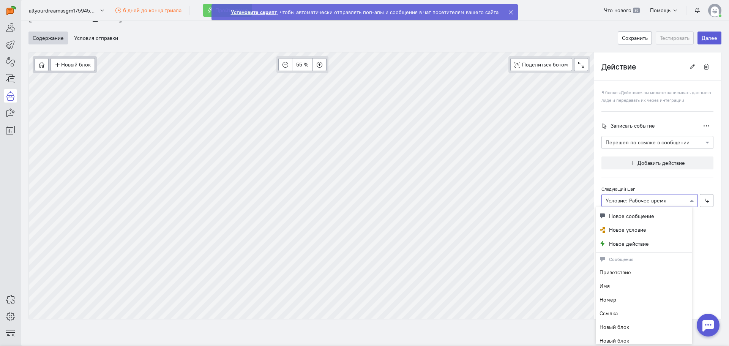
click at [631, 202] on div at bounding box center [649, 200] width 96 height 8
click at [629, 212] on span "Новое сообщение" at bounding box center [631, 216] width 45 height 8
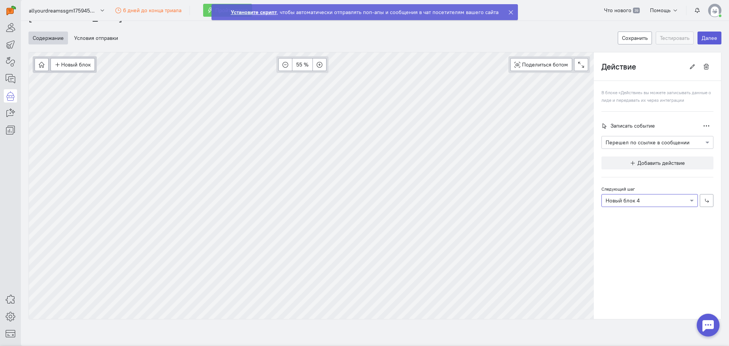
click at [628, 204] on div "× Новый блок 4" at bounding box center [646, 201] width 82 height 8
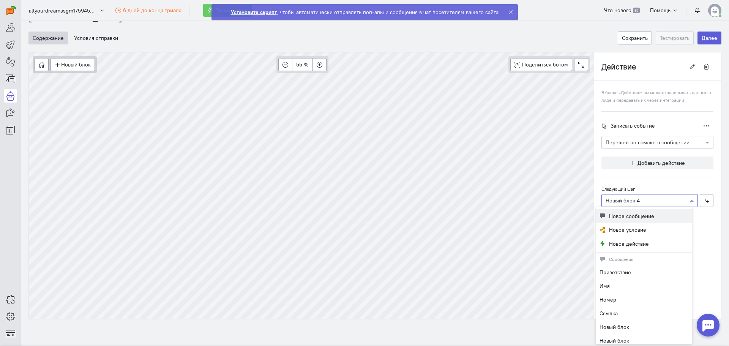
scroll to position [120, 0]
click at [629, 220] on button "Новое сообщение" at bounding box center [643, 216] width 96 height 14
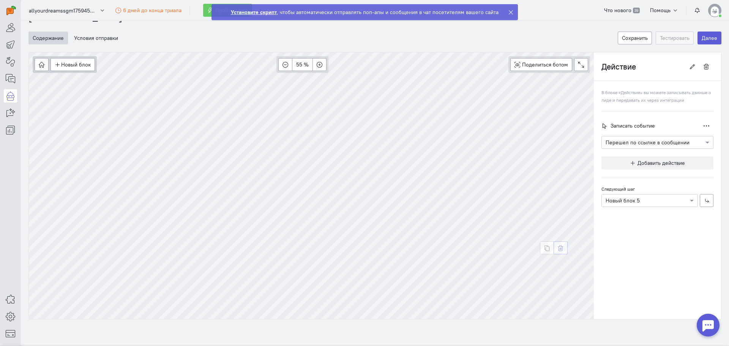
click at [558, 249] on icon "button" at bounding box center [560, 248] width 6 height 6
click at [512, 214] on icon "button" at bounding box center [514, 213] width 6 height 6
type input "Новый блок 5"
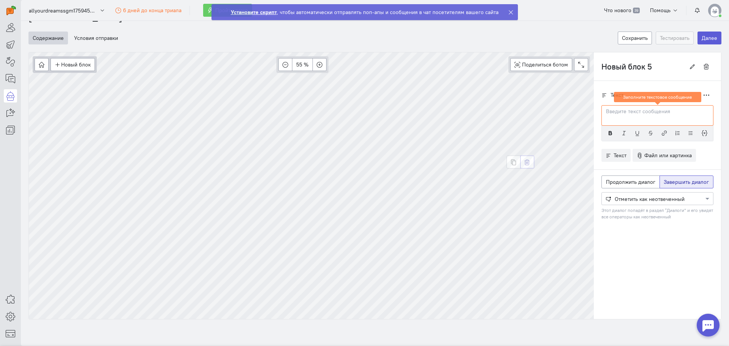
scroll to position [0, 0]
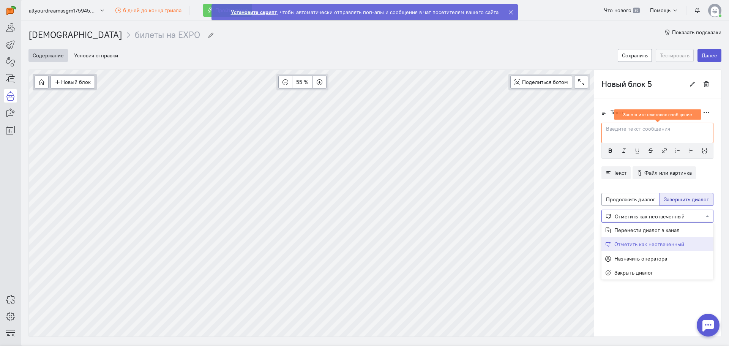
click at [638, 213] on div at bounding box center [656, 216] width 111 height 8
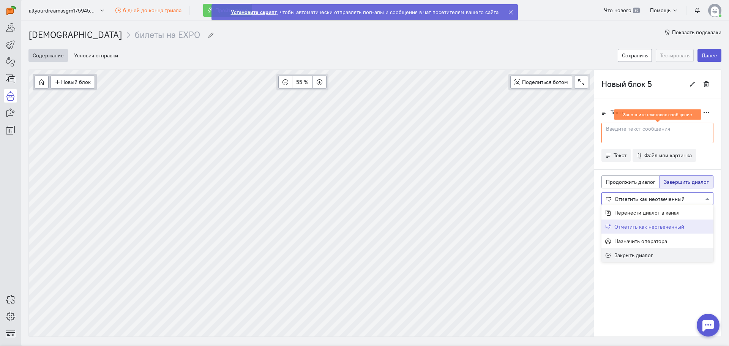
click at [620, 251] on div "Закрыть диалог" at bounding box center [657, 255] width 112 height 14
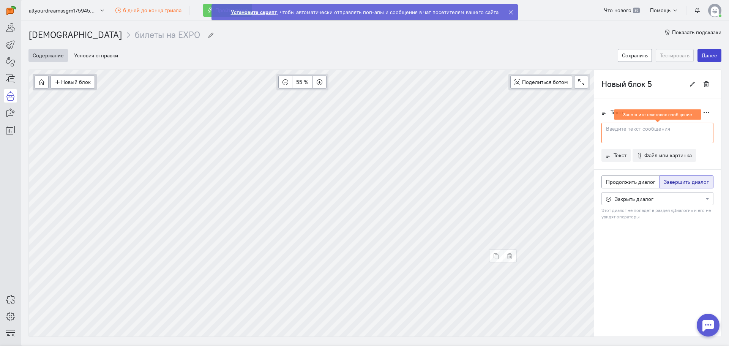
click at [704, 55] on button "Далее" at bounding box center [709, 55] width 24 height 13
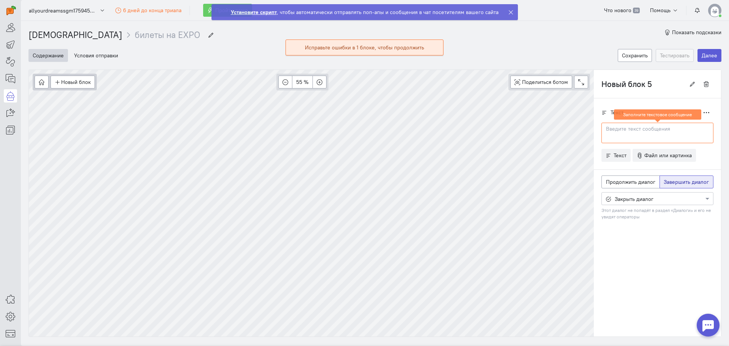
click at [617, 135] on div at bounding box center [657, 133] width 112 height 20
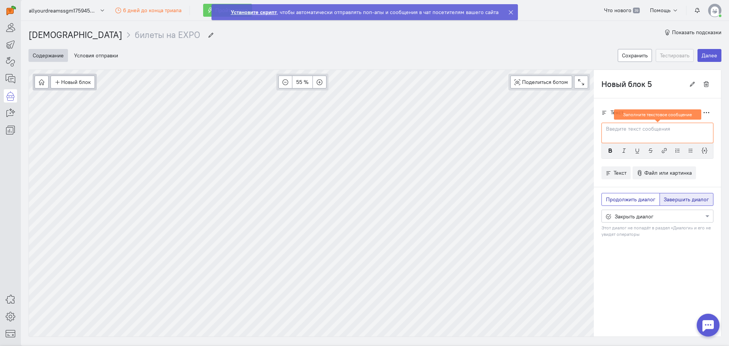
click at [635, 202] on span "Продолжить диалог" at bounding box center [630, 199] width 49 height 7
click at [611, 200] on input "Продолжить диалог" at bounding box center [608, 197] width 5 height 5
radio input "true"
radio input "false"
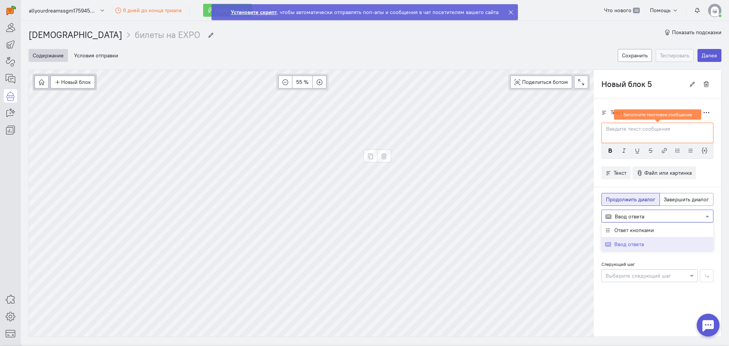
click at [622, 219] on span "Ввод ответа" at bounding box center [629, 216] width 30 height 7
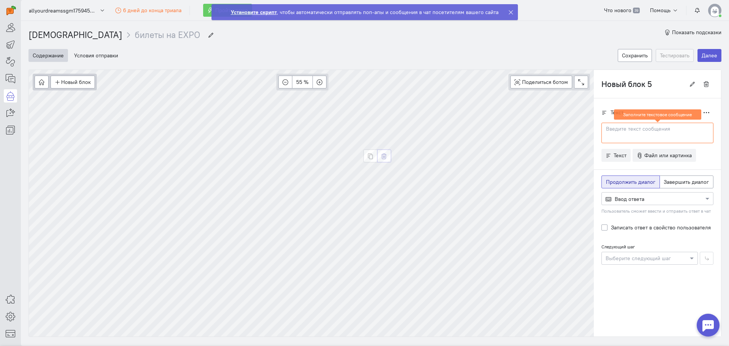
click at [382, 160] on button "button" at bounding box center [384, 156] width 14 height 13
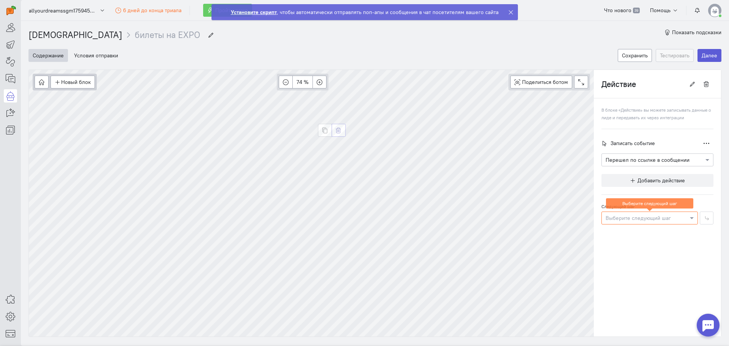
click at [340, 133] on icon "button" at bounding box center [338, 131] width 6 height 6
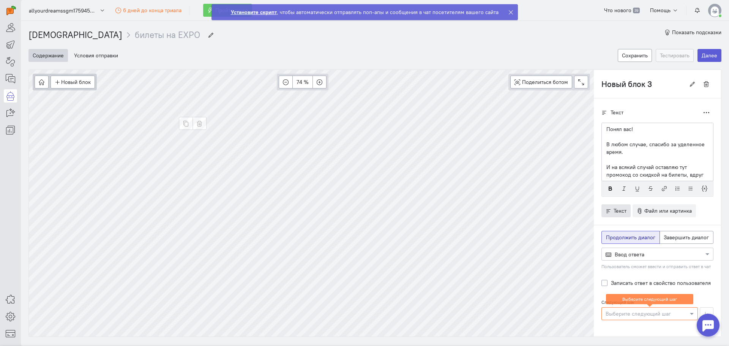
scroll to position [58, 0]
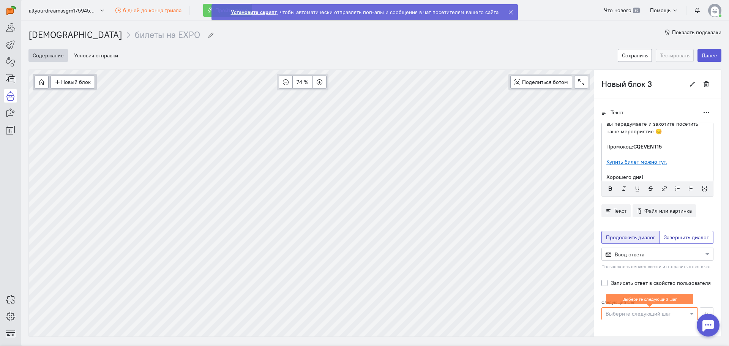
click at [665, 238] on span "Завершить диалог" at bounding box center [685, 237] width 45 height 7
click at [665, 238] on input "Завершить диалог" at bounding box center [665, 235] width 5 height 5
radio input "true"
radio input "false"
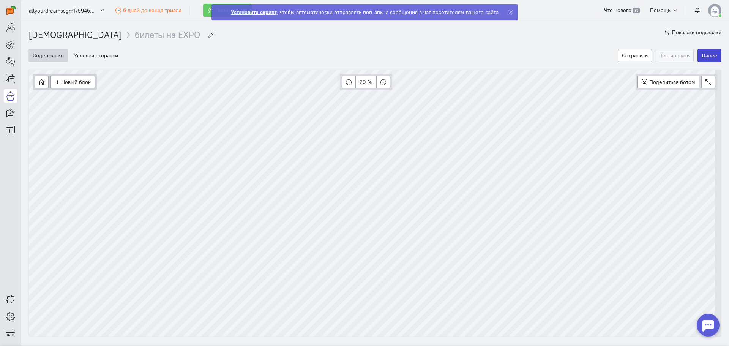
click at [707, 53] on button "Далее" at bounding box center [709, 55] width 24 height 13
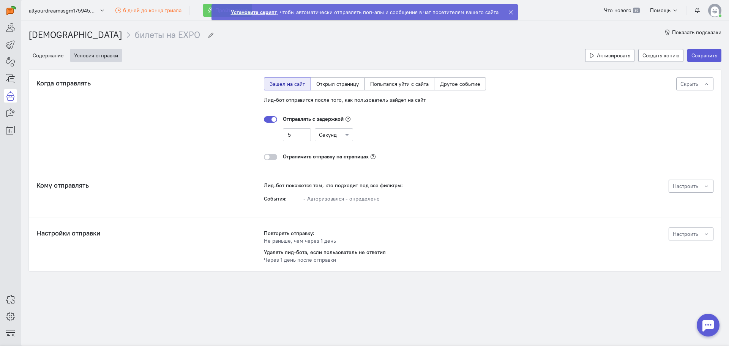
click at [674, 190] on button "Настроить" at bounding box center [690, 185] width 45 height 13
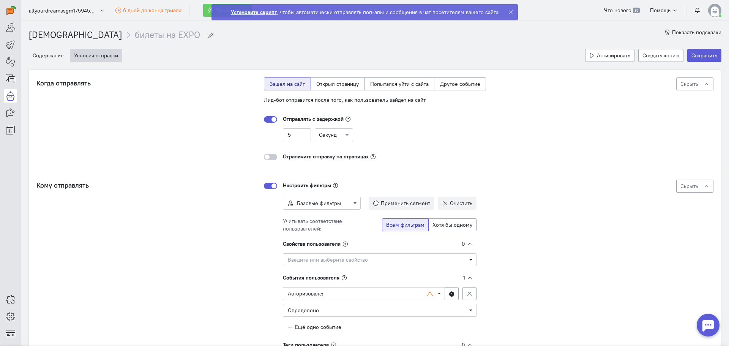
scroll to position [76, 0]
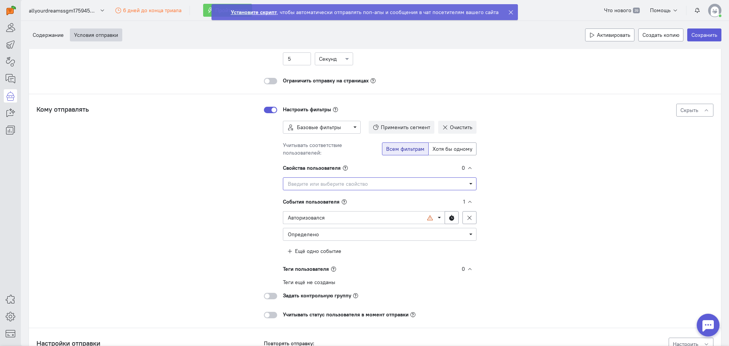
click at [326, 189] on span "Введите или выберите свойство" at bounding box center [380, 183] width 194 height 13
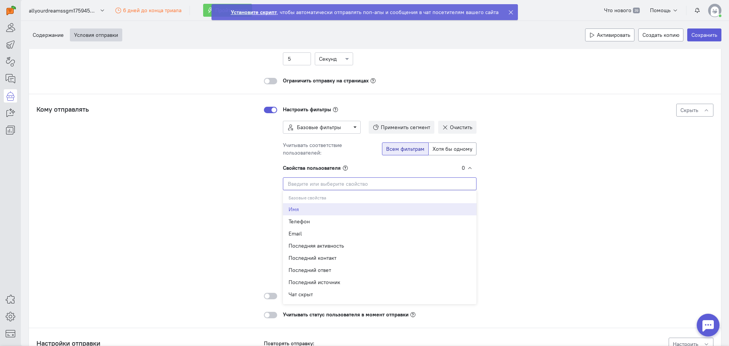
click at [324, 186] on input "Select box" at bounding box center [380, 183] width 194 height 13
click at [242, 186] on div "Кому отправлять Лид-бот покажется тем, кто подходит под все фильтры: События: -…" at bounding box center [374, 211] width 677 height 214
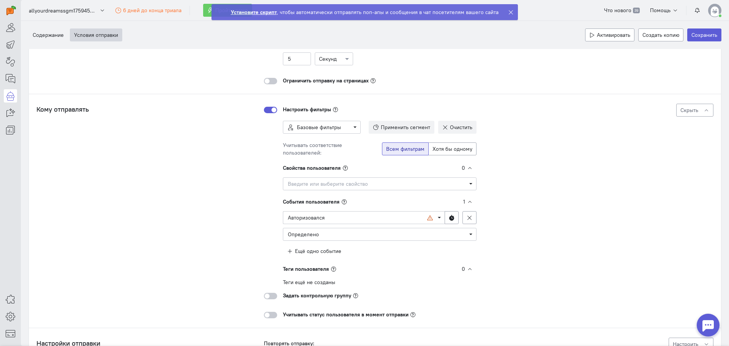
scroll to position [114, 0]
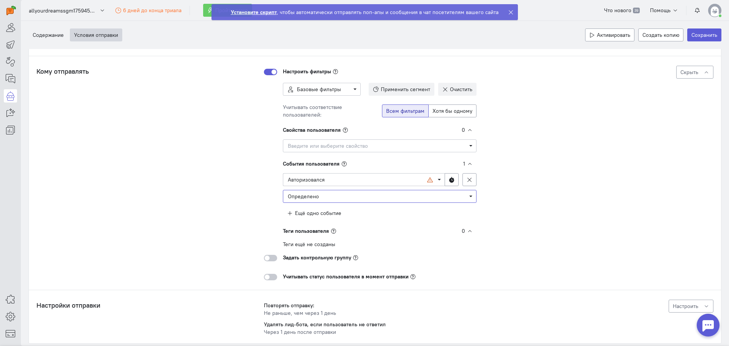
click at [314, 198] on span "Определено" at bounding box center [303, 196] width 31 height 7
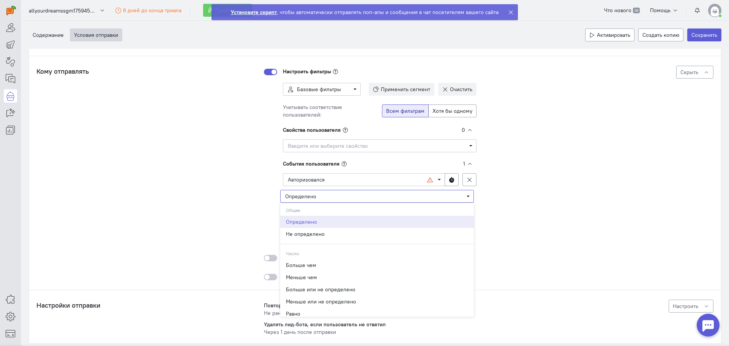
click at [314, 198] on span "Определено" at bounding box center [300, 196] width 31 height 7
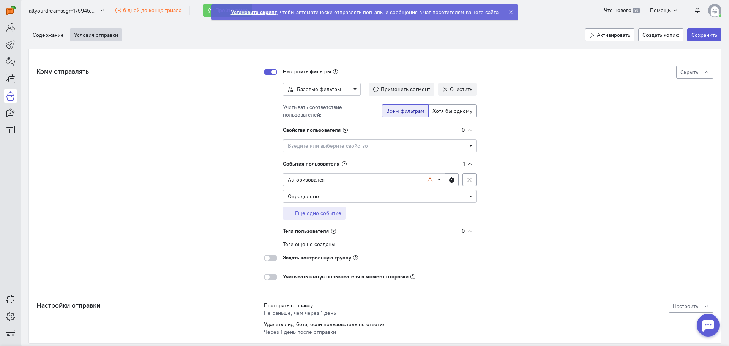
click at [305, 215] on span "Ещё одно событие" at bounding box center [318, 212] width 46 height 7
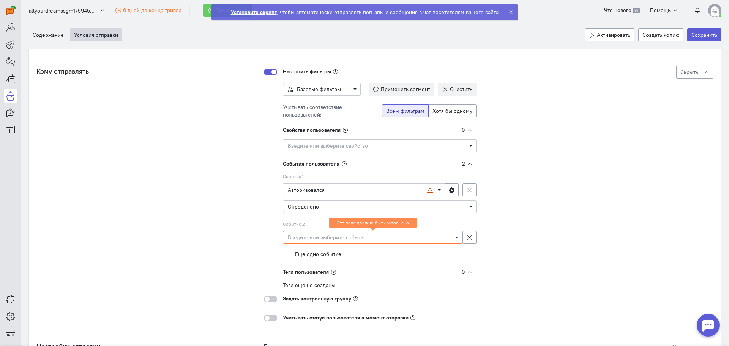
click at [316, 230] on div "Событие 2 Введите или выберите событие Удаленное событие Это поле должно быть з…" at bounding box center [380, 231] width 194 height 23
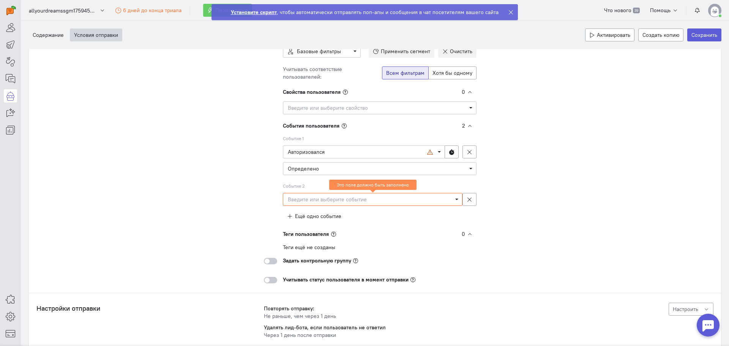
click at [316, 198] on span "Введите или выберите событие" at bounding box center [370, 199] width 164 height 8
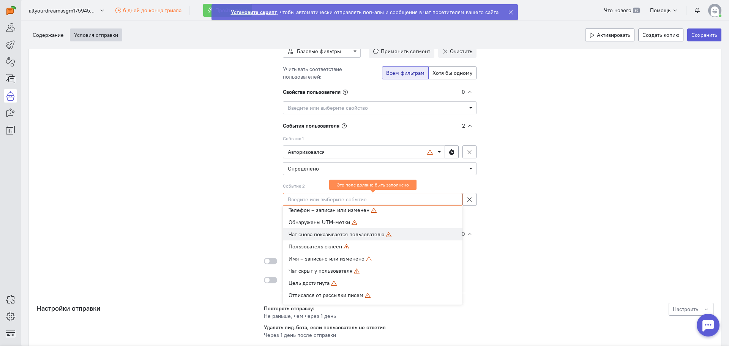
scroll to position [76, 0]
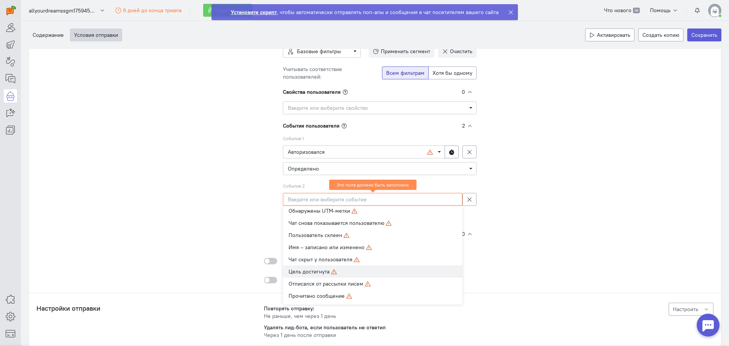
click at [326, 267] on span "Цель достигнута" at bounding box center [372, 271] width 179 height 12
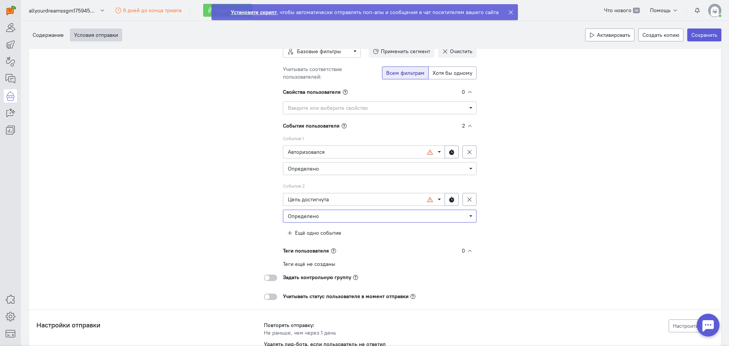
click at [348, 218] on span "Определено" at bounding box center [380, 216] width 184 height 8
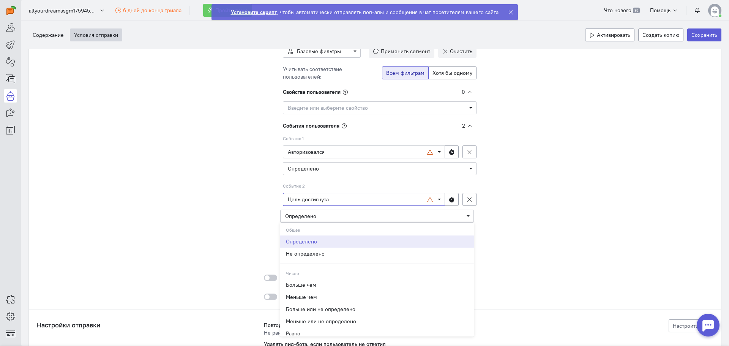
click at [351, 202] on span "Цель достигнута" at bounding box center [357, 199] width 139 height 8
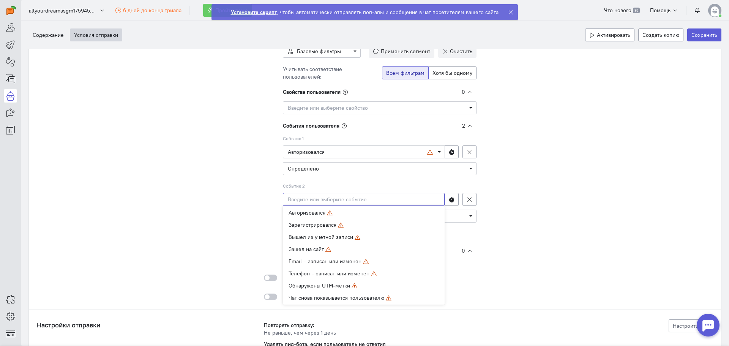
scroll to position [0, 0]
click at [236, 223] on div "Кому отправлять Лид-бот покажется тем, кто подходит под все фильтры: События: -…" at bounding box center [374, 164] width 677 height 272
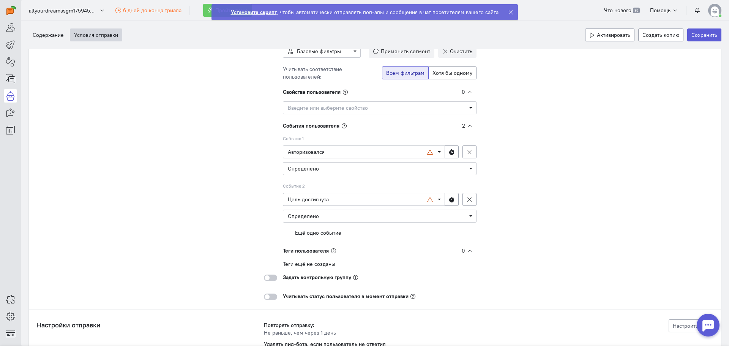
click at [297, 266] on div "Теги ещё не созданы" at bounding box center [380, 260] width 194 height 13
click at [297, 263] on div "Теги ещё не созданы" at bounding box center [380, 260] width 194 height 13
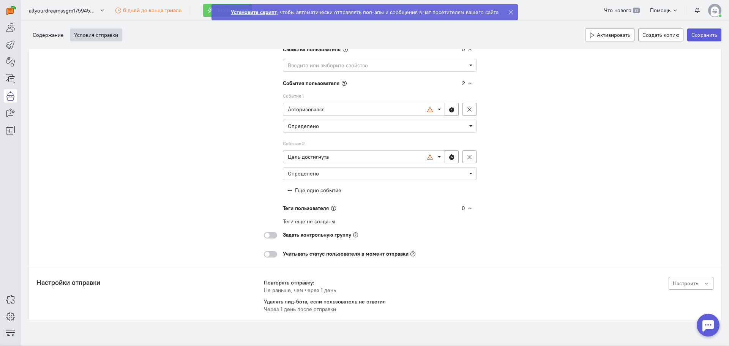
scroll to position [203, 0]
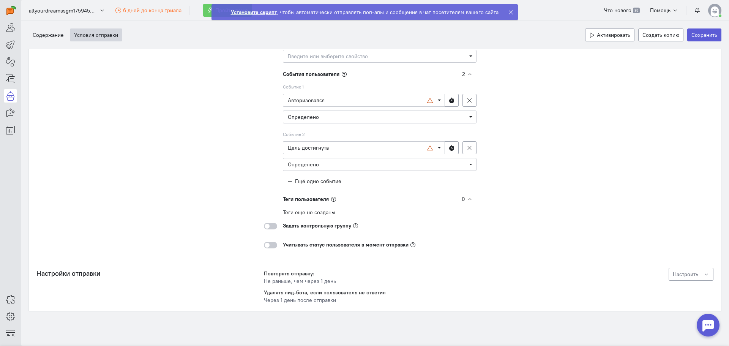
click at [272, 227] on div at bounding box center [270, 226] width 13 height 6
click at [0, 0] on input "checkbox" at bounding box center [0, 0] width 0 height 0
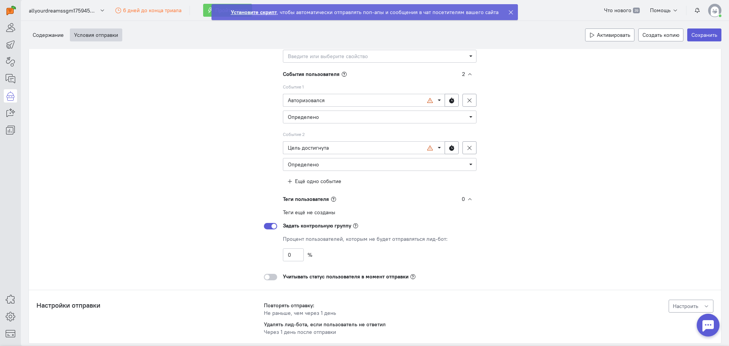
click at [268, 223] on div at bounding box center [270, 226] width 13 height 6
click at [0, 0] on input "checkbox" at bounding box center [0, 0] width 0 height 0
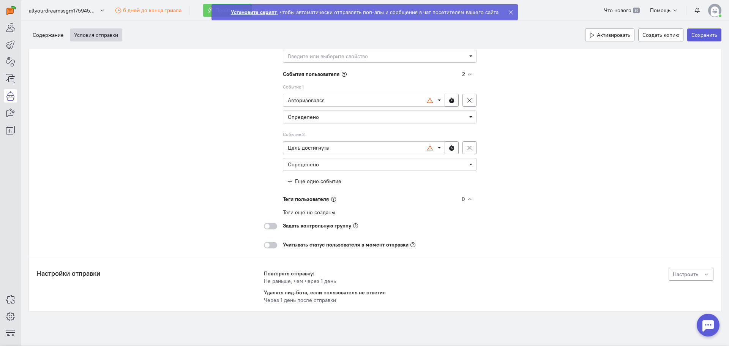
click at [267, 244] on div at bounding box center [270, 245] width 13 height 6
click at [0, 0] on input "checkbox" at bounding box center [0, 0] width 0 height 0
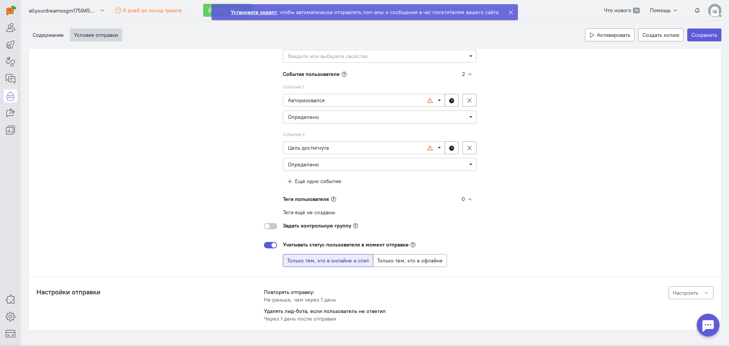
click at [349, 260] on span "Только тем, кто в онлайне и спит" at bounding box center [328, 260] width 82 height 7
click at [292, 260] on input "Только тем, кто в онлайне и спит" at bounding box center [289, 259] width 5 height 5
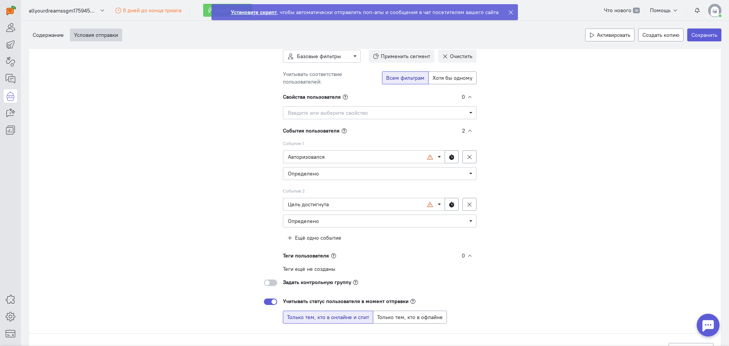
scroll to position [146, 0]
click at [427, 206] on icon "Select box activate" at bounding box center [430, 205] width 6 height 6
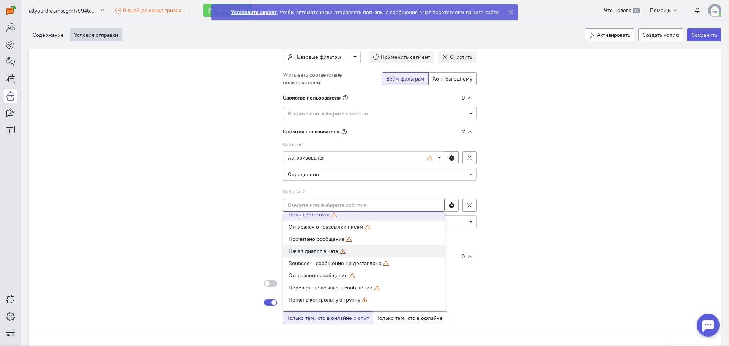
scroll to position [152, 0]
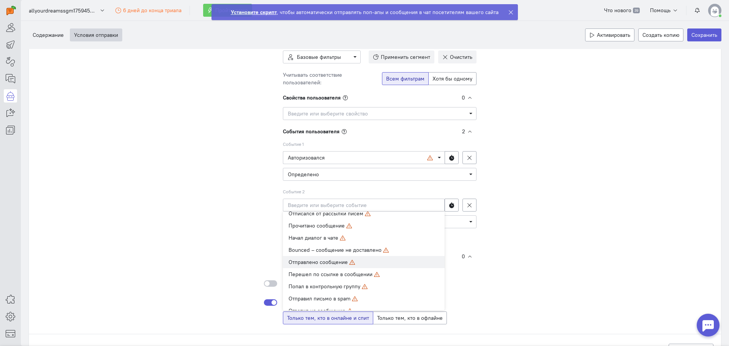
click at [321, 265] on div "Отправлено сообщение" at bounding box center [363, 262] width 150 height 8
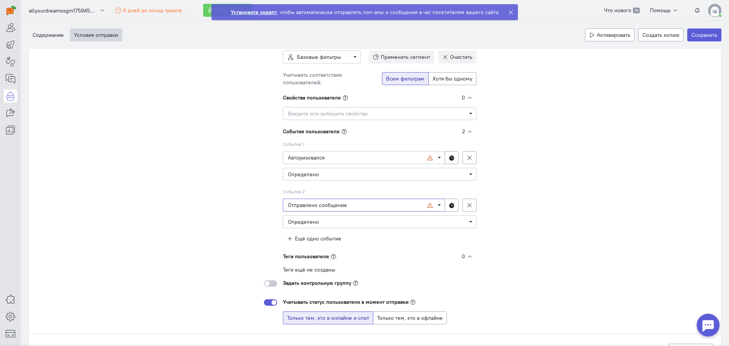
click at [337, 208] on span "Отправлено сообщение" at bounding box center [357, 205] width 139 height 8
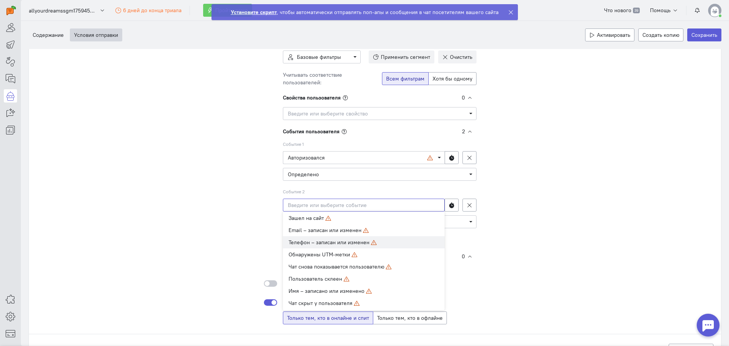
scroll to position [76, 0]
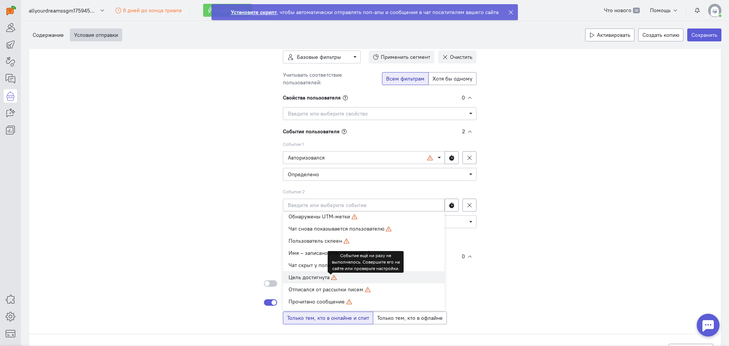
click at [331, 275] on icon at bounding box center [334, 277] width 6 height 6
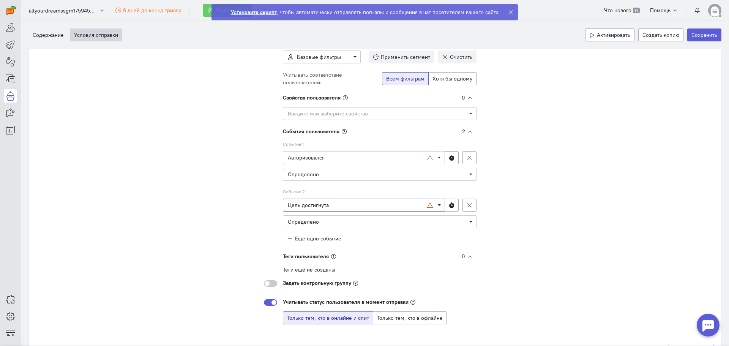
click at [309, 208] on span "Цель достигнута" at bounding box center [357, 205] width 139 height 8
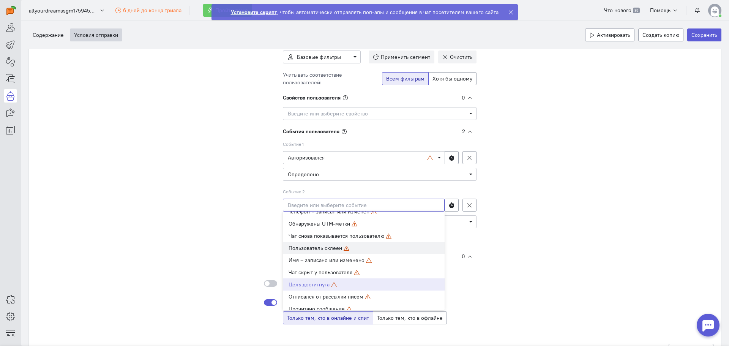
scroll to position [87, 0]
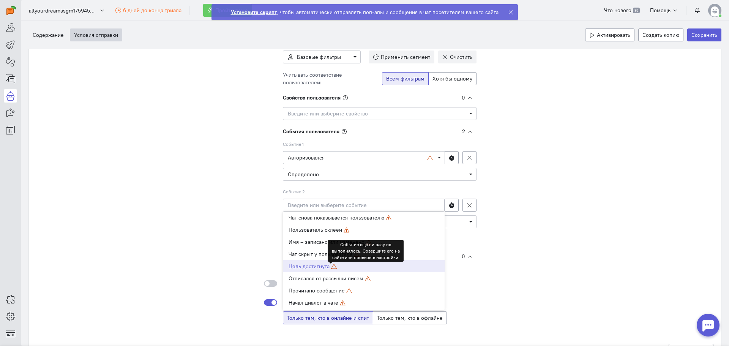
click at [331, 268] on icon at bounding box center [334, 266] width 6 height 6
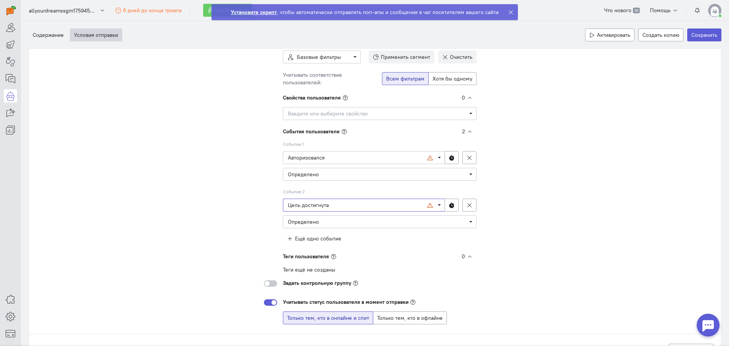
click at [306, 208] on span "Цель достигнута" at bounding box center [357, 205] width 139 height 8
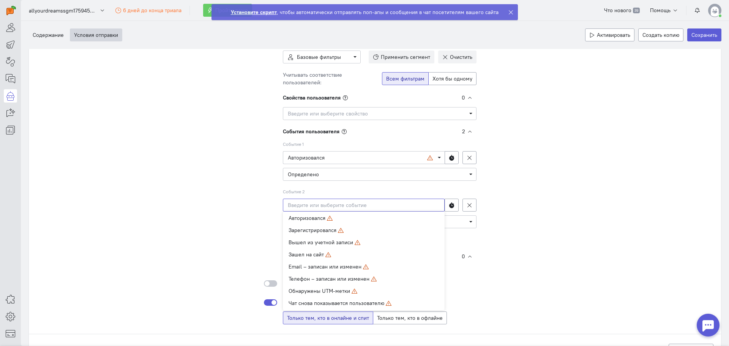
scroll to position [0, 0]
click at [318, 254] on span "Зашел на сайт" at bounding box center [305, 255] width 35 height 7
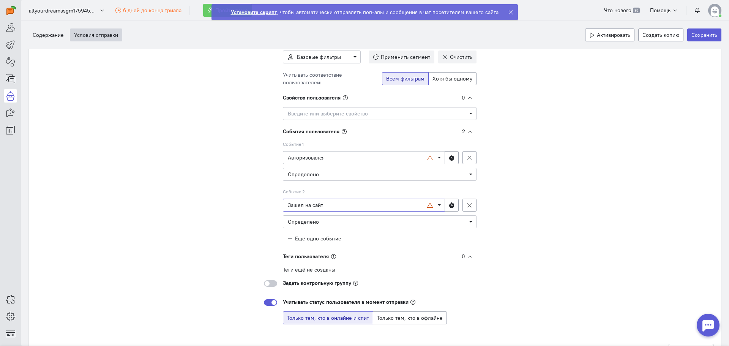
click at [318, 205] on span "Зашел на сайт" at bounding box center [357, 205] width 139 height 8
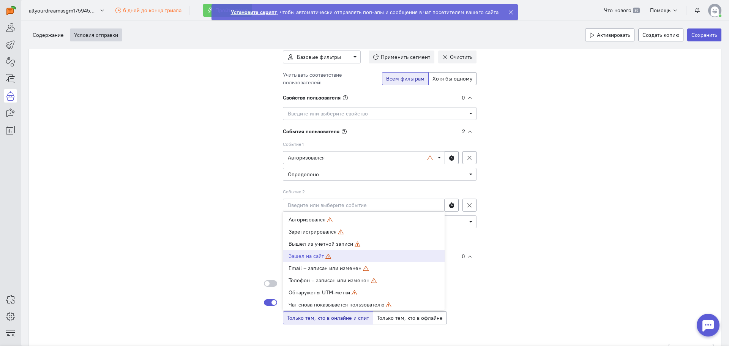
click at [252, 225] on div "Кому отправлять Лид-бот покажется тем, кто подходит под все фильтры: События: -…" at bounding box center [374, 178] width 677 height 291
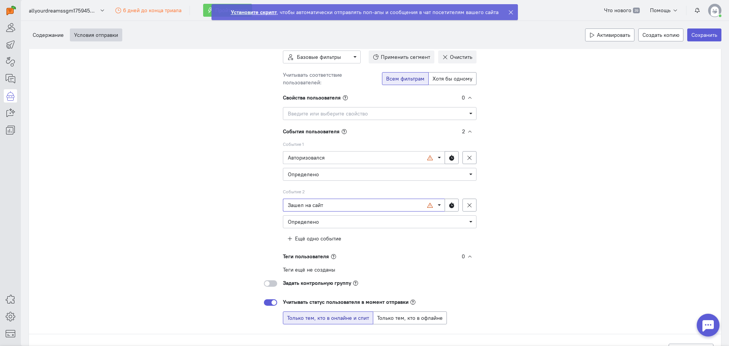
click at [438, 205] on span "Введите или выберите событие Зашел на сайт" at bounding box center [364, 204] width 162 height 13
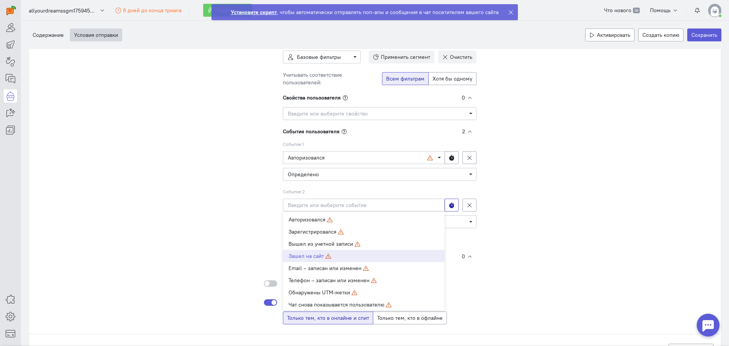
click at [445, 204] on button at bounding box center [451, 204] width 14 height 13
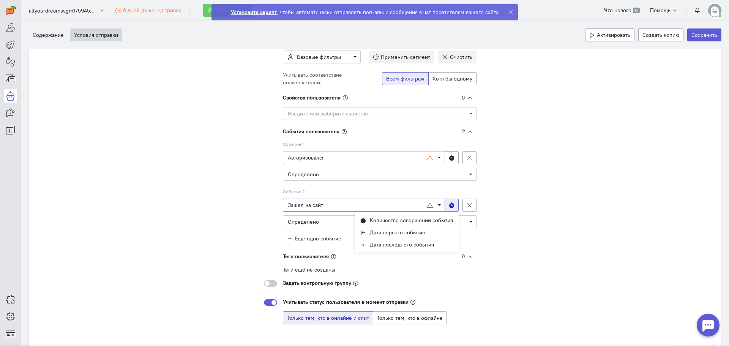
click at [408, 203] on span "Зашел на сайт" at bounding box center [357, 205] width 139 height 8
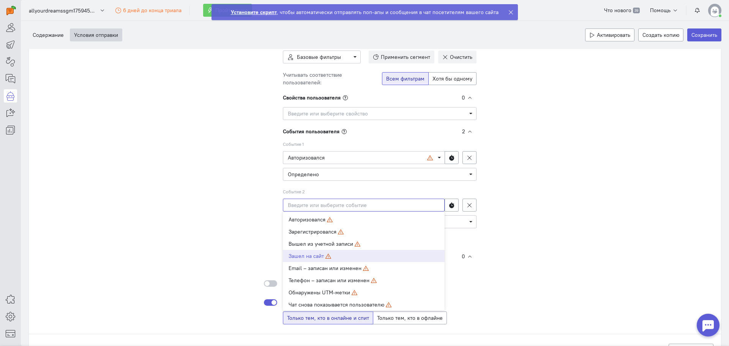
click at [408, 203] on input "Select box" at bounding box center [364, 204] width 162 height 13
click at [451, 217] on span "Определено" at bounding box center [380, 221] width 194 height 13
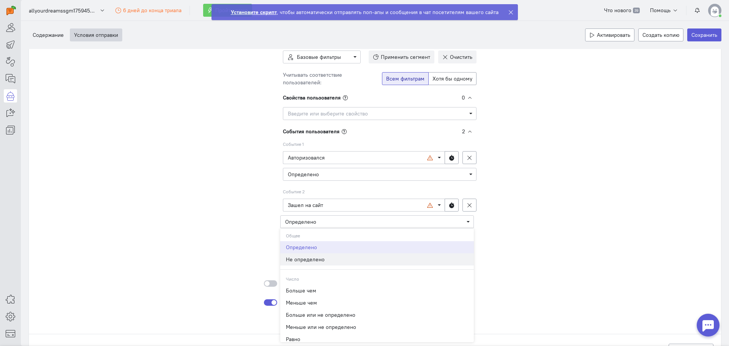
click at [321, 260] on div "Не определено" at bounding box center [377, 259] width 182 height 8
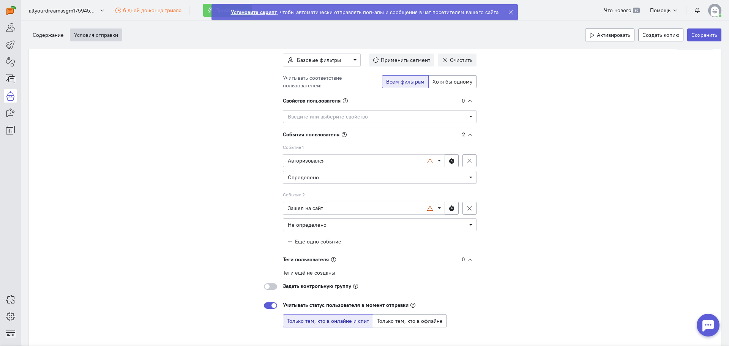
scroll to position [32, 0]
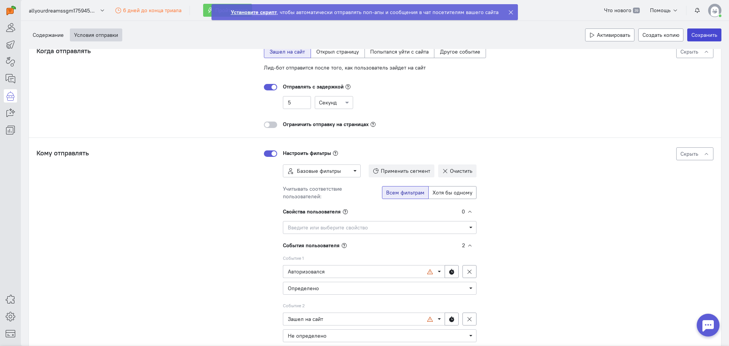
click at [691, 33] on button "Сохранить" at bounding box center [704, 34] width 34 height 13
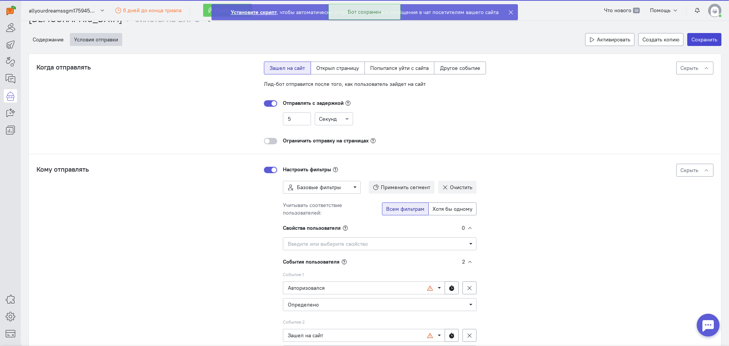
scroll to position [0, 0]
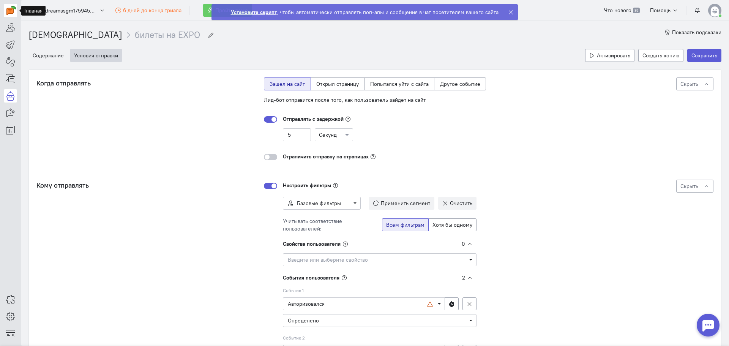
click at [9, 15] on img at bounding box center [10, 10] width 9 height 9
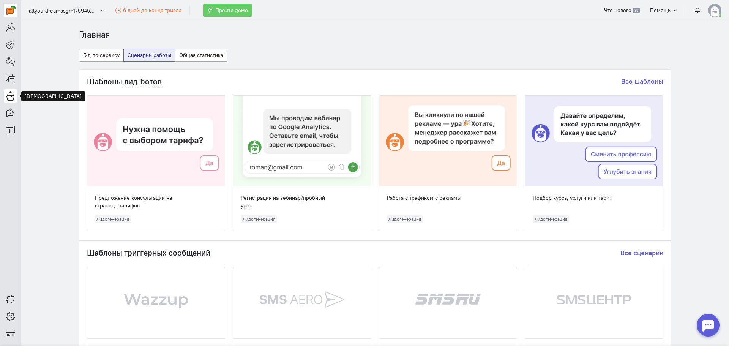
click at [14, 98] on icon at bounding box center [10, 95] width 9 height 9
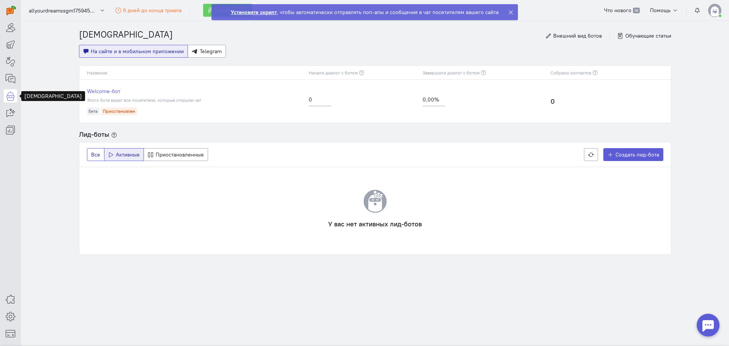
click at [98, 157] on span "Все" at bounding box center [95, 154] width 9 height 7
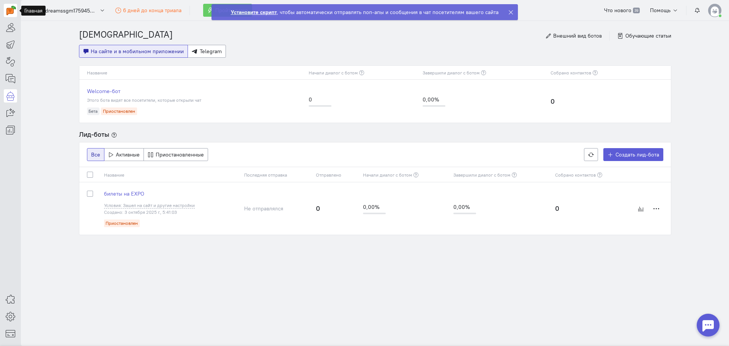
click at [9, 9] on img at bounding box center [10, 10] width 9 height 9
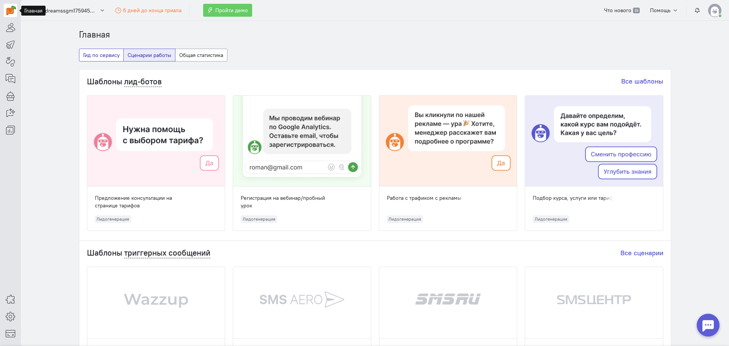
click at [103, 56] on button "Гид по сервису" at bounding box center [101, 55] width 45 height 13
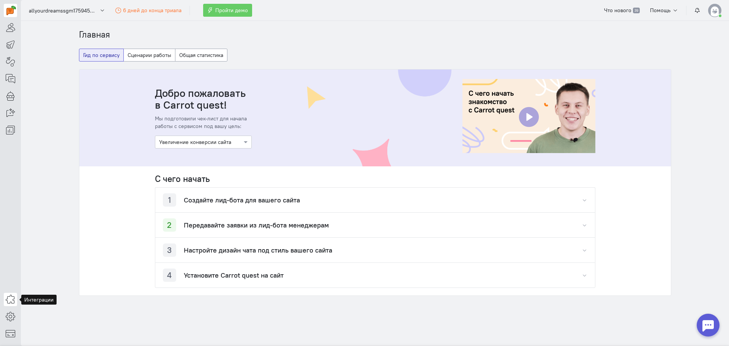
click at [13, 298] on icon at bounding box center [10, 298] width 9 height 9
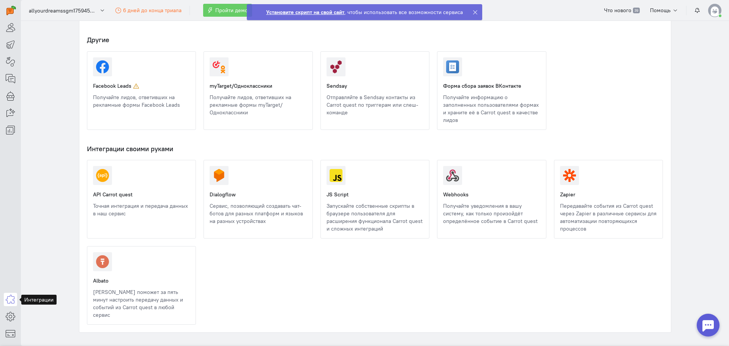
scroll to position [783, 0]
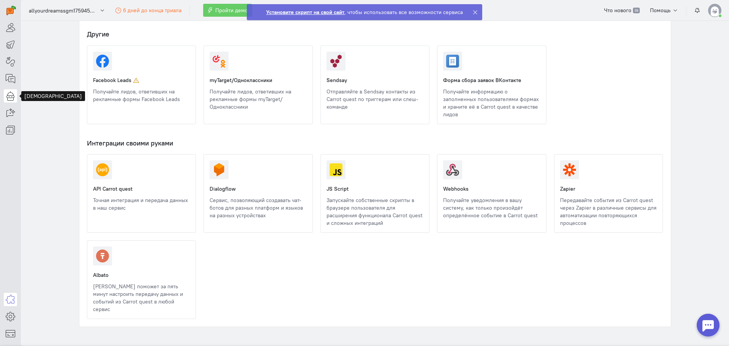
click at [16, 100] on link at bounding box center [10, 95] width 13 height 13
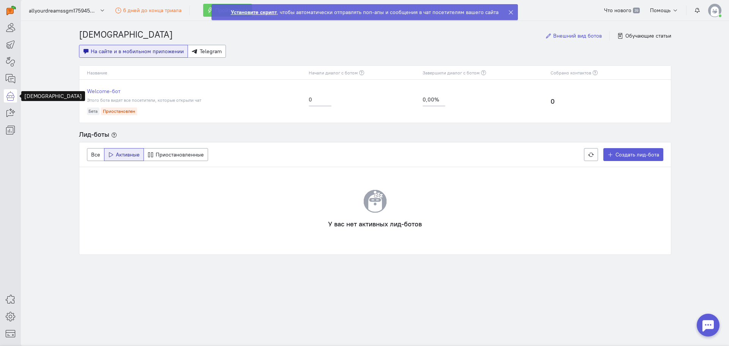
click at [567, 37] on span "Внешний вид ботов" at bounding box center [577, 35] width 49 height 7
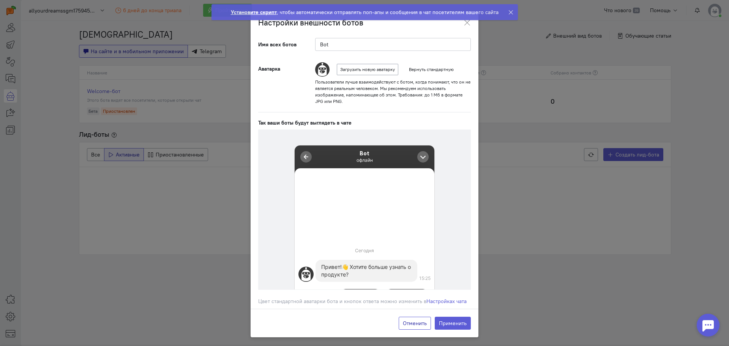
click at [419, 321] on button "Отменить" at bounding box center [414, 322] width 32 height 13
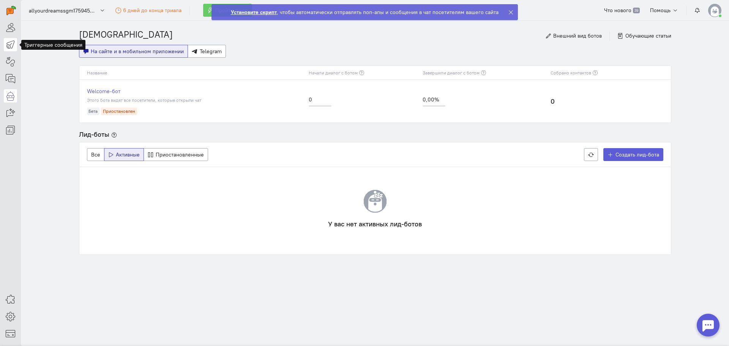
click at [14, 46] on icon at bounding box center [10, 44] width 9 height 9
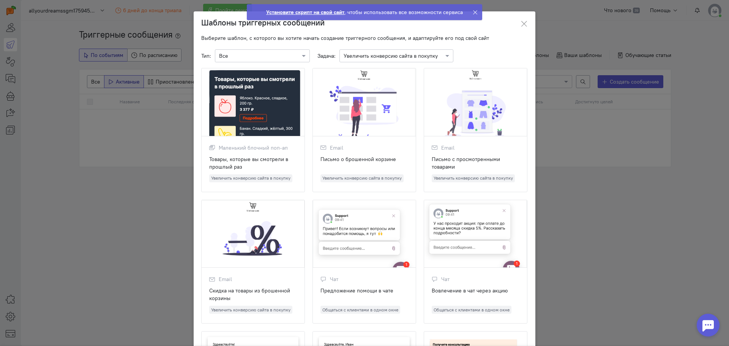
click at [271, 58] on input "text" at bounding box center [254, 56] width 71 height 8
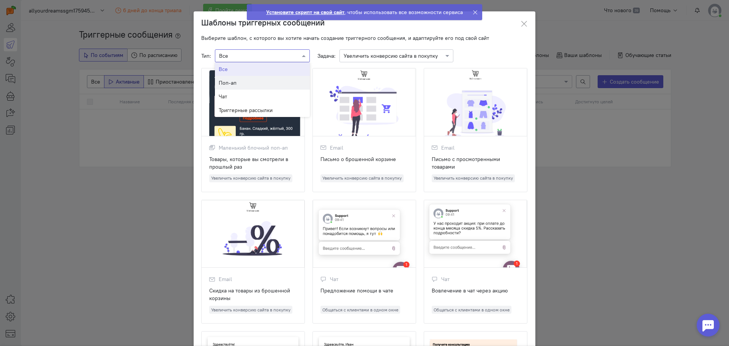
click at [232, 87] on div "Поп-ап" at bounding box center [262, 83] width 95 height 14
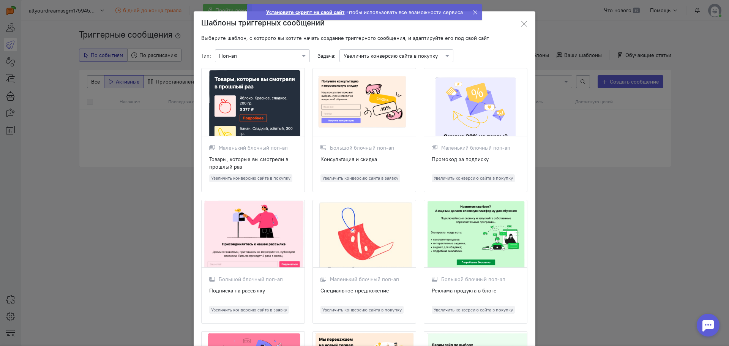
click at [365, 120] on div at bounding box center [364, 102] width 103 height 68
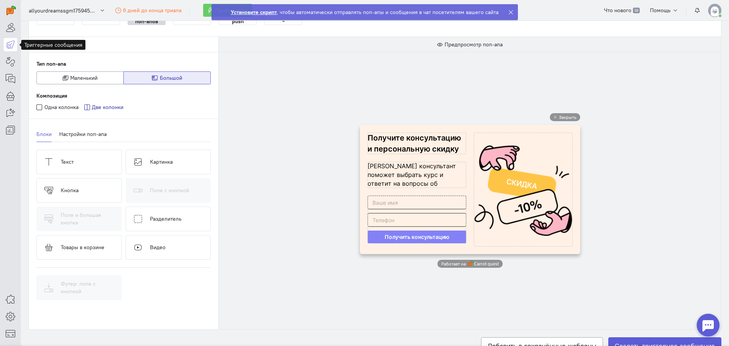
scroll to position [76, 0]
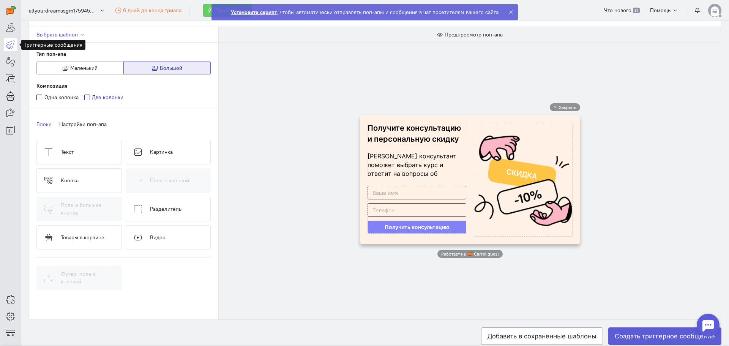
click at [80, 35] on icon "button" at bounding box center [82, 35] width 6 height 6
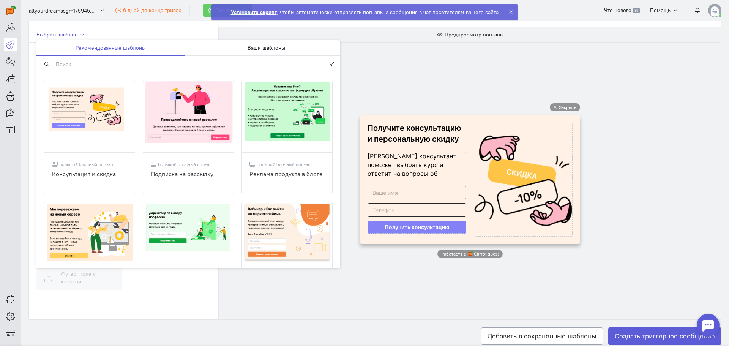
click at [80, 35] on icon "button" at bounding box center [82, 35] width 6 height 6
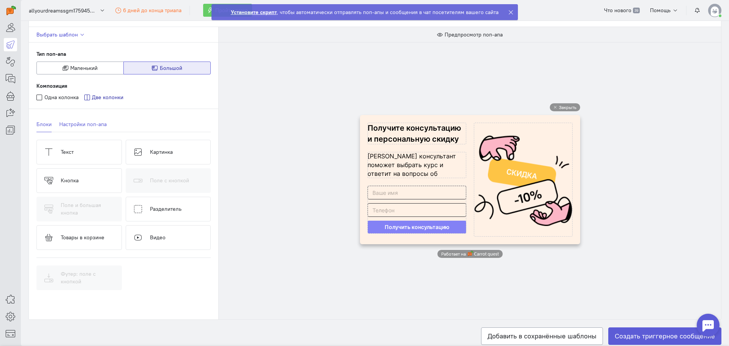
scroll to position [0, 0]
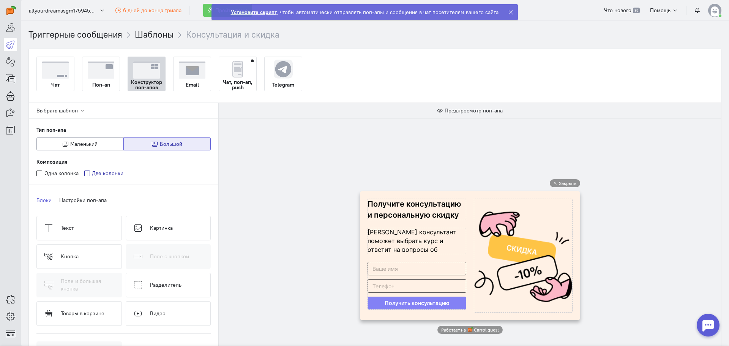
click at [109, 83] on strong "Поп-ап" at bounding box center [101, 84] width 18 height 5
click at [0, 0] on input "Поп-ап" at bounding box center [0, 0] width 0 height 0
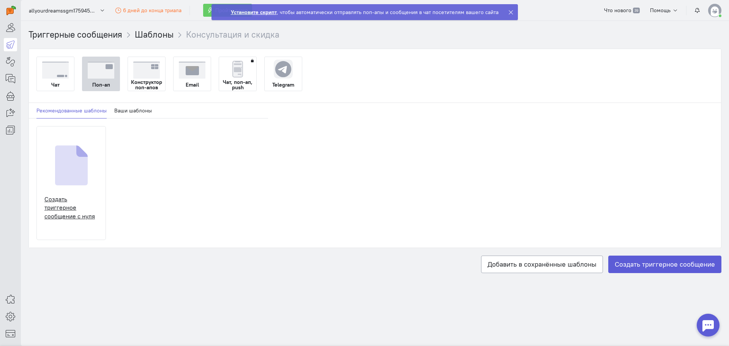
click at [75, 175] on img at bounding box center [71, 165] width 33 height 40
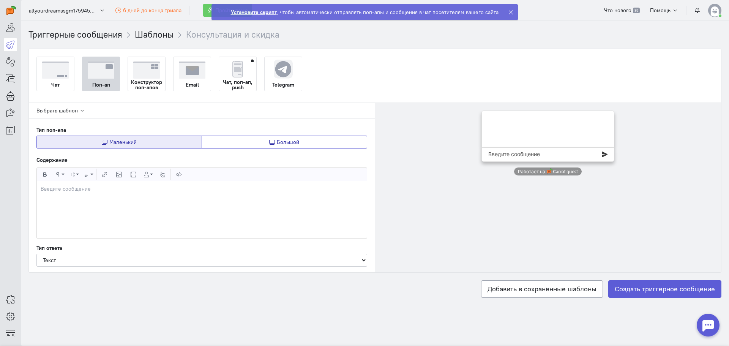
click at [260, 144] on button "Большой" at bounding box center [284, 141] width 165 height 13
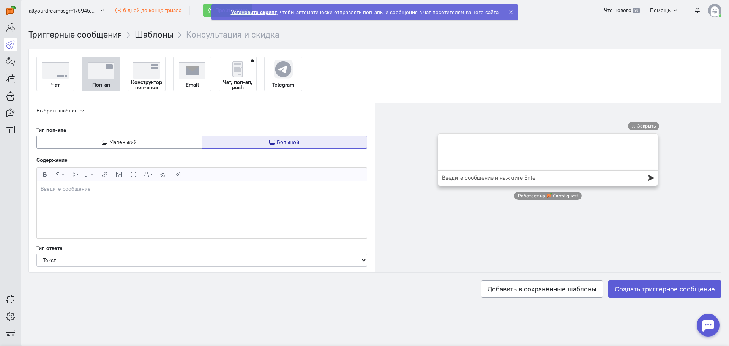
click at [81, 196] on div at bounding box center [202, 209] width 330 height 57
click at [236, 84] on strong "Чат, поп-ап, push" at bounding box center [237, 84] width 37 height 11
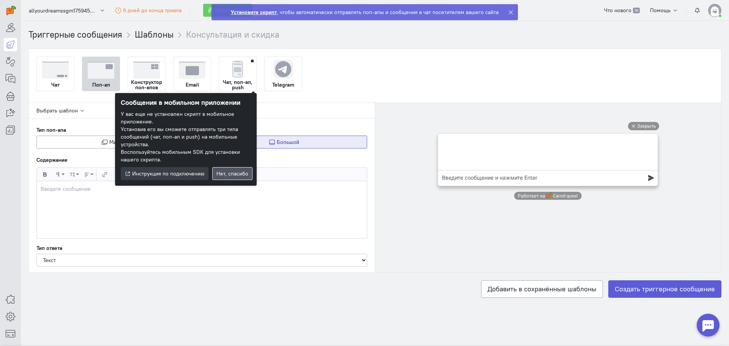
click at [233, 170] on span "Нет, спасибо" at bounding box center [232, 173] width 32 height 7
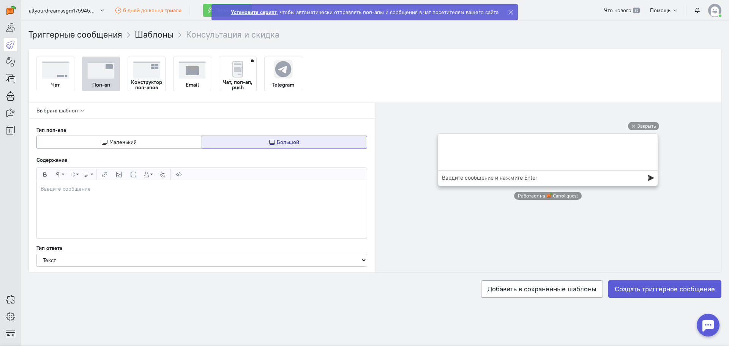
click at [140, 82] on strong "Конструктор поп-апов" at bounding box center [146, 84] width 37 height 11
click at [0, 0] on input "Конструктор поп-апов" at bounding box center [0, 0] width 0 height 0
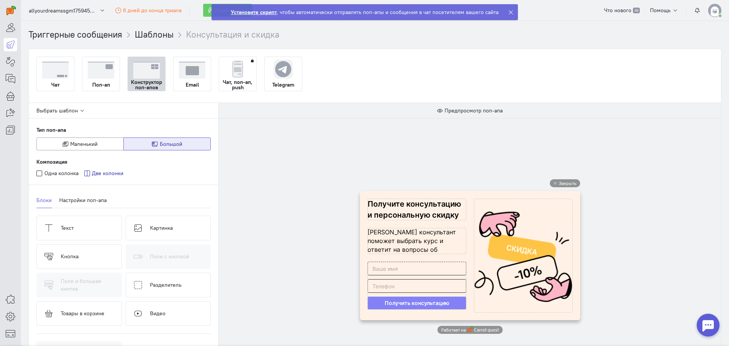
click at [105, 80] on div "Поп-ап" at bounding box center [100, 85] width 37 height 12
click at [0, 0] on input "Поп-ап" at bounding box center [0, 0] width 0 height 0
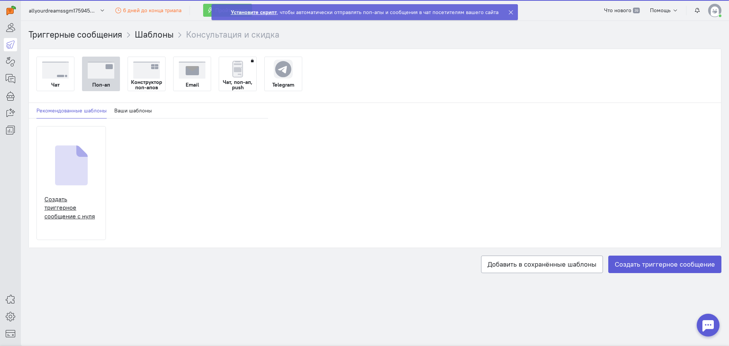
click at [71, 164] on img at bounding box center [71, 165] width 33 height 40
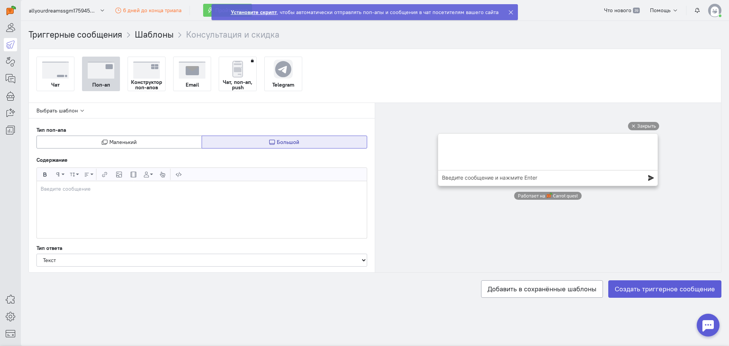
click at [71, 195] on div at bounding box center [202, 209] width 330 height 57
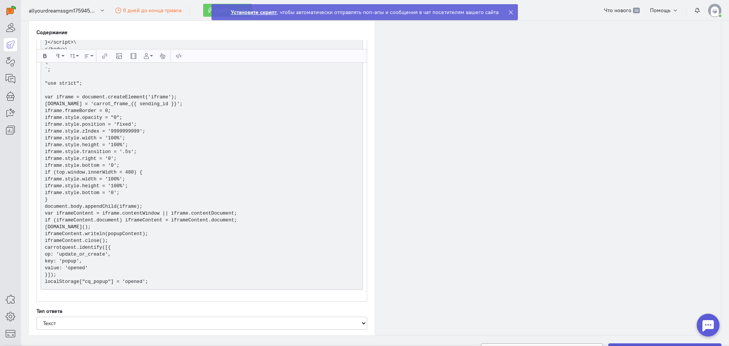
scroll to position [4435, 0]
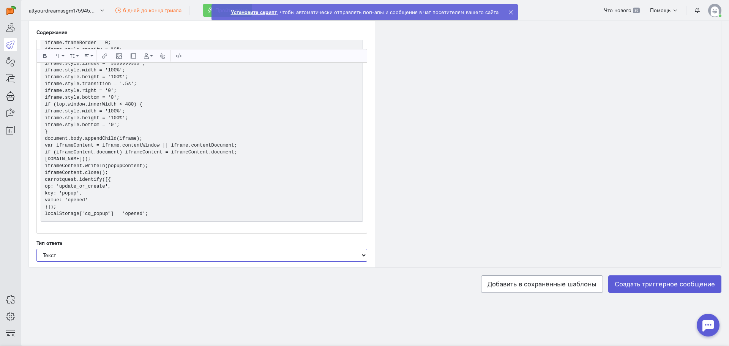
click at [101, 257] on select "Без ответа Текст Оставьте Email Оставьте телефон Кнопка" at bounding box center [201, 255] width 331 height 13
click at [36, 249] on select "Без ответа Текст Оставьте Email Оставьте телефон Кнопка" at bounding box center [201, 255] width 331 height 13
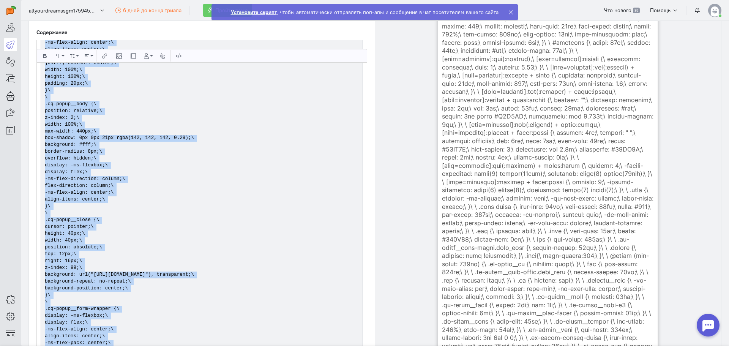
scroll to position [0, 0]
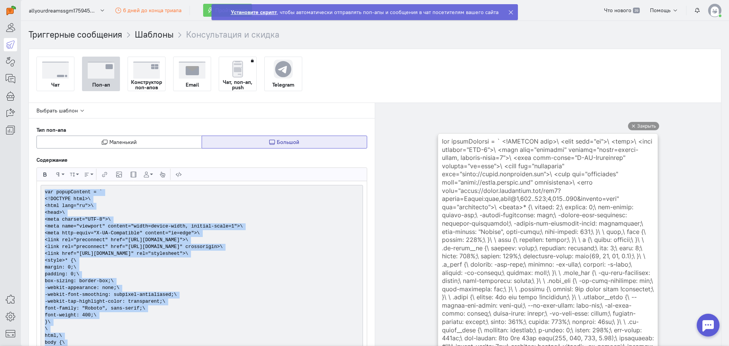
drag, startPoint x: 154, startPoint y: 216, endPoint x: 40, endPoint y: 184, distance: 117.9
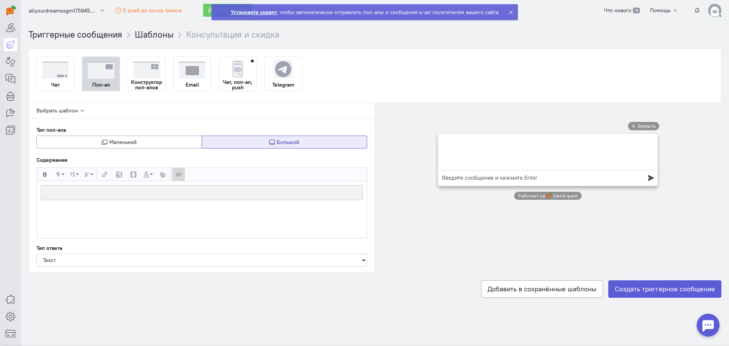
click at [181, 175] on icon "button" at bounding box center [178, 175] width 5 height 6
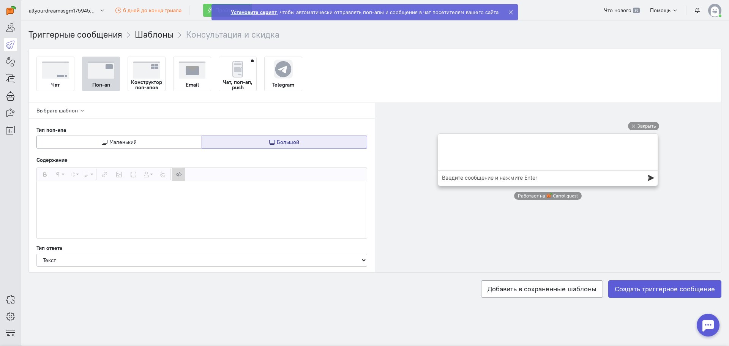
click at [175, 174] on button "Просмотр HTML-кода" at bounding box center [178, 174] width 13 height 13
paste textarea "var popupContent = ` <!DOCTYPE html>\ <html lang="ru">\ <head>\ <meta charset="…"
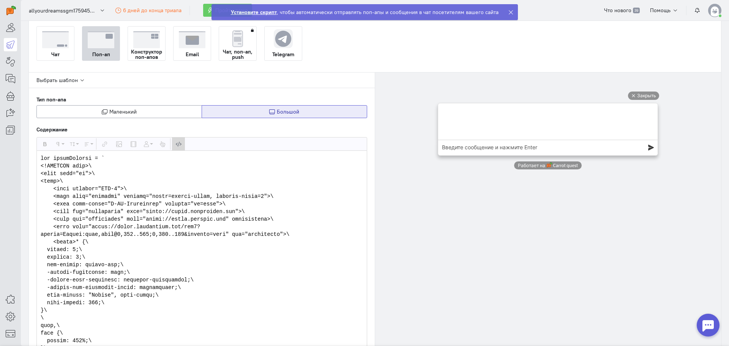
scroll to position [18, 0]
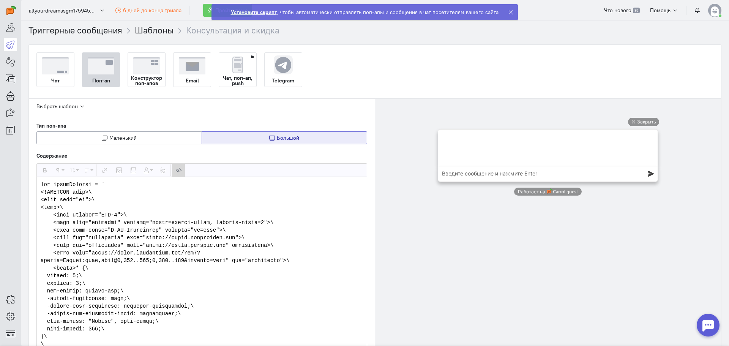
scroll to position [0, 0]
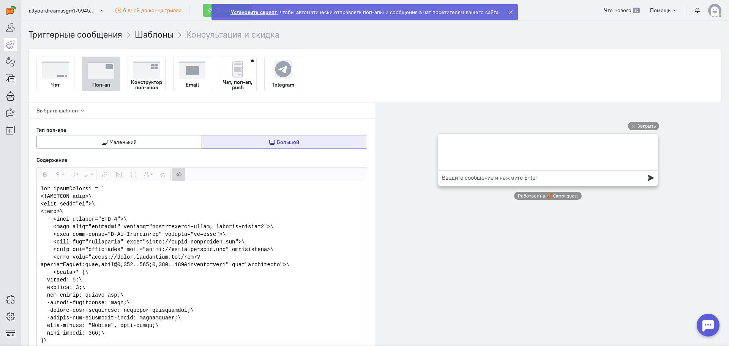
type textarea "var popupContent = ` <!DOCTYPE html>\ <html lang="ru">\ <head>\ <meta charset="…"
click at [178, 172] on icon "button" at bounding box center [178, 175] width 5 height 6
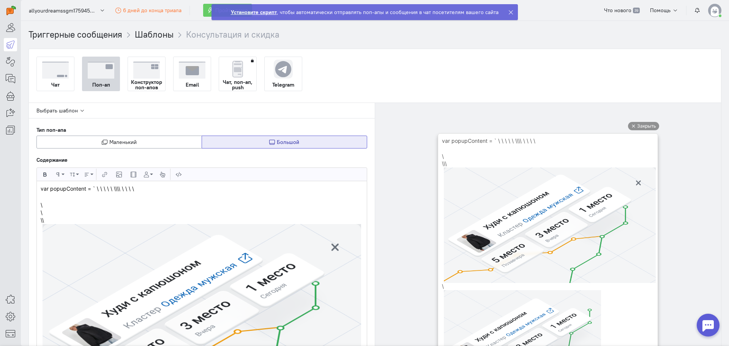
drag, startPoint x: 182, startPoint y: 261, endPoint x: 36, endPoint y: 170, distance: 171.8
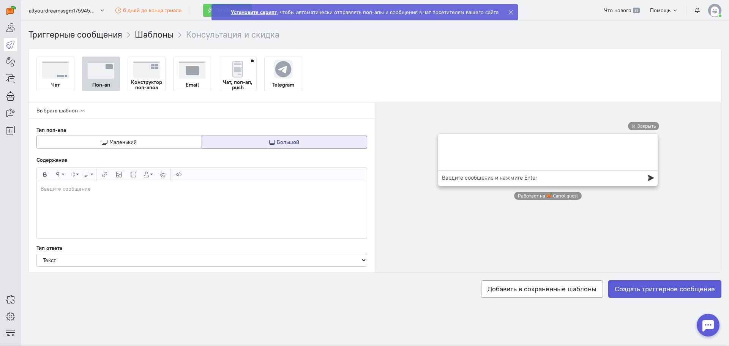
click at [215, 230] on div at bounding box center [202, 209] width 330 height 57
click at [137, 85] on strong "Конструктор поп-апов" at bounding box center [146, 84] width 37 height 11
click at [0, 0] on input "Конструктор поп-апов" at bounding box center [0, 0] width 0 height 0
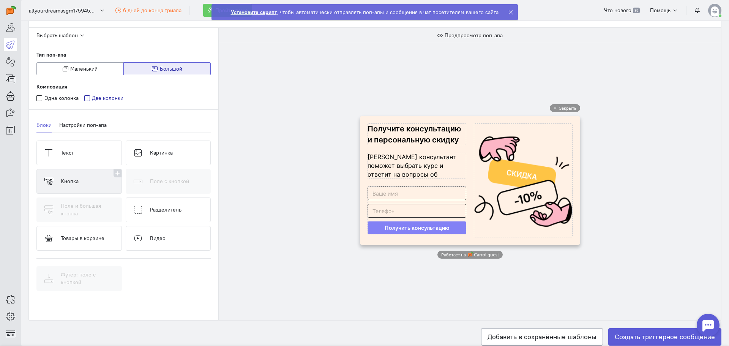
scroll to position [76, 0]
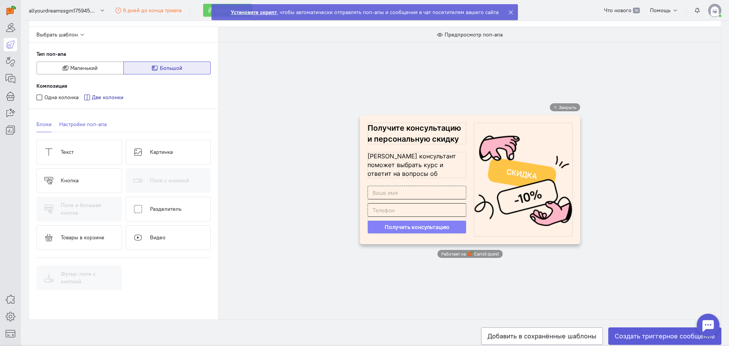
click at [91, 124] on link "Настройки поп-апа" at bounding box center [82, 125] width 47 height 16
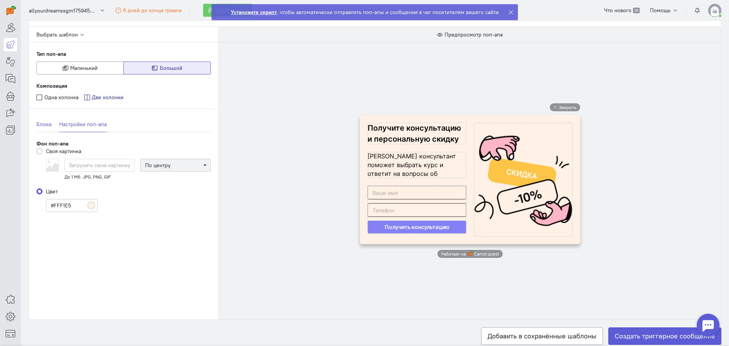
click at [40, 124] on link "Блоки" at bounding box center [43, 125] width 15 height 16
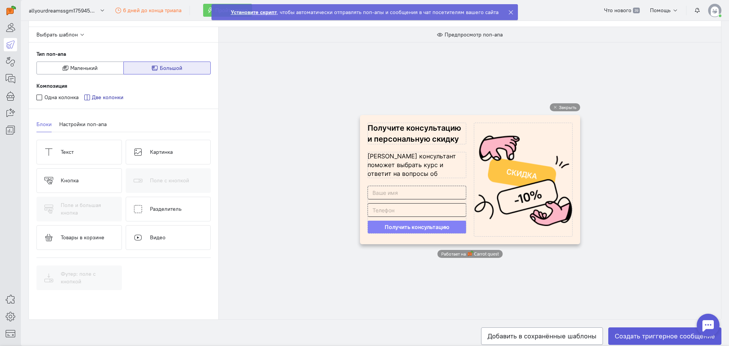
click at [354, 198] on cq-popup-preview "Закрыть Работает на" at bounding box center [469, 181] width 235 height 170
click at [401, 197] on cq-popup-input-with-big-button-block-preview at bounding box center [416, 210] width 99 height 48
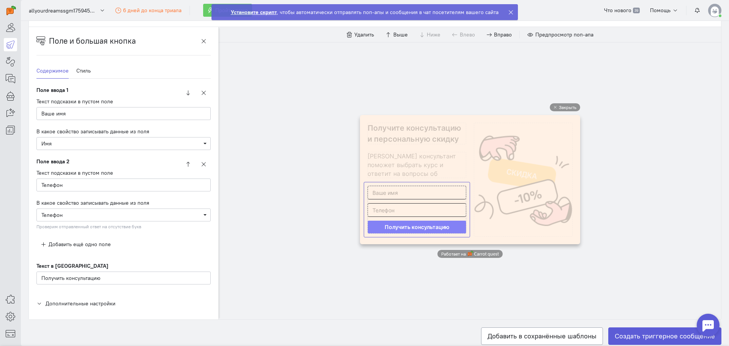
click at [282, 162] on div "Закрыть Работает на" at bounding box center [470, 180] width 502 height 277
click at [200, 42] on button "button" at bounding box center [204, 41] width 14 height 13
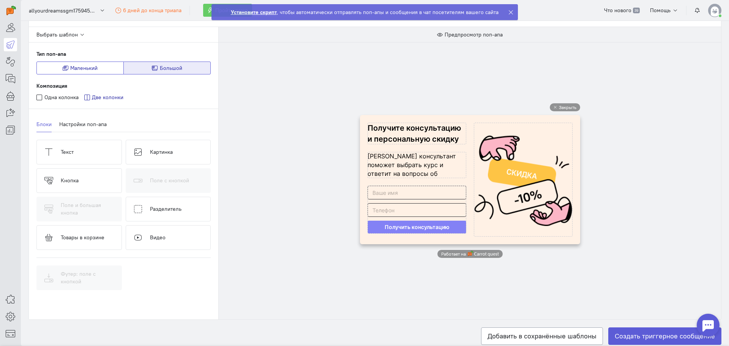
click at [79, 69] on span "Маленький" at bounding box center [83, 68] width 27 height 7
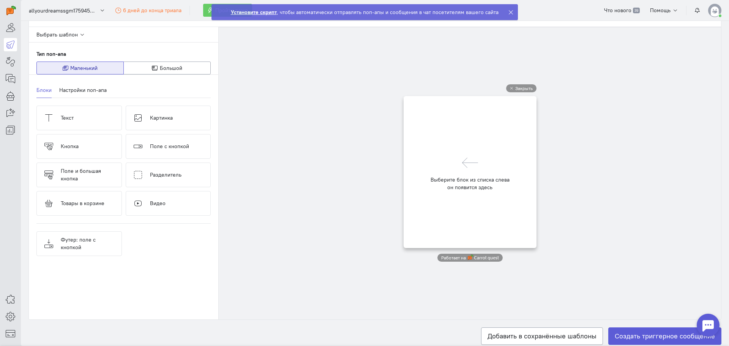
scroll to position [0, 0]
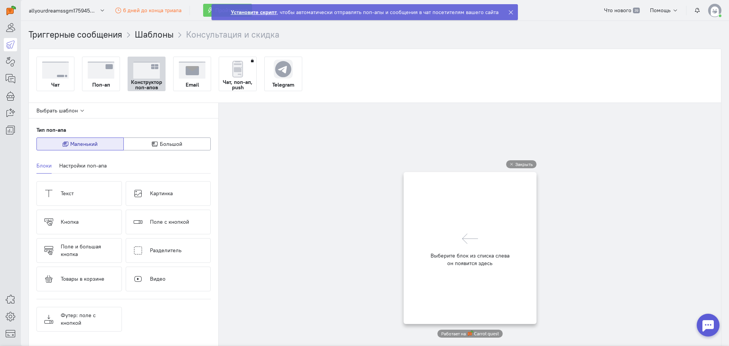
click at [102, 82] on strong "Поп-ап" at bounding box center [101, 84] width 18 height 5
click at [0, 0] on input "Поп-ап" at bounding box center [0, 0] width 0 height 0
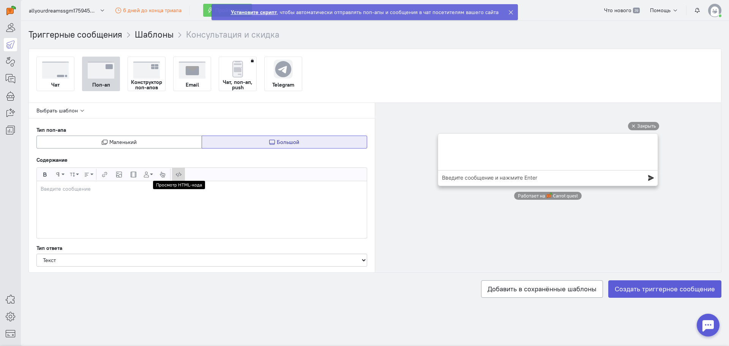
click at [182, 175] on button "Просмотр HTML-кода" at bounding box center [178, 174] width 13 height 13
type textarea "458-461"
paste textarea "var popupContent = ` <!DOCTYPE html> <html lang="ru"> <head> <meta charset="UTF…"
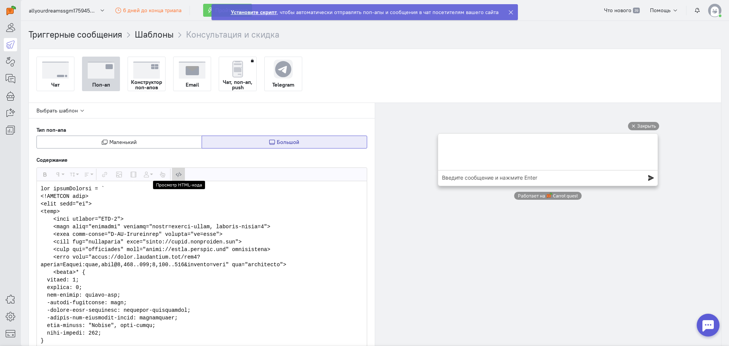
click at [180, 175] on icon "button" at bounding box center [178, 175] width 5 height 6
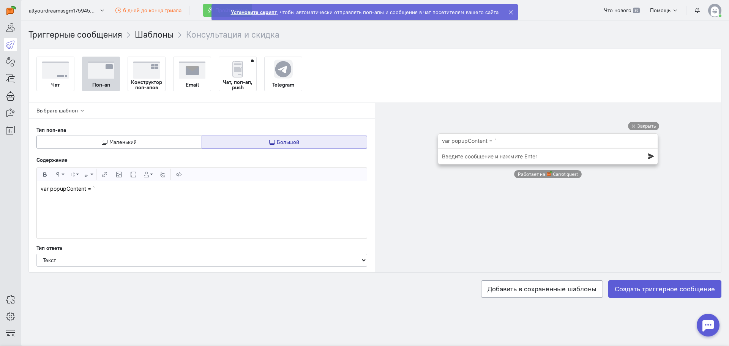
click at [133, 201] on div "var popupContent = `" at bounding box center [202, 209] width 330 height 57
drag, startPoint x: 112, startPoint y: 195, endPoint x: 21, endPoint y: 183, distance: 91.9
click at [28, 184] on div "Триггерные сообщения Шаблоны Консультация и скидка Чат Поп-ап Конструктор поп-а…" at bounding box center [375, 177] width 708 height 299
click at [182, 172] on button "Просмотр HTML-кода" at bounding box center [178, 174] width 13 height 13
type textarea "<p>&nbsp;<link rel="preconnect" href="[URL][DOMAIN_NAME]"><link rel="preconnect…"
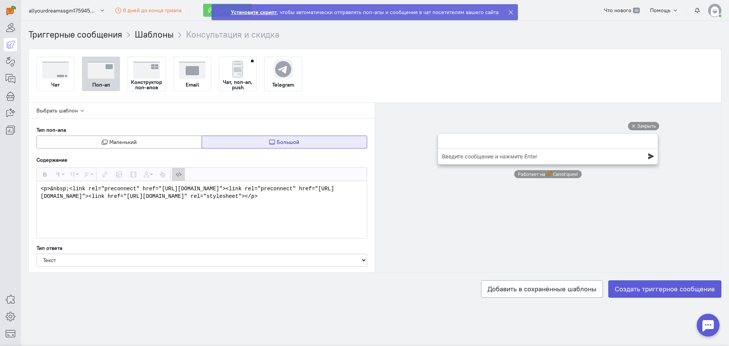
click at [271, 204] on textarea "<p>&nbsp;<link rel="preconnect" href="[URL][DOMAIN_NAME]"><link rel="preconnect…" at bounding box center [202, 209] width 330 height 57
drag, startPoint x: 279, startPoint y: 204, endPoint x: 5, endPoint y: 172, distance: 275.9
click at [5, 172] on div "superadmin free-trial" at bounding box center [364, 173] width 729 height 346
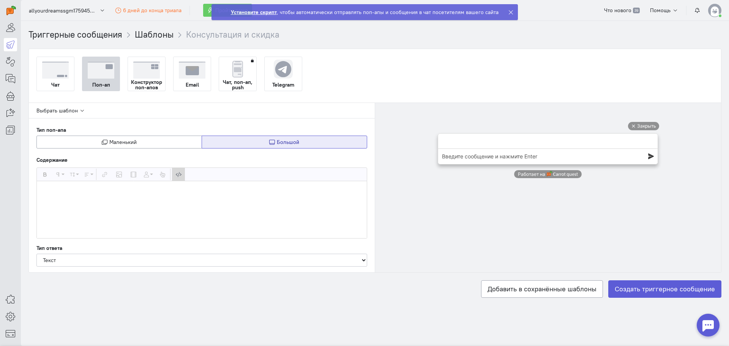
paste textarea "var popupContent = ` <!DOCTYPE html> <html lang="ru"> <head> <meta charset="UTF…"
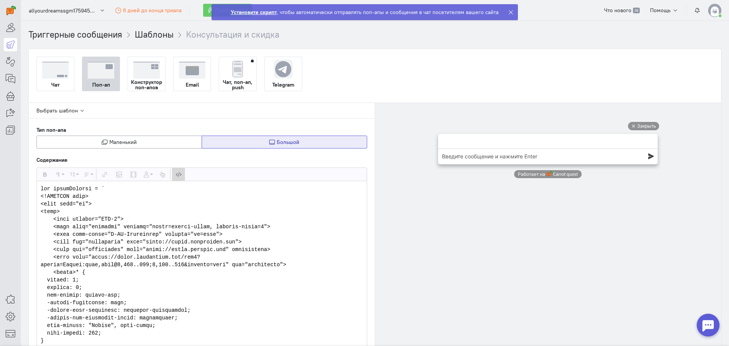
click at [179, 180] on button "Просмотр HTML-кода" at bounding box center [178, 174] width 13 height 13
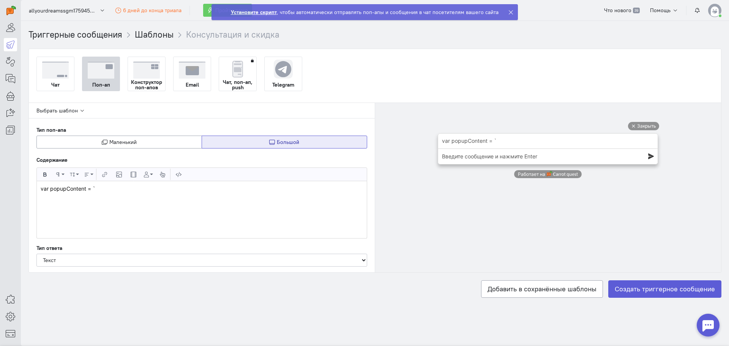
click at [117, 192] on p "var popupContent = `" at bounding box center [202, 189] width 322 height 8
click at [113, 192] on div "var popupContent = `" at bounding box center [202, 209] width 330 height 57
click at [128, 192] on p "​ var popupContent = ` ​" at bounding box center [202, 189] width 322 height 8
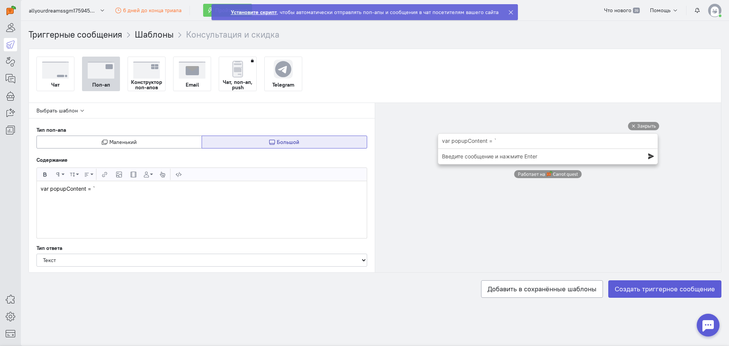
click at [128, 192] on p "​ var popupContent = ` ​" at bounding box center [202, 189] width 322 height 8
click at [179, 174] on icon "button" at bounding box center [178, 175] width 5 height 6
type textarea "<p>&nbsp;<link rel="preconnect" href="[URL][DOMAIN_NAME]"><link rel="preconnect…"
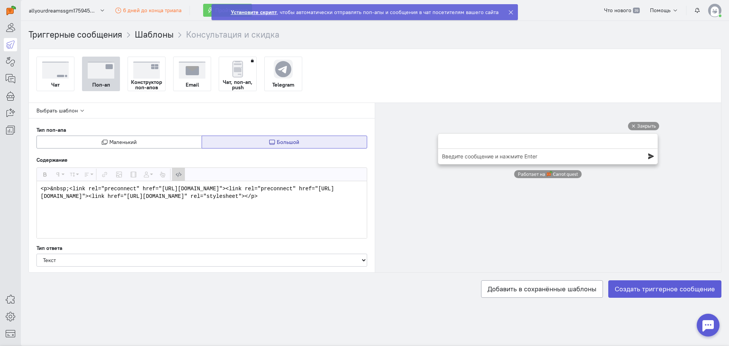
click at [268, 203] on textarea "<p>&nbsp;<link rel="preconnect" href="[URL][DOMAIN_NAME]"><link rel="preconnect…" at bounding box center [202, 209] width 330 height 57
drag, startPoint x: 277, startPoint y: 204, endPoint x: 0, endPoint y: 187, distance: 278.0
click at [0, 187] on div "superadmin free-trial" at bounding box center [364, 173] width 729 height 346
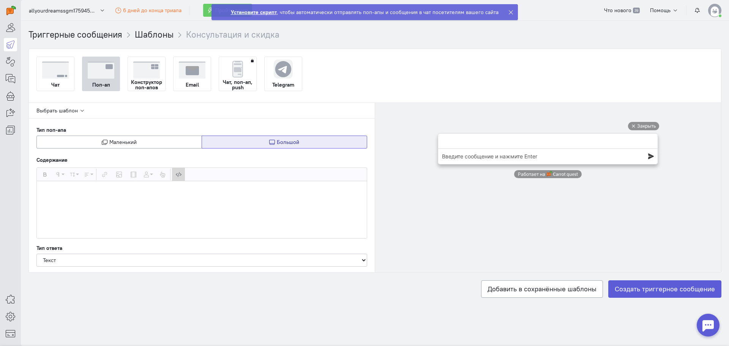
paste textarea "var popupContent = ` <!DOCTYPE html> <html lang="ru"> <head> <meta charset="UTF…"
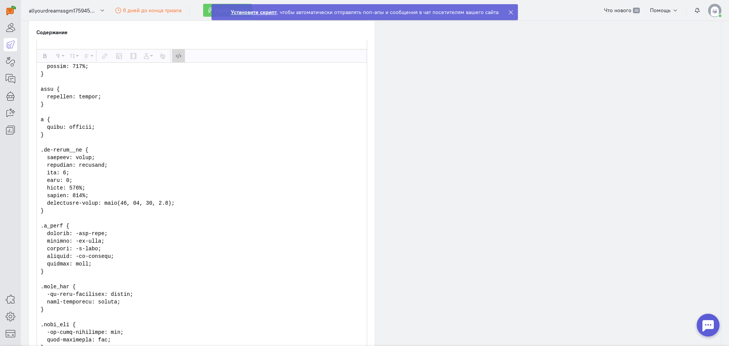
scroll to position [39, 0]
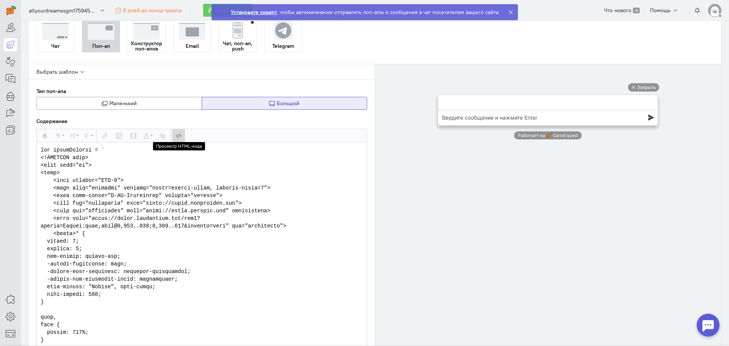
click at [178, 139] on button "Просмотр HTML-кода" at bounding box center [178, 135] width 13 height 13
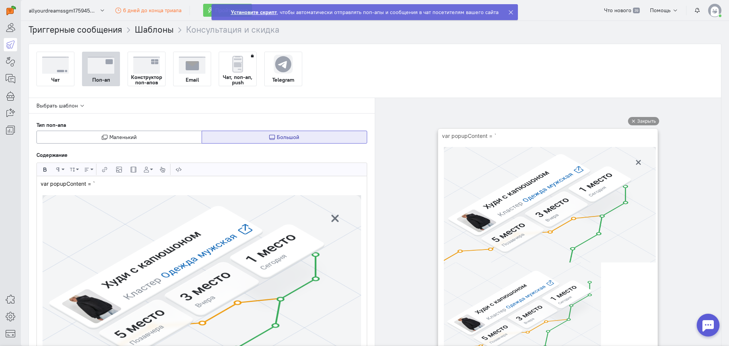
scroll to position [43, 0]
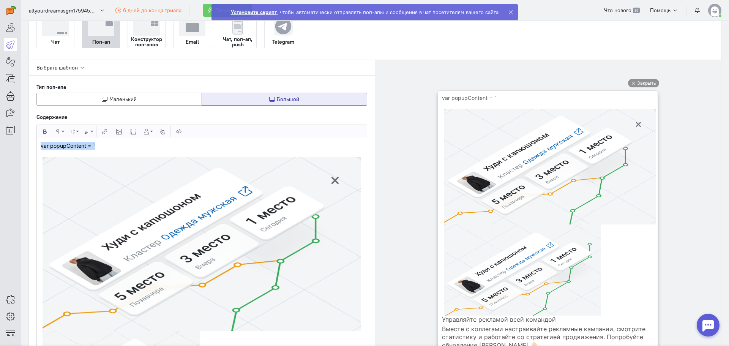
drag, startPoint x: 104, startPoint y: 146, endPoint x: 30, endPoint y: 139, distance: 74.8
click at [30, 139] on div "Выбрать шаблон Тип поп-апа Маленький Большой Содержание Жирный Формат абзаца Об…" at bounding box center [202, 272] width 346 height 424
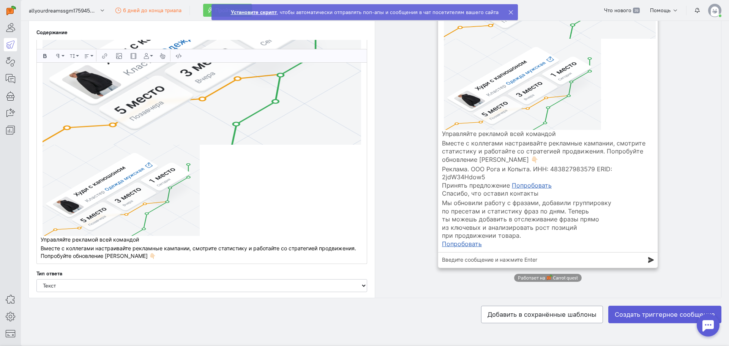
scroll to position [233, 0]
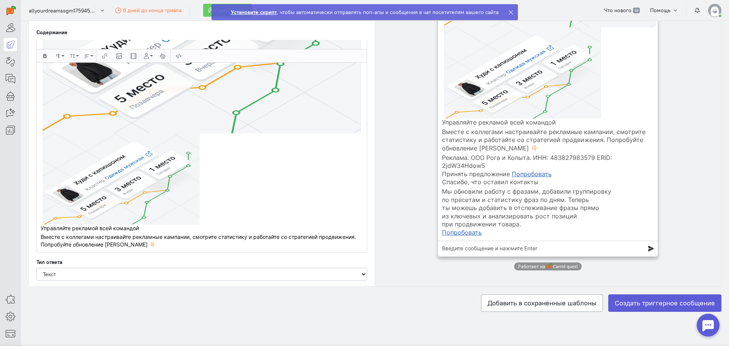
click at [143, 243] on p "Вместе с коллегами настраивайте рекламные кампании, смотрите статистику и работ…" at bounding box center [202, 240] width 322 height 15
drag, startPoint x: 140, startPoint y: 225, endPoint x: 35, endPoint y: 224, distance: 104.4
click at [35, 224] on div "Выбрать шаблон Тип поп-апа Маленький Большой Содержание Жирный Формат абзаца Об…" at bounding box center [202, 78] width 346 height 416
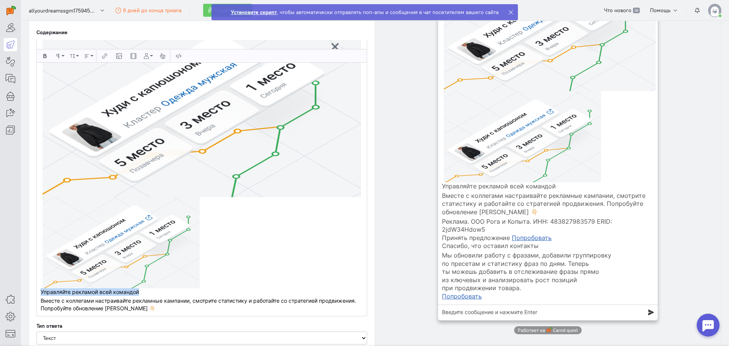
scroll to position [195, 0]
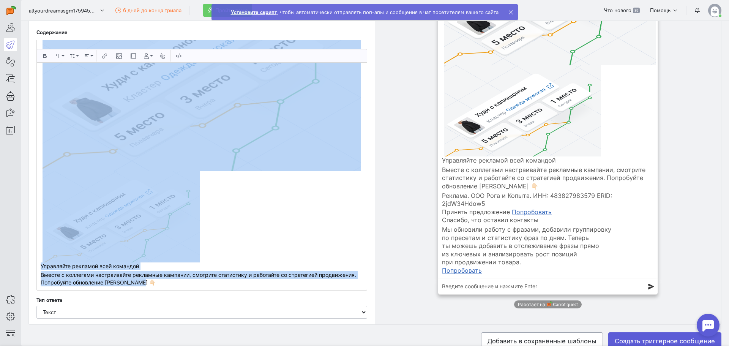
drag, startPoint x: 147, startPoint y: 280, endPoint x: 29, endPoint y: 76, distance: 236.2
click at [29, 76] on div "Выбрать шаблон Тип поп-апа Маленький Большой Содержание Жирный Формат абзаца Об…" at bounding box center [202, 116] width 346 height 416
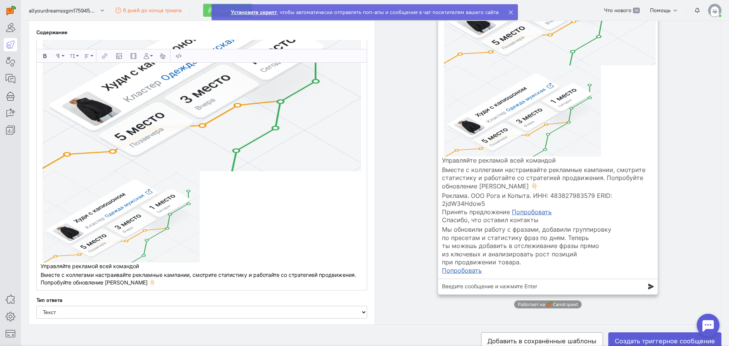
scroll to position [0, 0]
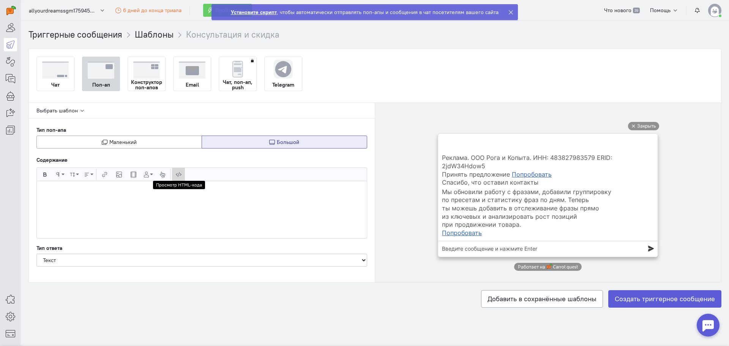
click at [179, 176] on icon "button" at bounding box center [178, 175] width 5 height 6
type textarea "<l>&ipsu;<dolo sit="ametconsec" adip="elits://doeiu.temporinci.utl"><etdo mag="…"
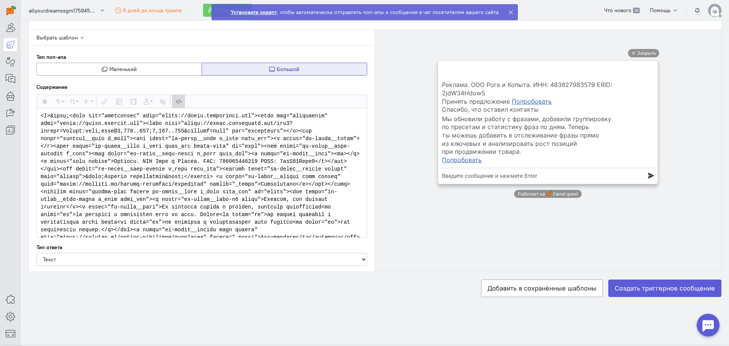
scroll to position [77, 0]
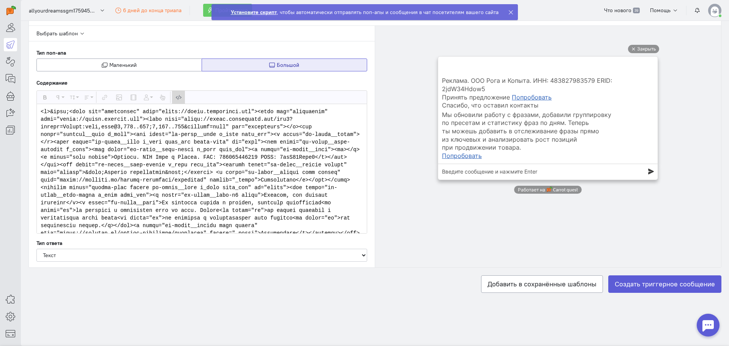
drag, startPoint x: 215, startPoint y: 225, endPoint x: 28, endPoint y: 57, distance: 252.1
click at [28, 57] on div "Триггерные сообщения Шаблоны Консультация и скидка Чат Поп-ап Конструктор поп-а…" at bounding box center [375, 137] width 708 height 372
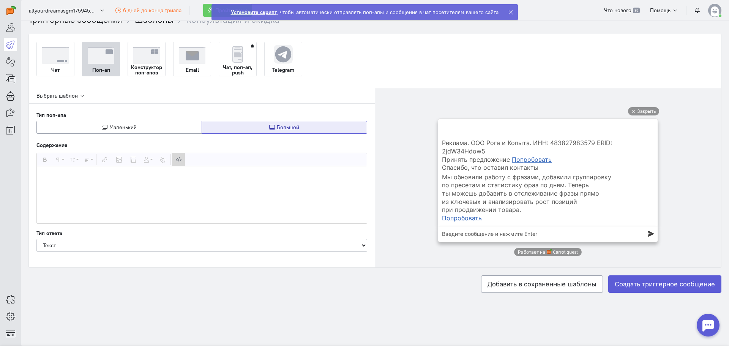
paste textarea "var popupContent = ` <!DOCTYPE html>\ <html lang="ru">\ <head>\ <meta charset="…"
type textarea "var popupContent = ` <!DOCTYPE html>\ <html lang="ru">\ <head>\ <meta charset="…"
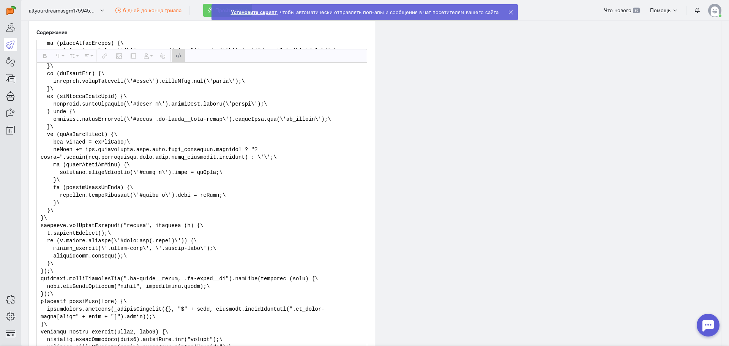
scroll to position [4544, 0]
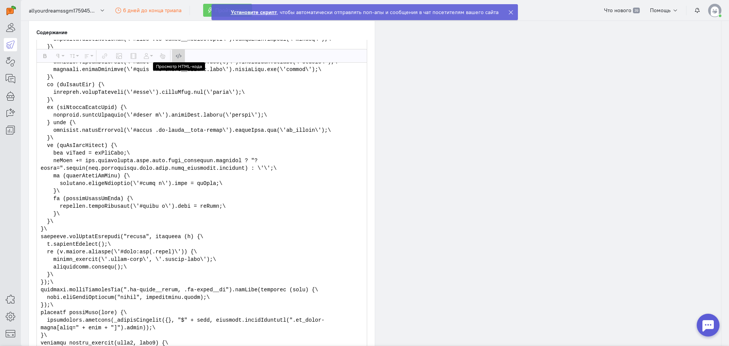
click at [176, 58] on icon "button" at bounding box center [178, 56] width 5 height 6
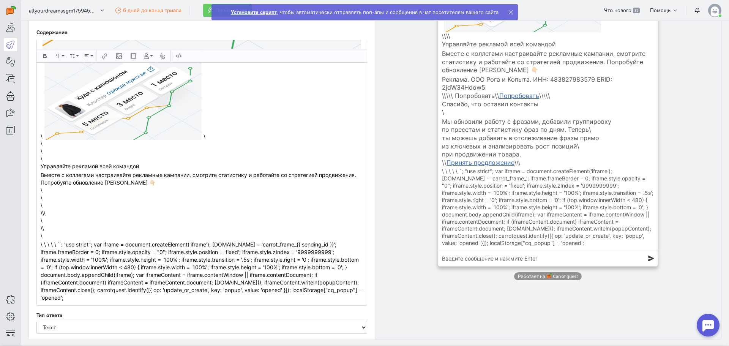
scroll to position [379, 0]
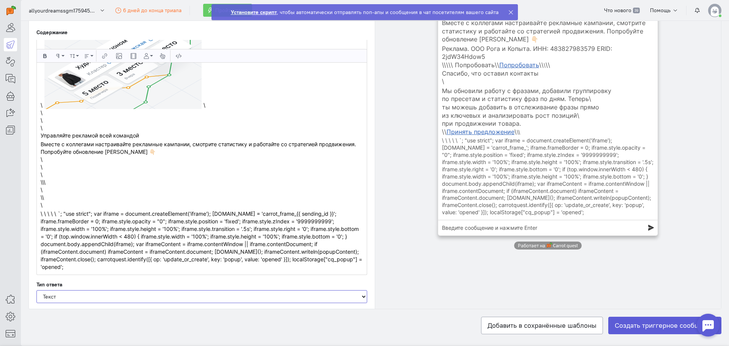
click at [255, 296] on select "Без ответа Текст Оставьте Email Оставьте телефон Кнопка" at bounding box center [201, 296] width 331 height 13
click at [36, 290] on select "Без ответа Текст Оставьте Email Оставьте телефон Кнопка" at bounding box center [201, 296] width 331 height 13
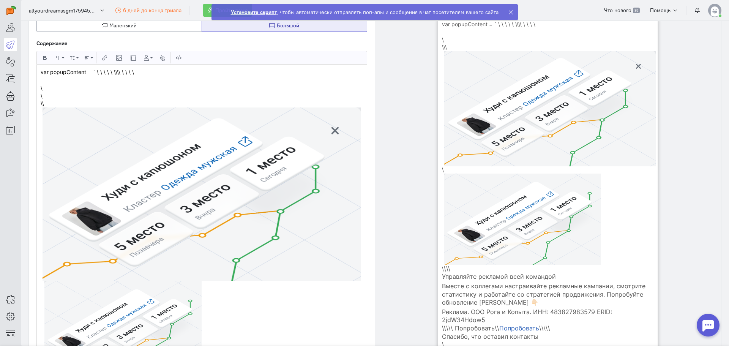
scroll to position [38, 0]
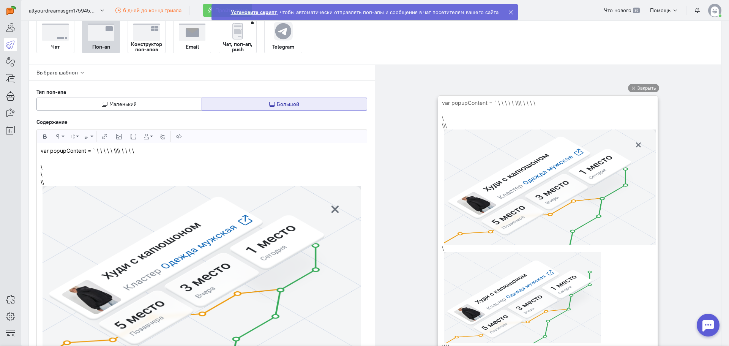
click at [124, 110] on div "Содержание" at bounding box center [201, 119] width 331 height 19
click at [123, 106] on span "Маленький" at bounding box center [122, 104] width 27 height 7
select select "string:text"
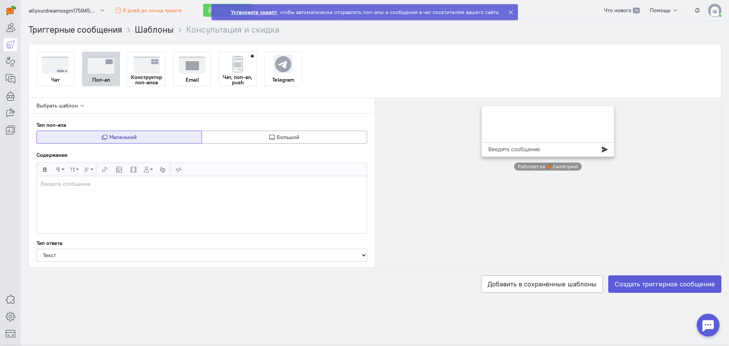
scroll to position [0, 0]
click at [177, 168] on icon "button" at bounding box center [178, 170] width 5 height 6
click at [154, 191] on textarea at bounding box center [202, 204] width 330 height 57
paste textarea "var popupContent = ` <!DOCTYPE html>\ <html lang="ru">\ <head>\ <meta charset="…"
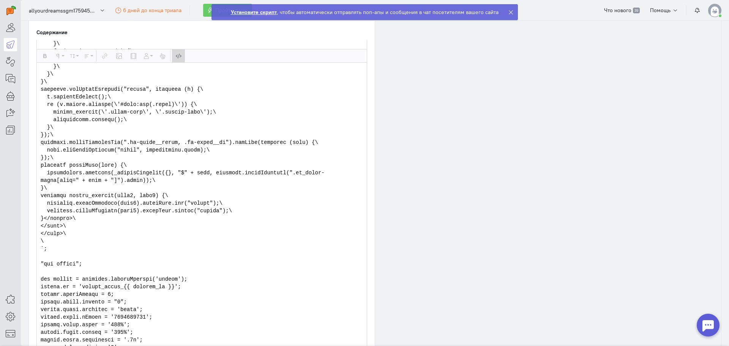
scroll to position [4582, 0]
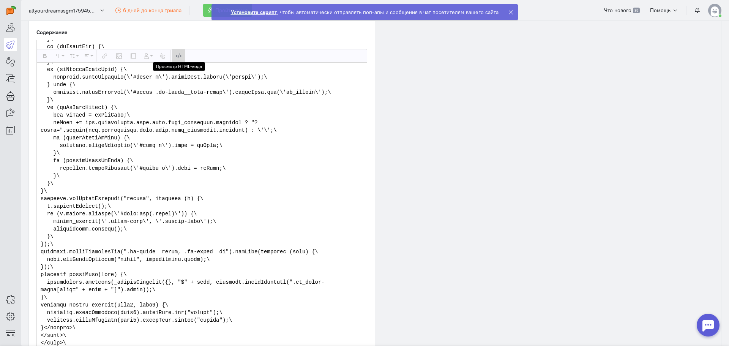
click at [179, 55] on icon "button" at bounding box center [178, 56] width 5 height 6
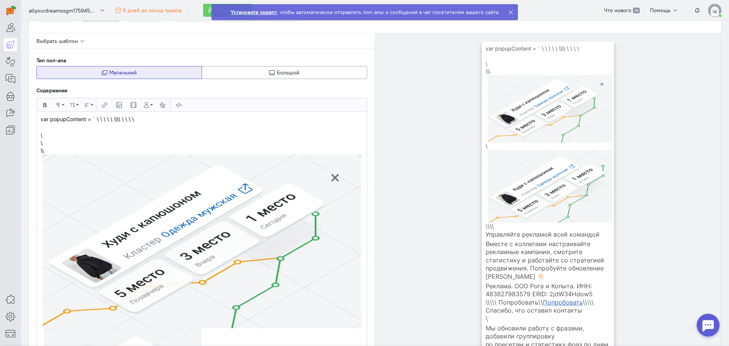
scroll to position [76, 0]
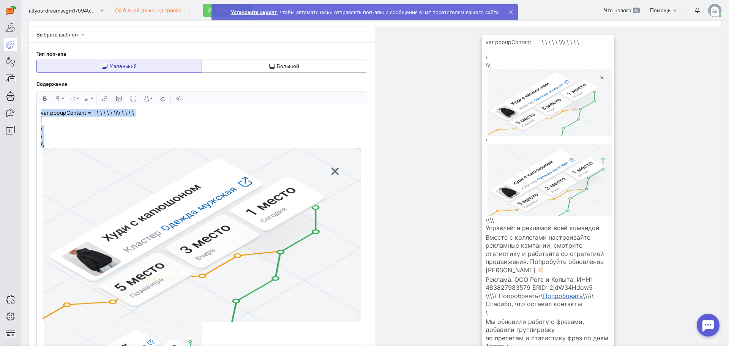
drag, startPoint x: 81, startPoint y: 142, endPoint x: 33, endPoint y: 113, distance: 56.2
click at [33, 113] on div "Выбрать шаблон Тип поп-апа Маленький Большой Содержание Жирный Формат абзаца Об…" at bounding box center [202, 319] width 346 height 585
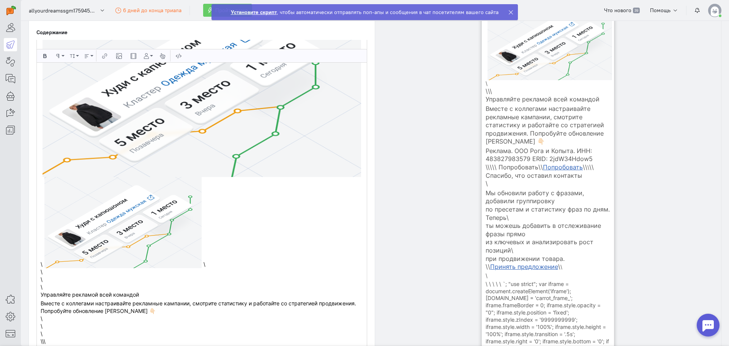
scroll to position [190, 0]
drag, startPoint x: 218, startPoint y: 259, endPoint x: 207, endPoint y: 258, distance: 10.6
click at [207, 258] on p "\ \ \ \ \ Управляйте рекламой всей командой Вместе с коллегами настраивайте рек…" at bounding box center [202, 177] width 322 height 364
click at [86, 279] on div "\ \ Управляйте рекламой всей командой Вместе с коллегами настраивайте рекламные…" at bounding box center [202, 302] width 322 height 54
drag, startPoint x: 65, startPoint y: 283, endPoint x: 41, endPoint y: 272, distance: 27.0
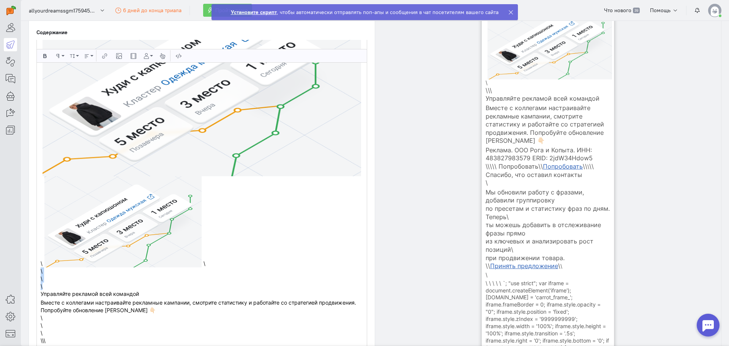
click at [41, 272] on form "\ \ \ Управляйте рекламой всей командой Вместе с коллегами настраивайте рекламн…" at bounding box center [202, 309] width 322 height 85
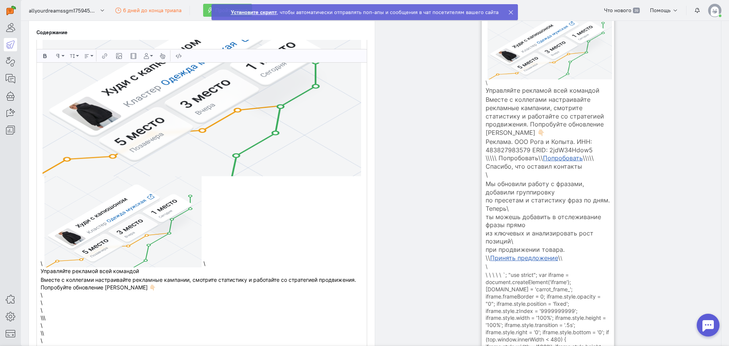
click at [216, 261] on p "\ \ Управляйте рекламой всей командой Вместе с коллегами настраивайте рекламные…" at bounding box center [202, 166] width 322 height 342
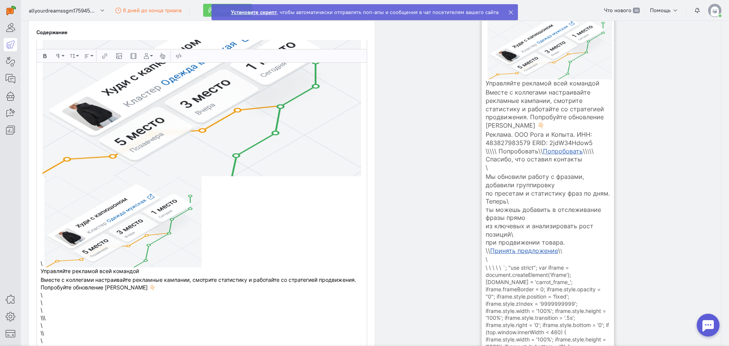
click at [43, 261] on p "\ Управляйте рекламой всей командой Вместе с коллегами настраивайте рекламные к…" at bounding box center [202, 166] width 322 height 342
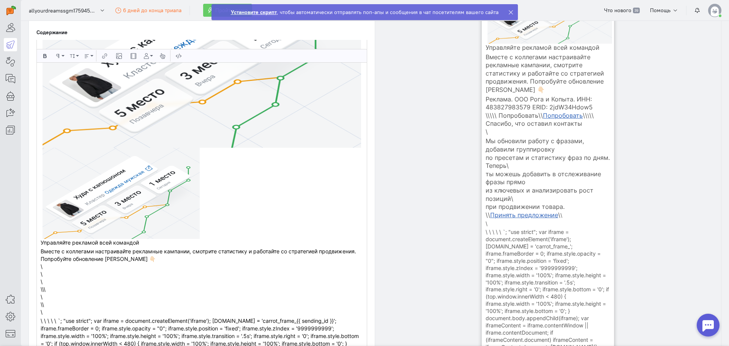
scroll to position [228, 0]
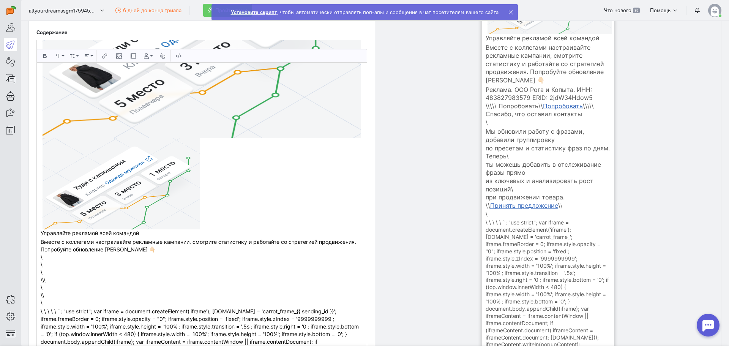
click at [173, 189] on img at bounding box center [121, 183] width 157 height 91
click at [107, 273] on form "Управляйте рекламой всей командой Вместе с коллегами настраивайте рекламные кам…" at bounding box center [202, 260] width 322 height 62
drag, startPoint x: 60, startPoint y: 300, endPoint x: 37, endPoint y: 256, distance: 49.6
click at [37, 256] on div "Управляйте рекламой всей командой Вместе с коллегами настраивайте рекламные кам…" at bounding box center [202, 162] width 330 height 419
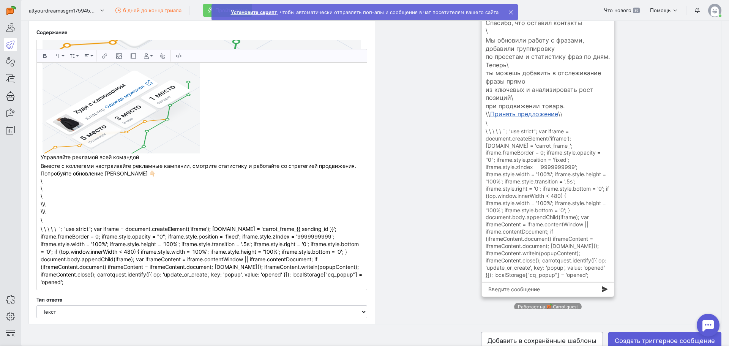
scroll to position [266, 0]
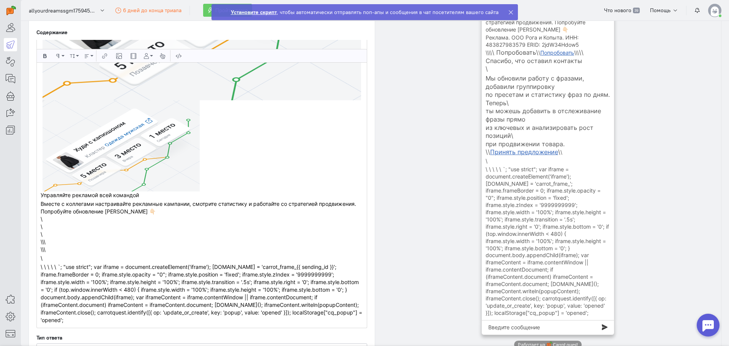
click at [184, 318] on p "\ \ \ \ \ `; "use strict"; var iframe = document.createElement('iframe'); [DOMA…" at bounding box center [202, 293] width 322 height 61
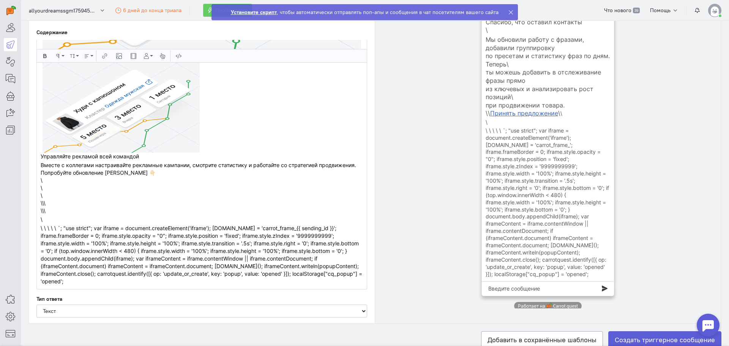
scroll to position [342, 0]
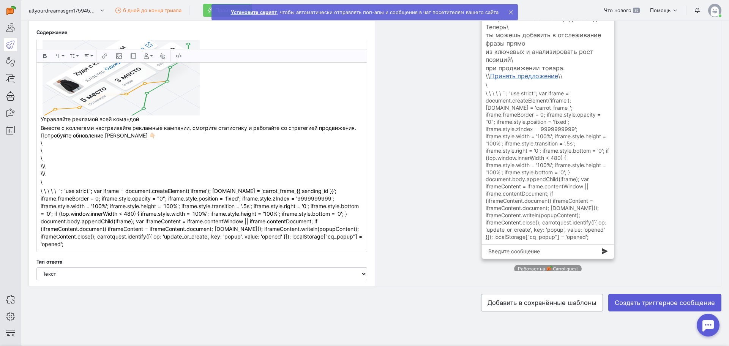
drag, startPoint x: 187, startPoint y: 242, endPoint x: 38, endPoint y: 139, distance: 180.5
click at [38, 139] on div "Управляйте рекламой всей командой Вместе с коллегами настраивайте рекламные кам…" at bounding box center [202, 45] width 330 height 412
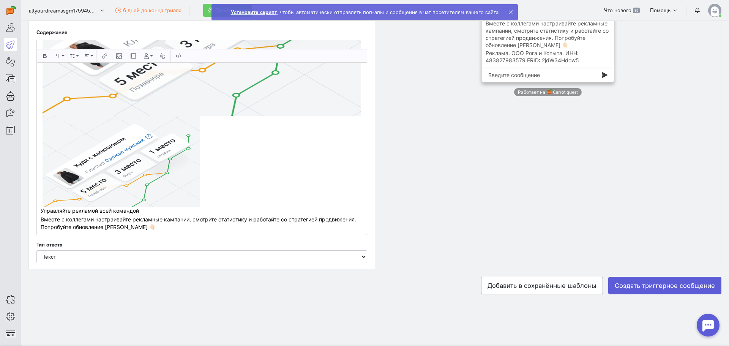
scroll to position [174, 0]
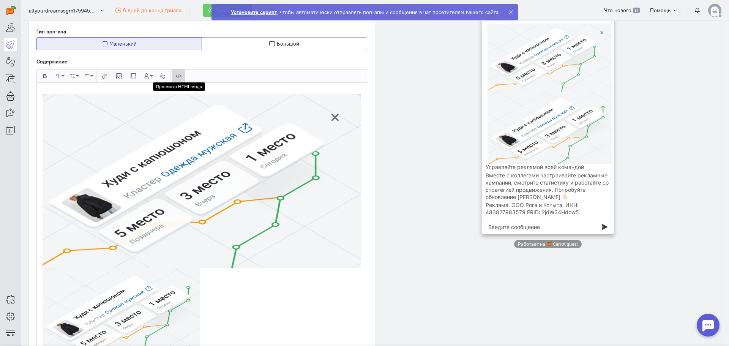
click at [178, 77] on icon "button" at bounding box center [178, 76] width 5 height 6
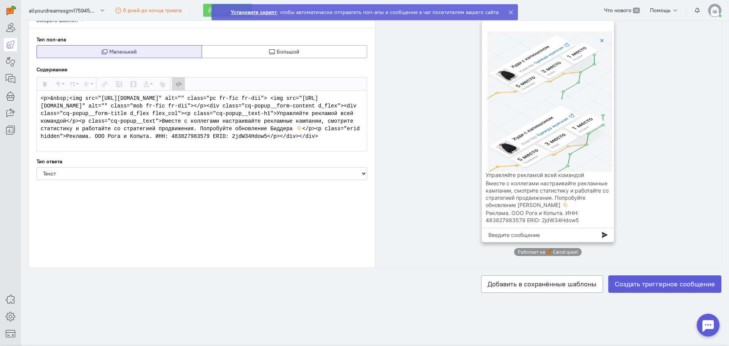
scroll to position [0, 0]
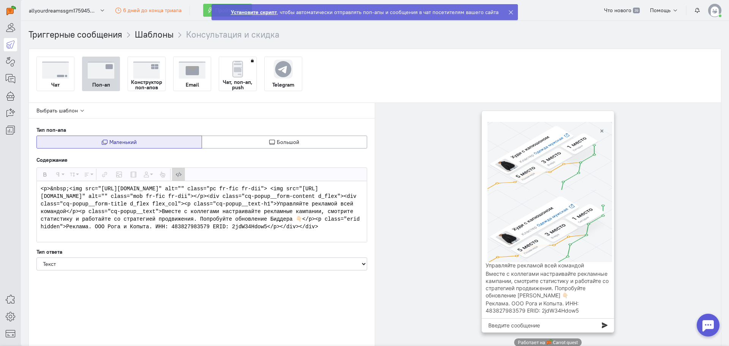
click at [126, 210] on textarea "<p>&nbsp;<img src="[URL][DOMAIN_NAME]" alt="" class="pc fr-fic fr-dii"> <img sr…" at bounding box center [202, 211] width 330 height 61
drag, startPoint x: 129, startPoint y: 212, endPoint x: 269, endPoint y: 235, distance: 141.4
click at [269, 235] on textarea "<p>&nbsp;<img src="[URL][DOMAIN_NAME]" alt="" class="pc fr-fic fr-dii"> <img sr…" at bounding box center [202, 211] width 330 height 61
type textarea "<p>&nbsp;<img src="[URL][DOMAIN_NAME]" alt="" class="pc fr-fic fr-dii"> <img sr…"
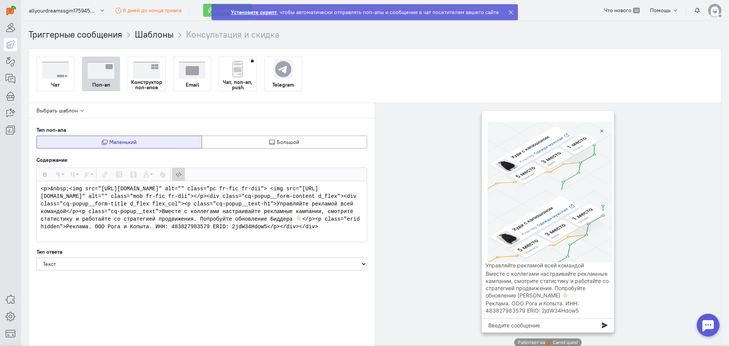
click at [177, 173] on icon "button" at bounding box center [178, 175] width 5 height 6
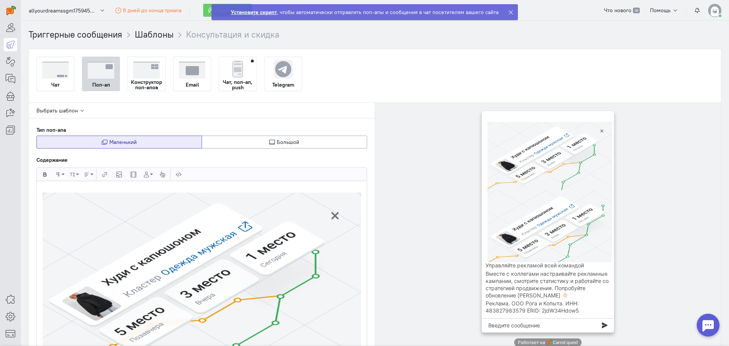
click at [66, 84] on div "Чат" at bounding box center [55, 85] width 37 height 12
click at [0, 0] on input "Чат" at bounding box center [0, 0] width 0 height 0
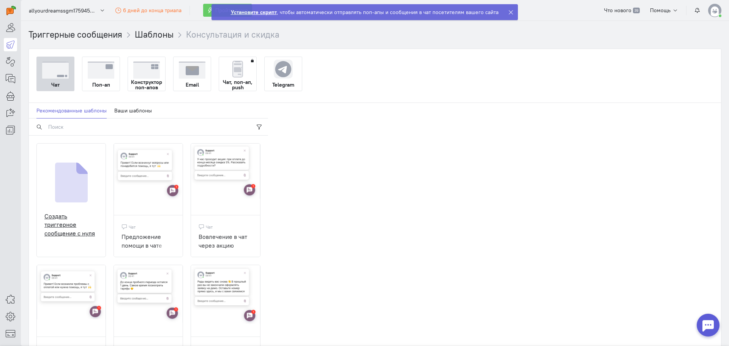
click at [79, 188] on img at bounding box center [71, 182] width 33 height 40
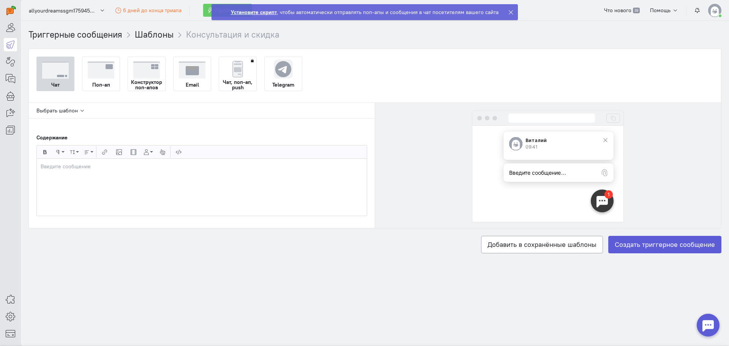
click at [146, 176] on div at bounding box center [202, 187] width 330 height 57
click at [119, 153] on icon "button" at bounding box center [118, 152] width 5 height 6
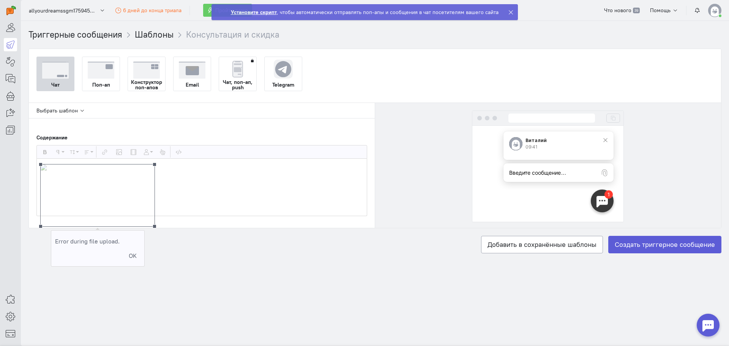
click at [128, 260] on button "OK" at bounding box center [133, 256] width 16 height 14
click at [119, 218] on div "Выбрать шаблон Содержание Жирный Формат абзаца Обычный Заголовок 1 Заголовок 2 …" at bounding box center [202, 165] width 346 height 125
click at [107, 189] on div at bounding box center [202, 187] width 330 height 57
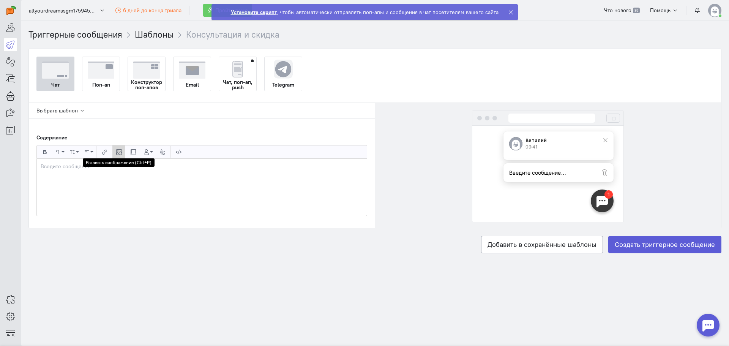
click at [123, 151] on button "Вставить изображение" at bounding box center [118, 151] width 13 height 13
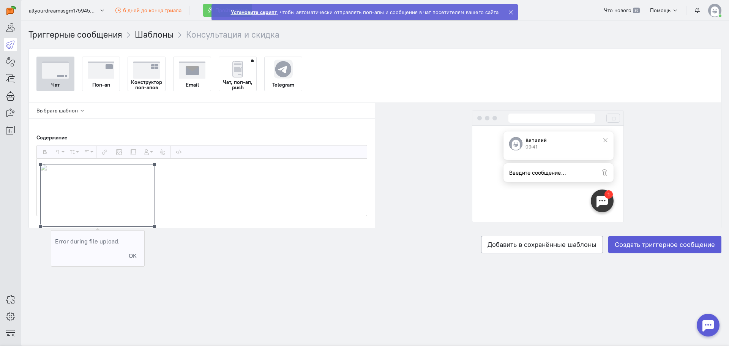
click at [131, 258] on button "OK" at bounding box center [133, 256] width 16 height 14
click at [91, 179] on div at bounding box center [202, 187] width 330 height 57
click at [7, 44] on icon at bounding box center [10, 44] width 9 height 9
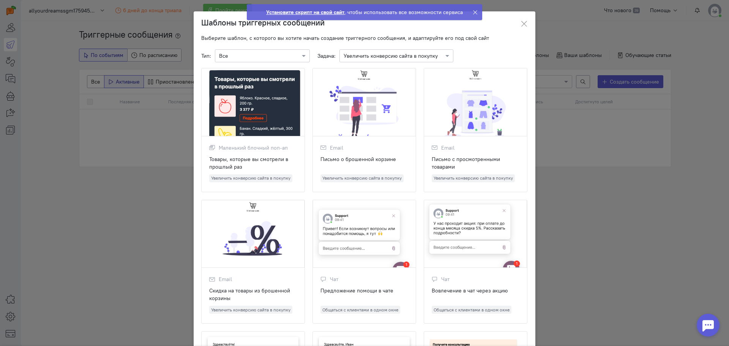
click at [102, 134] on ngb-modal-window "Шаблоны триггерных сообщений Выберите шаблон, с которого вы хотите начать созда…" at bounding box center [364, 173] width 729 height 346
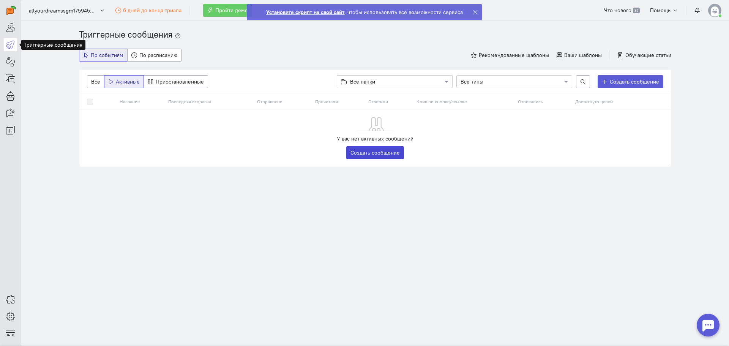
click at [365, 154] on link "Создать сообщение" at bounding box center [375, 152] width 58 height 13
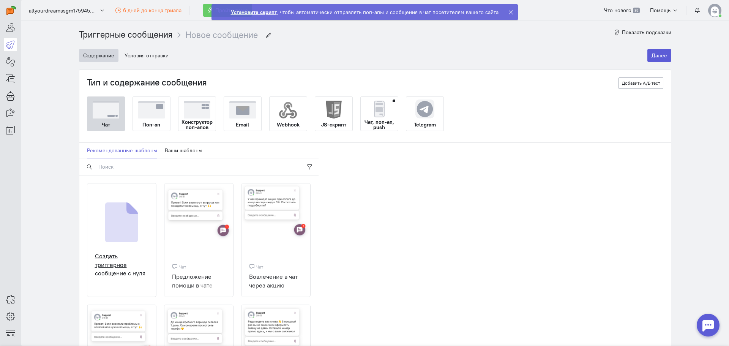
click at [109, 211] on img at bounding box center [121, 222] width 33 height 40
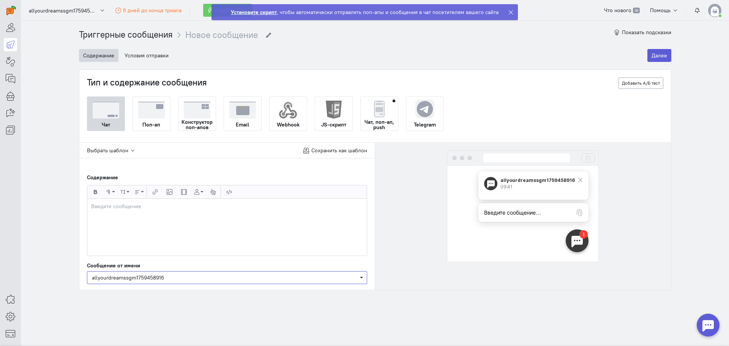
click at [164, 277] on span "allyourdreamssgm1759458916" at bounding box center [128, 277] width 72 height 7
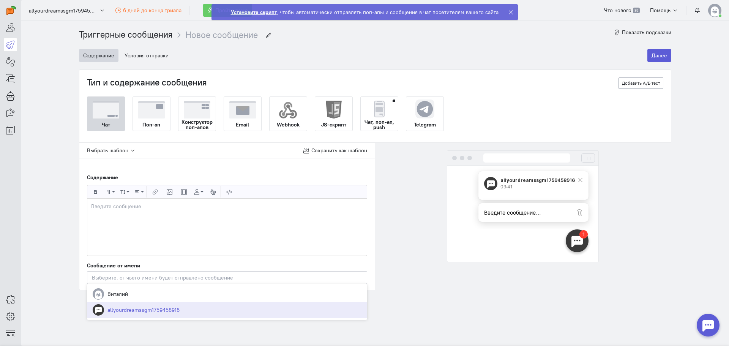
click at [157, 267] on div "Сообщение от имени [PERSON_NAME], от чьего имени будет отправлено сообщение all…" at bounding box center [227, 272] width 280 height 22
click at [106, 115] on img at bounding box center [106, 109] width 27 height 17
click at [0, 0] on input "Чат" at bounding box center [0, 0] width 0 height 0
click at [142, 226] on div at bounding box center [226, 226] width 279 height 57
click at [245, 225] on div at bounding box center [226, 226] width 279 height 57
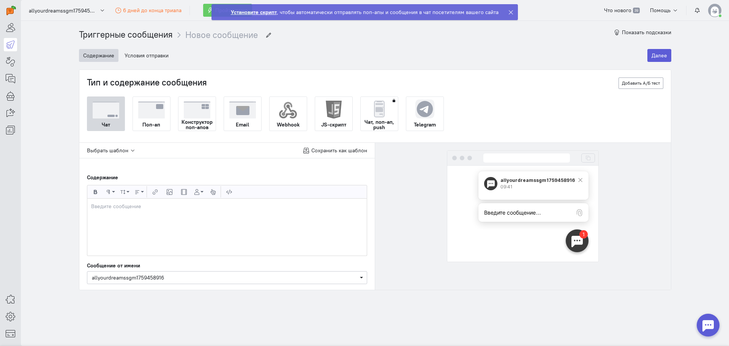
click at [144, 210] on div at bounding box center [226, 226] width 279 height 57
click at [124, 209] on p at bounding box center [227, 206] width 272 height 8
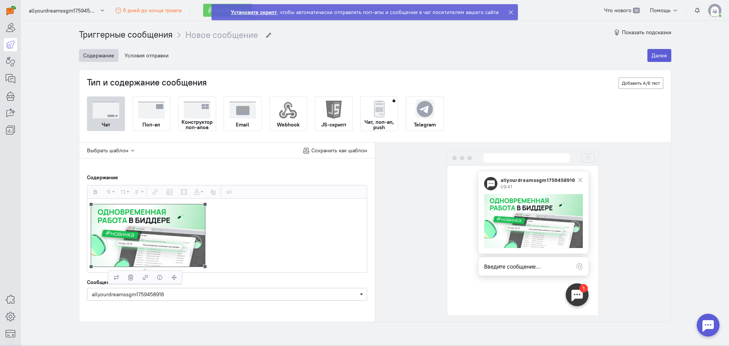
click at [141, 244] on img at bounding box center [148, 235] width 114 height 62
click at [137, 260] on img at bounding box center [148, 235] width 114 height 62
click at [143, 275] on icon "button" at bounding box center [144, 277] width 5 height 6
click at [242, 268] on div at bounding box center [226, 235] width 279 height 74
click at [157, 249] on img at bounding box center [148, 235] width 114 height 62
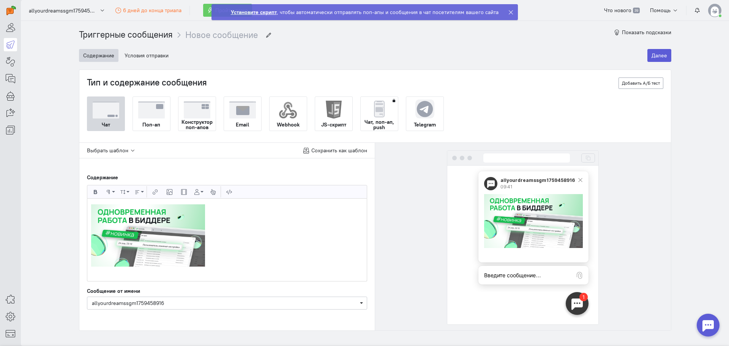
click at [138, 115] on img at bounding box center [151, 109] width 27 height 17
click at [0, 0] on input "Поп-ап" at bounding box center [0, 0] width 0 height 0
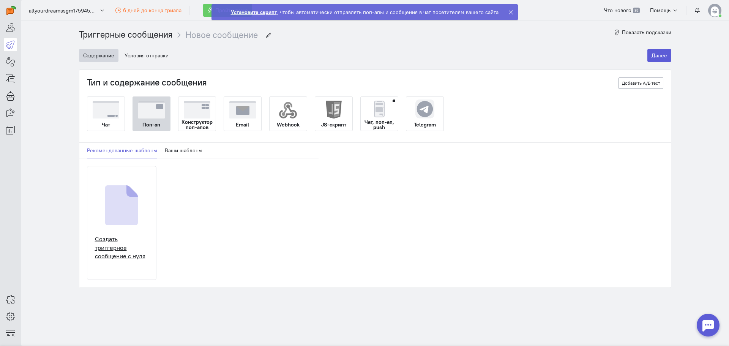
click at [131, 196] on img at bounding box center [121, 205] width 33 height 40
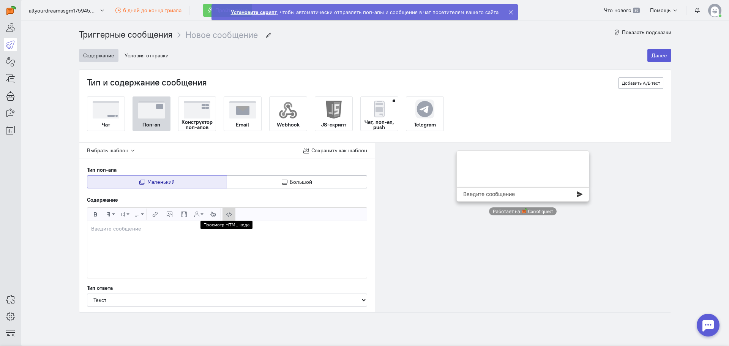
click at [231, 214] on button "Просмотр HTML-кода" at bounding box center [228, 214] width 13 height 13
click at [198, 244] on textarea at bounding box center [226, 249] width 279 height 57
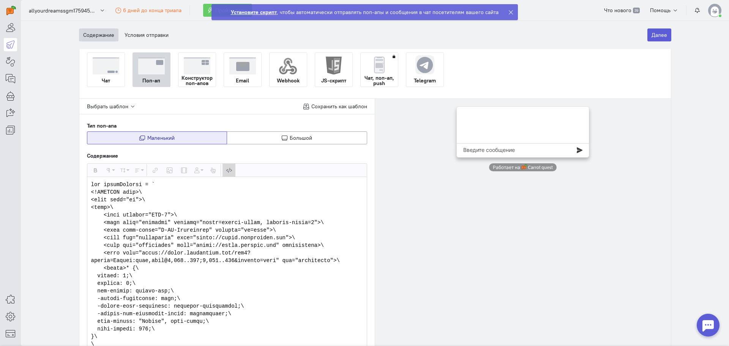
scroll to position [114, 0]
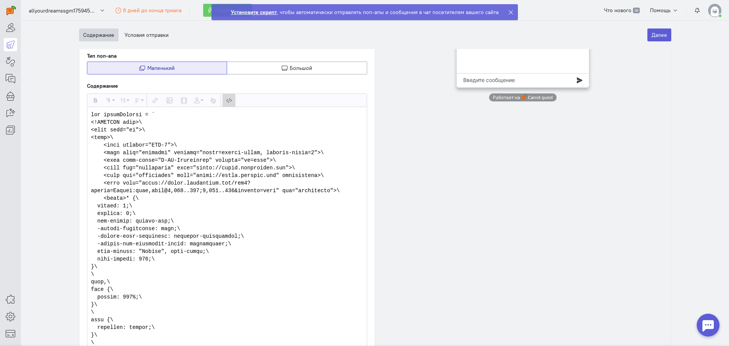
click at [228, 101] on icon "button" at bounding box center [228, 101] width 5 height 6
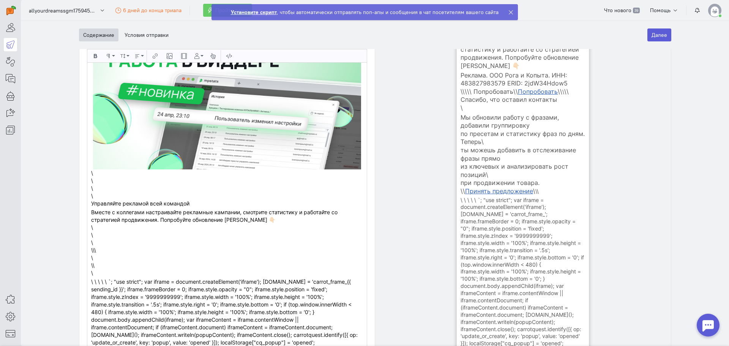
scroll to position [228, 0]
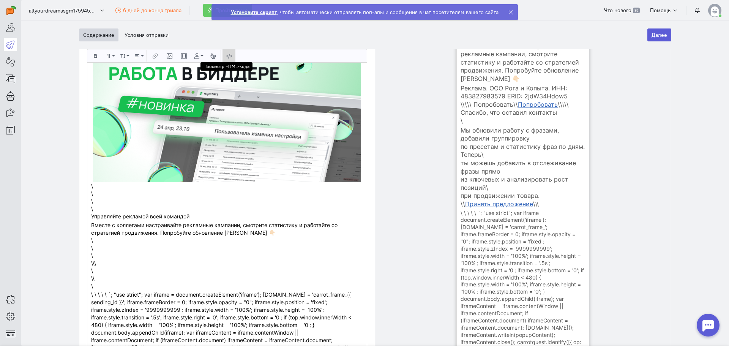
click at [228, 53] on icon "button" at bounding box center [228, 56] width 5 height 6
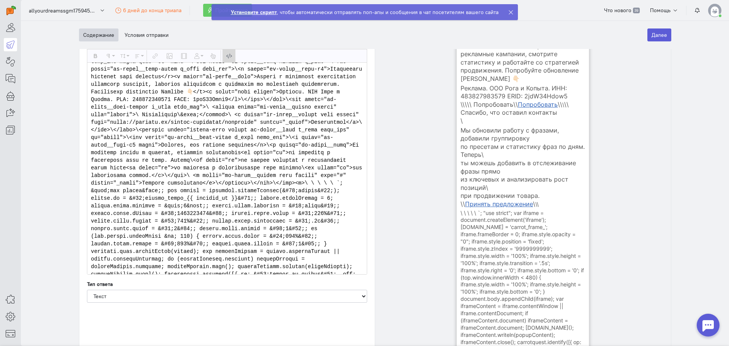
paste textarea "var popupContent = ` <!DOCTYPE html>\ <html lang="ru">\ <head>\ <meta charset="…"
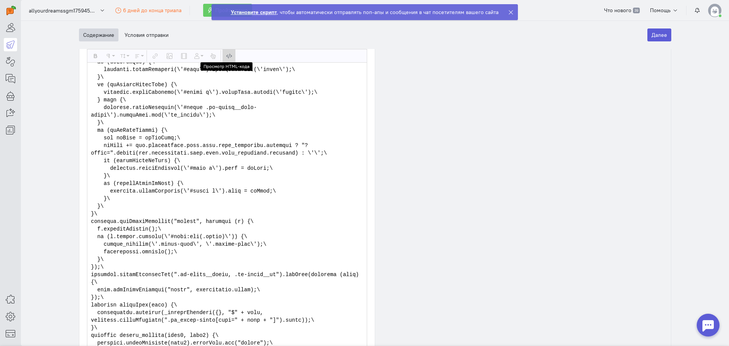
click at [224, 52] on button "Просмотр HTML-кода" at bounding box center [228, 55] width 13 height 13
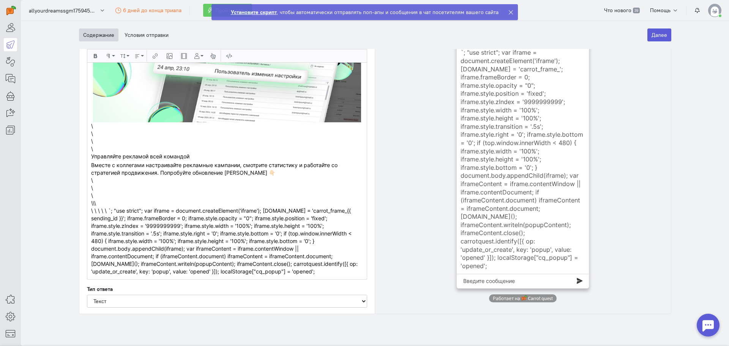
scroll to position [305, 0]
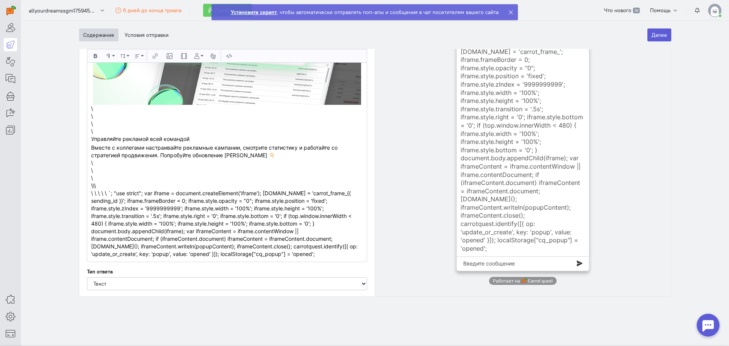
click at [227, 253] on form "\ \ \ Управляйте рекламой всей командой Вместе с коллегами настраивайте рекламн…" at bounding box center [227, 184] width 272 height 145
click at [229, 54] on button "Просмотр HTML-кода" at bounding box center [228, 55] width 13 height 13
type textarea "<l>ips dolorsit ametcOnsecte = ` \ \ \ \ \ \ <adip eli="seddoeiusm" temp="incid…"
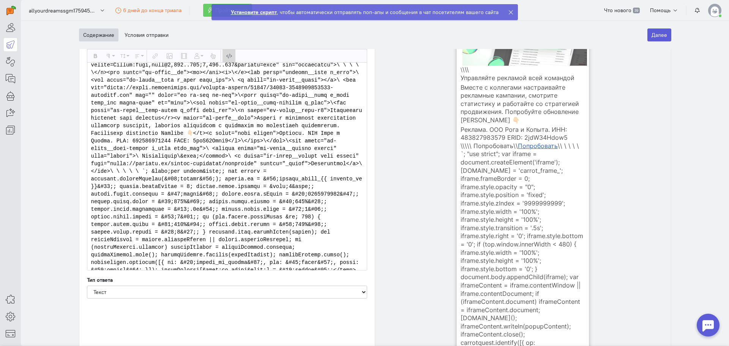
scroll to position [77, 0]
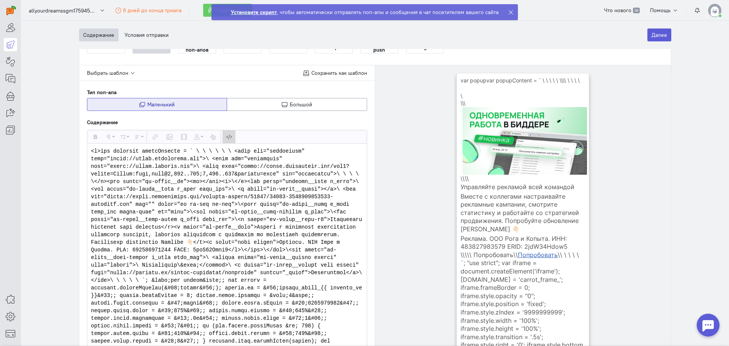
click at [226, 135] on icon "button" at bounding box center [228, 137] width 5 height 6
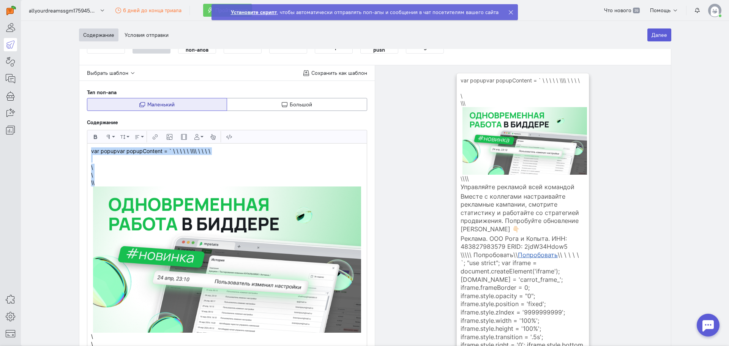
drag, startPoint x: 119, startPoint y: 181, endPoint x: 78, endPoint y: 146, distance: 53.9
click at [79, 146] on div "Выбрать шаблон Сохранить как шаблон Тип поп-апа Маленький Большой Содержание Жи…" at bounding box center [227, 294] width 296 height 458
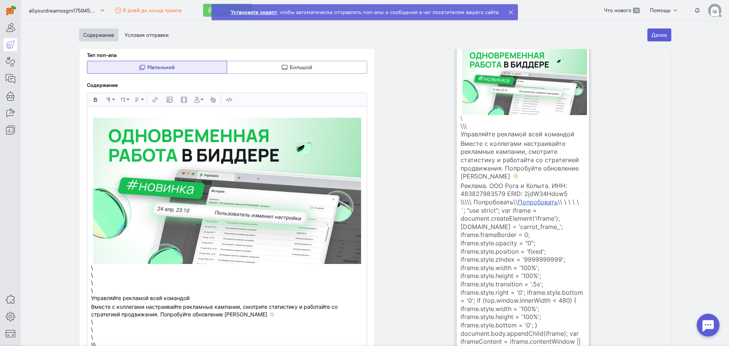
scroll to position [229, 0]
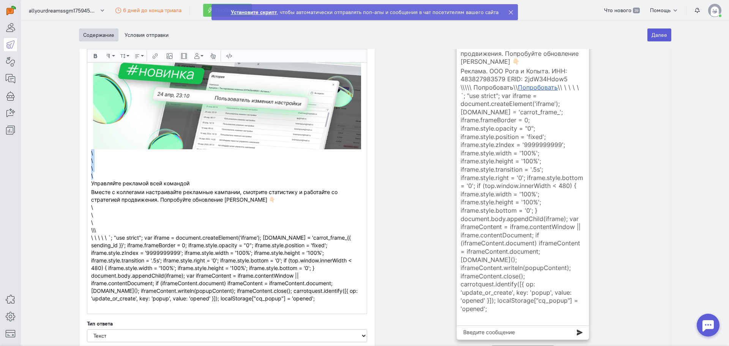
drag, startPoint x: 99, startPoint y: 179, endPoint x: 83, endPoint y: 155, distance: 28.9
click at [83, 155] on div "Выбрать шаблон Сохранить как шаблон Тип поп-апа Маленький Большой Содержание Жи…" at bounding box center [227, 138] width 296 height 451
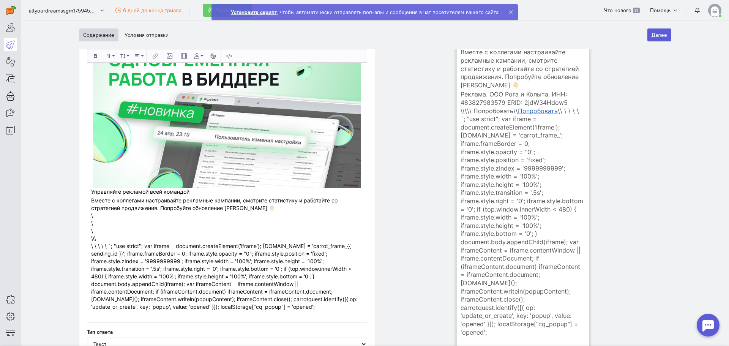
scroll to position [191, 0]
drag, startPoint x: 88, startPoint y: 216, endPoint x: 204, endPoint y: 306, distance: 147.0
click at [204, 306] on div "Управляйте рекламой всей командой Вместе с коллегами настраивайте рекламные кам…" at bounding box center [226, 175] width 279 height 291
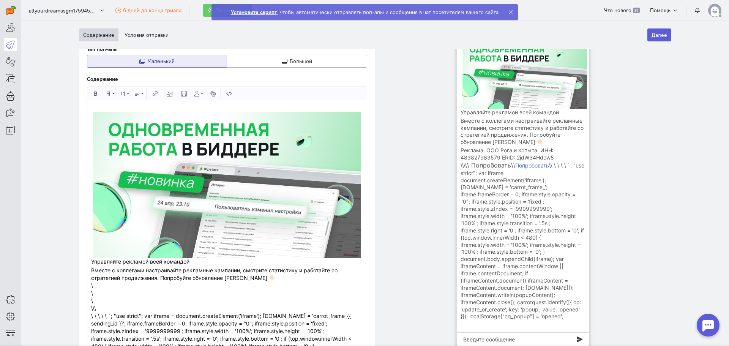
scroll to position [115, 0]
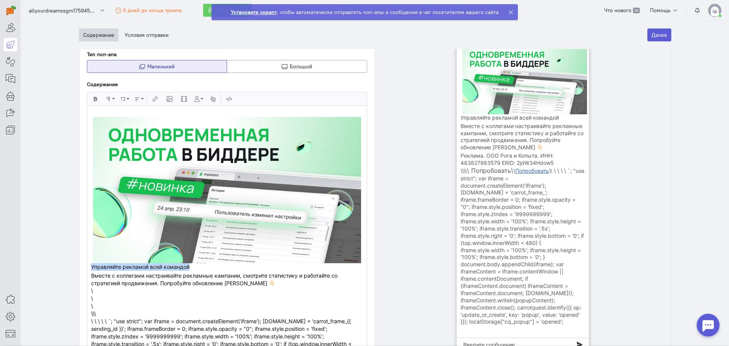
drag, startPoint x: 197, startPoint y: 269, endPoint x: 84, endPoint y: 268, distance: 113.1
click at [87, 268] on div "Управляйте рекламой всей командой Вместе с коллегами настраивайте рекламные кам…" at bounding box center [227, 251] width 280 height 293
click at [93, 97] on icon "button" at bounding box center [95, 99] width 5 height 6
click at [56, 145] on section "Триггерные сообщения Новое сообщение Новое сообщение Показать подсказки Содержа…" at bounding box center [375, 183] width 708 height 325
click at [227, 269] on p "Управляйте рекламой всей командой" at bounding box center [227, 267] width 272 height 8
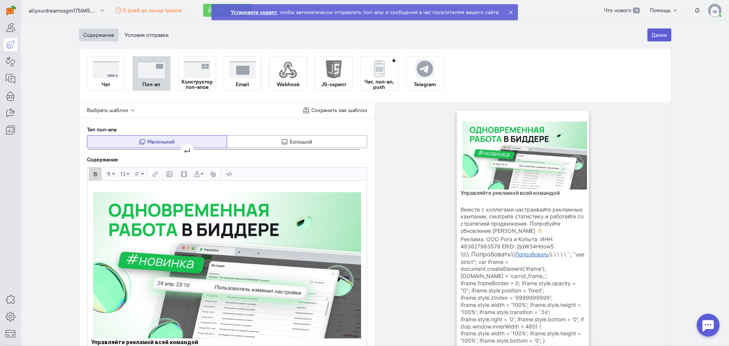
scroll to position [39, 0]
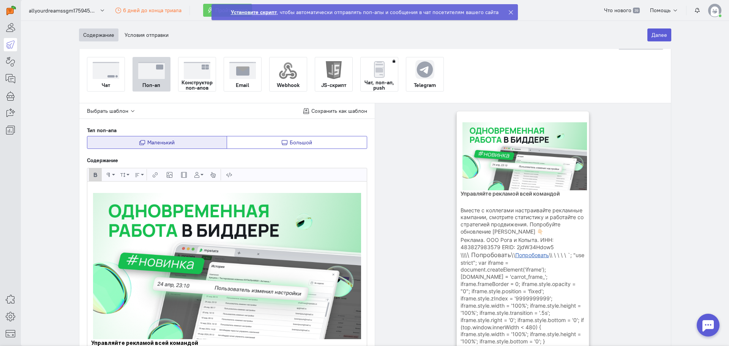
click at [318, 146] on button "Большой" at bounding box center [297, 142] width 140 height 13
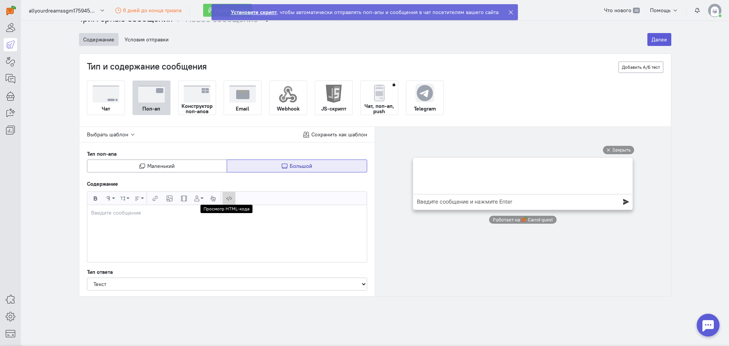
scroll to position [0, 0]
click at [226, 197] on icon "button" at bounding box center [228, 198] width 5 height 6
paste textarea "var popupContent = ` <!DOCTYPE html>\ <html lang="ru">\ <head>\ <meta charset="…"
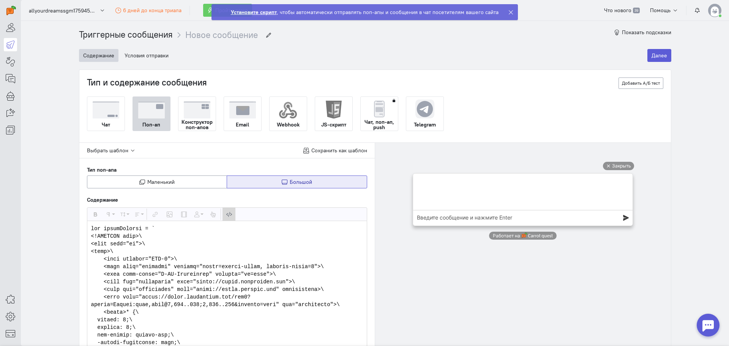
click at [223, 215] on button "Просмотр HTML-кода" at bounding box center [228, 214] width 13 height 13
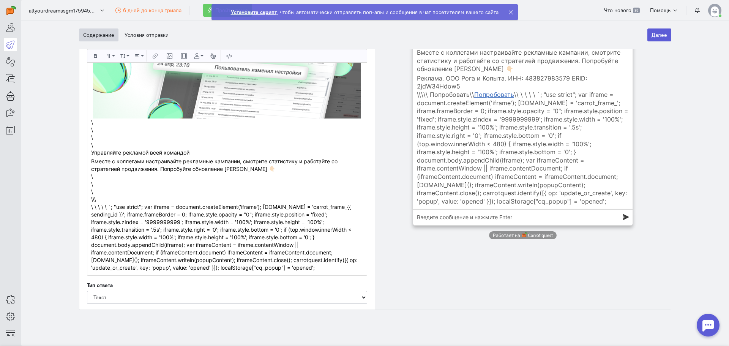
scroll to position [305, 0]
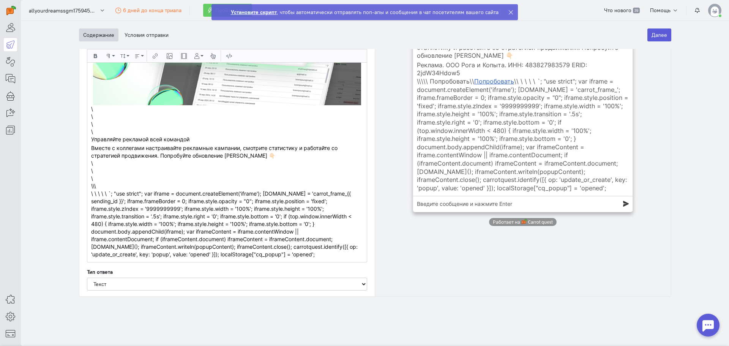
click at [196, 253] on form "\ \ \ Управляйте рекламой всей командой Вместе с коллегами настраивайте рекламн…" at bounding box center [227, 185] width 272 height 145
drag, startPoint x: 88, startPoint y: 193, endPoint x: 211, endPoint y: 264, distance: 142.1
click at [211, 264] on div "Тип поп-апа Маленький Большой Содержание Жирный Формат абзаца Обычный Заголовок…" at bounding box center [227, 75] width 280 height 429
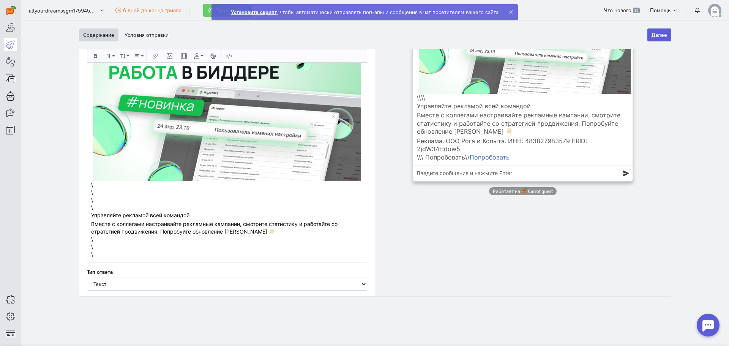
scroll to position [221, 0]
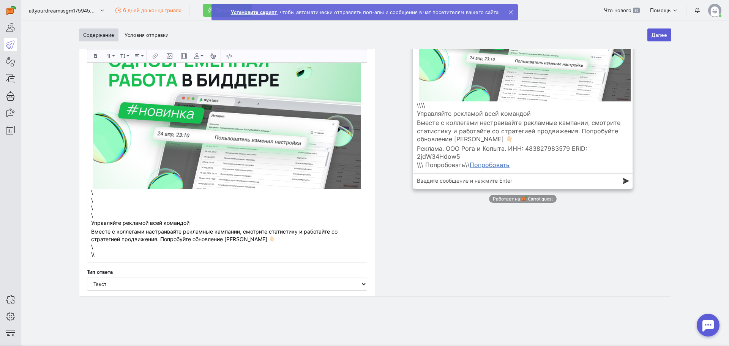
click at [93, 246] on div "\ Управляйте рекламой всей командой Вместе с коллегами настраивайте рекламные к…" at bounding box center [227, 230] width 272 height 39
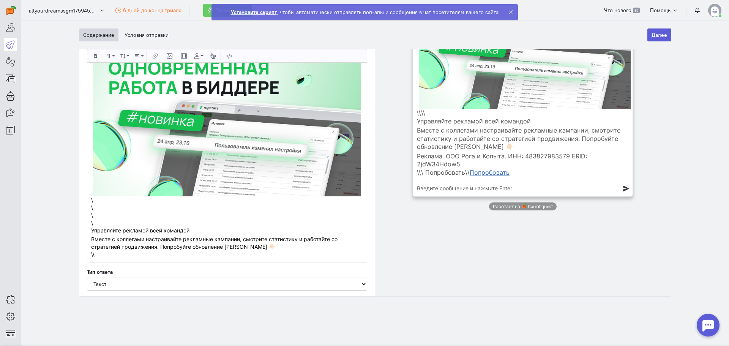
scroll to position [214, 0]
click at [227, 56] on icon "button" at bounding box center [228, 56] width 5 height 6
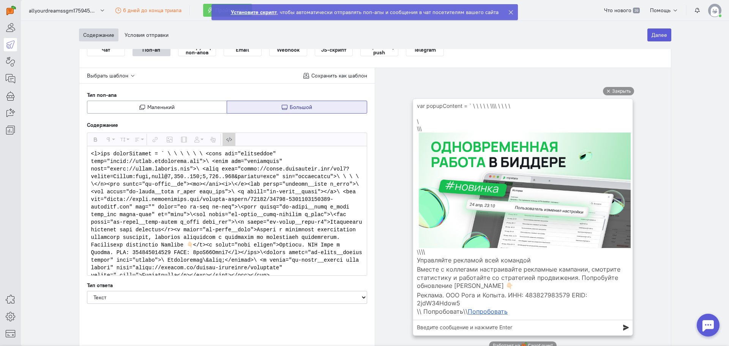
scroll to position [139, 0]
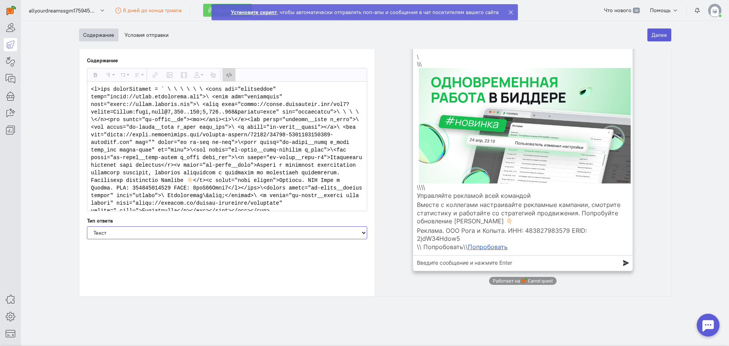
click at [161, 231] on select "Без ответа Текст Оставьте Email Оставьте телефон Кнопка" at bounding box center [227, 232] width 280 height 13
click at [227, 72] on icon "button" at bounding box center [228, 75] width 5 height 6
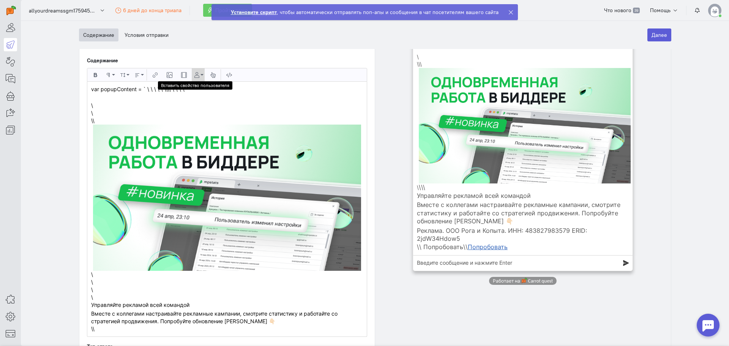
click at [197, 73] on button "Вставить свойство пользователя" at bounding box center [198, 74] width 13 height 13
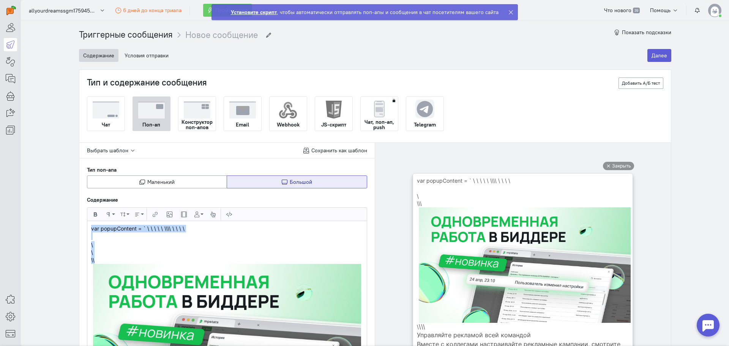
drag, startPoint x: 105, startPoint y: 259, endPoint x: 58, endPoint y: 224, distance: 59.7
click at [58, 224] on section "Триггерные сообщения Новое сообщение Новое сообщение Показать подсказки Содержа…" at bounding box center [375, 183] width 708 height 325
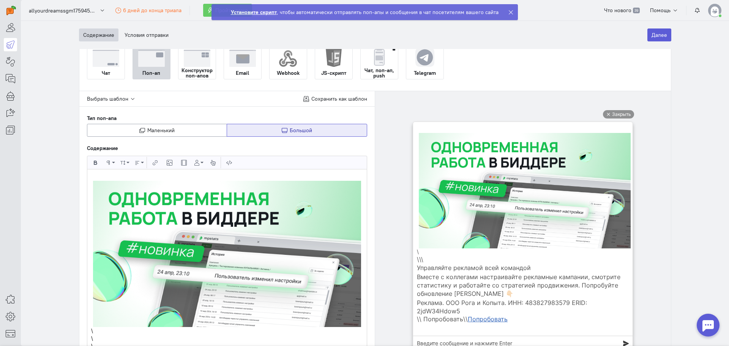
scroll to position [152, 0]
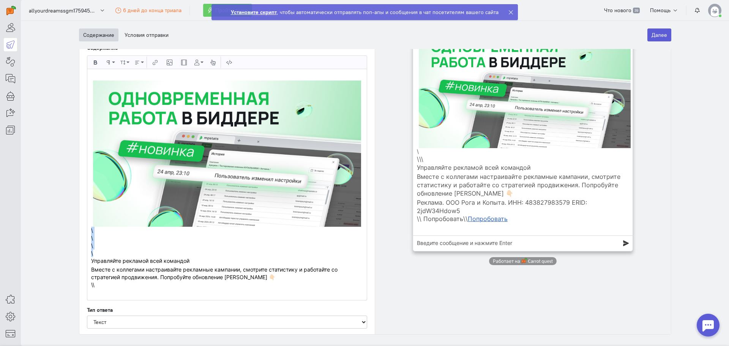
drag, startPoint x: 102, startPoint y: 254, endPoint x: 80, endPoint y: 232, distance: 31.4
click at [80, 232] on div "Выбрать шаблон Сохранить как шаблон Тип поп-апа Маленький Большой Содержание Жи…" at bounding box center [227, 162] width 296 height 343
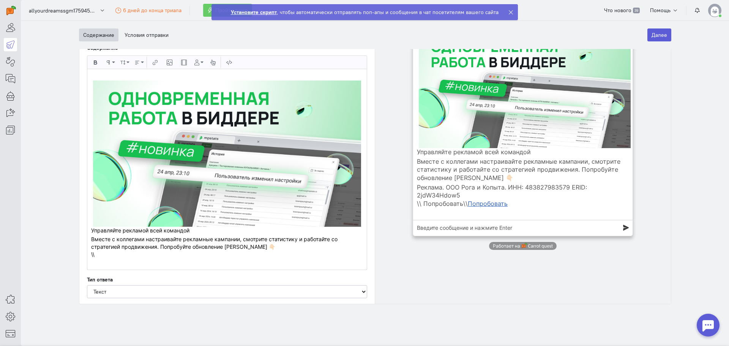
click at [456, 204] on button "\ Попробовать\" at bounding box center [442, 204] width 46 height 8
click at [447, 205] on button "\ Попробовать\" at bounding box center [442, 204] width 46 height 8
click at [222, 61] on button "Просмотр HTML-кода" at bounding box center [228, 62] width 13 height 13
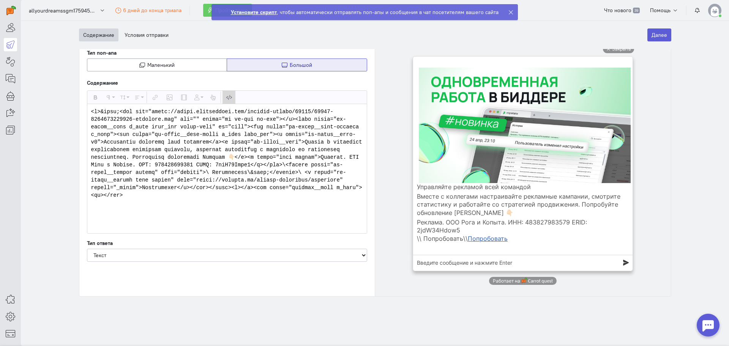
click at [219, 144] on textarea at bounding box center [226, 168] width 279 height 129
drag, startPoint x: 267, startPoint y: 164, endPoint x: 202, endPoint y: 171, distance: 65.3
click at [202, 171] on textarea at bounding box center [226, 168] width 279 height 129
click at [398, 195] on div at bounding box center [523, 161] width 280 height 257
click at [226, 97] on icon "button" at bounding box center [228, 97] width 5 height 6
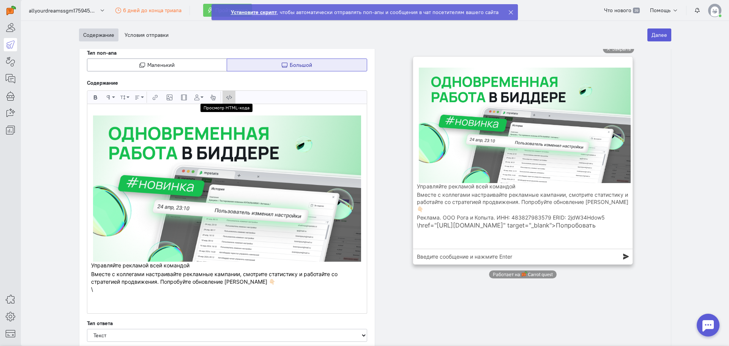
click at [226, 98] on icon "button" at bounding box center [228, 97] width 5 height 6
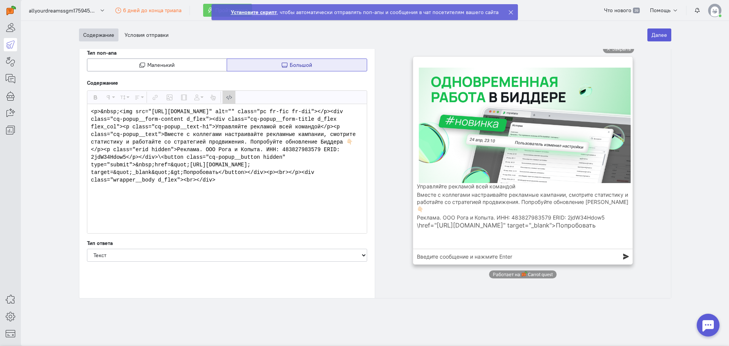
click at [214, 198] on textarea "<p>&nbsp;<img src="[URL][DOMAIN_NAME]" alt="" class="pc fr-fic fr-dii"></p><div…" at bounding box center [226, 168] width 279 height 129
drag, startPoint x: 129, startPoint y: 172, endPoint x: 21, endPoint y: 94, distance: 133.0
click at [21, 94] on section "Триггерные сообщения Новое сообщение Новое сообщение Показать подсказки Содержа…" at bounding box center [375, 183] width 708 height 325
paste textarea "var popupContent = ` <!DOCTYPE html>\ <html lang="ru">\ <head>\ <meta charset="…"
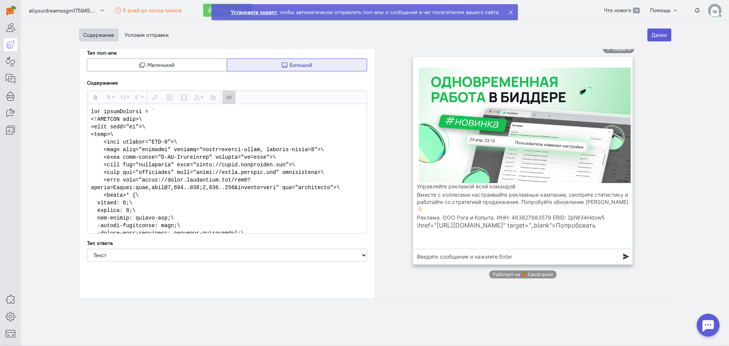
scroll to position [4758, 0]
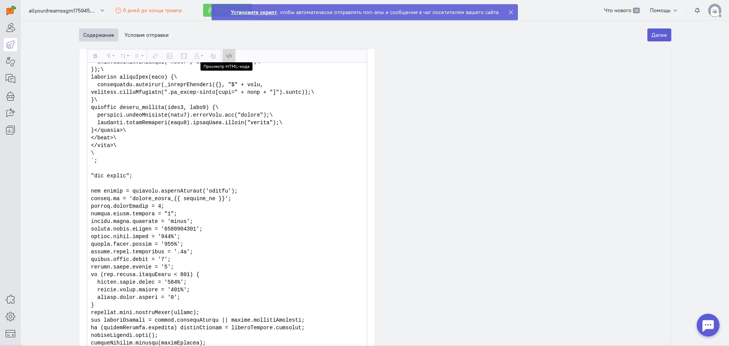
click at [227, 56] on icon "button" at bounding box center [228, 56] width 5 height 6
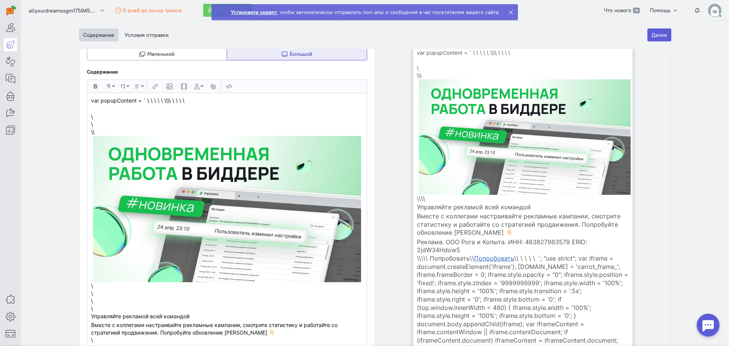
scroll to position [115, 0]
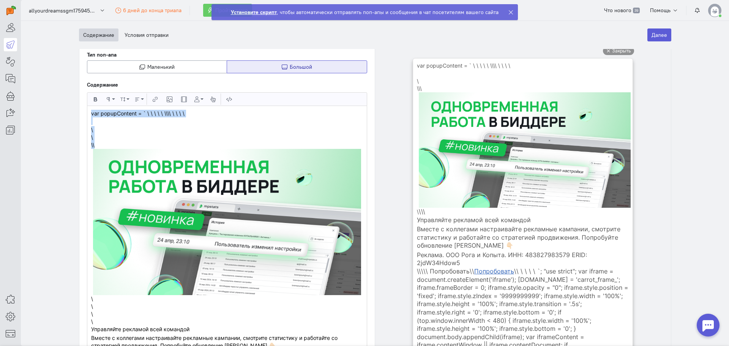
drag, startPoint x: 110, startPoint y: 143, endPoint x: 72, endPoint y: 113, distance: 48.5
click at [72, 113] on div "Триггерные сообщения Новое сообщение Новое сообщение Показать подсказки Содержа…" at bounding box center [374, 196] width 607 height 580
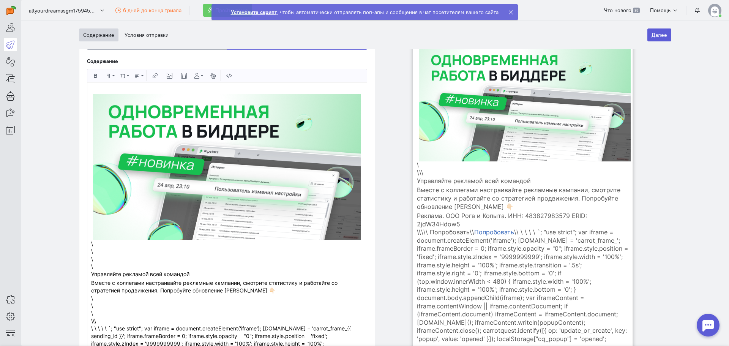
scroll to position [191, 0]
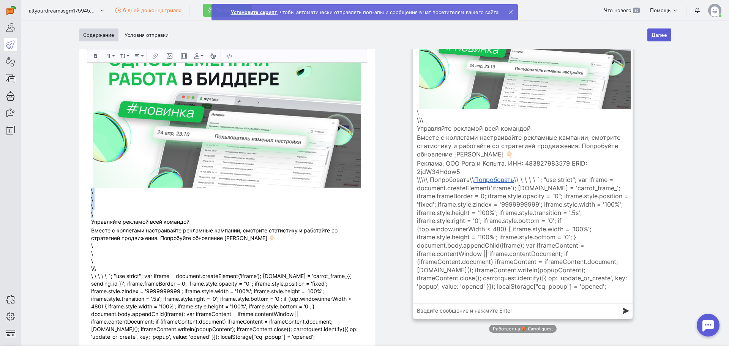
drag, startPoint x: 98, startPoint y: 215, endPoint x: 81, endPoint y: 194, distance: 27.3
click at [81, 194] on div "Выбрать шаблон Сохранить как шаблон Тип поп-апа Маленький Большой Содержание Жи…" at bounding box center [227, 169] width 296 height 434
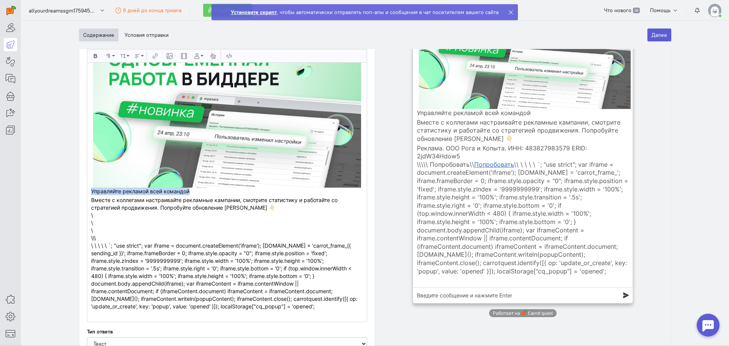
drag, startPoint x: 194, startPoint y: 194, endPoint x: 77, endPoint y: 191, distance: 117.3
click at [79, 191] on div "Выбрать шаблон Сохранить как шаблон Тип поп-апа Маленький Большой Содержание Жи…" at bounding box center [227, 154] width 296 height 404
click at [89, 56] on button "Жирный" at bounding box center [95, 55] width 13 height 13
click at [58, 139] on section "Триггерные сообщения Новое сообщение Новое сообщение Показать подсказки Содержа…" at bounding box center [375, 183] width 708 height 325
click at [91, 203] on p "Вместе с коллегами настраивайте рекламные кампании, смотрите статистику и работ…" at bounding box center [227, 203] width 272 height 15
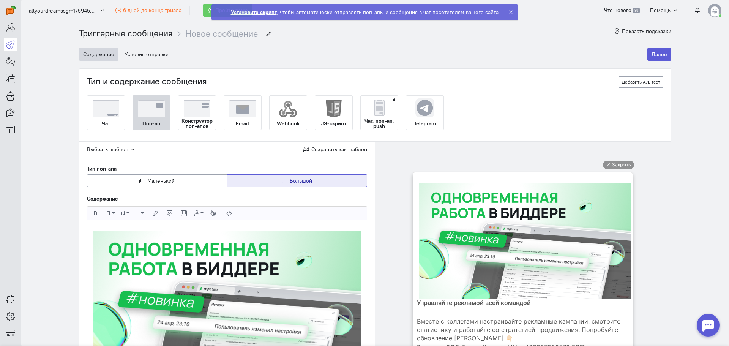
scroll to position [0, 0]
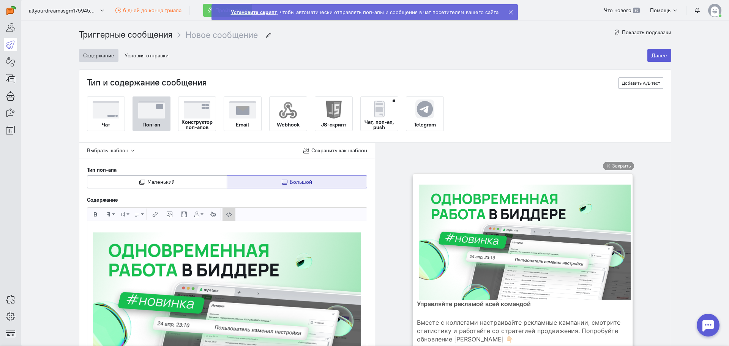
click at [226, 217] on icon "button" at bounding box center [228, 214] width 5 height 6
type textarea "<l>&ipsu;<dol sit="ametc://adipi.elitseddoei.tem/incidid-utlabo/50569/90812-142…"
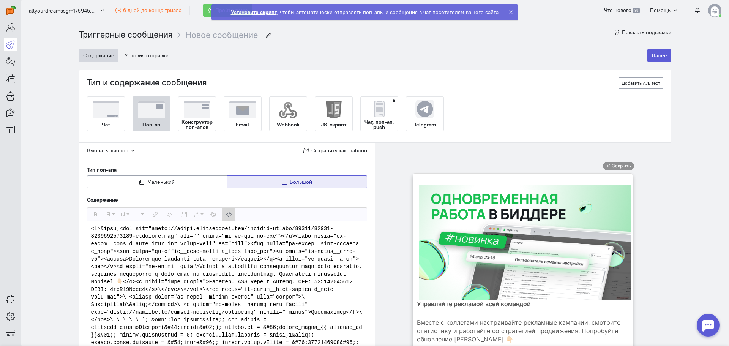
drag, startPoint x: 182, startPoint y: 187, endPoint x: 29, endPoint y: 65, distance: 195.5
click at [30, 42] on section "Триггерные сообщения Новое сообщение Новое сообщение Показать подсказки Содержа…" at bounding box center [375, 183] width 708 height 325
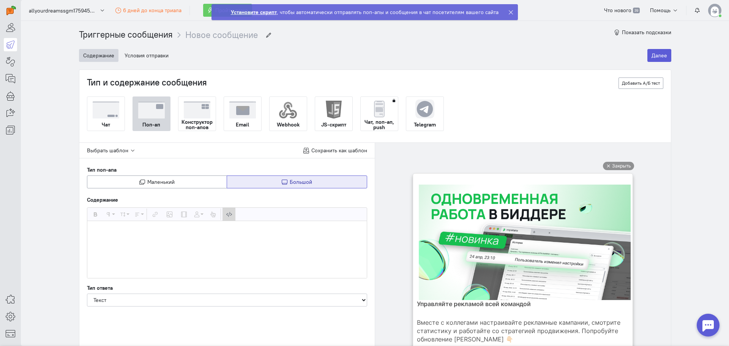
paste textarea "var popupContent = ` <!DOCTYPE html>\ <html lang="ru">\ <head>\ <meta charset="…"
type textarea "var popupContent = ` <!DOCTYPE html>\ <html lang="ru">\ <head>\ <meta charset="…"
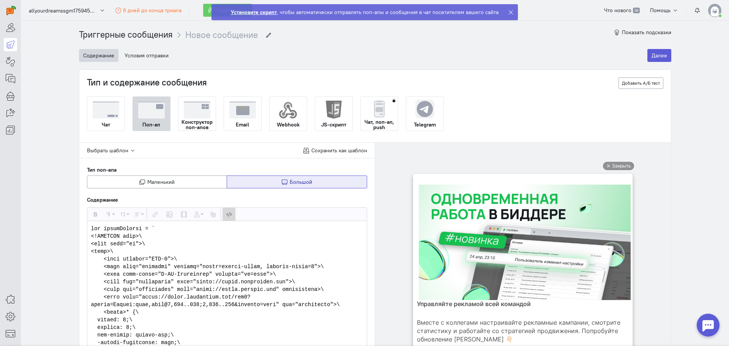
scroll to position [4758, 0]
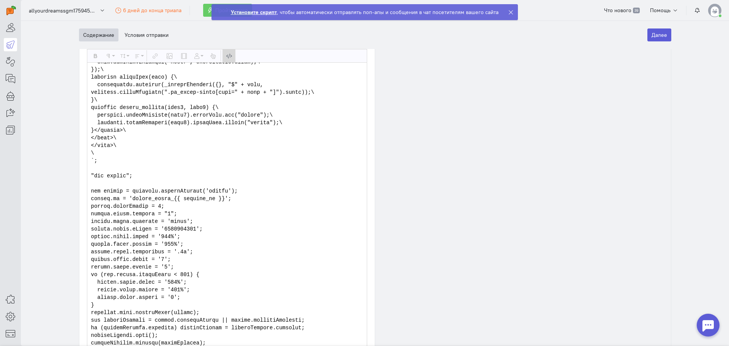
click at [222, 55] on button "Просмотр HTML-кода" at bounding box center [228, 55] width 13 height 13
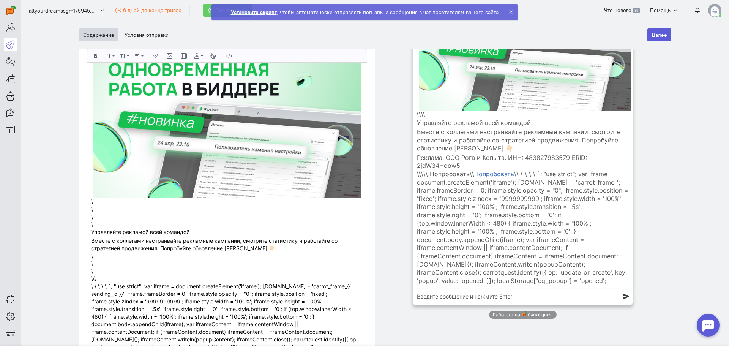
scroll to position [115, 0]
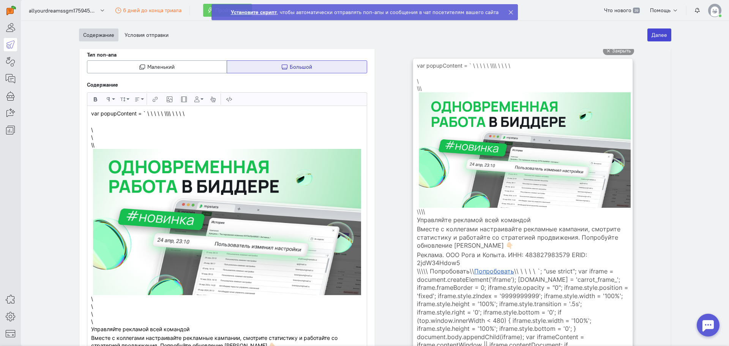
click at [653, 37] on button "Далее" at bounding box center [659, 34] width 24 height 13
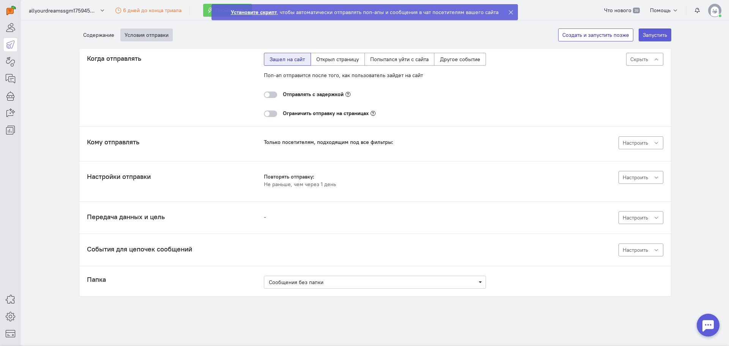
scroll to position [0, 0]
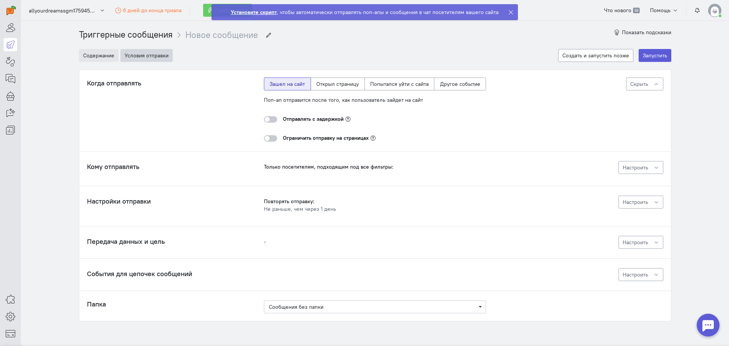
click at [95, 61] on button "Содержание" at bounding box center [98, 55] width 39 height 13
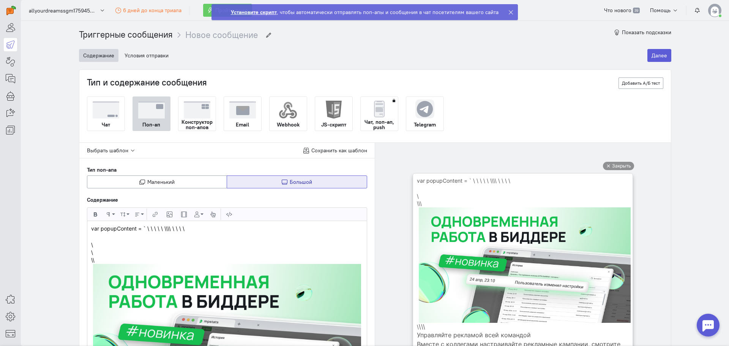
click at [328, 117] on img at bounding box center [333, 110] width 18 height 18
click at [0, 0] on input "JS-скрипт" at bounding box center [0, 0] width 0 height 0
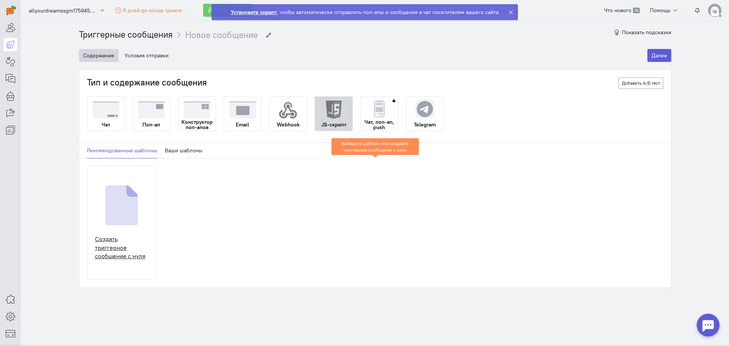
click at [144, 208] on div "Создать триггерное сообщение с нуля" at bounding box center [121, 223] width 69 height 114
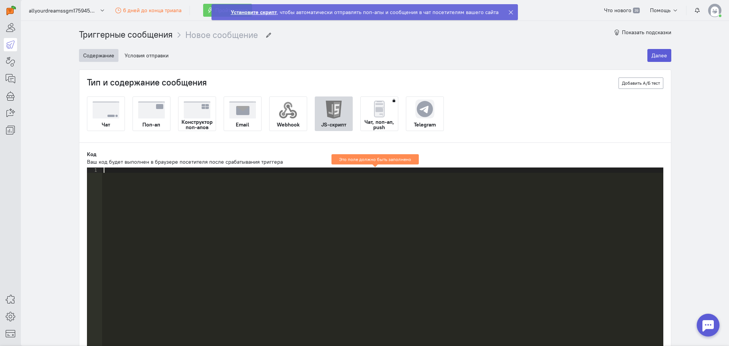
click at [123, 175] on div at bounding box center [382, 267] width 561 height 200
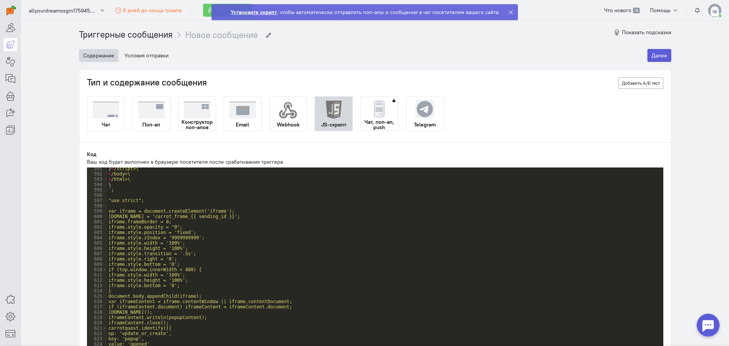
scroll to position [3136, 0]
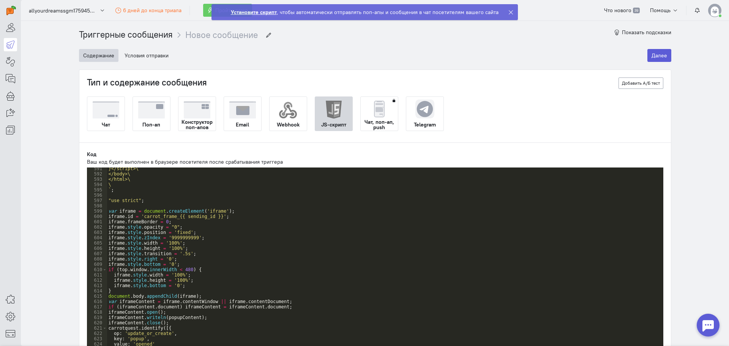
click at [272, 150] on div "Код Ваш код будет выполнен в браузере посетителя после срабатывания триггера 59…" at bounding box center [374, 254] width 591 height 222
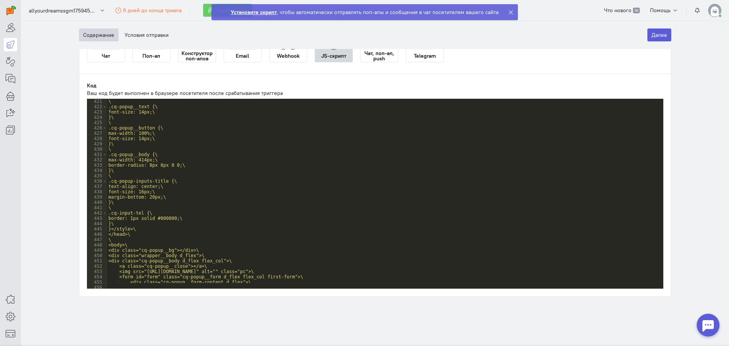
scroll to position [2414, 0]
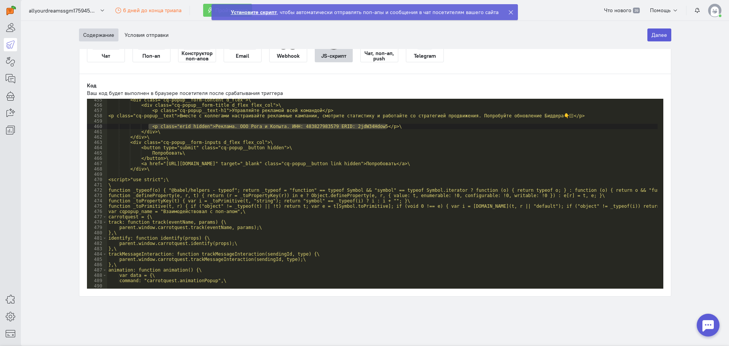
drag, startPoint x: 392, startPoint y: 126, endPoint x: 146, endPoint y: 127, distance: 246.3
click at [146, 127] on div "<div class="cq-popup__form-content d_flex">\ <div class="cq-popup__form-title d…" at bounding box center [508, 194] width 802 height 195
drag, startPoint x: 164, startPoint y: 130, endPoint x: 144, endPoint y: 132, distance: 19.8
click at [144, 132] on div "<div class="cq-popup__form-content d_flex">\ <div class="cq-popup__form-title d…" at bounding box center [508, 194] width 802 height 195
click at [150, 124] on div "<div class="cq-popup__form-content d_flex">\ <div class="cq-popup__form-title d…" at bounding box center [508, 194] width 802 height 195
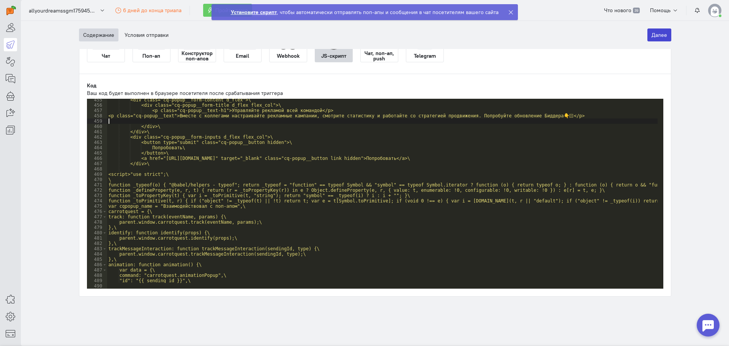
click at [661, 34] on button "Далее" at bounding box center [659, 34] width 24 height 13
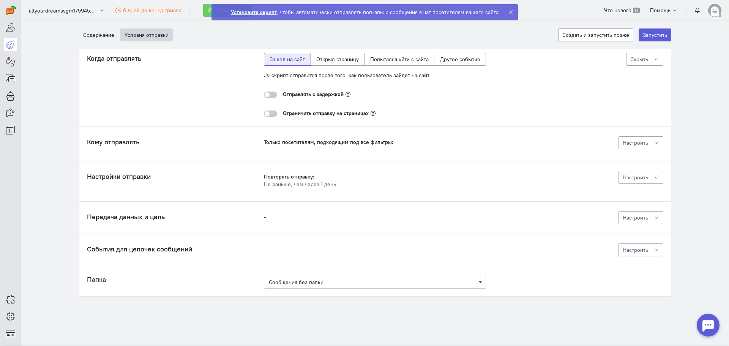
scroll to position [0, 0]
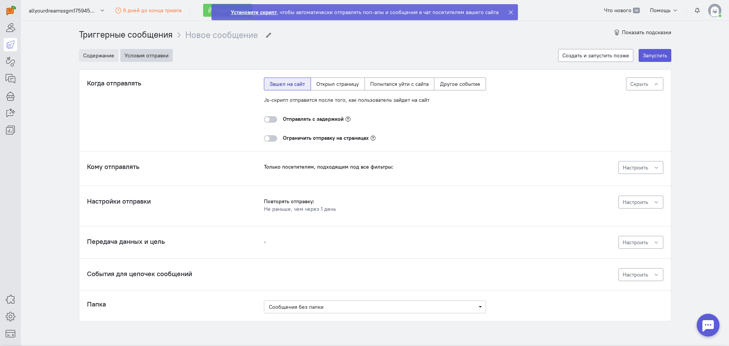
click at [102, 58] on button "Содержание" at bounding box center [98, 55] width 39 height 13
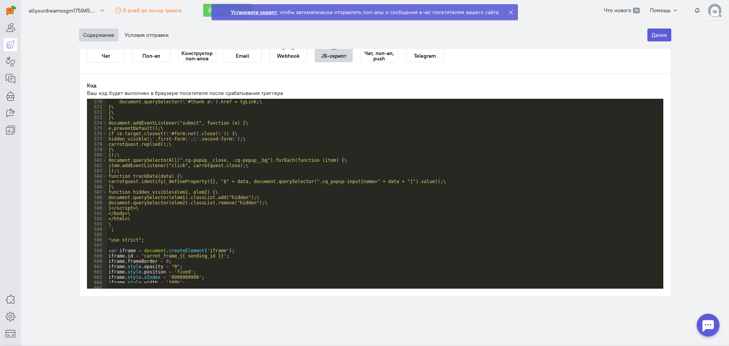
scroll to position [2886, 0]
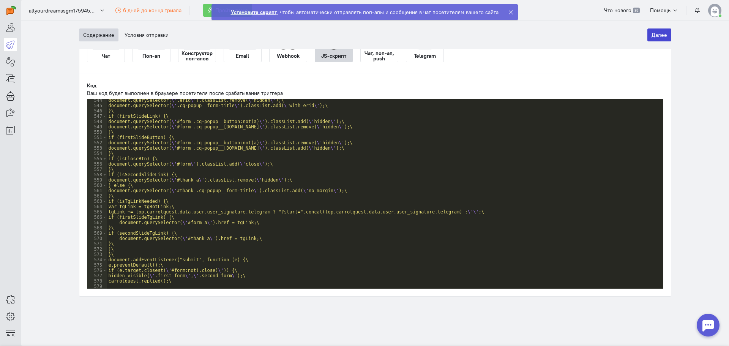
click at [654, 39] on button "Далее" at bounding box center [659, 34] width 24 height 13
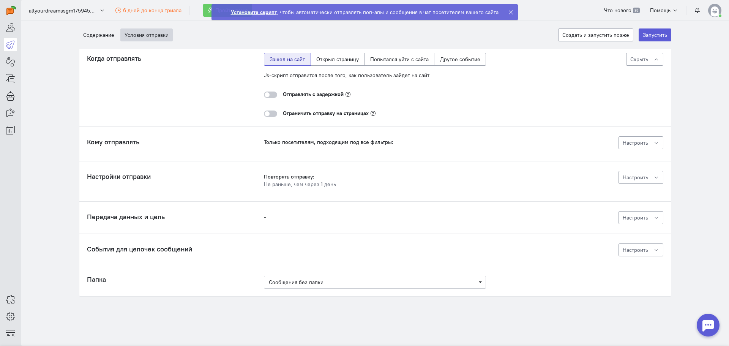
scroll to position [0, 0]
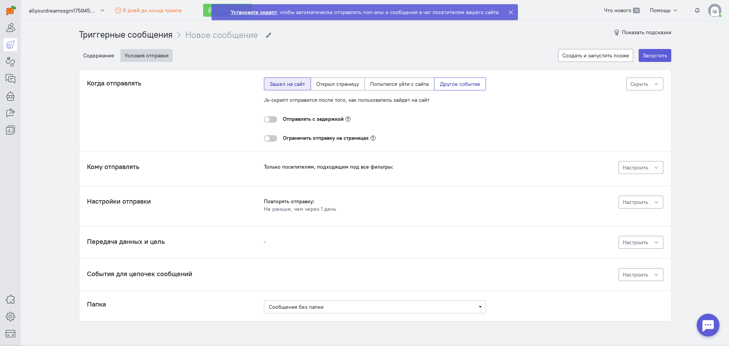
click at [436, 81] on label "Другое событие" at bounding box center [460, 83] width 52 height 13
click at [440, 81] on input "Другое событие" at bounding box center [442, 82] width 5 height 5
radio input "true"
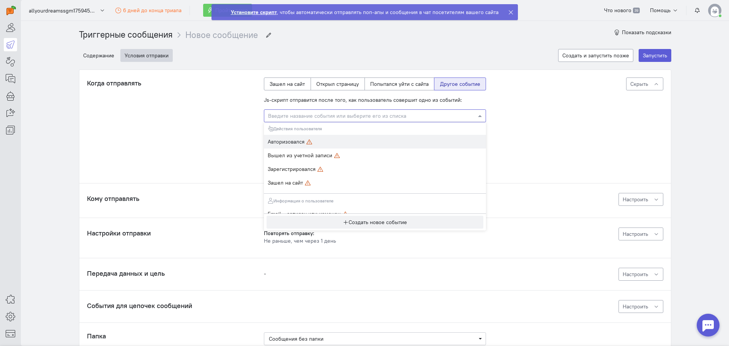
click at [318, 115] on input "text" at bounding box center [367, 116] width 198 height 8
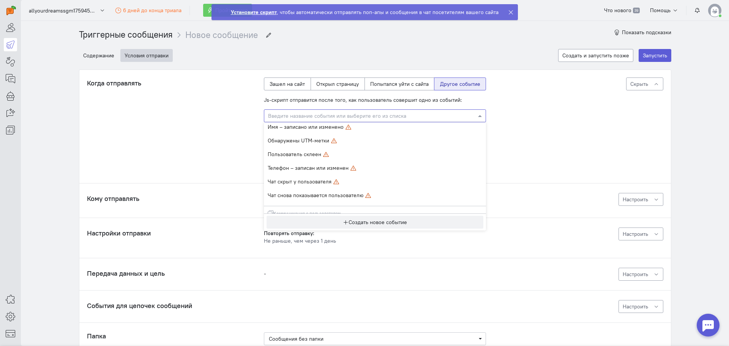
scroll to position [114, 0]
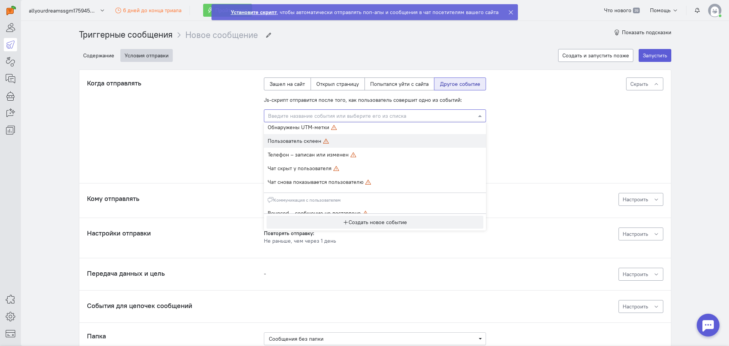
click at [227, 150] on div "Когда отправлять Js-скрипт отправится после того, как пользователь совершит одн…" at bounding box center [375, 125] width 576 height 96
click at [329, 116] on input "text" at bounding box center [367, 116] width 198 height 8
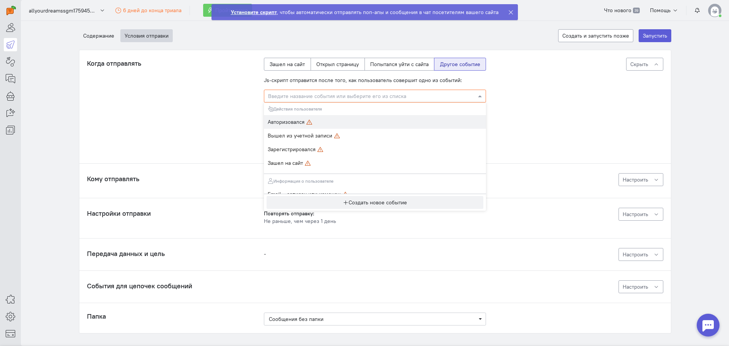
scroll to position [38, 0]
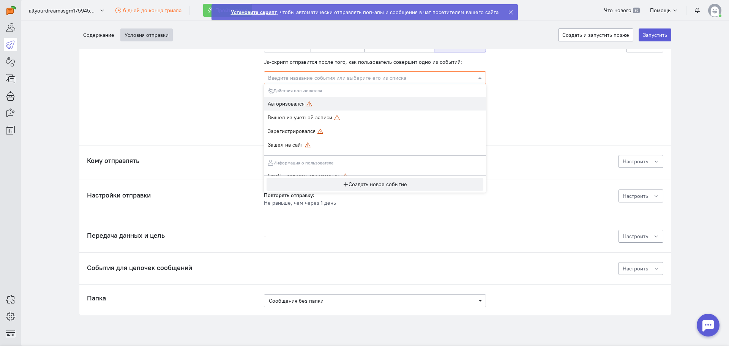
click at [219, 136] on div "Когда отправлять Js-скрипт отправится после того, как пользователь совершит одн…" at bounding box center [374, 173] width 591 height 283
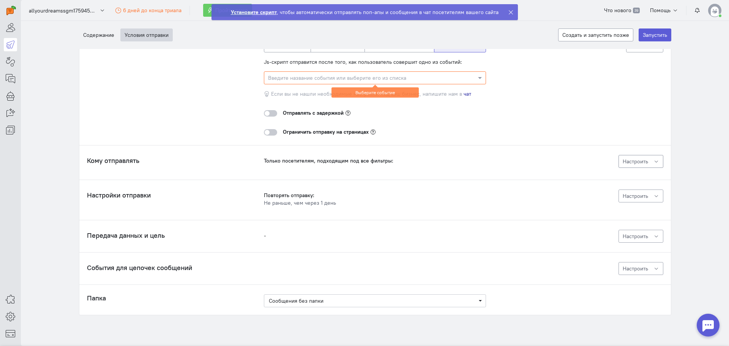
click at [625, 161] on span "Настроить" at bounding box center [634, 161] width 25 height 7
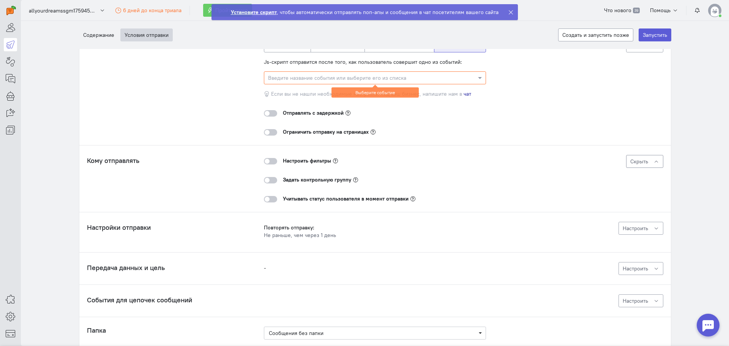
click at [264, 160] on div at bounding box center [270, 161] width 13 height 6
click at [0, 0] on input "checkbox" at bounding box center [0, 0] width 0 height 0
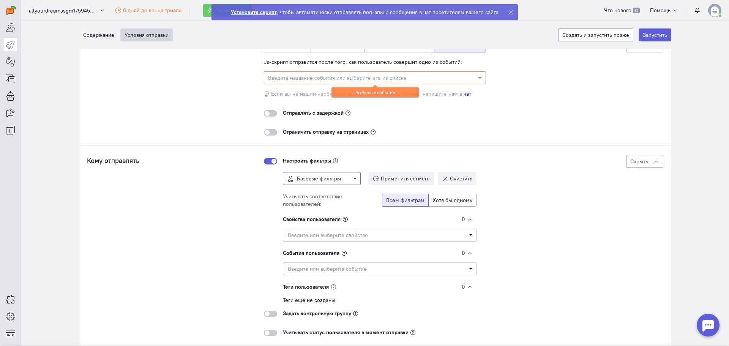
click at [316, 178] on span "Базовые фильтры" at bounding box center [319, 178] width 44 height 7
click at [299, 194] on div "Базовые фильтры" at bounding box center [321, 193] width 66 height 8
click at [384, 179] on span "Применить сегмент" at bounding box center [405, 178] width 49 height 7
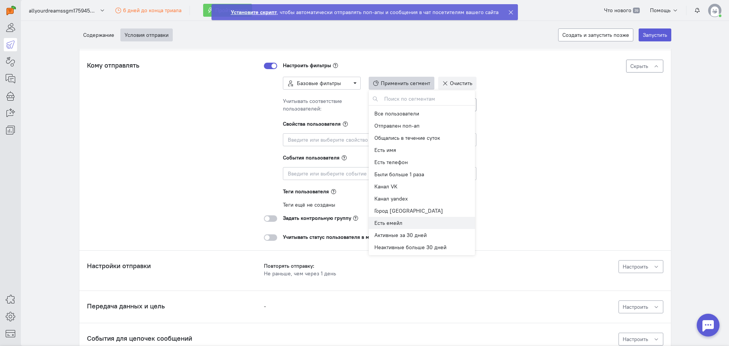
scroll to position [152, 0]
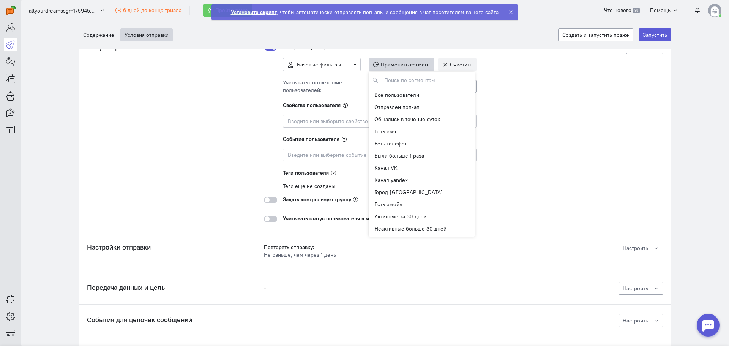
click at [226, 146] on div "Кому отправлять Только посетителям, подходящим под все фильтры: Настроить фильт…" at bounding box center [375, 131] width 576 height 181
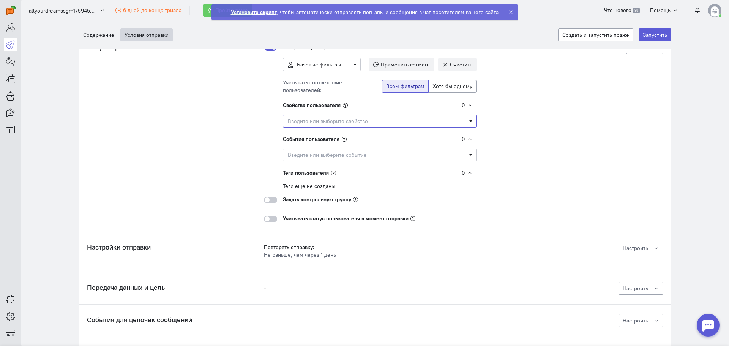
click at [321, 121] on span "Введите или выберите свойство" at bounding box center [377, 121] width 178 height 8
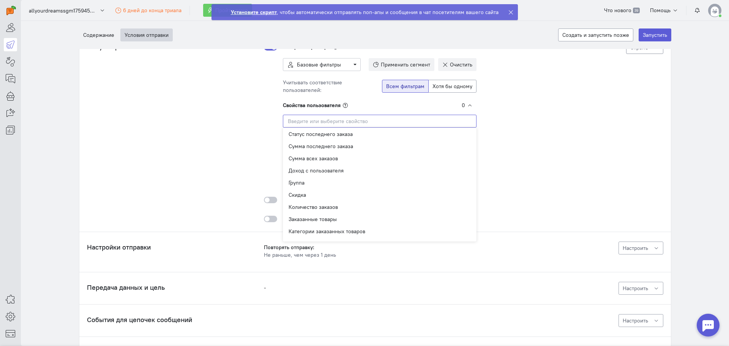
scroll to position [876, 0]
click at [239, 168] on div "Кому отправлять Только посетителям, подходящим под все фильтры: Настроить фильт…" at bounding box center [375, 131] width 576 height 181
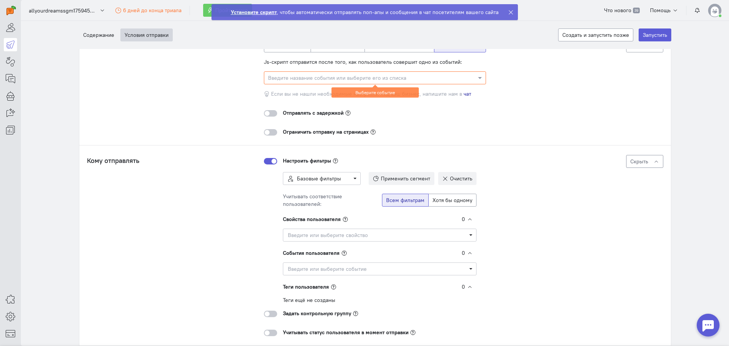
scroll to position [0, 0]
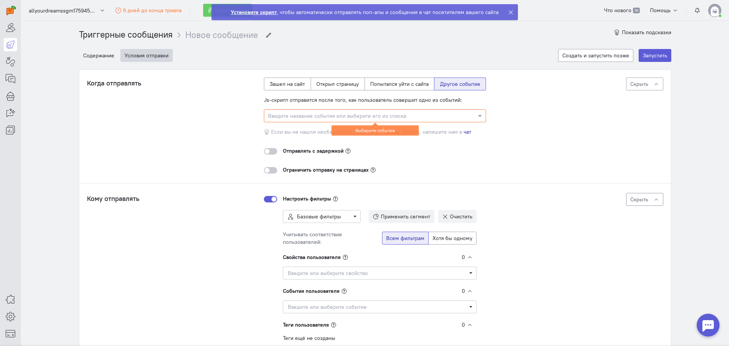
click at [296, 118] on input "text" at bounding box center [367, 116] width 198 height 8
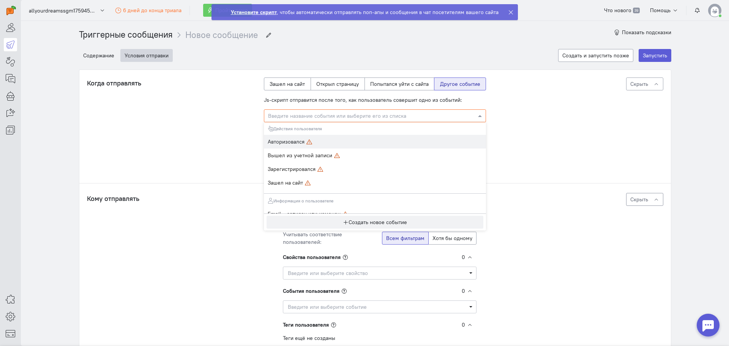
click at [297, 146] on div "Авторизовался" at bounding box center [375, 142] width 222 height 14
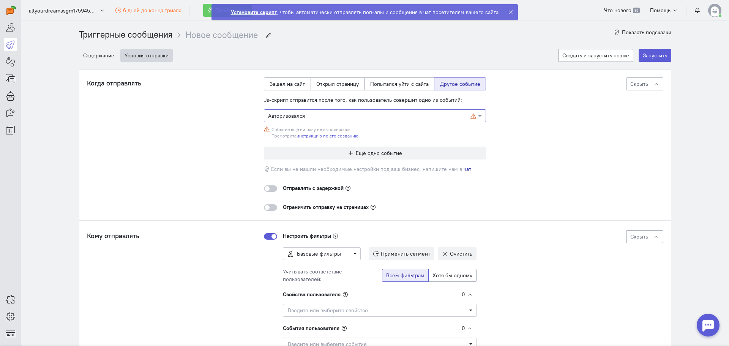
click at [236, 137] on div "Когда отправлять Js-скрипт отправится после того, как пользователь совершит одн…" at bounding box center [375, 143] width 576 height 133
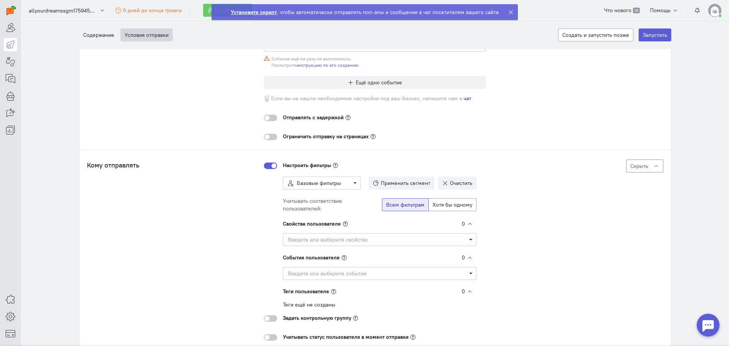
scroll to position [114, 0]
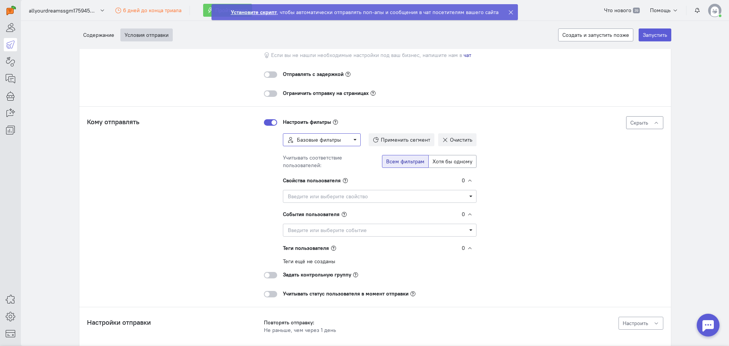
click at [337, 143] on span "Базовые фильтры" at bounding box center [322, 140] width 68 height 8
click at [328, 169] on small "Выбор определенных свойств, событий и тегов пользователя" at bounding box center [320, 165] width 64 height 13
click at [315, 197] on span "Введите или выберите свойство" at bounding box center [377, 196] width 178 height 8
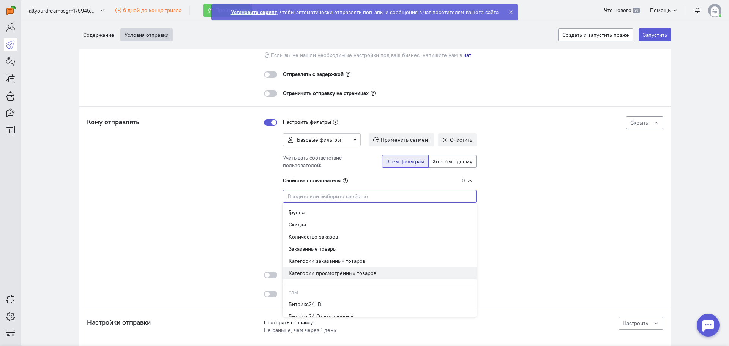
scroll to position [838, 0]
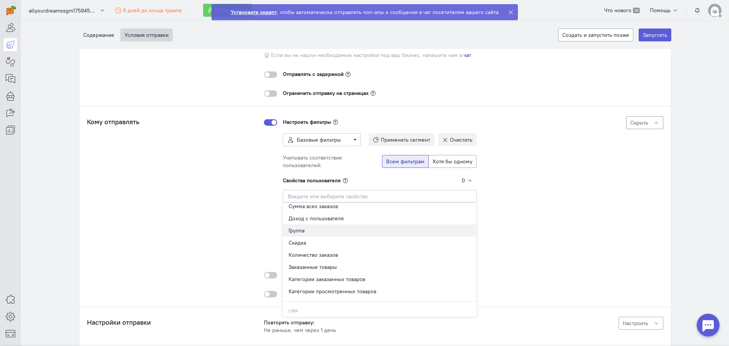
click at [305, 230] on div "Группа" at bounding box center [379, 231] width 182 height 8
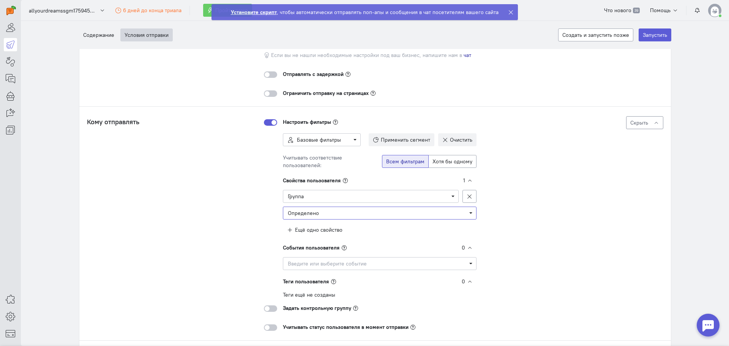
click at [319, 214] on span "Определено" at bounding box center [380, 213] width 184 height 8
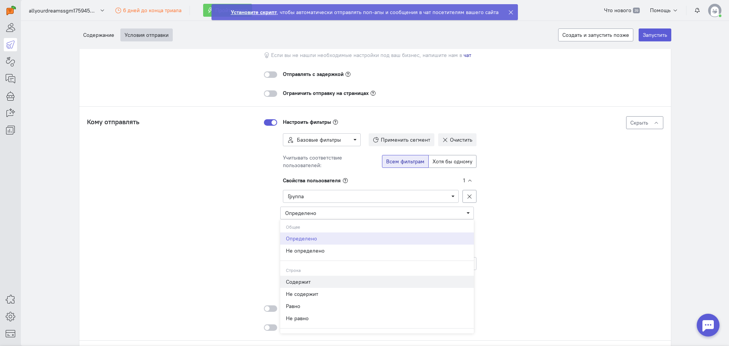
click at [302, 280] on div "Содержит" at bounding box center [377, 282] width 182 height 8
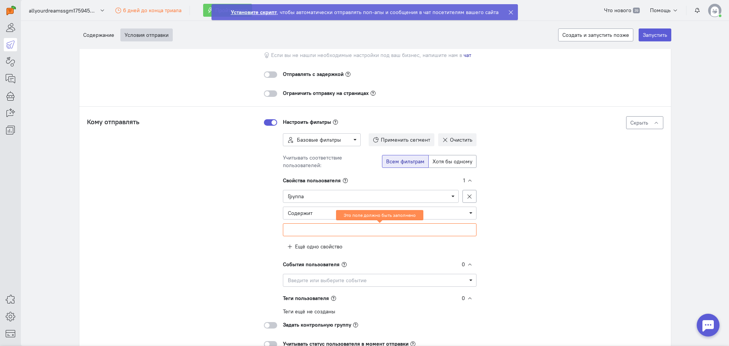
click at [294, 224] on input at bounding box center [380, 229] width 194 height 13
type input "useres_bid"
click at [221, 218] on div "Кому отправлять Только посетителям, подходящим под все фильтры: Свойства: - Гру…" at bounding box center [375, 231] width 576 height 231
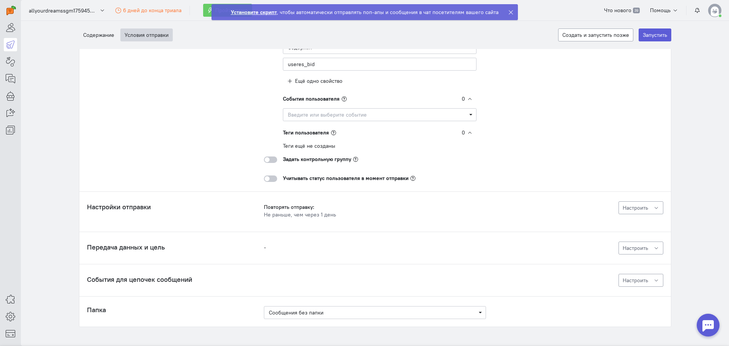
scroll to position [266, 0]
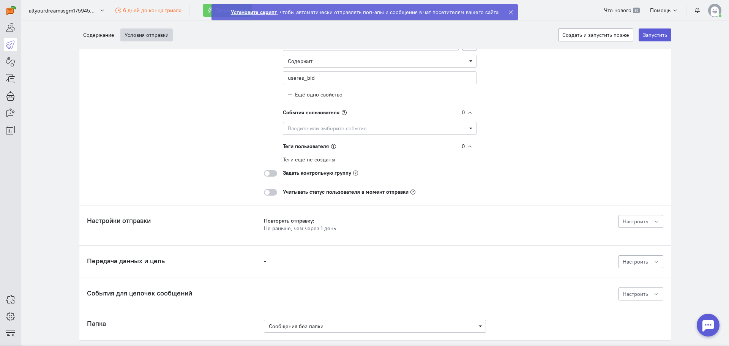
click at [271, 191] on div at bounding box center [270, 192] width 13 height 6
click at [0, 0] on input "checkbox" at bounding box center [0, 0] width 0 height 0
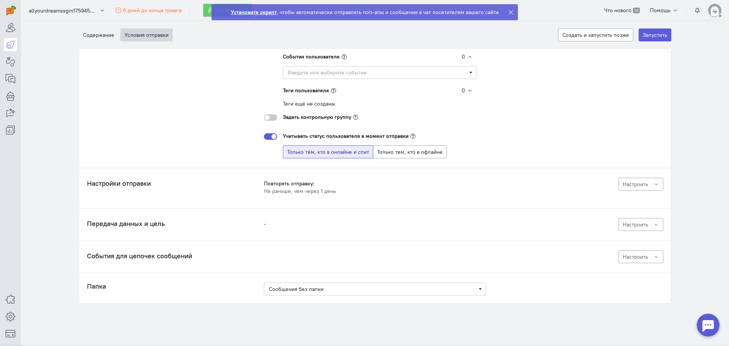
scroll to position [328, 0]
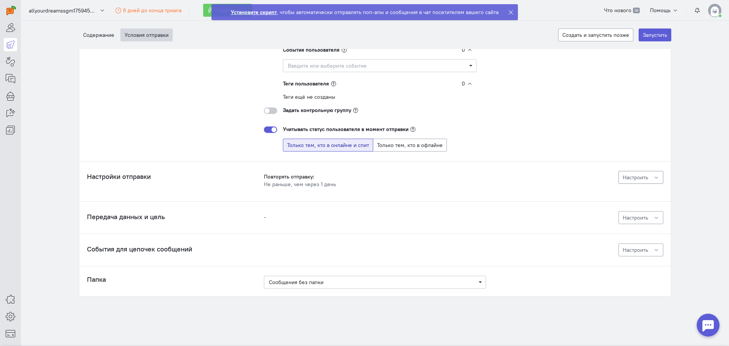
click at [636, 183] on button "Настроить" at bounding box center [640, 177] width 45 height 13
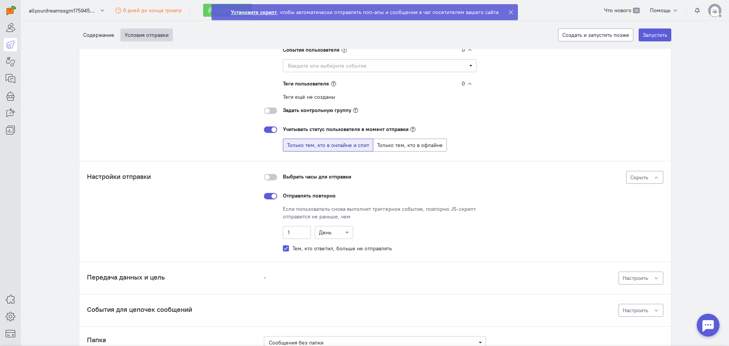
click at [269, 197] on div at bounding box center [270, 196] width 13 height 6
click at [0, 0] on input "checkbox" at bounding box center [0, 0] width 0 height 0
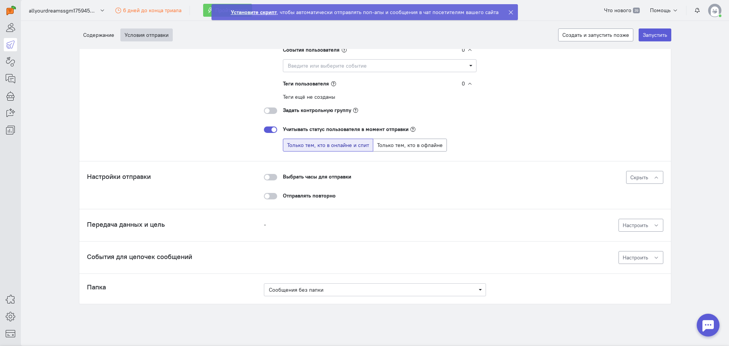
click at [271, 179] on div at bounding box center [270, 177] width 13 height 6
click at [0, 0] on input "checkbox" at bounding box center [0, 0] width 0 height 0
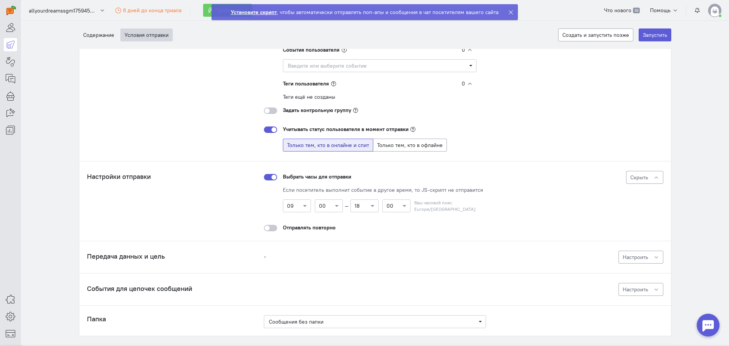
click at [264, 176] on div at bounding box center [270, 177] width 13 height 6
click at [0, 0] on input "checkbox" at bounding box center [0, 0] width 0 height 0
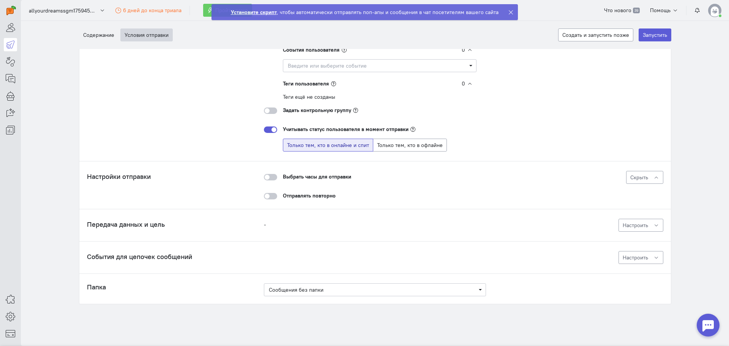
click at [248, 220] on h4 "Передача данных и цель" at bounding box center [175, 224] width 177 height 8
click at [632, 226] on span "Настроить" at bounding box center [634, 225] width 25 height 7
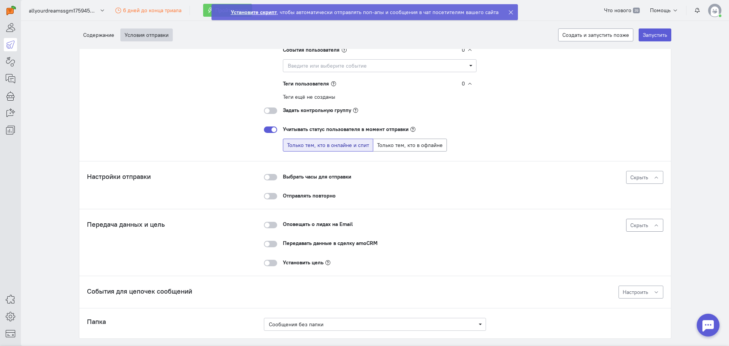
click at [268, 243] on div at bounding box center [270, 244] width 13 height 6
click at [0, 0] on input "checkbox" at bounding box center [0, 0] width 0 height 0
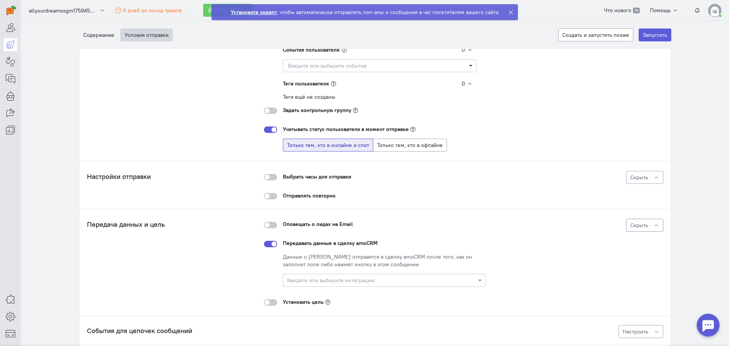
click at [323, 279] on input "text" at bounding box center [376, 280] width 179 height 8
click at [324, 293] on span "Моя интеграция amoCRM" at bounding box center [318, 294] width 62 height 8
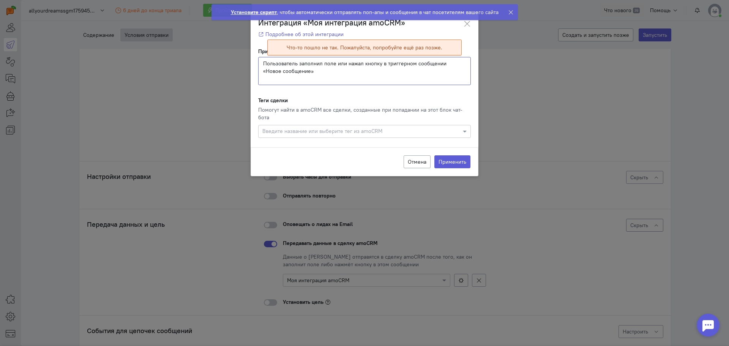
drag, startPoint x: 298, startPoint y: 64, endPoint x: 343, endPoint y: 63, distance: 45.9
click at [343, 63] on textarea "Пользователь заполнил поле или нажал кнопку в триггерном сообщении «Новое сообщ…" at bounding box center [364, 71] width 213 height 28
drag, startPoint x: 454, startPoint y: 63, endPoint x: 331, endPoint y: 62, distance: 123.3
click at [331, 62] on textarea "Пользователь нажал кнопку в триггерном сообщении «Новое сообщение»" at bounding box center [364, 71] width 213 height 28
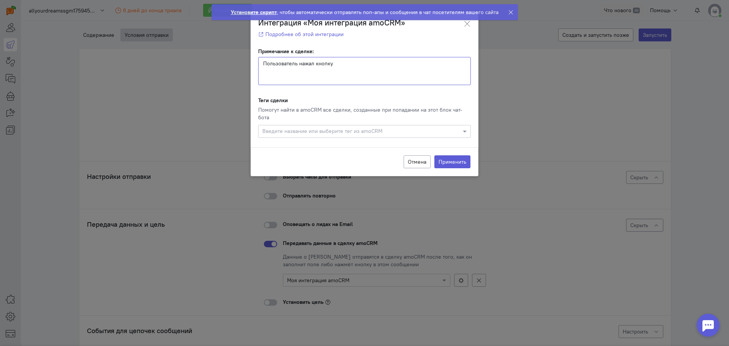
type textarea "Пользователь нажал кнопку"
click at [342, 128] on input "text" at bounding box center [361, 132] width 198 height 8
click at [447, 157] on button "Применить" at bounding box center [452, 161] width 36 height 13
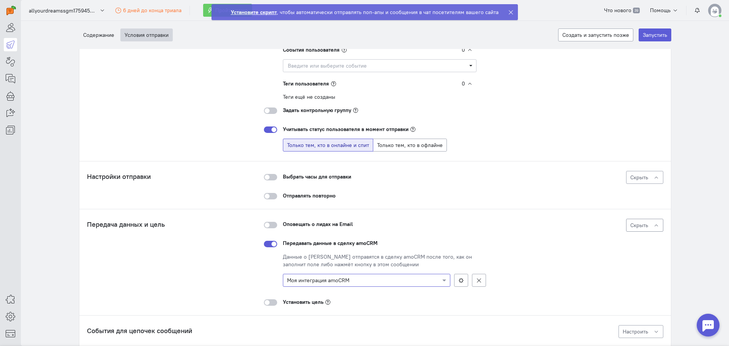
click at [266, 300] on div at bounding box center [270, 302] width 13 height 6
click at [0, 0] on input "checkbox" at bounding box center [0, 0] width 0 height 0
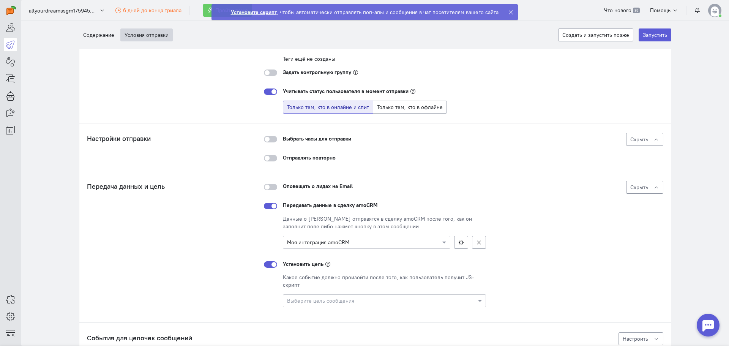
click at [326, 299] on input "text" at bounding box center [376, 300] width 179 height 8
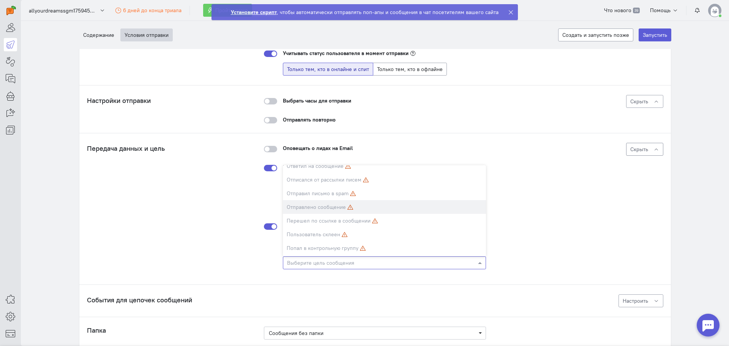
scroll to position [114, 0]
click at [372, 209] on icon "Options list" at bounding box center [375, 209] width 6 height 6
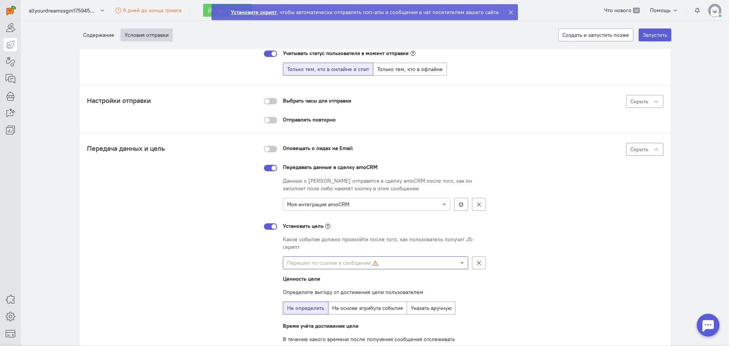
click at [222, 233] on div "Передача данных и цель Передача данных в сделку amoCRM: Моя интеграция amoCRM Ц…" at bounding box center [375, 260] width 576 height 234
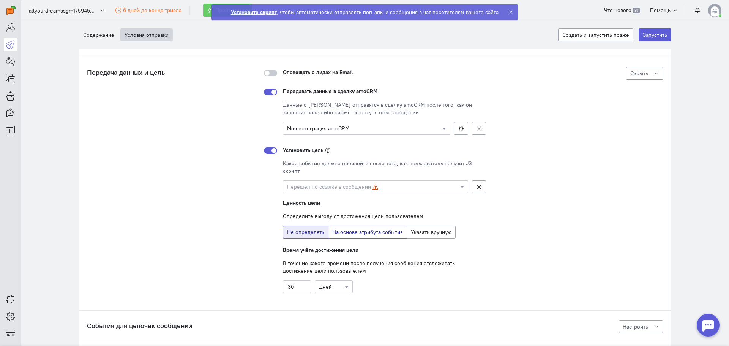
click at [364, 234] on span "На основе атрибута события" at bounding box center [367, 231] width 71 height 7
click at [337, 233] on input "На основе атрибута события" at bounding box center [334, 230] width 5 height 5
radio input "true"
radio input "false"
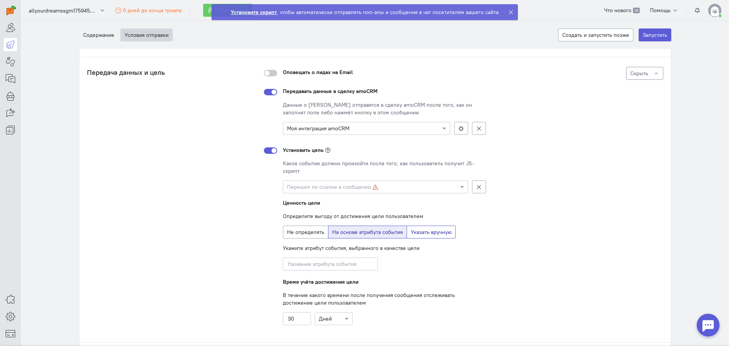
click at [411, 233] on span "Указать вручную" at bounding box center [431, 231] width 41 height 7
click at [411, 233] on input "Указать вручную" at bounding box center [413, 230] width 5 height 5
radio input "true"
radio input "false"
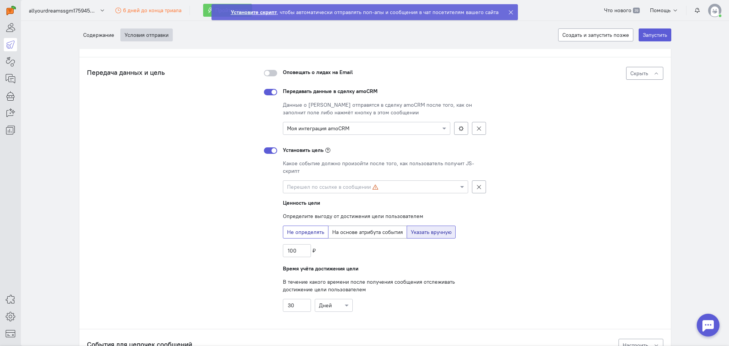
click at [295, 231] on span "Не определять" at bounding box center [305, 231] width 37 height 7
click at [292, 231] on input "Не определять" at bounding box center [289, 230] width 5 height 5
radio input "true"
radio input "false"
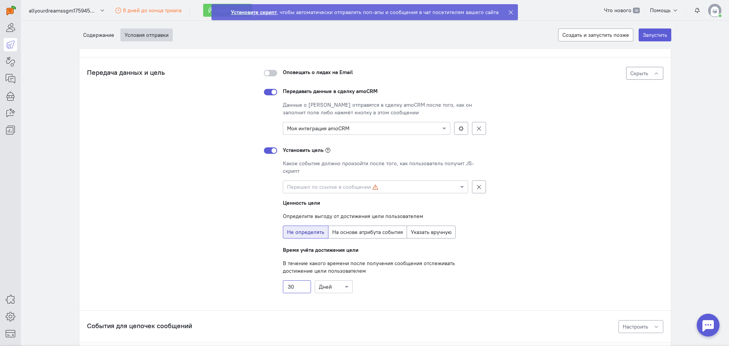
click at [296, 285] on input "30" at bounding box center [297, 286] width 28 height 13
type input "1"
click at [266, 263] on cq-auto-message-goal "Установить цель Какое событие должно произойти после того, как пользователь пол…" at bounding box center [375, 216] width 222 height 153
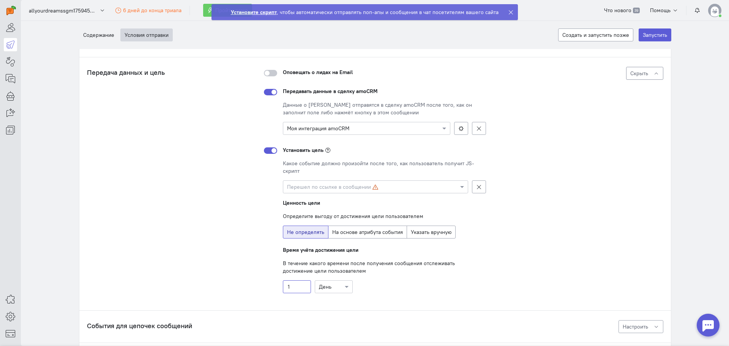
click at [293, 288] on input "1" at bounding box center [297, 286] width 28 height 13
click at [260, 266] on div "Передача данных и цель Передача данных в сделку amoCRM: Моя интеграция amoCRM Ц…" at bounding box center [375, 184] width 576 height 234
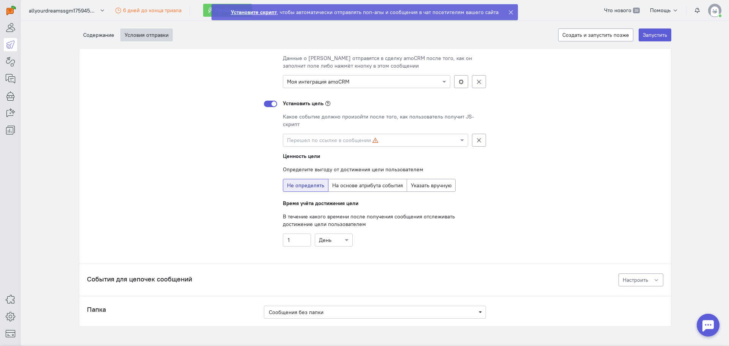
scroll to position [557, 0]
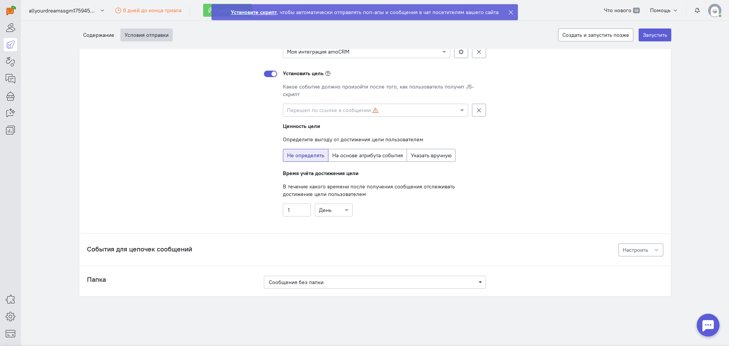
click at [225, 248] on h4 "События для цепочек сообщений" at bounding box center [175, 249] width 177 height 8
click at [171, 245] on h4 "События для цепочек сообщений" at bounding box center [175, 249] width 177 height 8
click at [623, 248] on span "Настроить" at bounding box center [634, 249] width 25 height 7
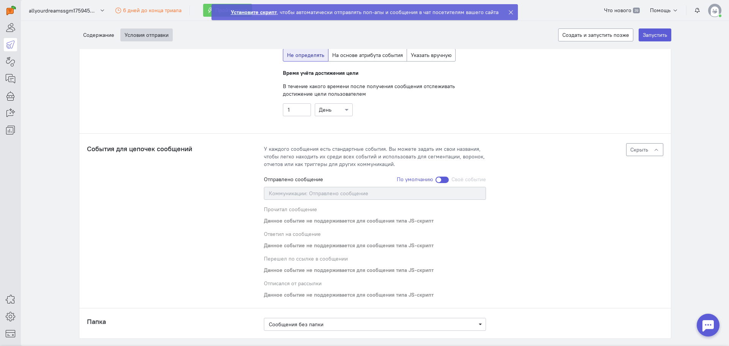
scroll to position [699, 0]
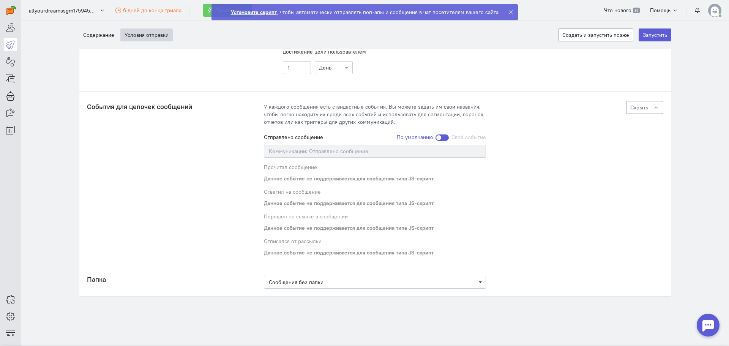
click at [636, 112] on button "Скрыть" at bounding box center [644, 107] width 37 height 13
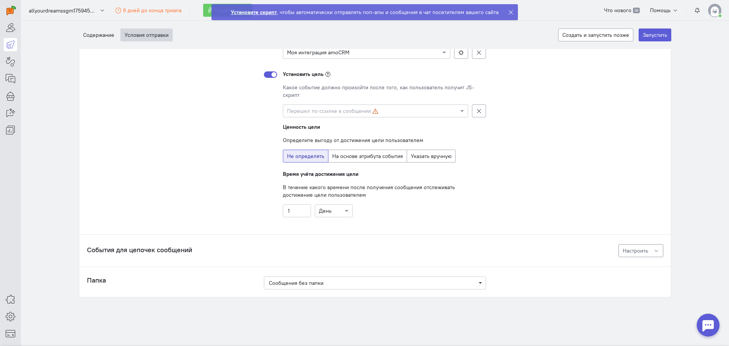
scroll to position [557, 0]
click at [318, 112] on input "text" at bounding box center [368, 110] width 162 height 8
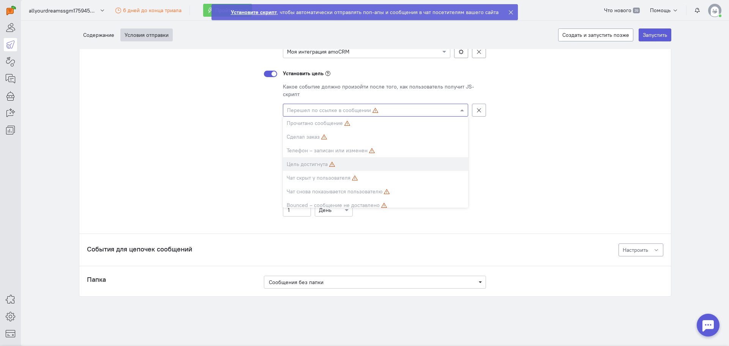
scroll to position [209, 0]
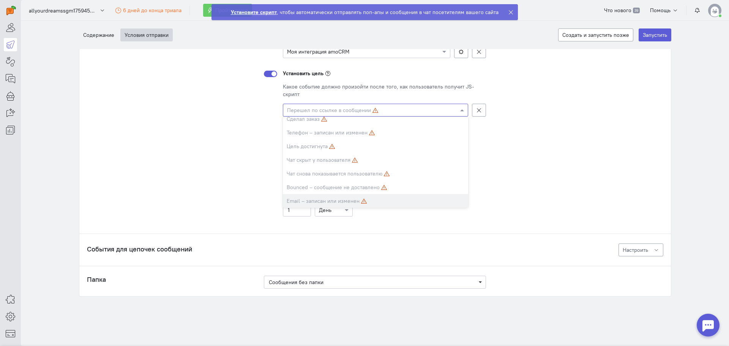
click at [243, 176] on div "Передача данных и цель Передача данных в сделку amoCRM: Моя интеграция amoCRM Ц…" at bounding box center [375, 107] width 576 height 234
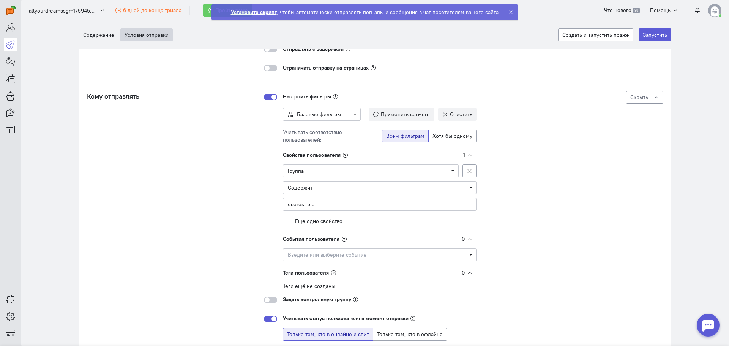
scroll to position [0, 0]
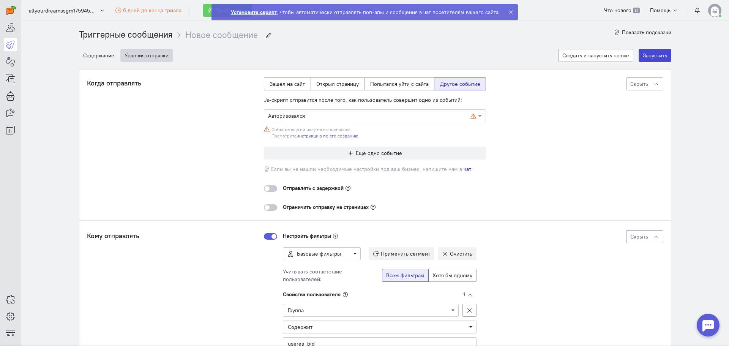
click at [644, 58] on button "Запустить" at bounding box center [654, 55] width 33 height 13
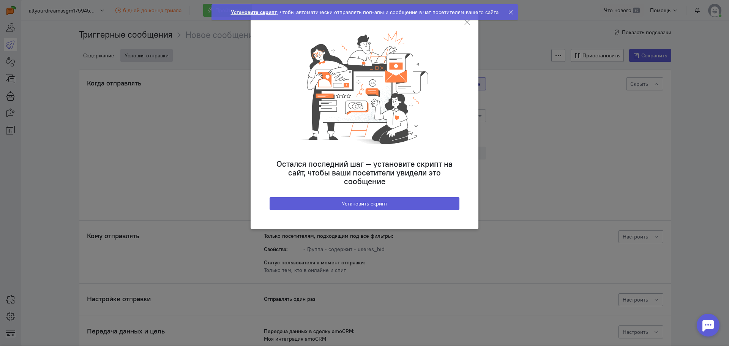
click at [466, 24] on ngb-toast "Установите скрипт , чтобы автоматически отправлять поп-апы и сообщения в чат по…" at bounding box center [364, 18] width 318 height 28
click at [505, 12] on ngb-alert "Установите скрипт , чтобы автоматически отправлять поп-апы и сообщения в чат по…" at bounding box center [364, 12] width 306 height 16
click at [510, 11] on ngb-modal-window "Остался последний шаг — установите скрипт на сайт, чтобы ваши посетители увидел…" at bounding box center [364, 173] width 729 height 346
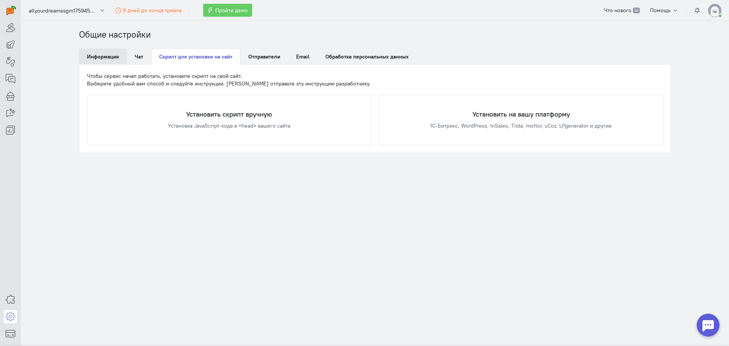
click at [118, 58] on link "Информация" at bounding box center [103, 57] width 48 height 16
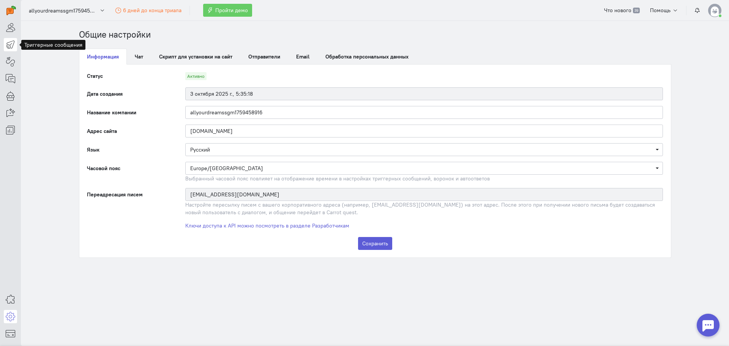
click at [10, 43] on icon at bounding box center [10, 44] width 9 height 9
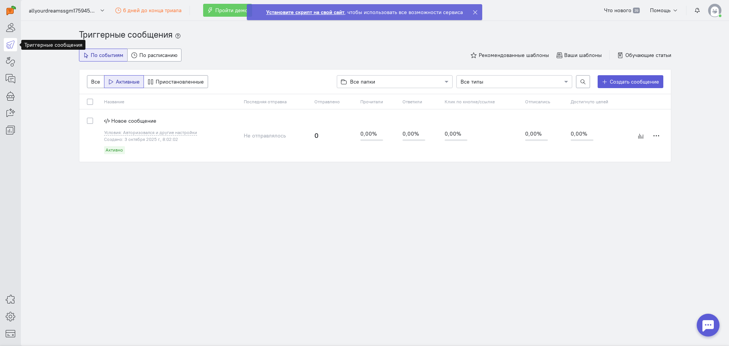
click at [133, 122] on span "Новое сообщение" at bounding box center [133, 120] width 45 height 7
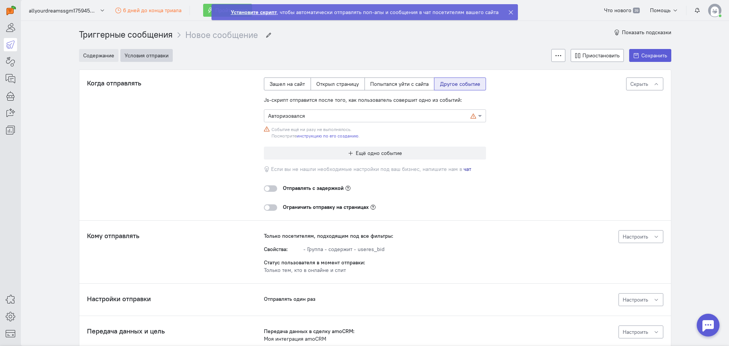
click at [102, 55] on button "Содержание" at bounding box center [98, 55] width 39 height 13
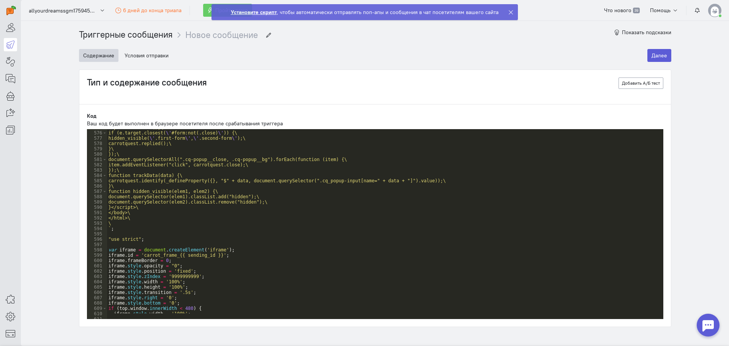
scroll to position [3136, 0]
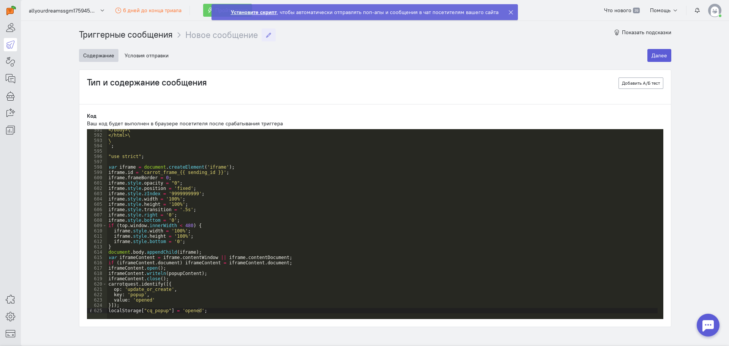
click at [266, 35] on icon "breadcrumb" at bounding box center [269, 35] width 6 height 6
click at [245, 40] on input "Новое сообщение" at bounding box center [221, 35] width 72 height 13
type input "N"
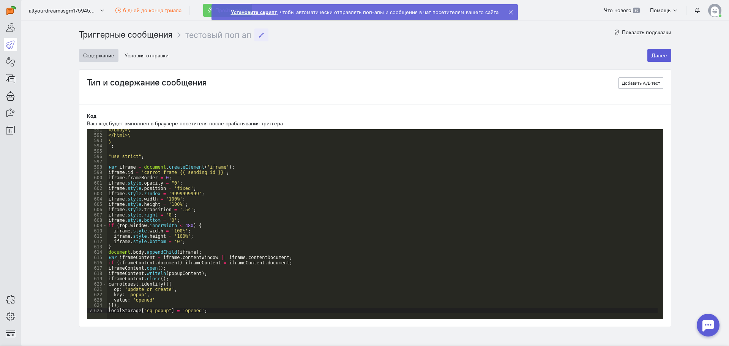
type input "тестовый поп ап"
click at [260, 55] on div "Содержание Условия отправки Далее" at bounding box center [375, 55] width 592 height 28
click at [649, 54] on button "Далее" at bounding box center [659, 55] width 24 height 13
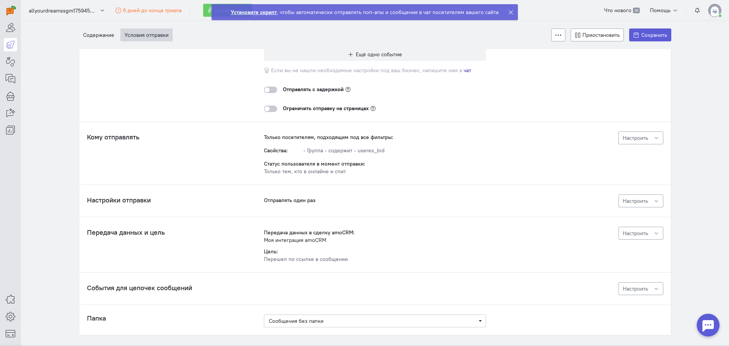
scroll to position [99, 0]
click at [623, 231] on span "Настроить" at bounding box center [634, 232] width 25 height 7
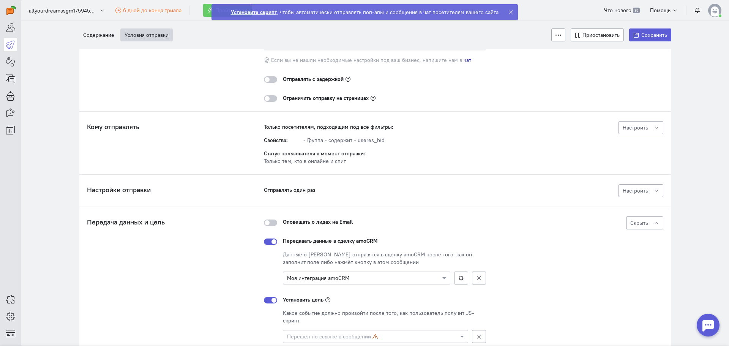
scroll to position [137, 0]
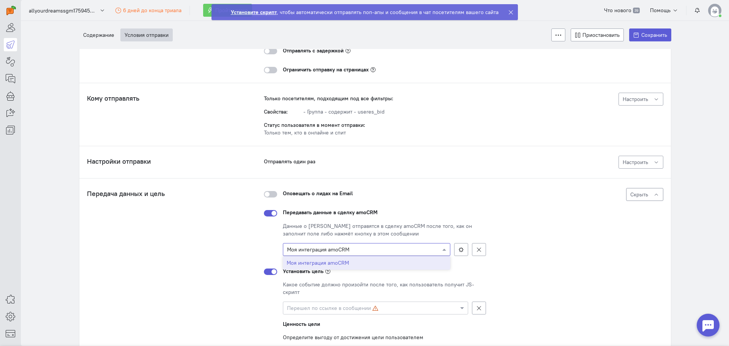
click at [339, 247] on input "text" at bounding box center [359, 249] width 144 height 8
click at [339, 246] on input "text" at bounding box center [359, 249] width 144 height 8
click at [321, 230] on div "Данные о лиде отправятся в сделку amoCRM после того, как он заполнит поле либо …" at bounding box center [384, 229] width 203 height 15
click at [273, 213] on div at bounding box center [270, 213] width 13 height 6
click at [0, 0] on input "checkbox" at bounding box center [0, 0] width 0 height 0
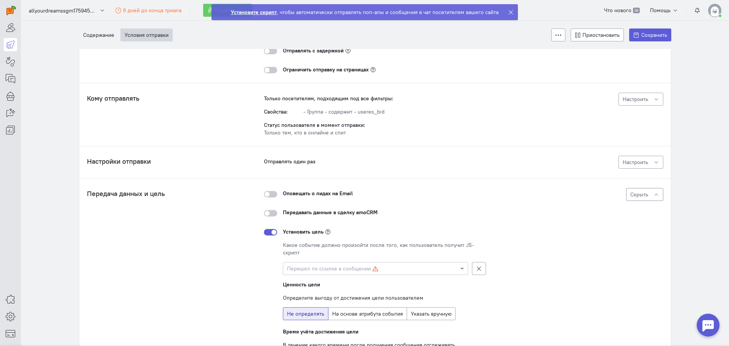
click at [267, 214] on div at bounding box center [270, 213] width 13 height 6
click at [0, 0] on input "checkbox" at bounding box center [0, 0] width 0 height 0
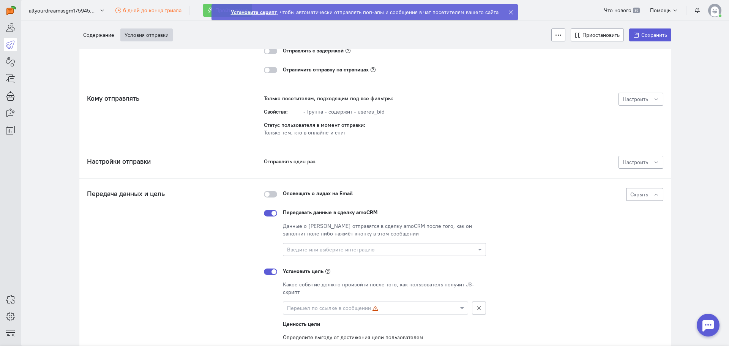
click at [320, 250] on input "text" at bounding box center [376, 249] width 179 height 8
click at [319, 259] on span "Моя интеграция amoCRM" at bounding box center [318, 263] width 62 height 8
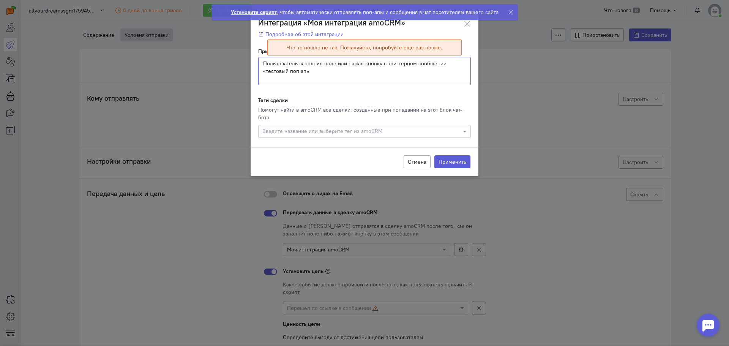
drag, startPoint x: 312, startPoint y: 71, endPoint x: 255, endPoint y: 61, distance: 58.1
click at [255, 61] on div "Примечание к сделке: Пользователь заполнил поле или нажал кнопку в триггерном с…" at bounding box center [364, 96] width 228 height 104
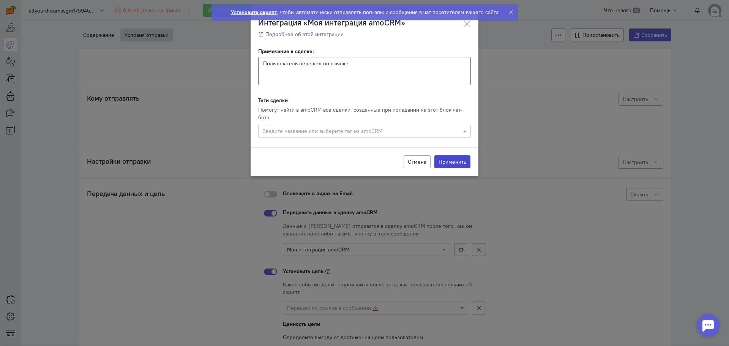
type textarea "Пользователь перешел по ссылке"
click at [454, 155] on button "Применить" at bounding box center [452, 161] width 36 height 13
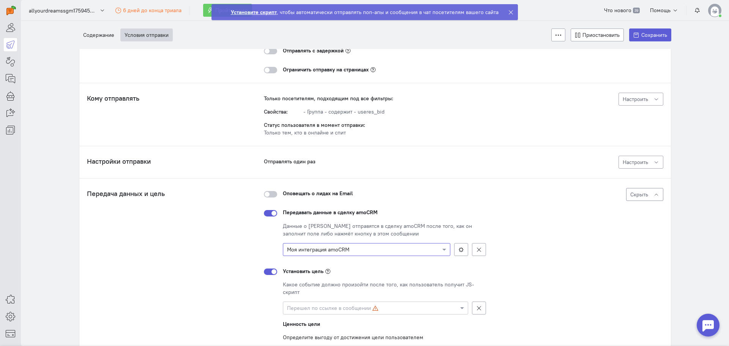
click at [295, 231] on div "Данные о лиде отправятся в сделку amoCRM после того, как он заполнит поле либо …" at bounding box center [384, 229] width 203 height 15
click at [271, 194] on div at bounding box center [270, 194] width 13 height 6
click at [0, 0] on input "checkbox" at bounding box center [0, 0] width 0 height 0
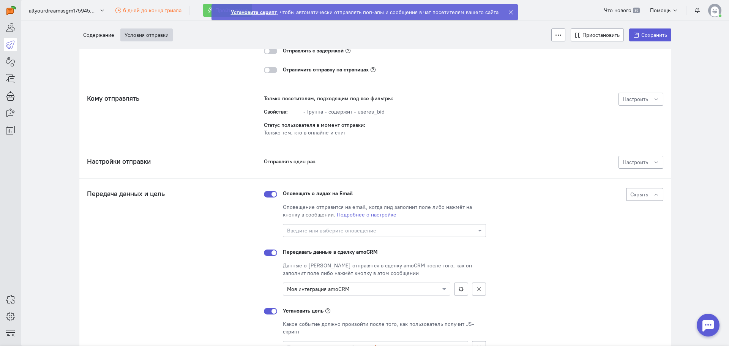
click at [271, 194] on div at bounding box center [270, 194] width 13 height 6
click at [0, 0] on input "checkbox" at bounding box center [0, 0] width 0 height 0
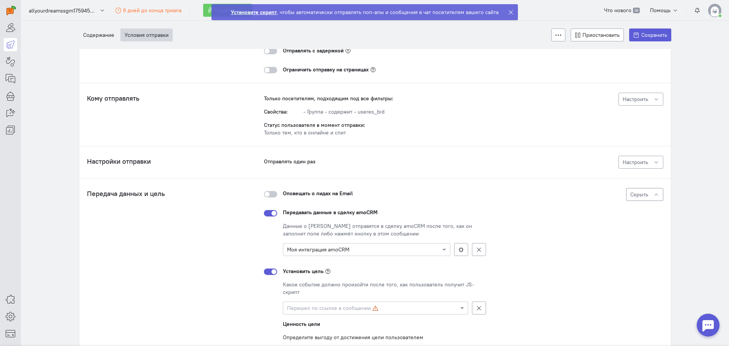
click at [248, 219] on div "Передача данных и цель Передача данных в сделку amoCRM: Моя интеграция amoCRM Ц…" at bounding box center [375, 305] width 576 height 234
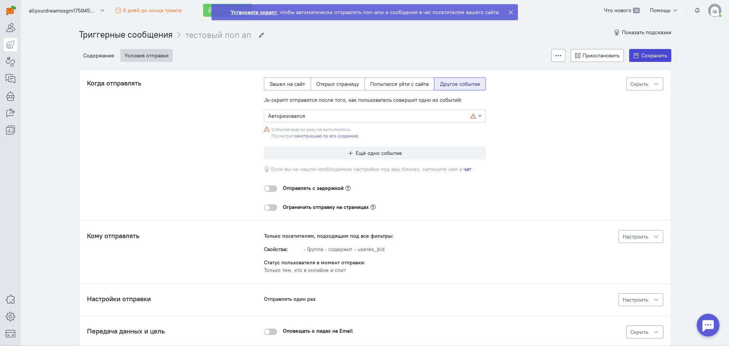
click at [647, 60] on button "Сохранить" at bounding box center [650, 55] width 42 height 13
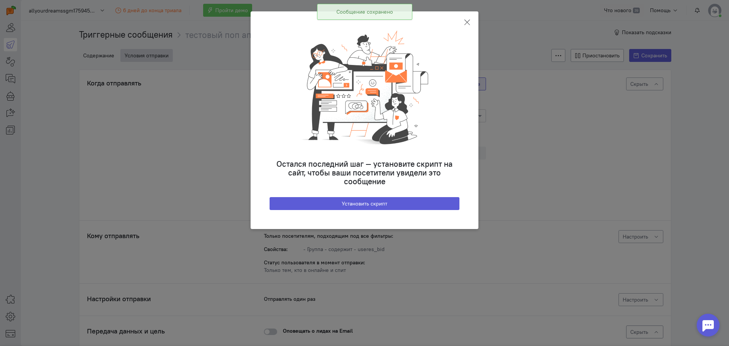
click at [464, 23] on icon at bounding box center [467, 23] width 8 height 8
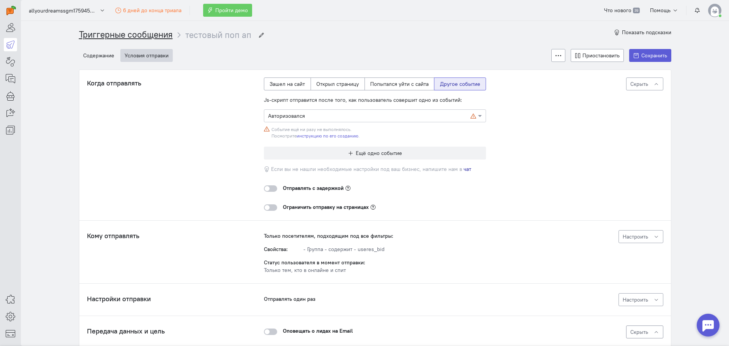
click at [115, 35] on link "Триггерные сообщения" at bounding box center [126, 34] width 94 height 11
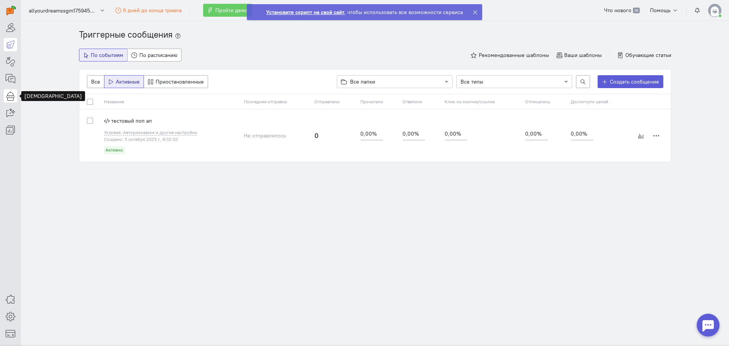
click at [11, 94] on icon at bounding box center [10, 95] width 9 height 9
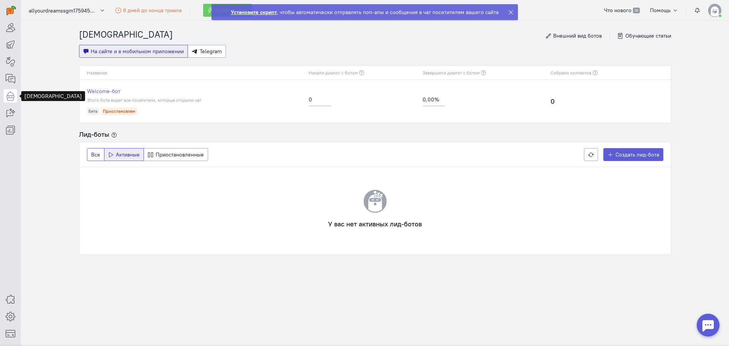
click at [97, 160] on button "Все" at bounding box center [95, 154] width 17 height 13
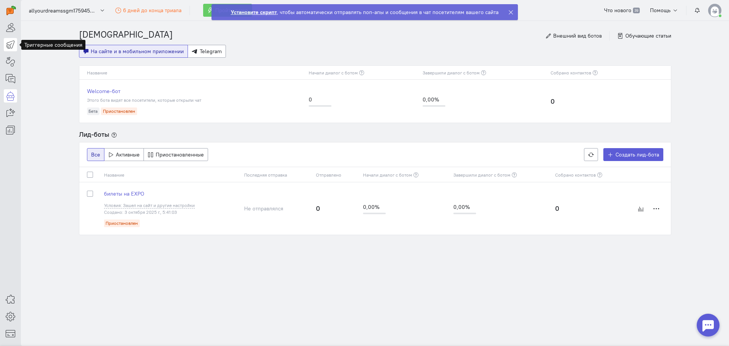
click at [10, 47] on icon at bounding box center [10, 44] width 9 height 9
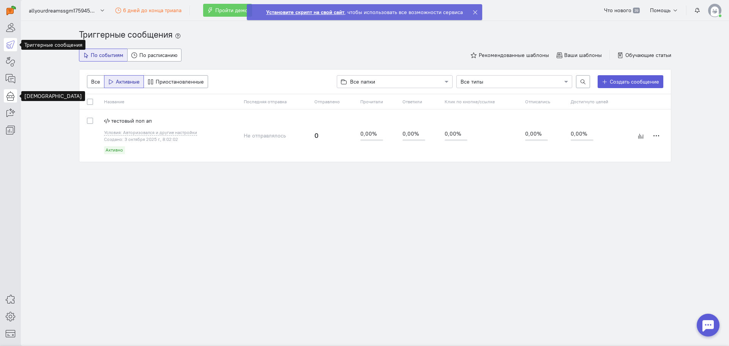
click at [10, 95] on icon at bounding box center [10, 95] width 9 height 9
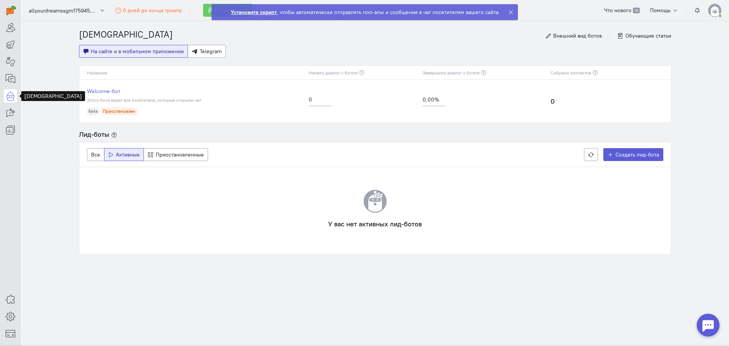
click at [78, 147] on div "Чат-боты Внешний вид ботов Обучающие статьи На сайте и в мобильном приложении T…" at bounding box center [374, 153] width 607 height 264
click at [91, 153] on span "Все" at bounding box center [95, 154] width 9 height 7
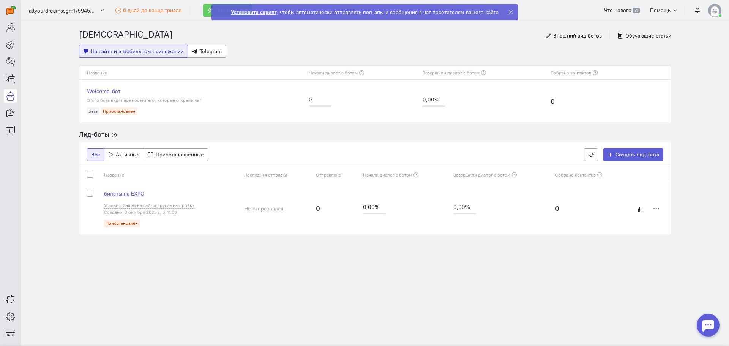
click at [131, 195] on span "билеты на EXPO" at bounding box center [124, 193] width 40 height 7
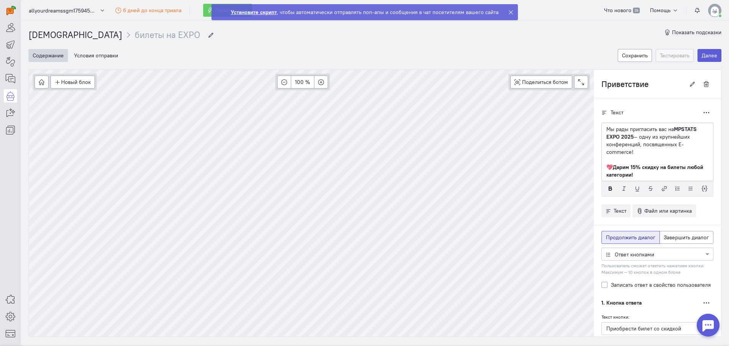
scroll to position [58, 0]
click at [704, 56] on button "Далее" at bounding box center [709, 55] width 24 height 13
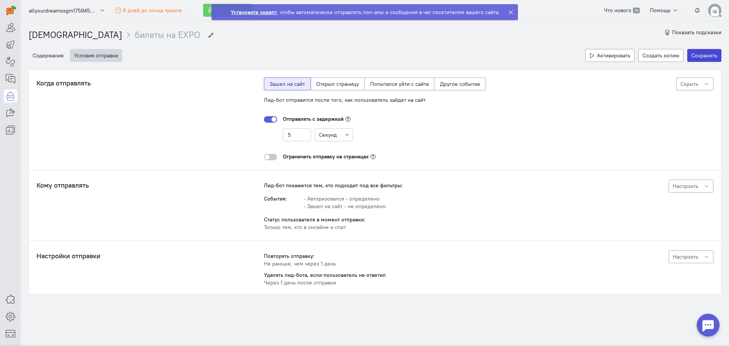
click at [701, 55] on button "Сохранить" at bounding box center [704, 55] width 34 height 13
click at [680, 188] on span "Настроить" at bounding box center [684, 186] width 25 height 7
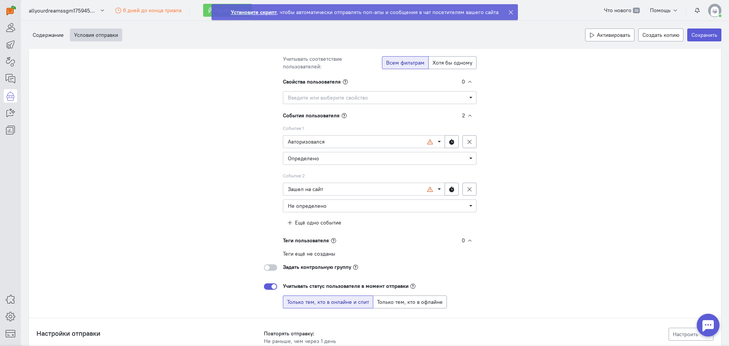
scroll to position [190, 0]
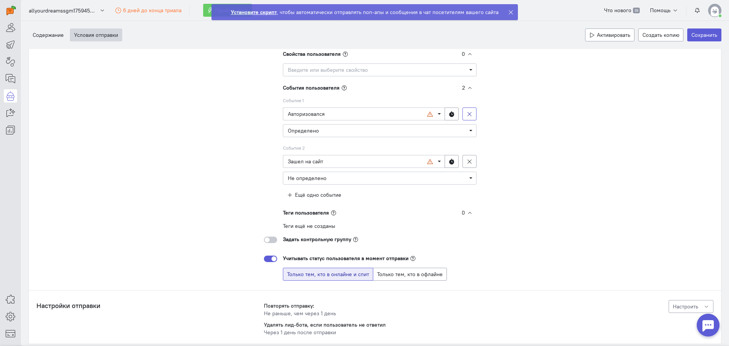
click at [466, 115] on icon "button" at bounding box center [469, 114] width 6 height 6
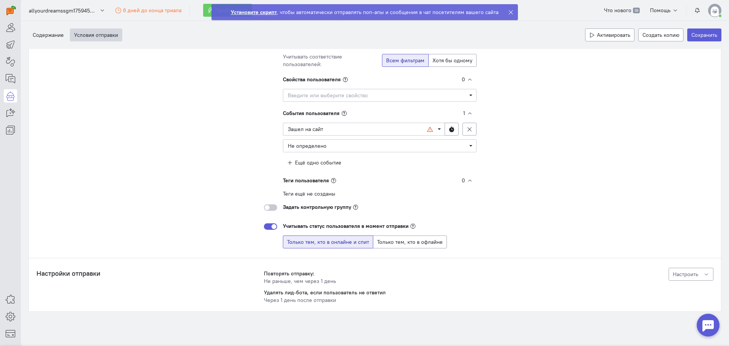
scroll to position [164, 0]
click at [343, 148] on span "Не определено" at bounding box center [380, 146] width 184 height 8
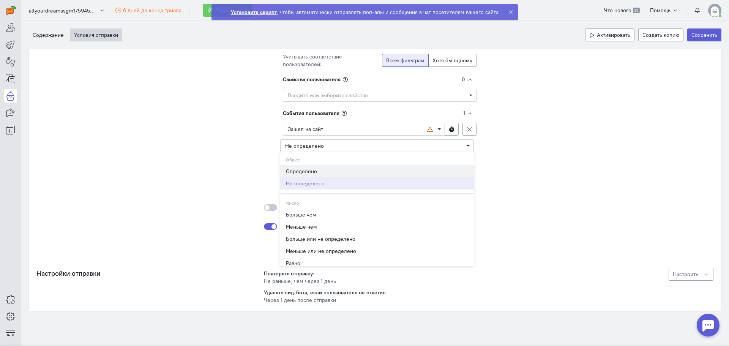
click at [304, 167] on span "Определено" at bounding box center [377, 171] width 194 height 12
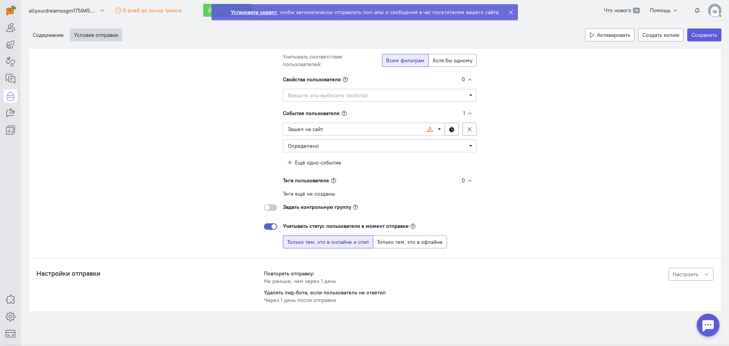
click at [264, 135] on div "Настроить фильтры Базовые фильтры Применить сегмент Все пользователи Отправлен …" at bounding box center [375, 132] width 222 height 231
click at [266, 228] on div at bounding box center [270, 226] width 13 height 6
click at [0, 0] on input "checkbox" at bounding box center [0, 0] width 0 height 0
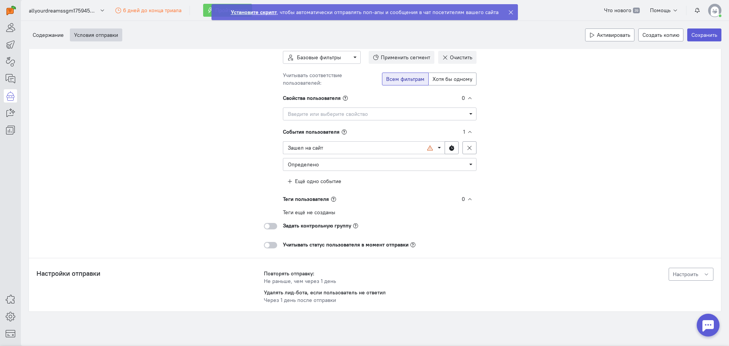
scroll to position [146, 0]
click at [264, 240] on div "Учитывать статус пользователя в момент отправки" at bounding box center [375, 241] width 222 height 13
click at [265, 245] on div at bounding box center [270, 245] width 13 height 6
click at [0, 0] on input "checkbox" at bounding box center [0, 0] width 0 height 0
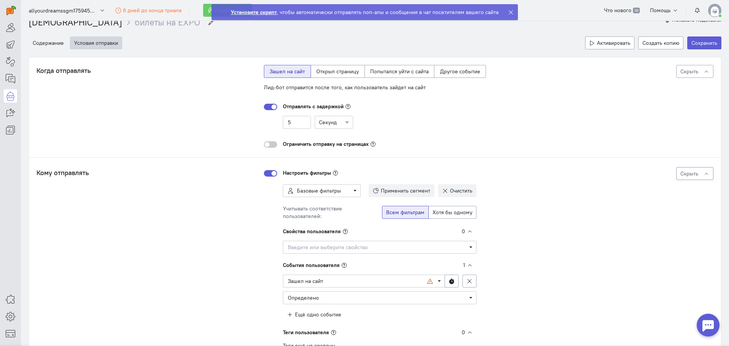
scroll to position [50, 0]
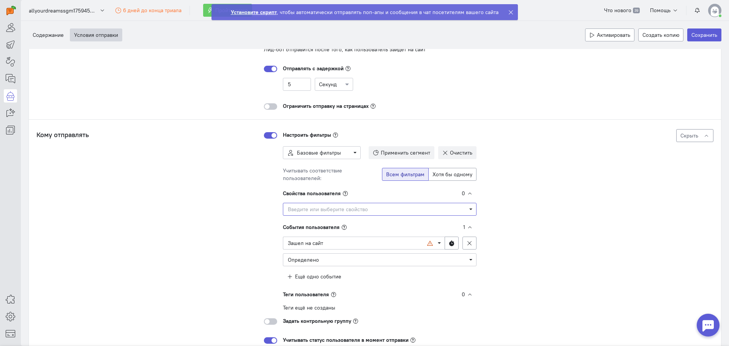
click at [339, 213] on span "Введите или выберите свойство" at bounding box center [380, 209] width 194 height 13
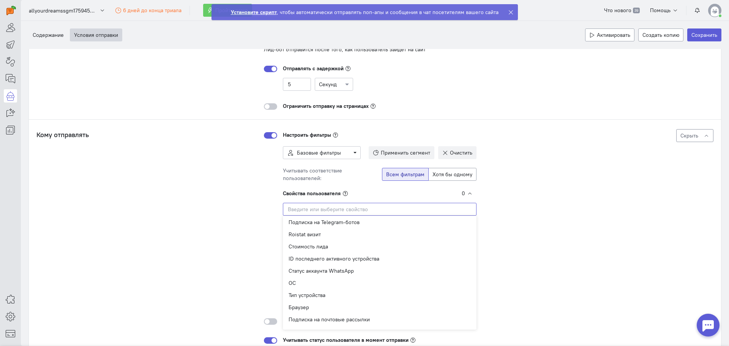
scroll to position [493, 0]
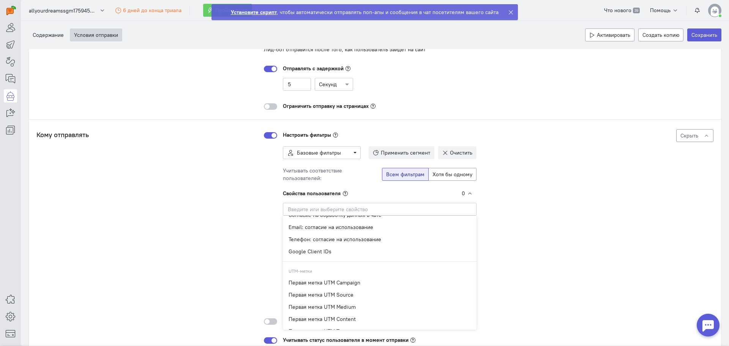
click at [255, 235] on div "Кому отправлять Лид-бот покажется тем, кто подходит под все фильтры: События: -…" at bounding box center [374, 245] width 677 height 233
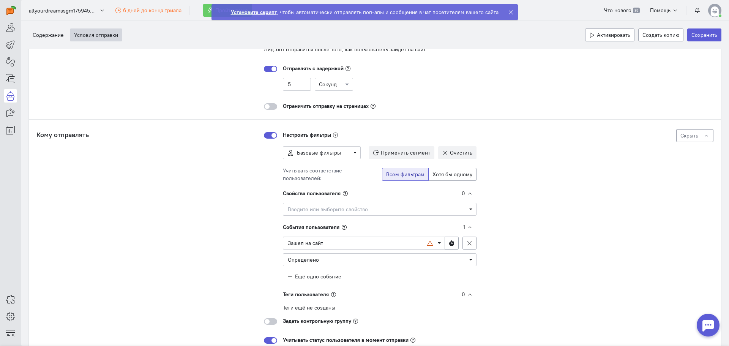
click at [467, 195] on icon at bounding box center [470, 194] width 6 height 6
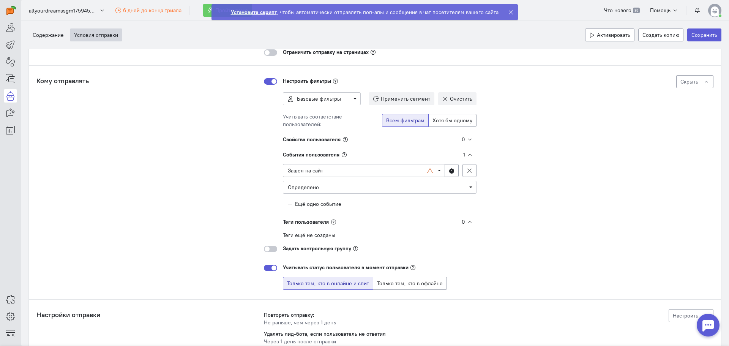
scroll to position [126, 0]
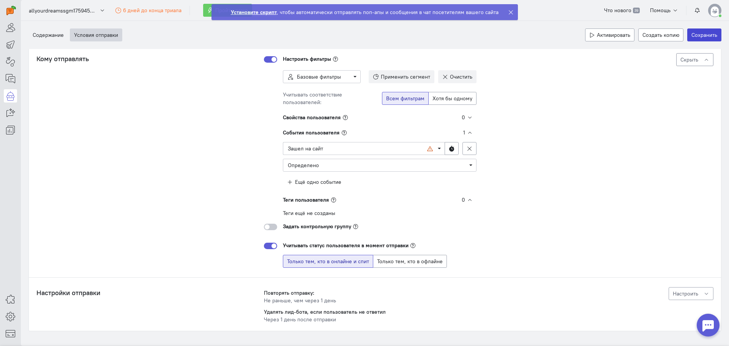
click at [690, 40] on button "Сохранить" at bounding box center [704, 34] width 34 height 13
click at [44, 39] on button "Содержание" at bounding box center [47, 34] width 39 height 13
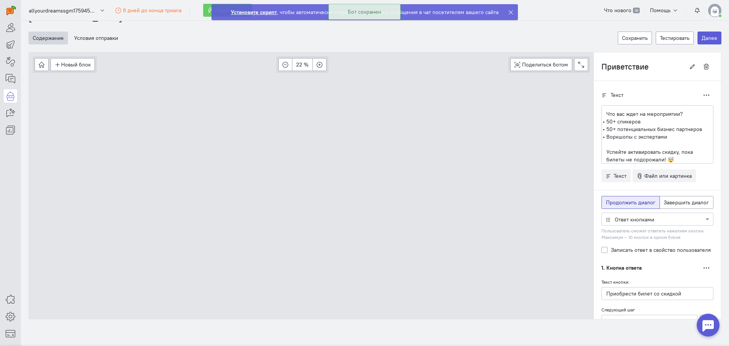
scroll to position [17, 0]
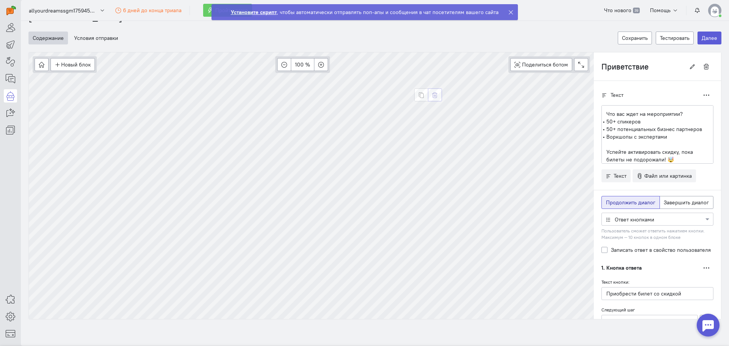
type input "Действие"
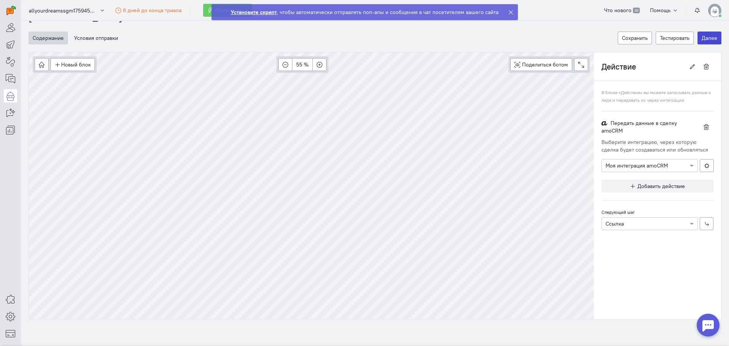
click at [697, 39] on button "Далее" at bounding box center [709, 37] width 24 height 13
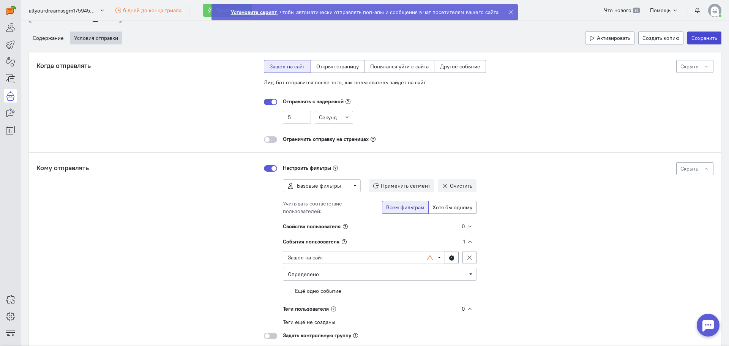
click at [696, 39] on button "Сохранить" at bounding box center [704, 37] width 34 height 13
click at [713, 14] on img at bounding box center [714, 10] width 13 height 13
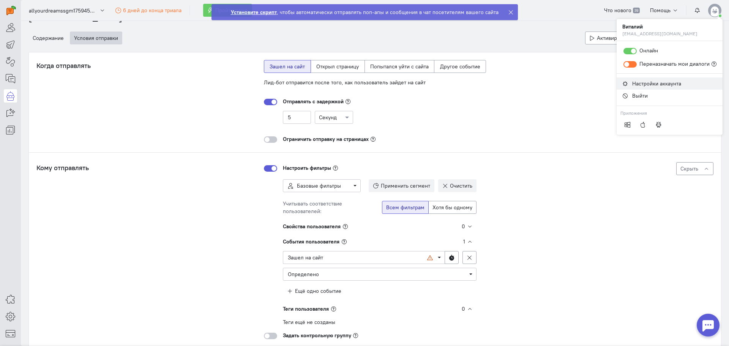
click at [632, 84] on span "Настройки аккаунта" at bounding box center [656, 83] width 49 height 7
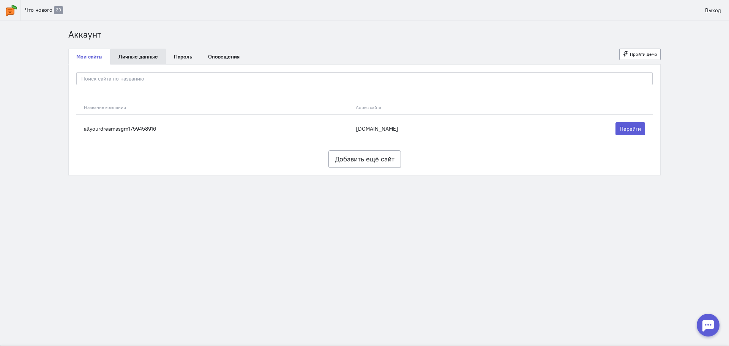
click at [138, 61] on link "Личные данные" at bounding box center [137, 57] width 55 height 16
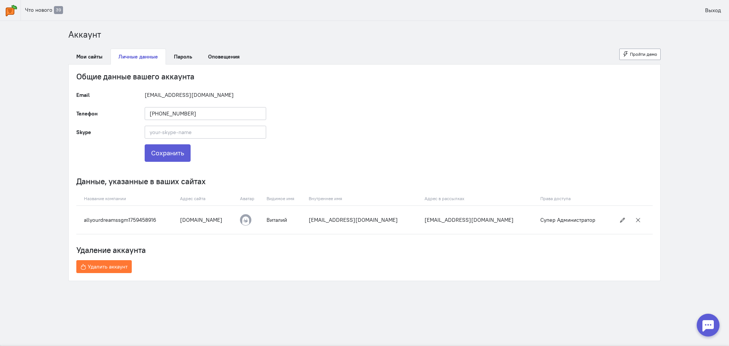
drag, startPoint x: 220, startPoint y: 96, endPoint x: 142, endPoint y: 95, distance: 78.6
click at [142, 95] on div "allyourdreamss@gmail.com" at bounding box center [205, 94] width 137 height 13
